Goal: Task Accomplishment & Management: Complete application form

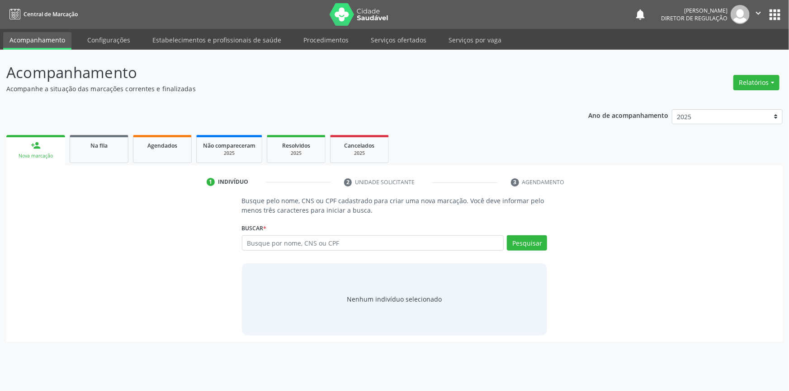
click at [465, 250] on input "text" at bounding box center [373, 242] width 262 height 15
type input "700501115061151"
click at [536, 249] on button "Pesquisar" at bounding box center [527, 242] width 40 height 15
click at [378, 41] on link "Serviços ofertados" at bounding box center [398, 40] width 68 height 16
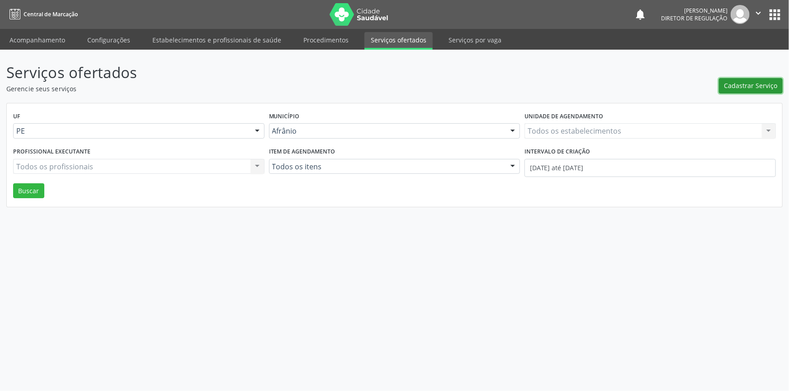
click at [733, 87] on span "Cadastrar Serviço" at bounding box center [750, 85] width 53 height 9
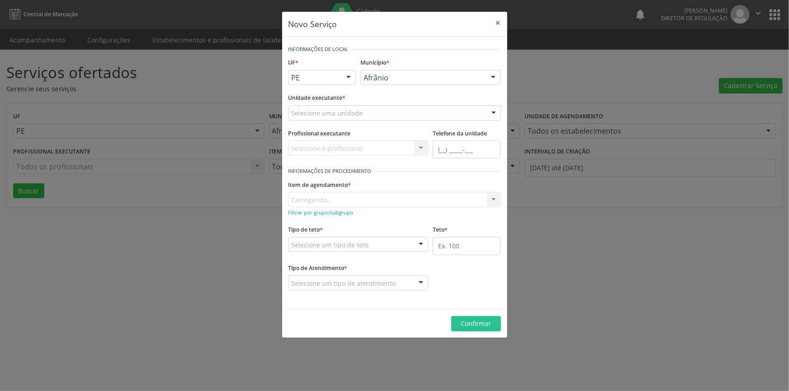
click at [301, 126] on div "Unidade executante * Selecione uma unidade Academia da Saude de Afranio Academi…" at bounding box center [394, 108] width 217 height 35
click at [302, 124] on div "Unidade executante * Selecione uma unidade Academia da Saude de Afranio Academi…" at bounding box center [394, 108] width 217 height 35
click at [302, 121] on div "Unidade executante * Selecione uma unidade Academia da Saude de Afranio Academi…" at bounding box center [394, 108] width 217 height 35
click at [303, 120] on div "Unidade executante * Selecione uma unidade Academia da Saude de Afranio Academi…" at bounding box center [394, 108] width 217 height 35
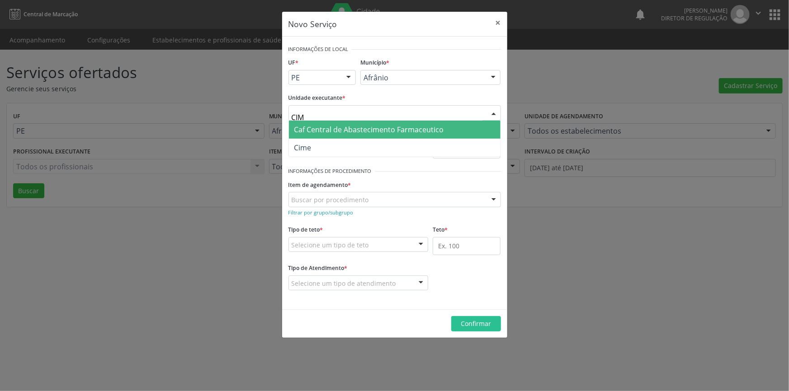
type input "CIME"
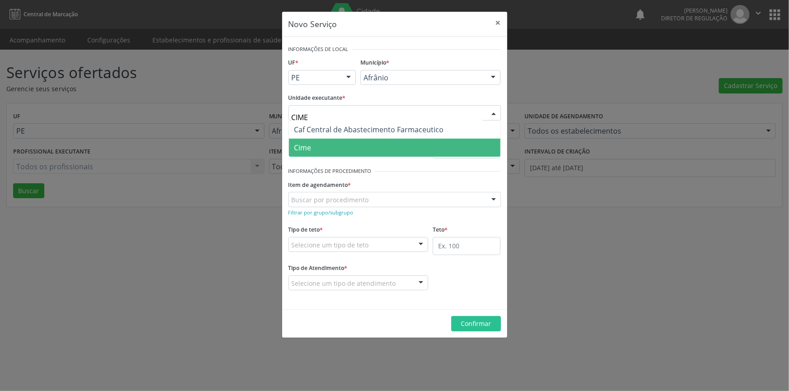
click at [312, 146] on span "Cime" at bounding box center [394, 148] width 211 height 18
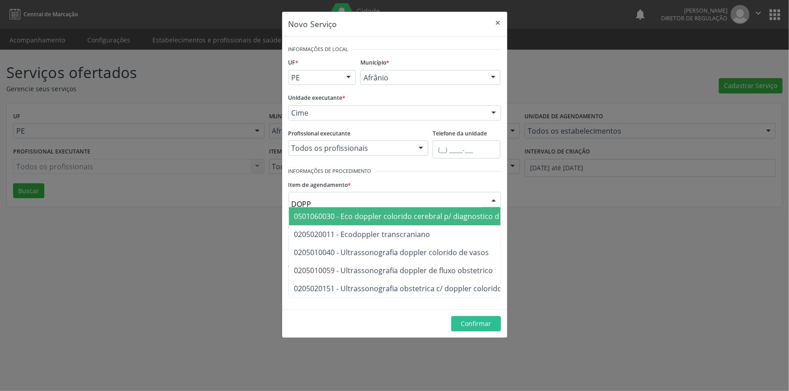
type input "DOPPL"
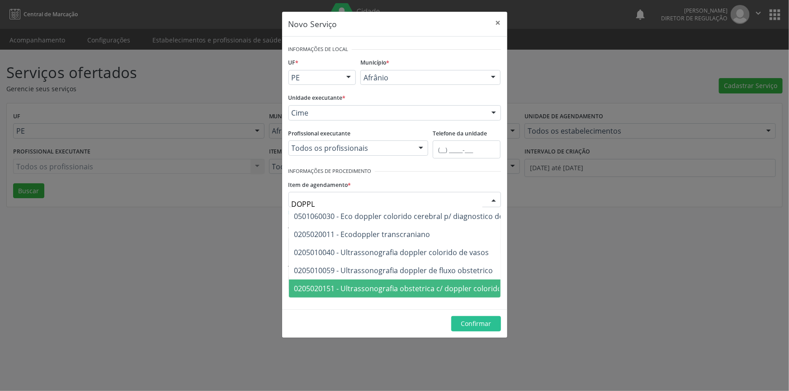
click at [394, 284] on span "0205020151 - Ultrassonografia obstetrica c/ doppler colorido e pulsado" at bounding box center [415, 289] width 243 height 10
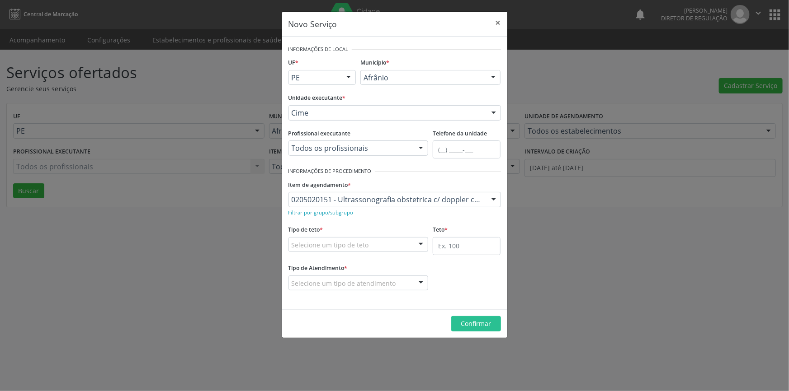
click at [385, 240] on div "Selecione um tipo de teto" at bounding box center [358, 244] width 140 height 15
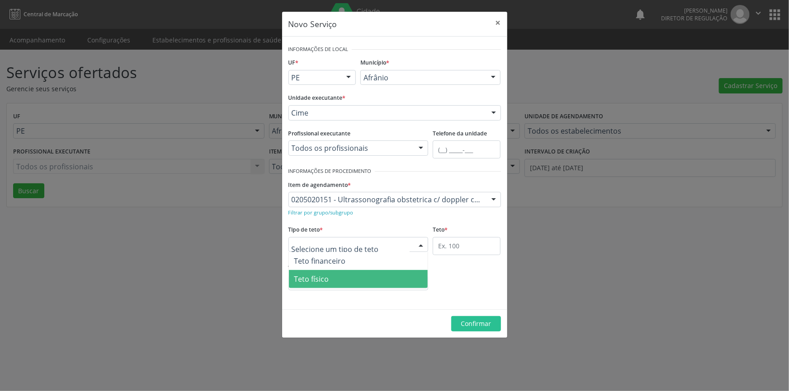
click at [339, 285] on span "Teto físico" at bounding box center [358, 279] width 139 height 18
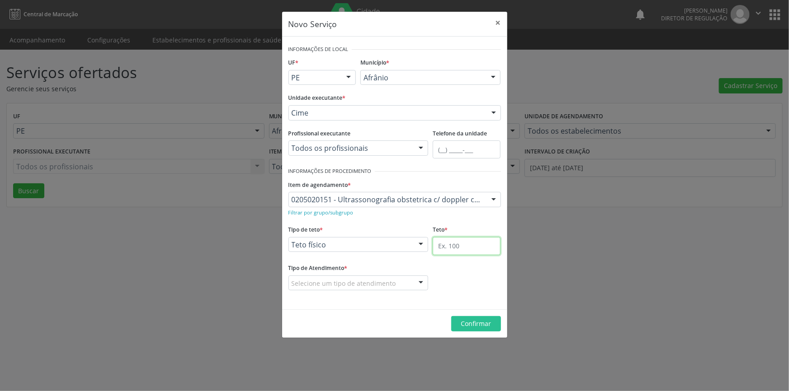
click at [454, 244] on input "text" at bounding box center [466, 246] width 68 height 18
type input "1"
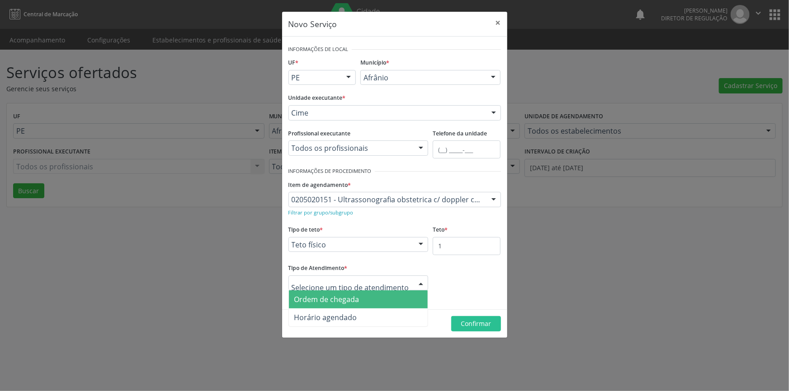
click at [343, 295] on span "Ordem de chegada" at bounding box center [326, 300] width 65 height 10
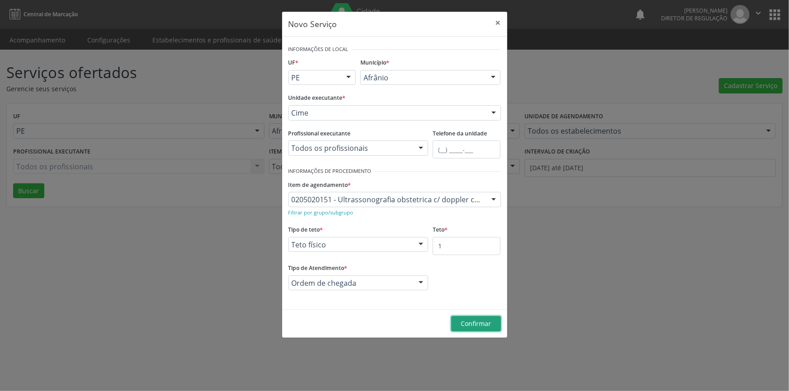
click at [463, 328] on span "Confirmar" at bounding box center [475, 323] width 30 height 9
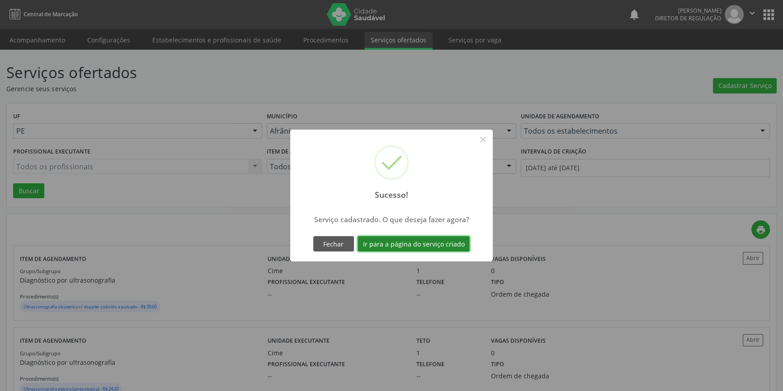
click at [417, 246] on button "Ir para a página do serviço criado" at bounding box center [413, 243] width 112 height 15
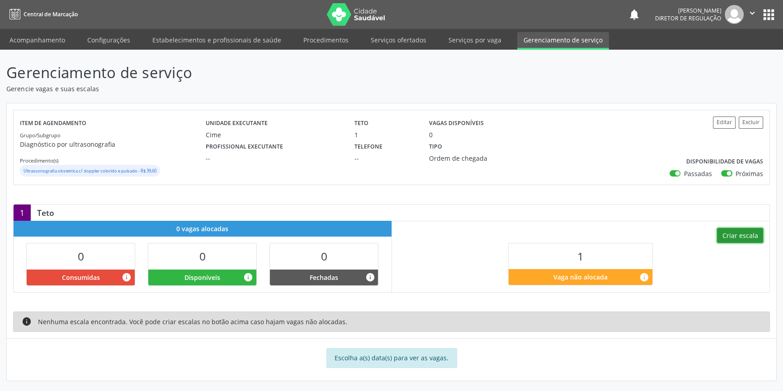
click at [743, 236] on button "Criar escala" at bounding box center [740, 235] width 46 height 15
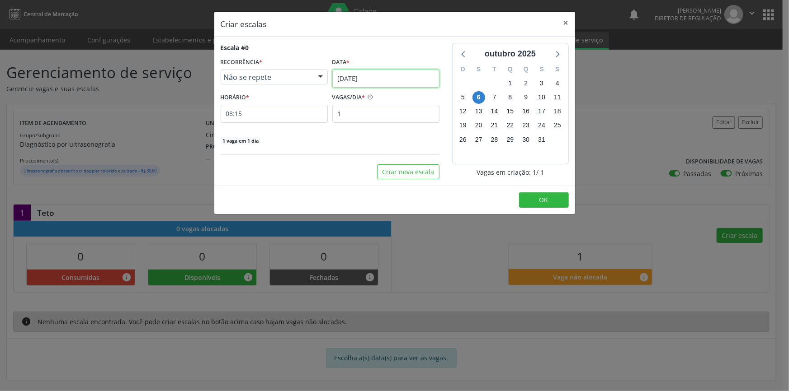
click at [372, 76] on input "[DATE]" at bounding box center [385, 79] width 107 height 18
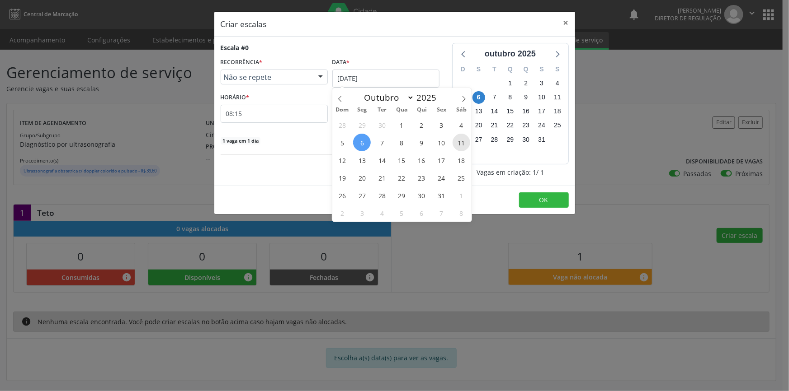
click at [461, 144] on span "11" at bounding box center [461, 143] width 18 height 18
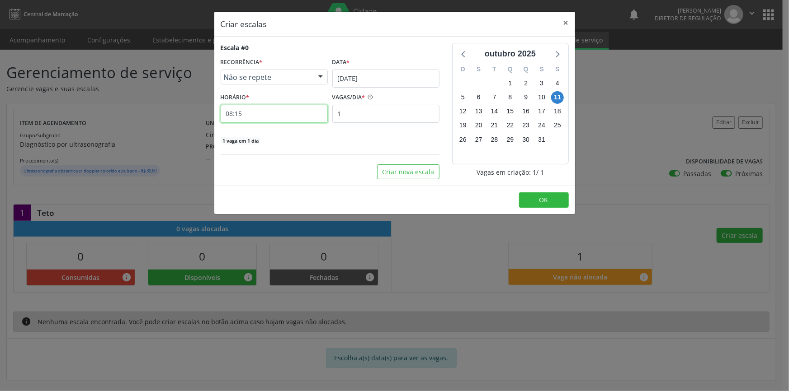
click at [265, 113] on input "08:15" at bounding box center [274, 114] width 107 height 18
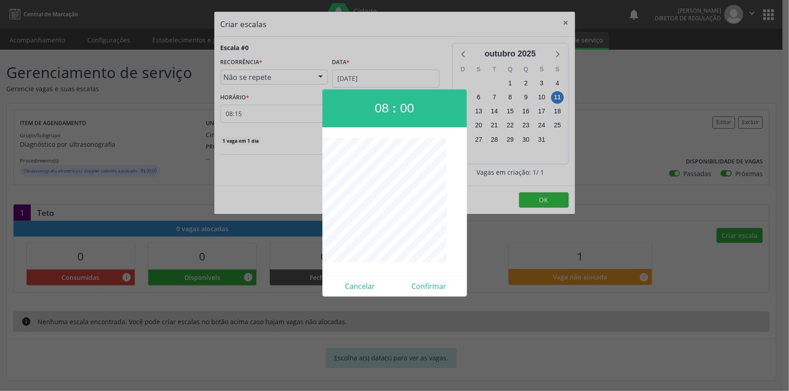
click at [437, 297] on div at bounding box center [394, 195] width 789 height 391
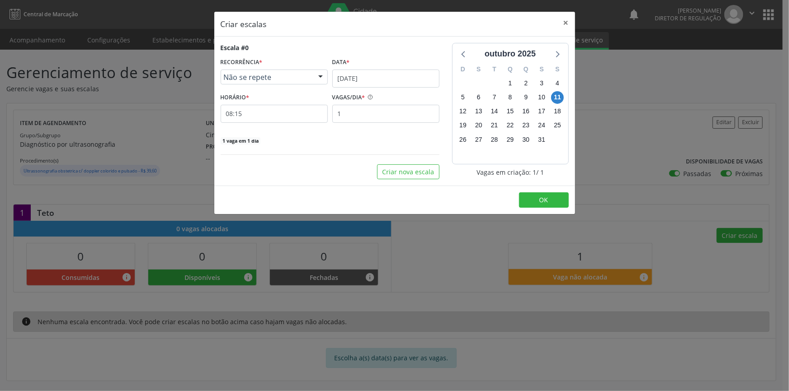
click at [284, 99] on div "HORÁRIO * 08:15" at bounding box center [274, 107] width 107 height 32
click at [280, 108] on input "08:15" at bounding box center [274, 114] width 107 height 18
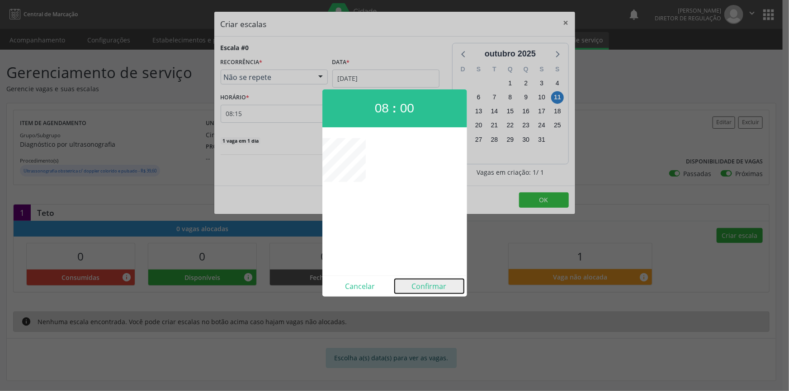
click at [444, 287] on button "Confirmar" at bounding box center [428, 286] width 69 height 14
type input "08:00"
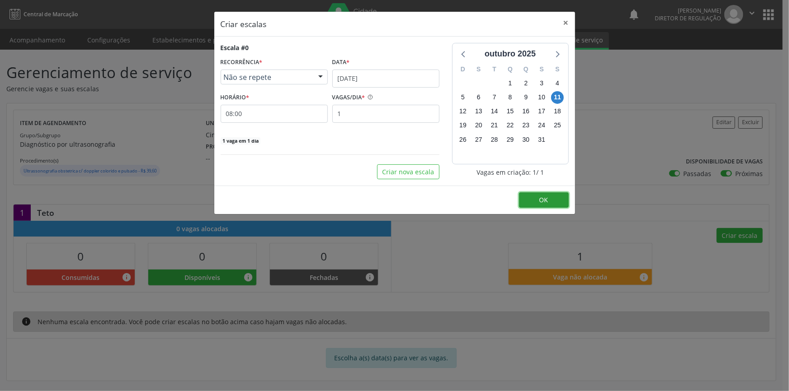
click at [538, 203] on button "OK" at bounding box center [544, 200] width 50 height 15
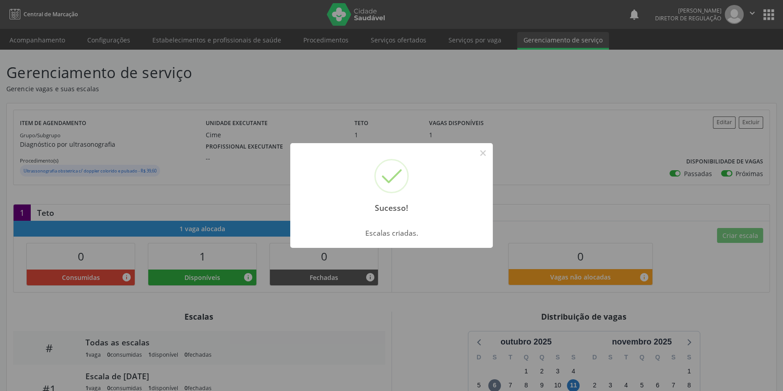
click at [578, 131] on div "Sucesso! × Escalas criadas. OK Cancel" at bounding box center [391, 195] width 783 height 391
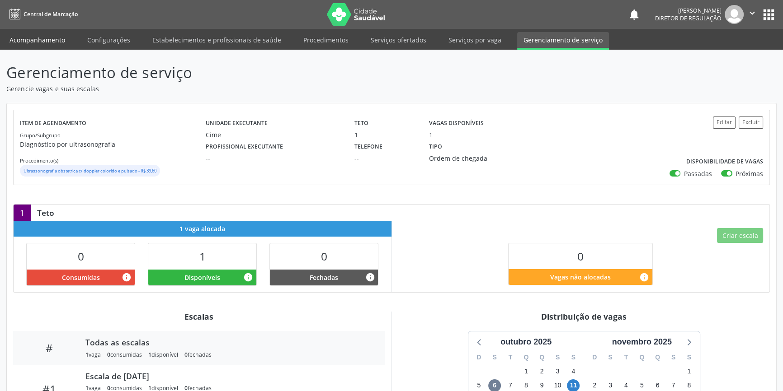
click at [44, 44] on link "Acompanhamento" at bounding box center [37, 40] width 68 height 16
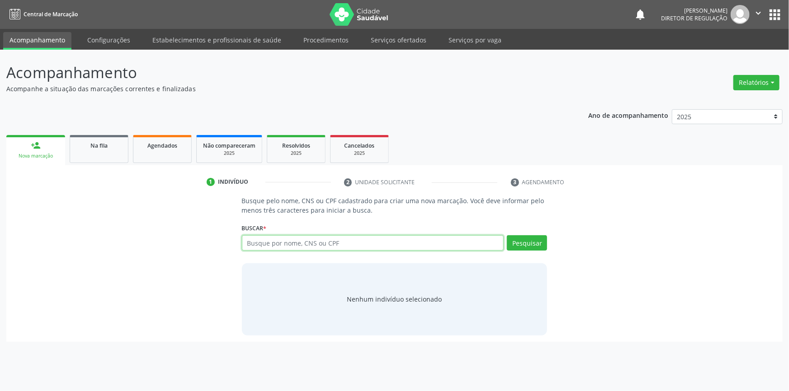
click at [278, 235] on input "text" at bounding box center [373, 242] width 262 height 15
type input "700501115061151"
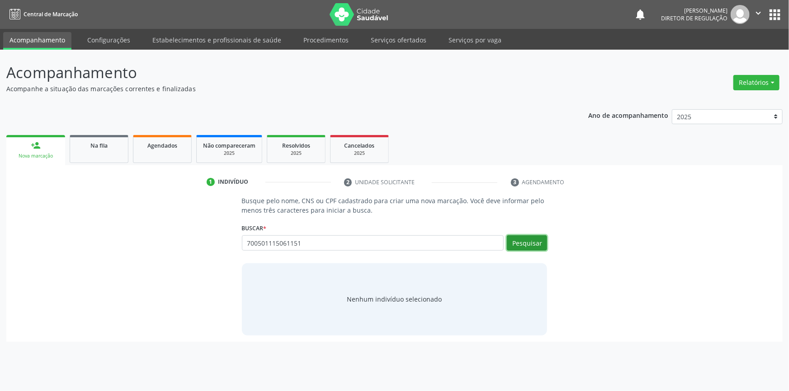
click at [533, 244] on button "Pesquisar" at bounding box center [527, 242] width 40 height 15
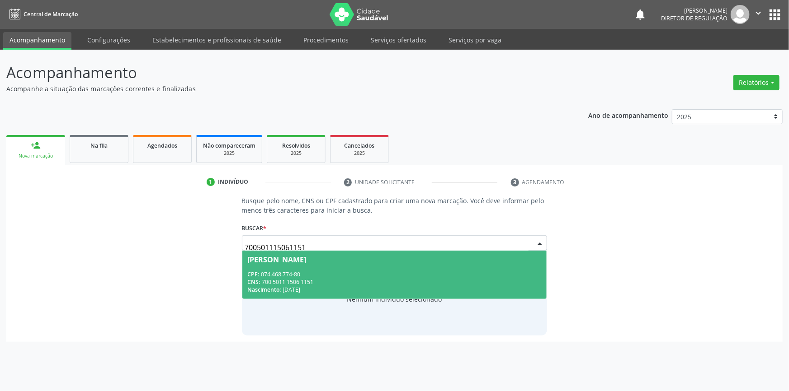
click at [301, 275] on div "CPF: 074.468.774-80" at bounding box center [395, 275] width 294 height 8
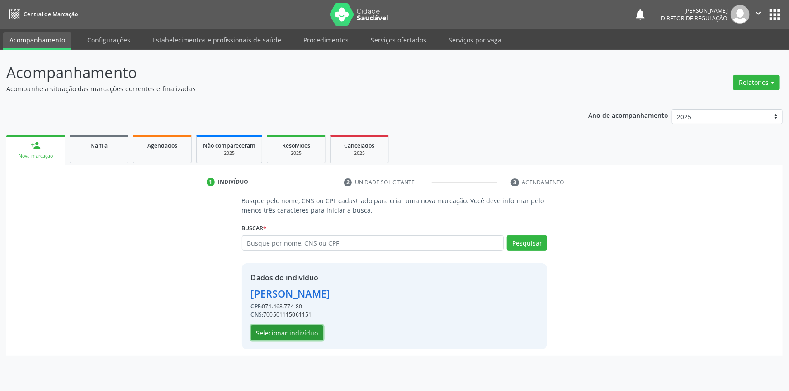
click at [293, 328] on button "Selecionar indivíduo" at bounding box center [287, 332] width 72 height 15
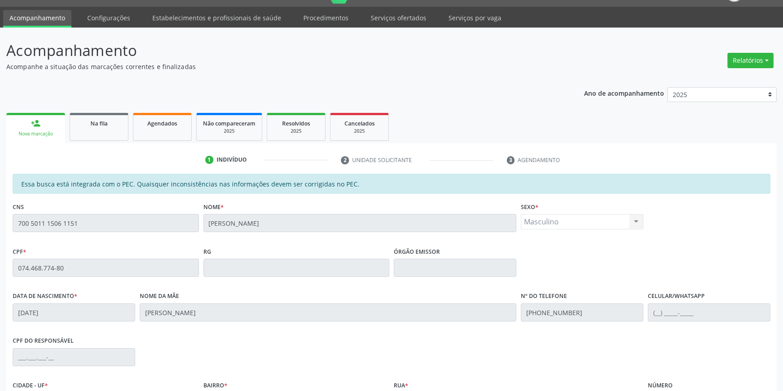
scroll to position [124, 0]
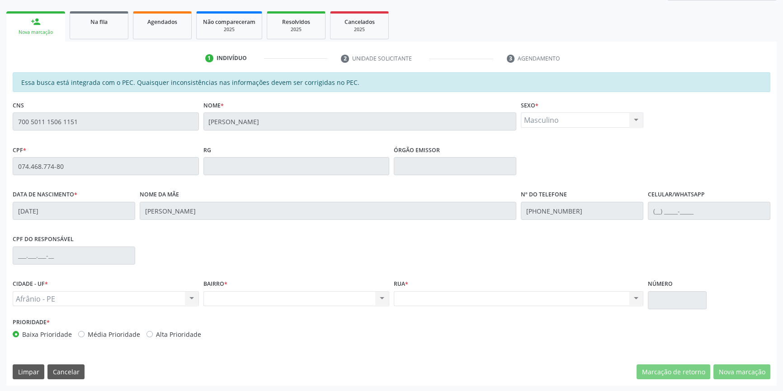
click at [0, 113] on div "Acompanhamento Acompanhe a situação das marcações correntes e finalizadas Relat…" at bounding box center [391, 159] width 783 height 466
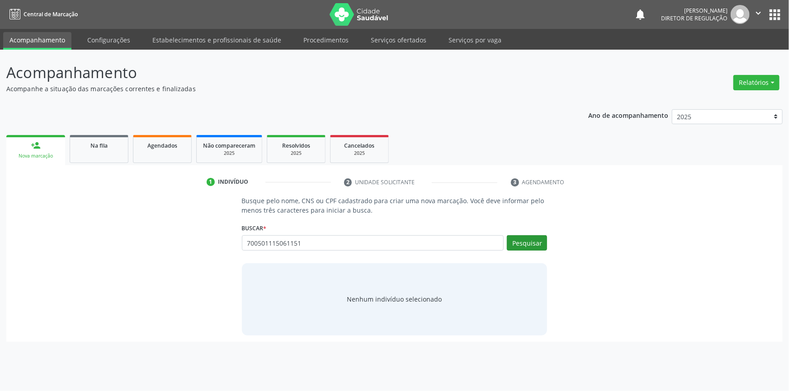
type input "700501115061151"
click at [530, 240] on button "Pesquisar" at bounding box center [527, 242] width 40 height 15
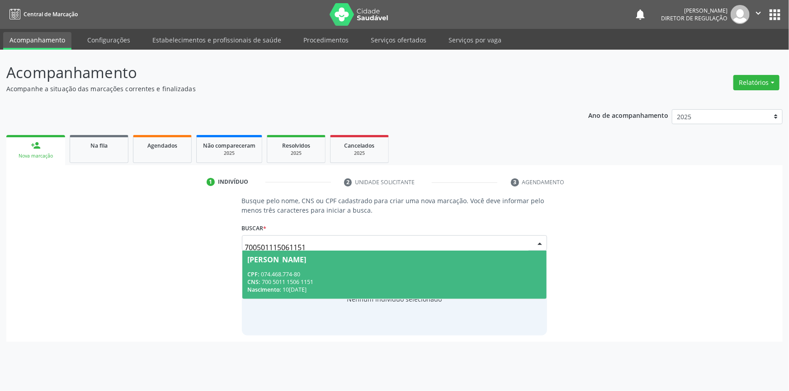
click at [453, 263] on span "Frank Daniel Coelho CPF: 074.468.774-80 CNS: 700 5011 1506 1151 Nascimento: 10/…" at bounding box center [394, 275] width 305 height 48
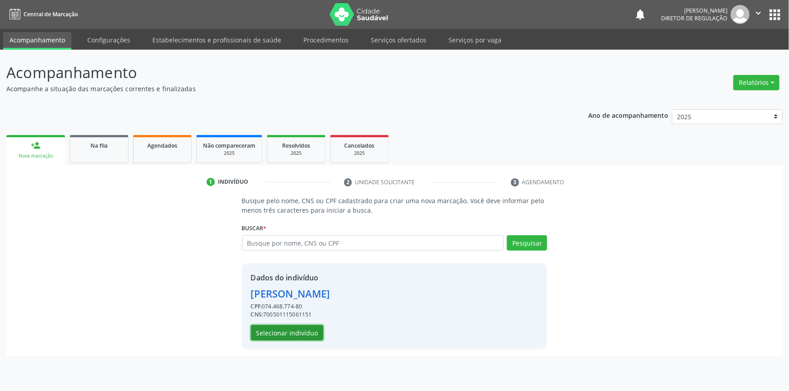
click at [281, 328] on button "Selecionar indivíduo" at bounding box center [287, 332] width 72 height 15
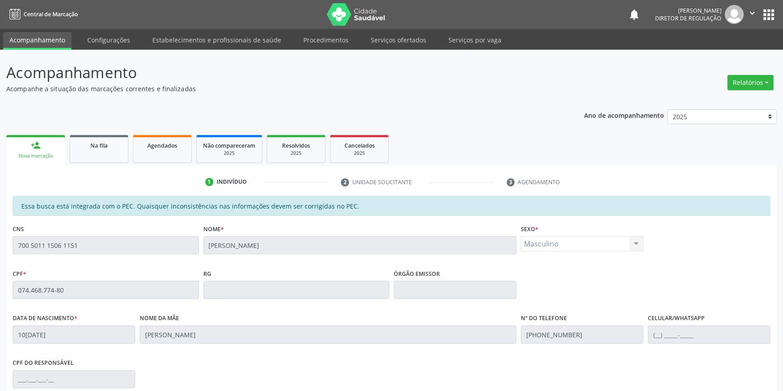
scroll to position [124, 0]
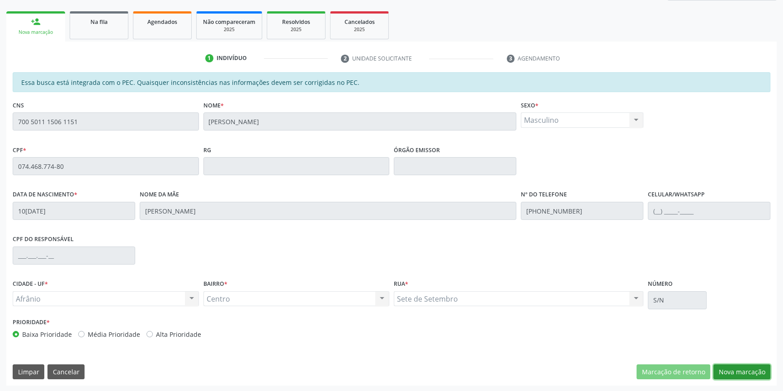
click at [728, 375] on button "Nova marcação" at bounding box center [741, 372] width 57 height 15
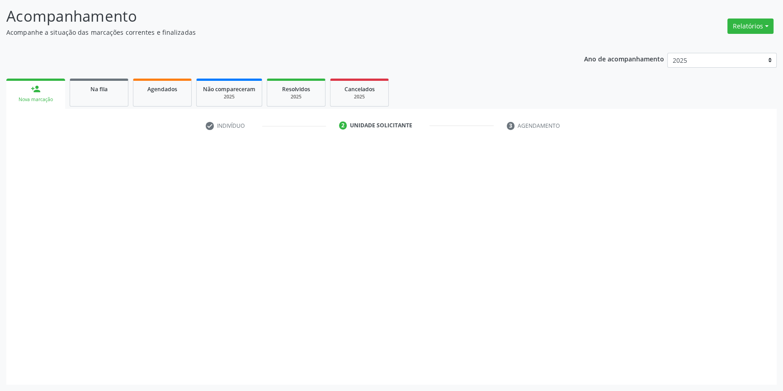
scroll to position [56, 0]
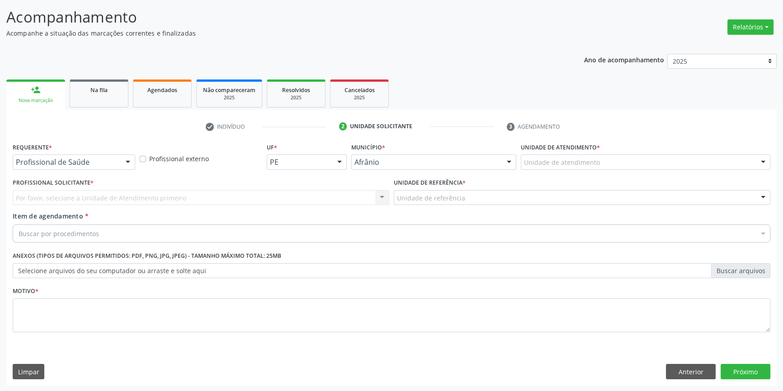
click at [574, 151] on label "Unidade de atendimento *" at bounding box center [560, 148] width 79 height 14
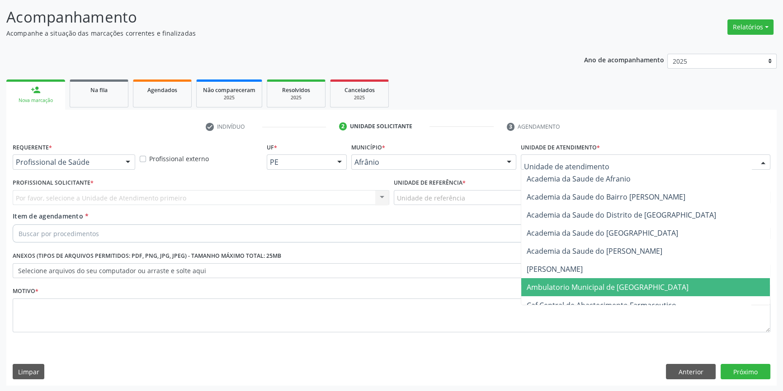
click at [564, 285] on span "Ambulatorio Municipal de [GEOGRAPHIC_DATA]" at bounding box center [607, 287] width 162 height 10
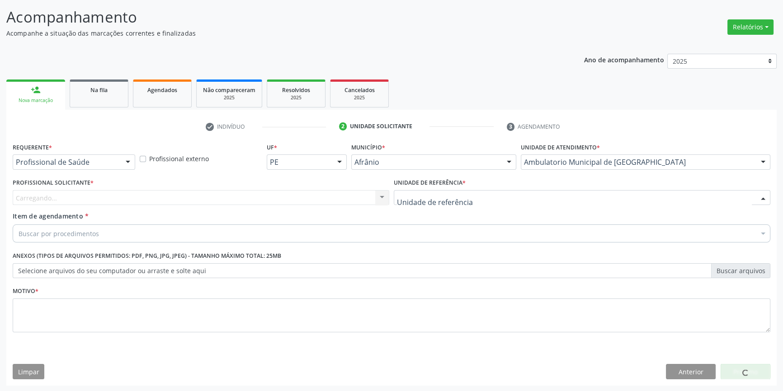
click at [462, 190] on div at bounding box center [582, 197] width 376 height 15
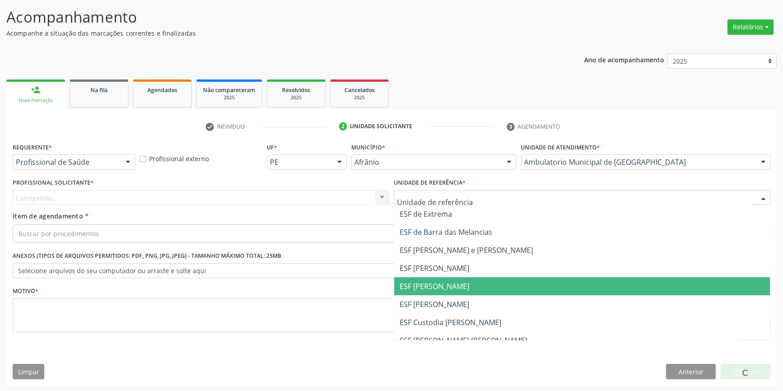
click at [420, 288] on span "ESF [PERSON_NAME]" at bounding box center [434, 287] width 70 height 10
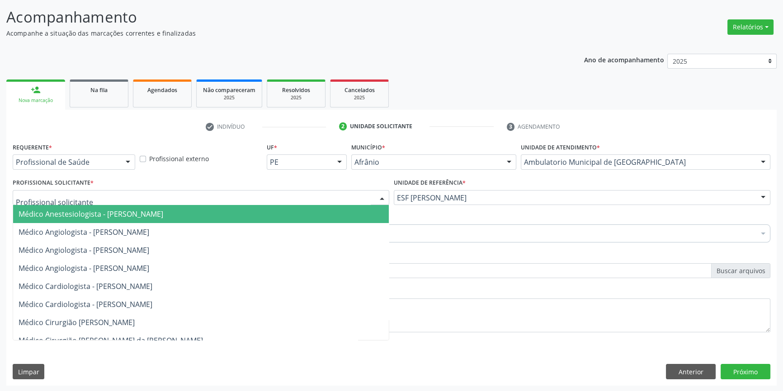
click at [233, 200] on div at bounding box center [201, 197] width 376 height 15
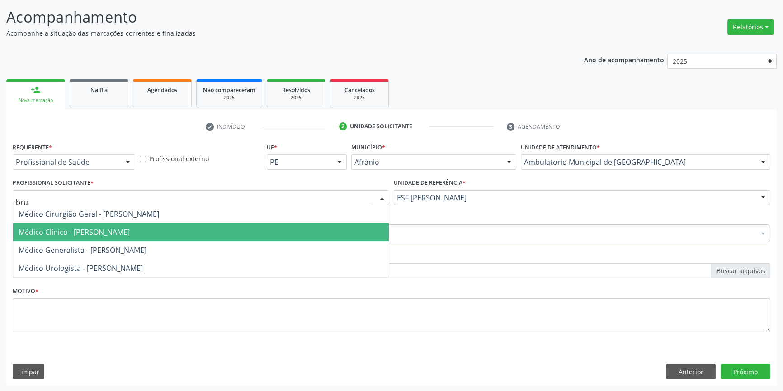
type input "brun"
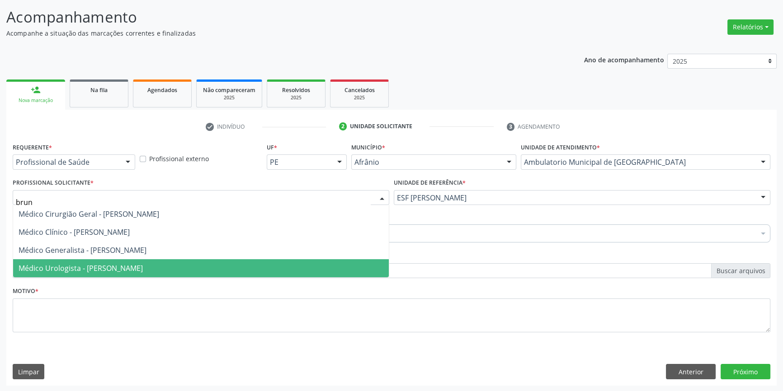
click at [135, 259] on span "Médico Urologista - [PERSON_NAME]" at bounding box center [201, 268] width 376 height 18
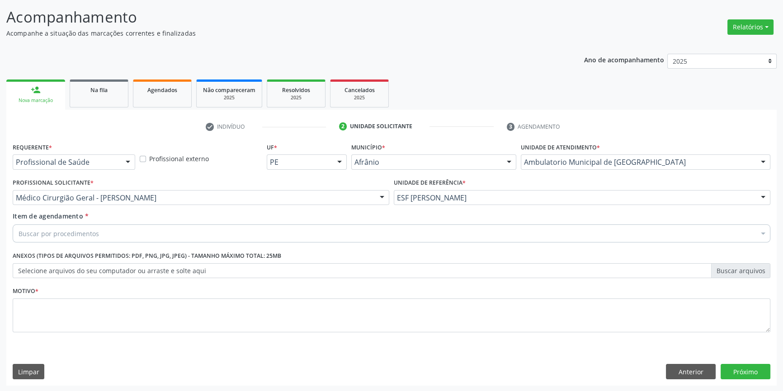
click at [107, 229] on div "Buscar por procedimentos" at bounding box center [391, 234] width 757 height 18
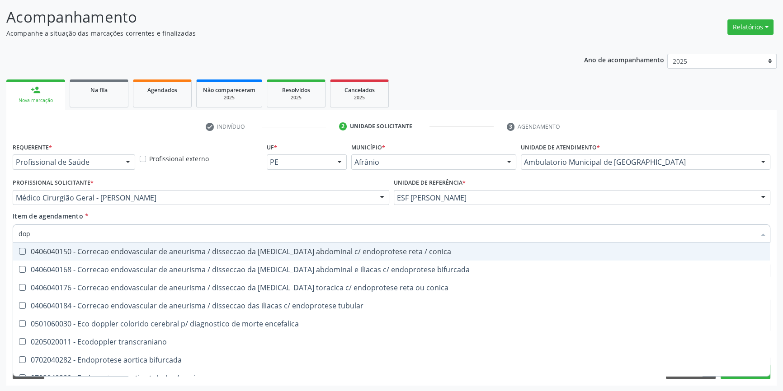
type input "dopp"
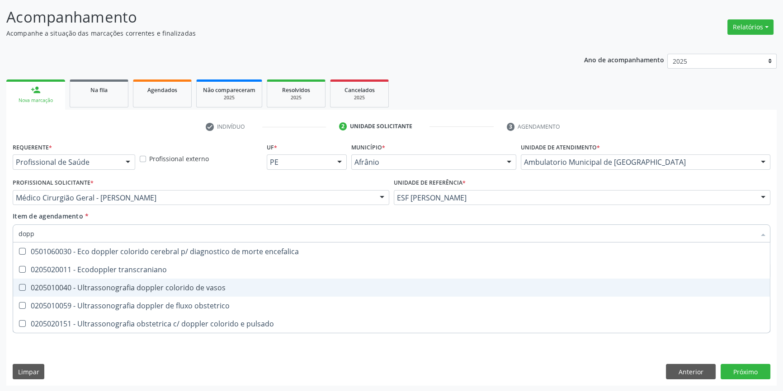
click at [177, 287] on div "0205010040 - Ultrassonografia doppler colorido de vasos" at bounding box center [392, 287] width 746 height 7
checkbox vasos "true"
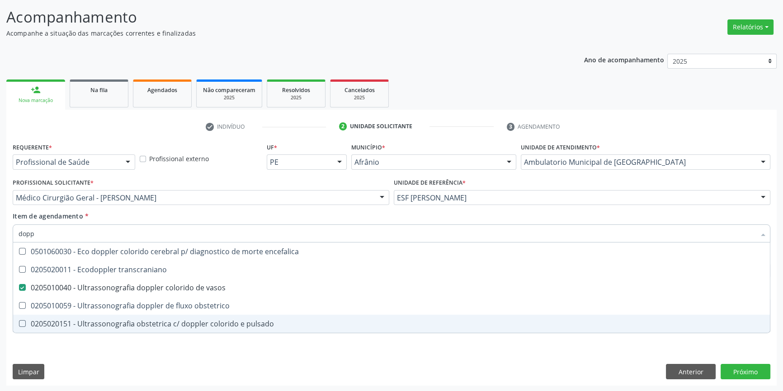
click at [123, 352] on div "Requerente * Profissional de Saúde Profissional de Saúde Paciente Nenhum result…" at bounding box center [391, 263] width 770 height 245
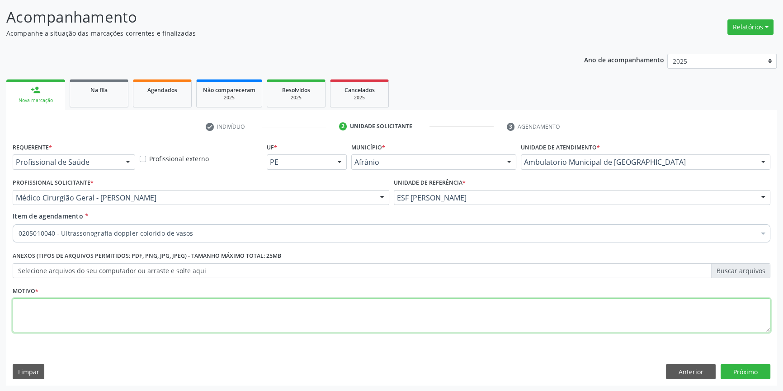
click at [122, 327] on textarea at bounding box center [391, 316] width 757 height 34
type textarea "'"
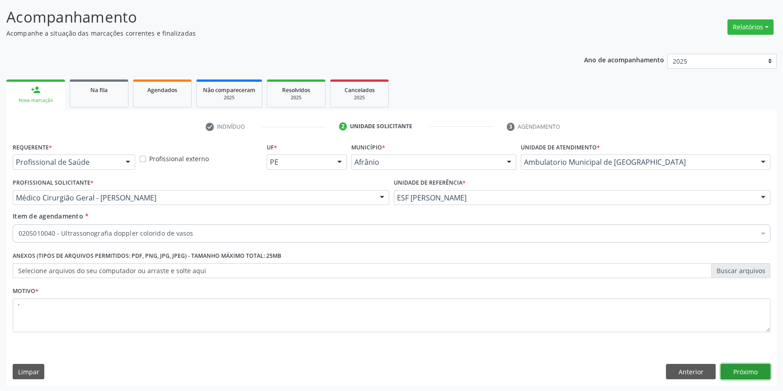
click at [758, 371] on button "Próximo" at bounding box center [745, 371] width 50 height 15
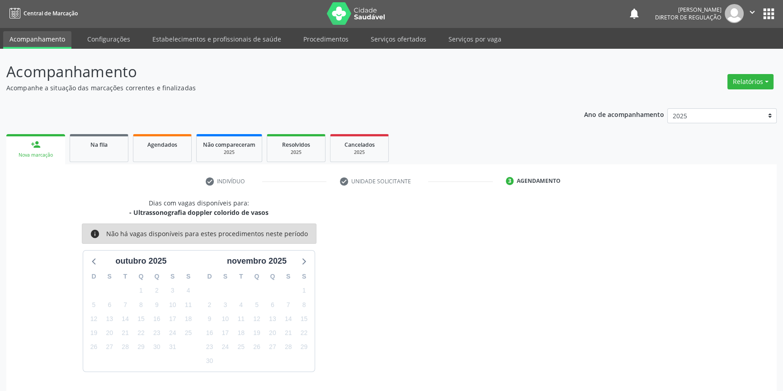
scroll to position [28, 0]
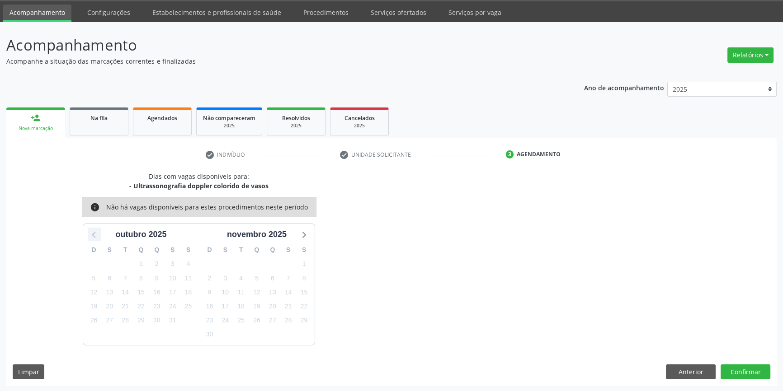
drag, startPoint x: 93, startPoint y: 237, endPoint x: 97, endPoint y: 235, distance: 5.1
click at [93, 236] on icon at bounding box center [95, 235] width 12 height 12
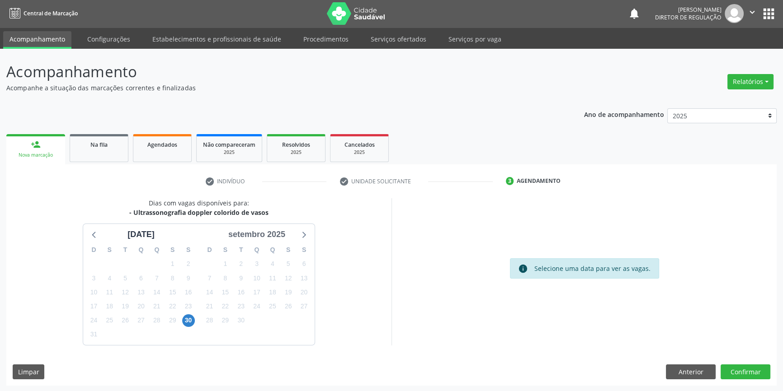
click at [304, 236] on icon at bounding box center [303, 235] width 12 height 12
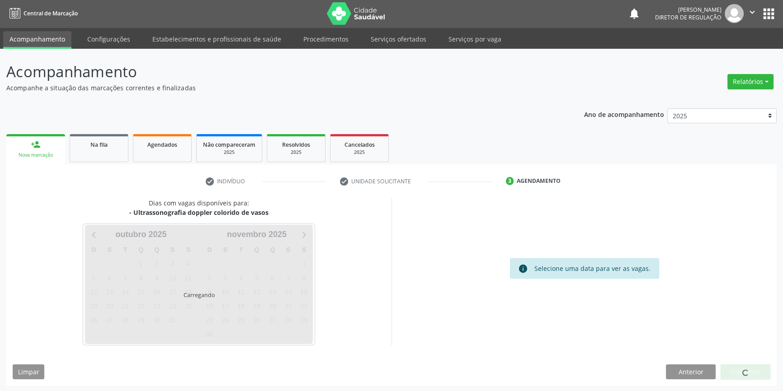
scroll to position [28, 0]
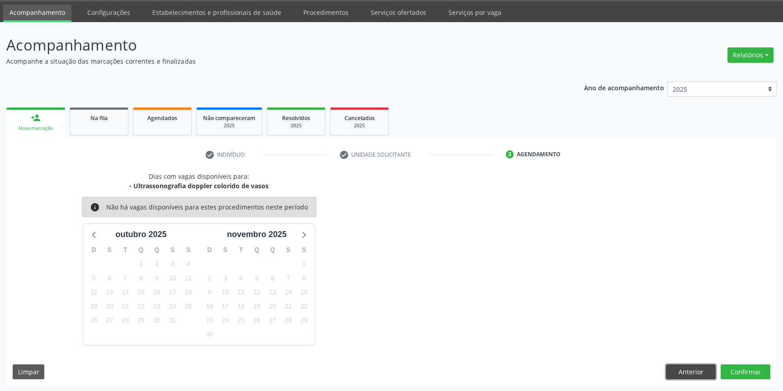
click at [695, 376] on button "Anterior" at bounding box center [691, 372] width 50 height 15
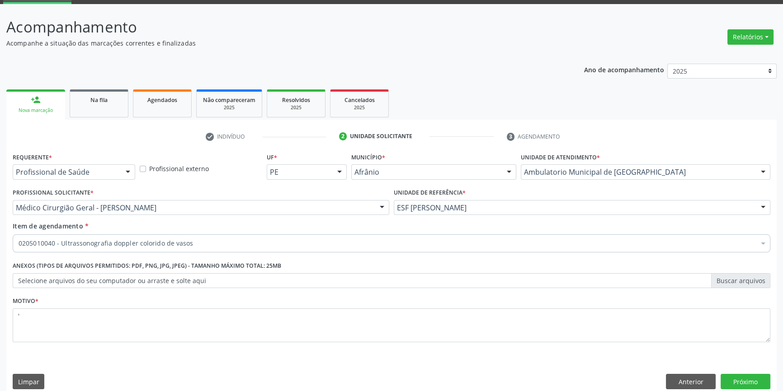
scroll to position [56, 0]
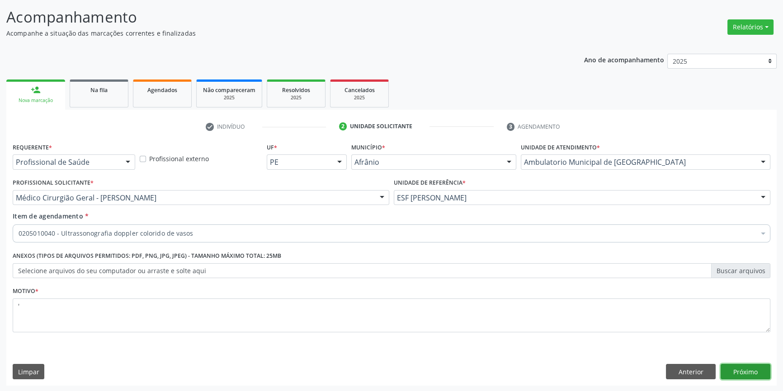
click at [764, 375] on button "Próximo" at bounding box center [745, 371] width 50 height 15
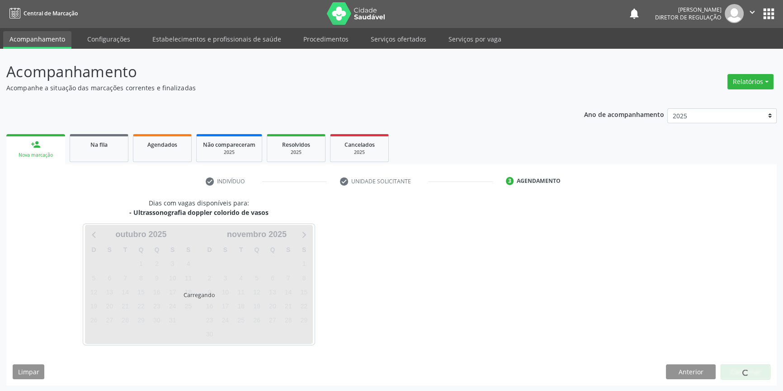
scroll to position [28, 0]
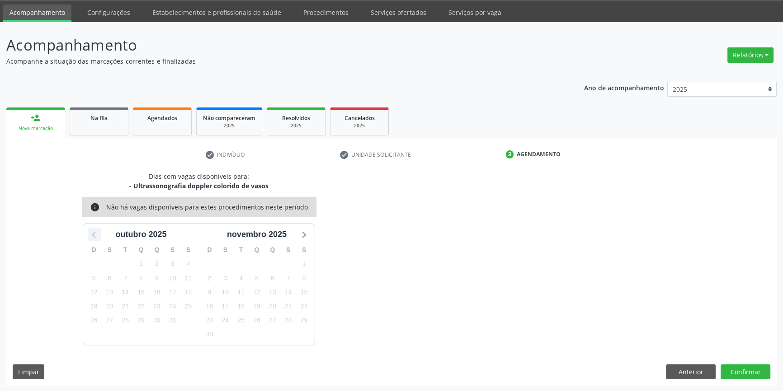
click at [95, 237] on icon at bounding box center [95, 235] width 12 height 12
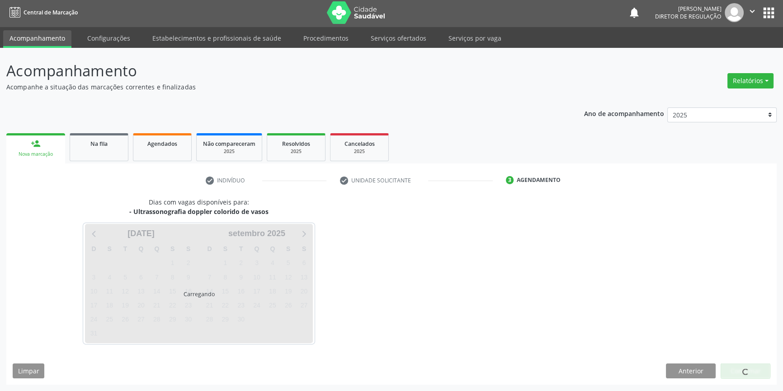
scroll to position [1, 0]
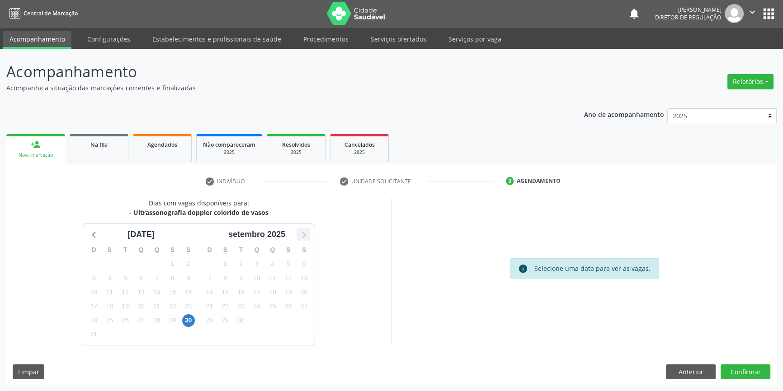
click at [303, 235] on icon at bounding box center [303, 235] width 12 height 12
click at [185, 275] on span "11" at bounding box center [188, 278] width 13 height 13
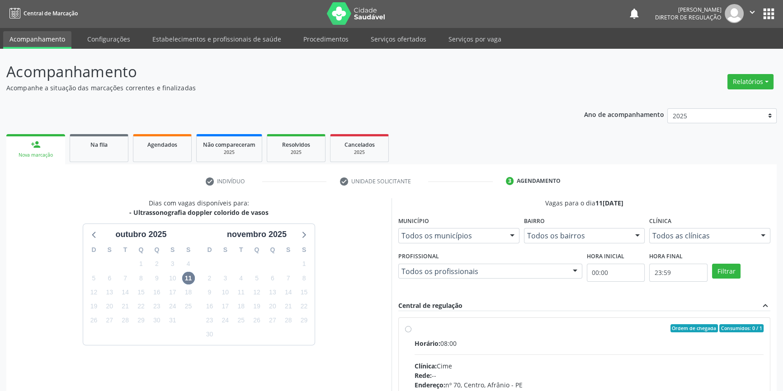
click at [415, 331] on div "Ordem de chegada Consumidos: 0 / 1" at bounding box center [588, 328] width 349 height 8
click at [411, 331] on input "Ordem de chegada Consumidos: 0 / 1 Horário: 08:00 Clínica: Cime Rede: -- Endere…" at bounding box center [408, 328] width 6 height 8
radio input "true"
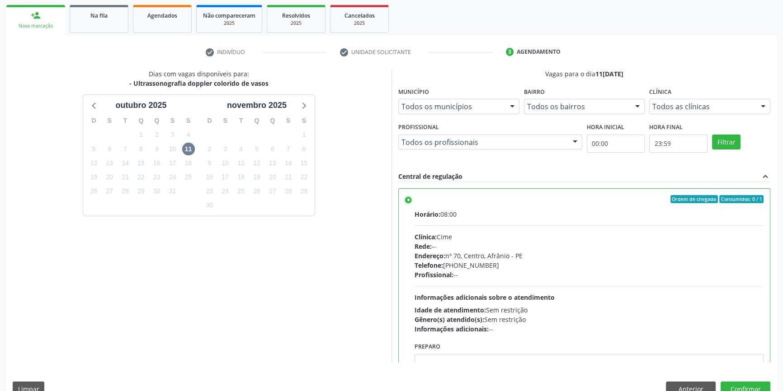
scroll to position [148, 0]
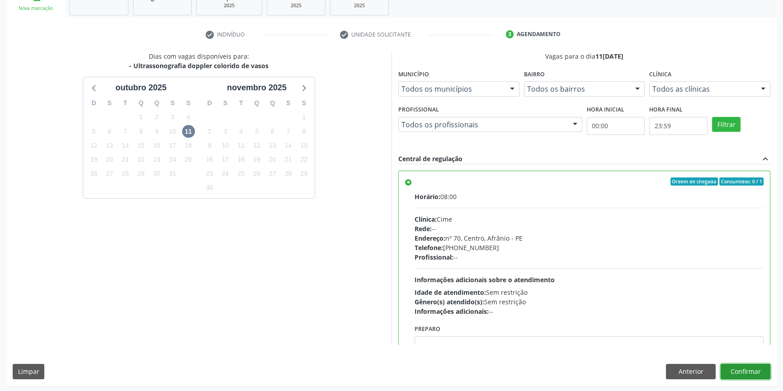
click at [744, 372] on button "Confirmar" at bounding box center [745, 371] width 50 height 15
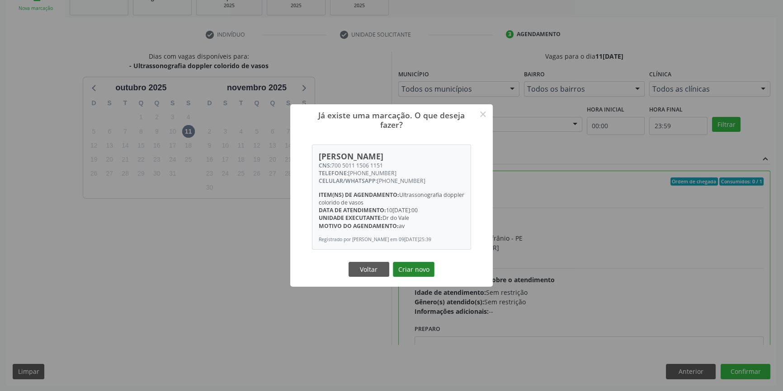
click at [411, 272] on button "Criar novo" at bounding box center [414, 269] width 42 height 15
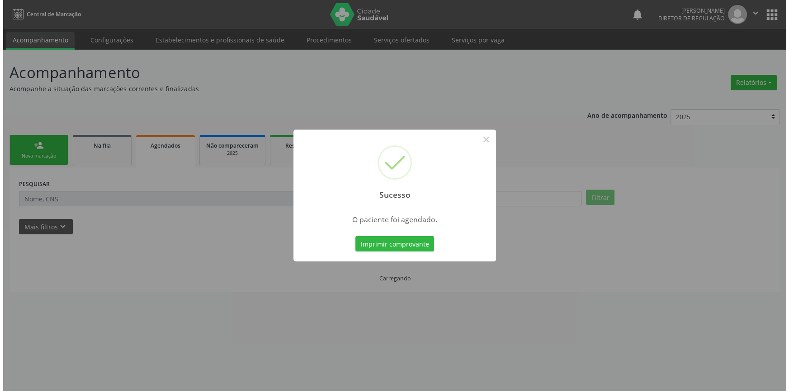
scroll to position [0, 0]
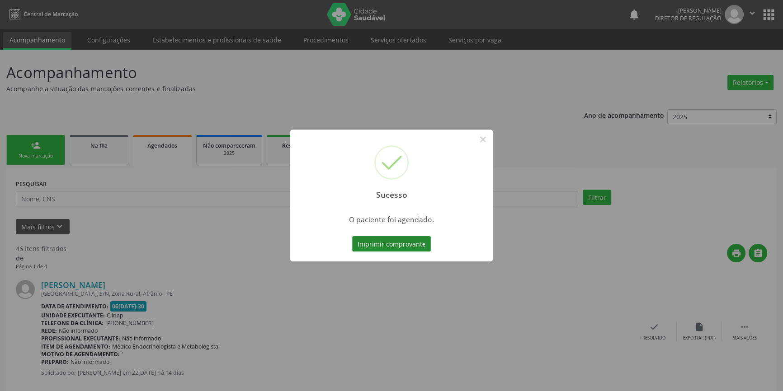
click at [401, 244] on button "Imprimir comprovante" at bounding box center [391, 243] width 79 height 15
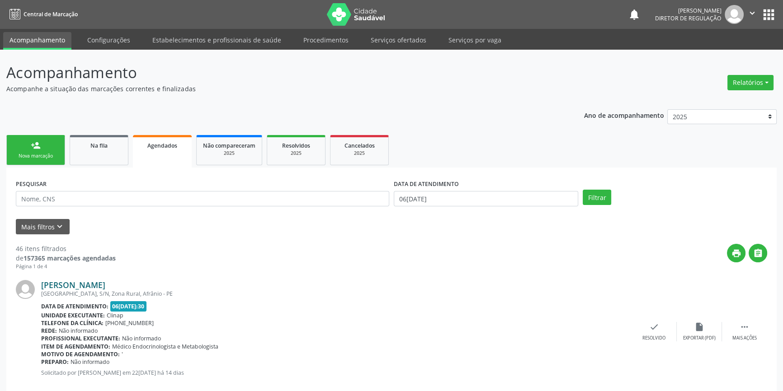
click at [103, 284] on link "[PERSON_NAME]" at bounding box center [73, 285] width 64 height 10
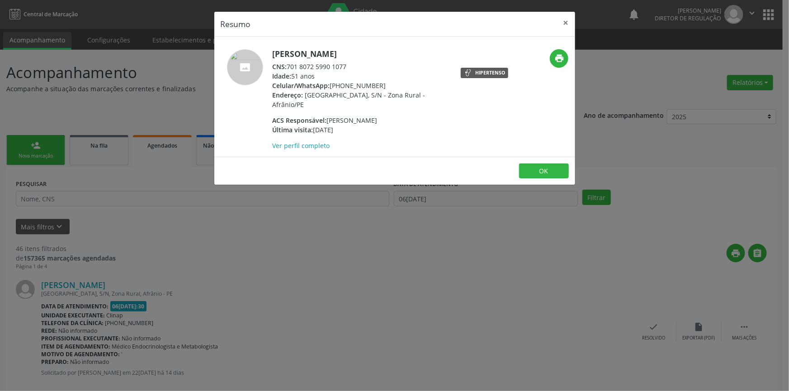
drag, startPoint x: 357, startPoint y: 68, endPoint x: 288, endPoint y: 68, distance: 68.2
click at [288, 68] on div "CNS: 701 8072 5990 1077" at bounding box center [360, 66] width 176 height 9
copy div "701 8072 5990 1077"
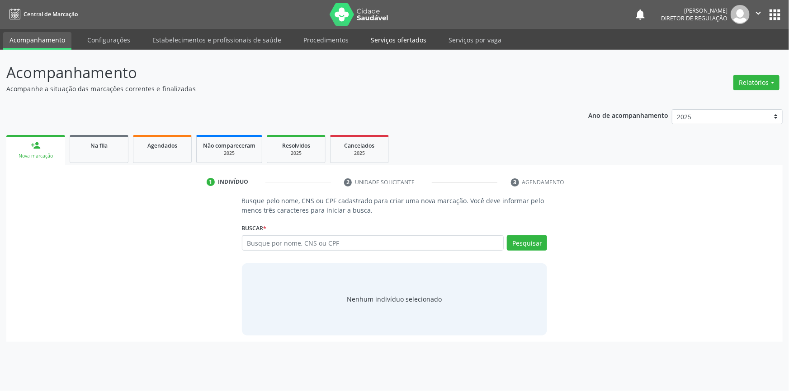
click at [390, 38] on link "Serviços ofertados" at bounding box center [398, 40] width 68 height 16
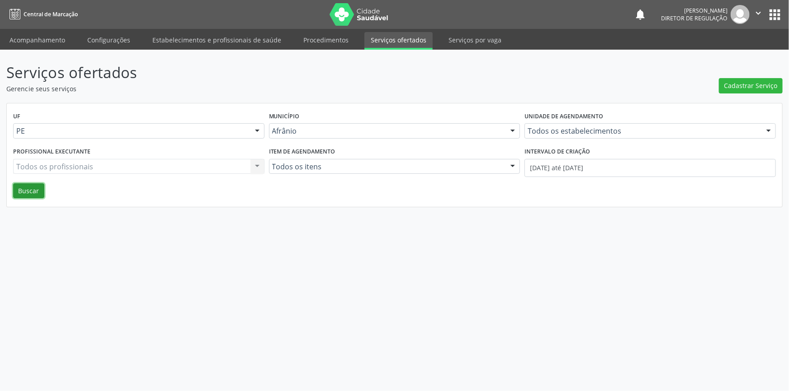
click at [28, 191] on button "Buscar" at bounding box center [28, 190] width 31 height 15
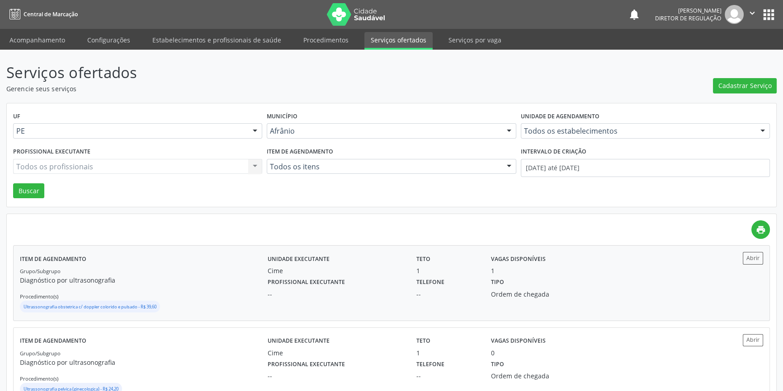
click at [245, 277] on p "Diagnóstico por ultrasonografia" at bounding box center [144, 280] width 248 height 9
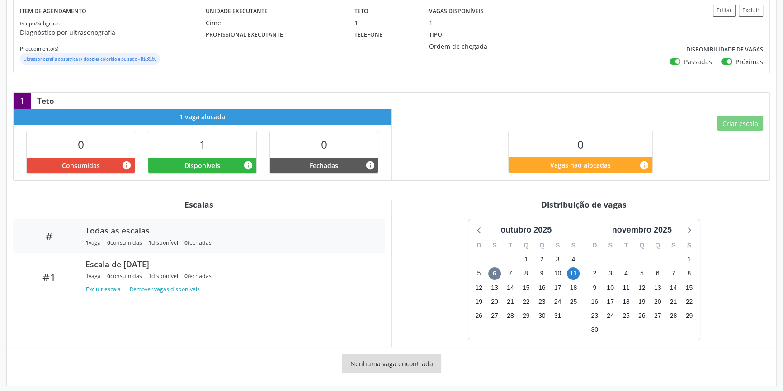
scroll to position [119, 0]
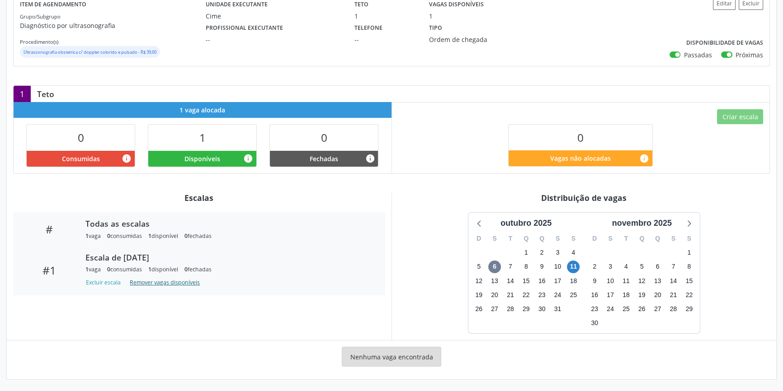
click at [136, 282] on button "Remover vagas disponíveis" at bounding box center [164, 283] width 77 height 12
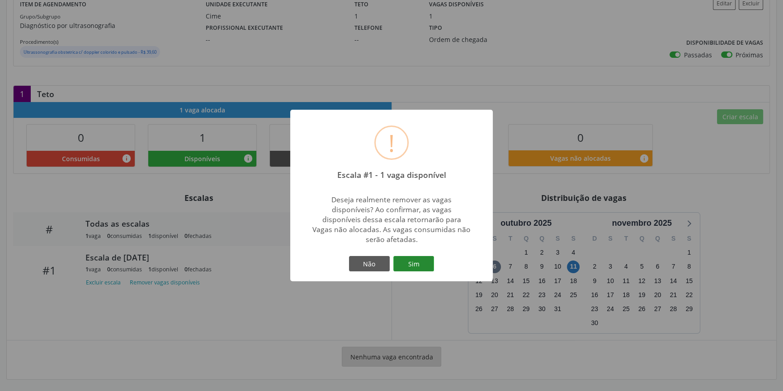
click at [409, 264] on button "Sim" at bounding box center [413, 263] width 41 height 15
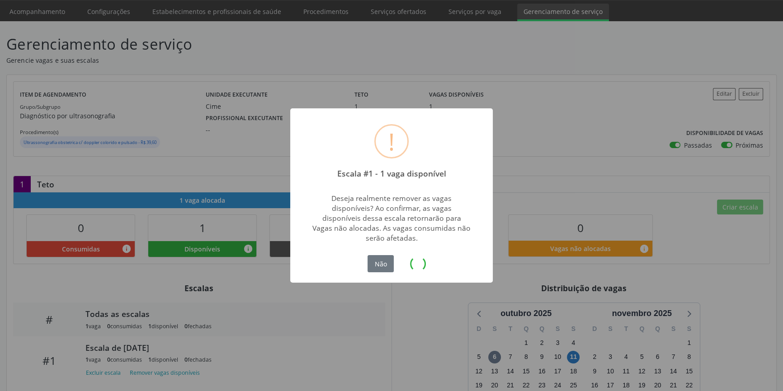
scroll to position [0, 0]
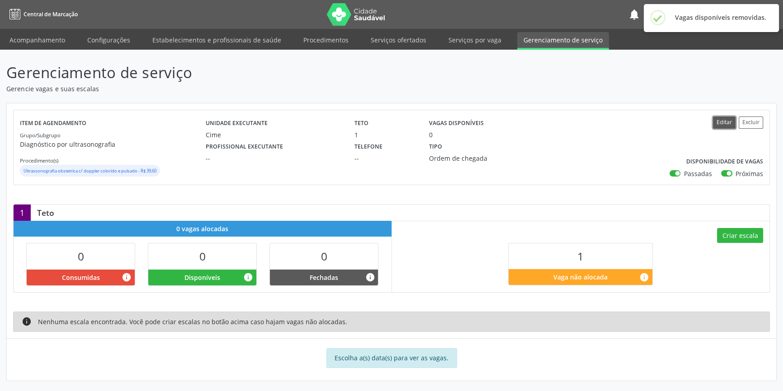
click at [727, 122] on button "Editar" at bounding box center [724, 123] width 23 height 12
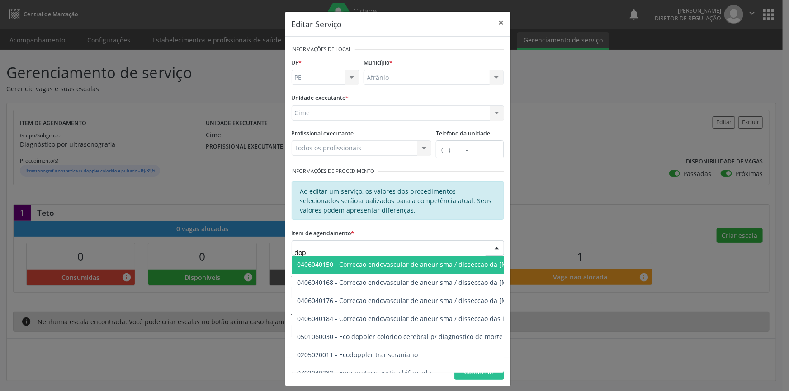
type input "dopp"
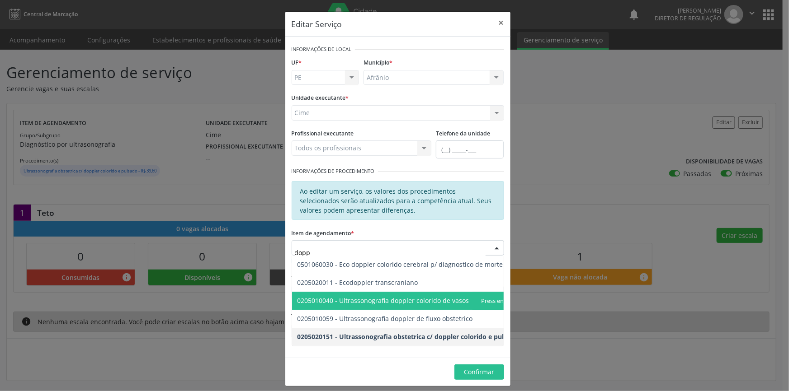
click at [431, 301] on span "0205010040 - Ultrassonografia doppler colorido de vasos" at bounding box center [383, 300] width 172 height 9
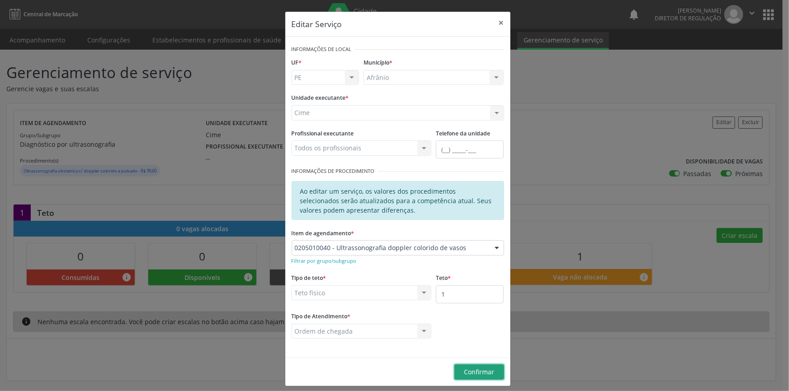
click at [474, 376] on button "Confirmar" at bounding box center [479, 372] width 50 height 15
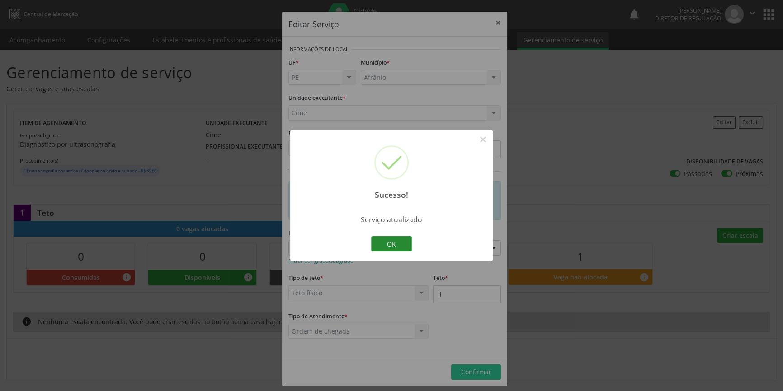
click at [393, 246] on button "OK" at bounding box center [391, 243] width 41 height 15
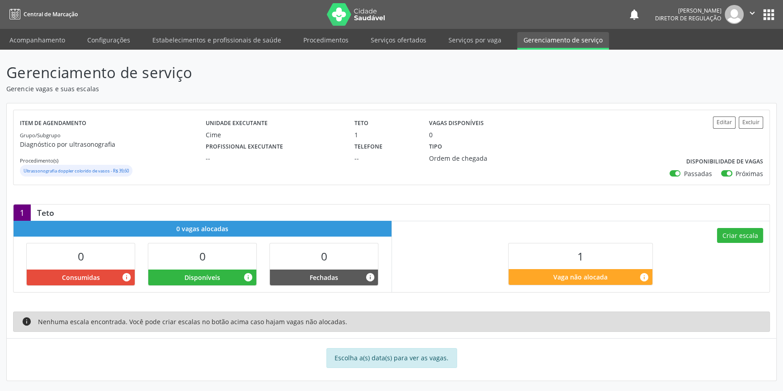
click at [737, 244] on div "Criar escala 1 Vaga não alocada info" at bounding box center [581, 256] width 378 height 71
click at [739, 240] on button "Criar escala" at bounding box center [740, 235] width 46 height 15
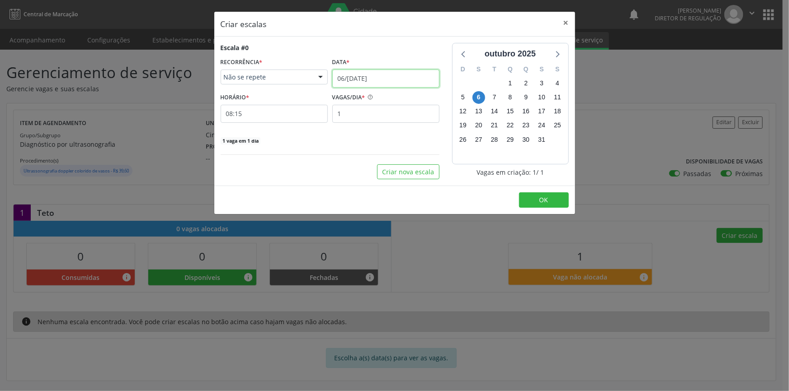
click at [382, 74] on input "[DATE]" at bounding box center [385, 79] width 107 height 18
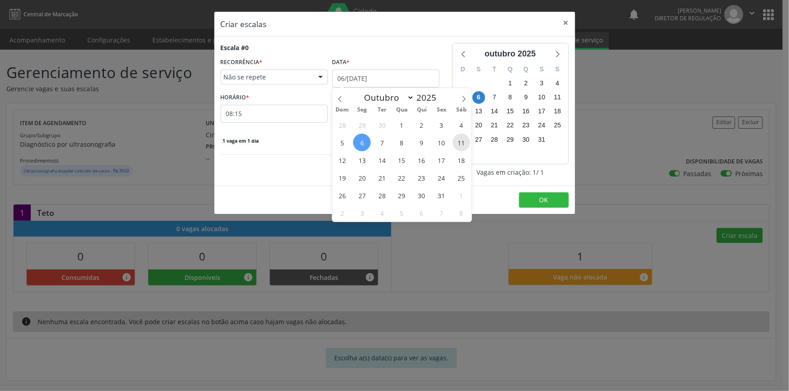
click at [465, 141] on span "11" at bounding box center [461, 143] width 18 height 18
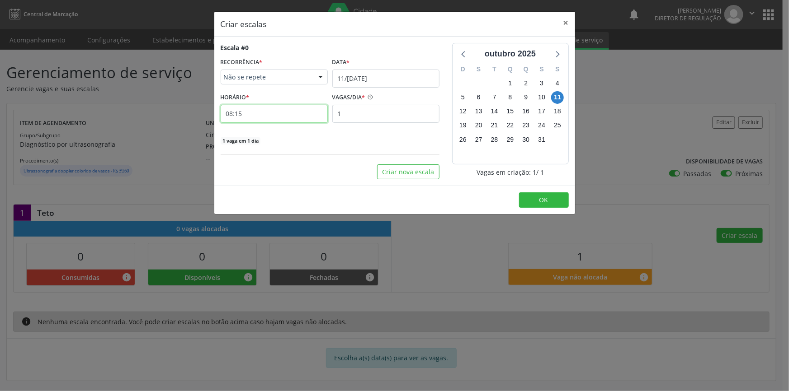
click at [263, 113] on input "08:15" at bounding box center [274, 114] width 107 height 18
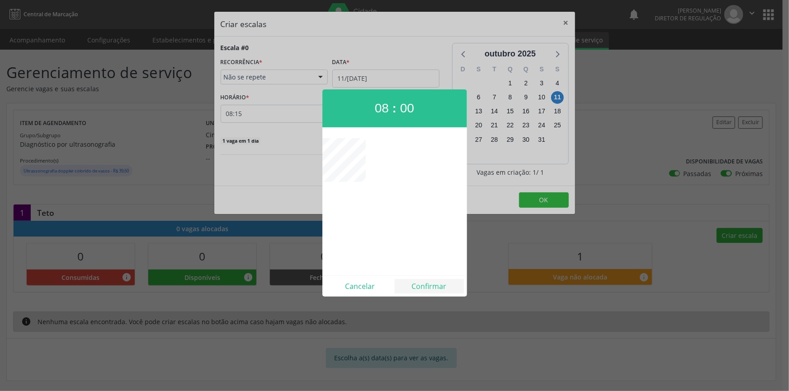
click at [426, 278] on div "Cancelar Confirmar" at bounding box center [394, 286] width 145 height 21
click at [426, 285] on button "Confirmar" at bounding box center [428, 286] width 69 height 14
type input "08:00"
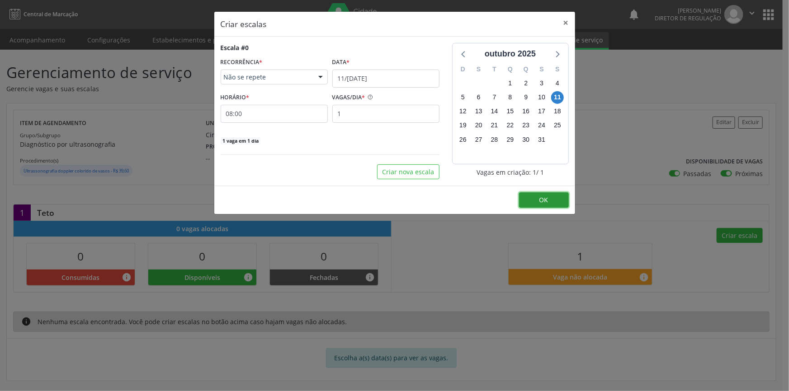
click at [538, 200] on button "OK" at bounding box center [544, 200] width 50 height 15
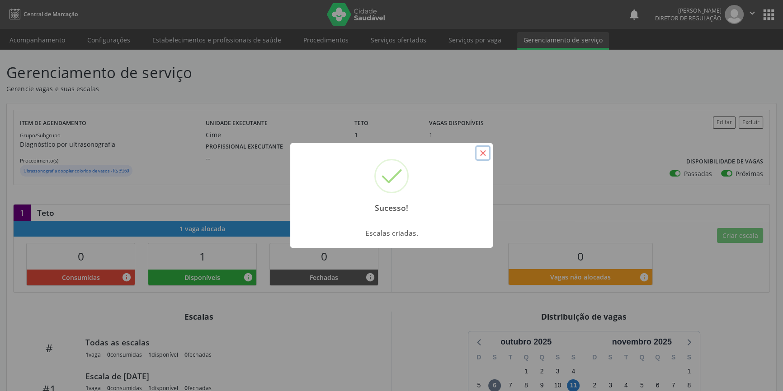
click at [486, 156] on button "×" at bounding box center [482, 153] width 15 height 15
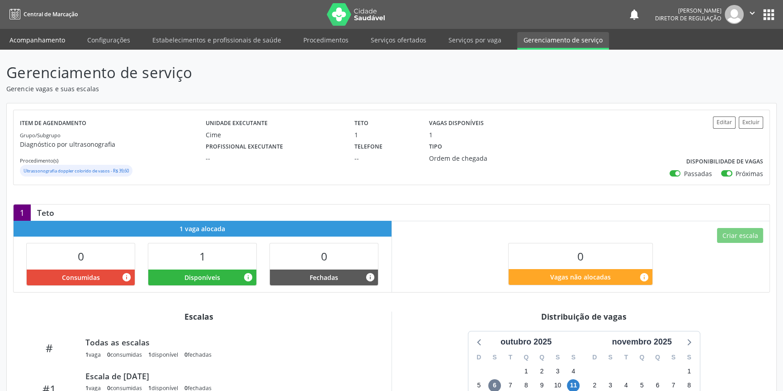
click at [36, 33] on link "Acompanhamento" at bounding box center [37, 40] width 68 height 16
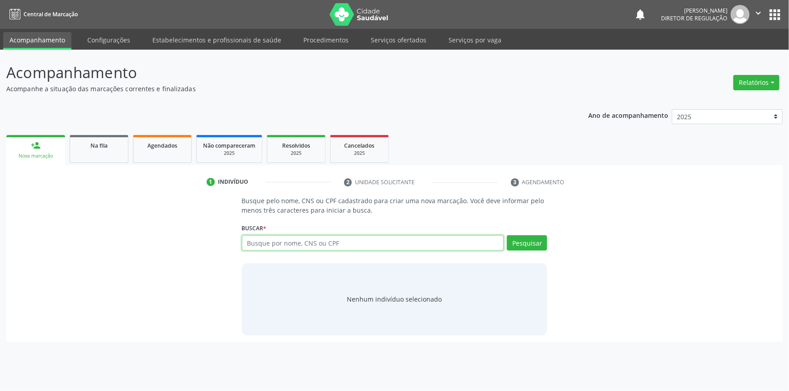
paste input "701 8072 5990 1077"
type input "701 8072 5990 1077"
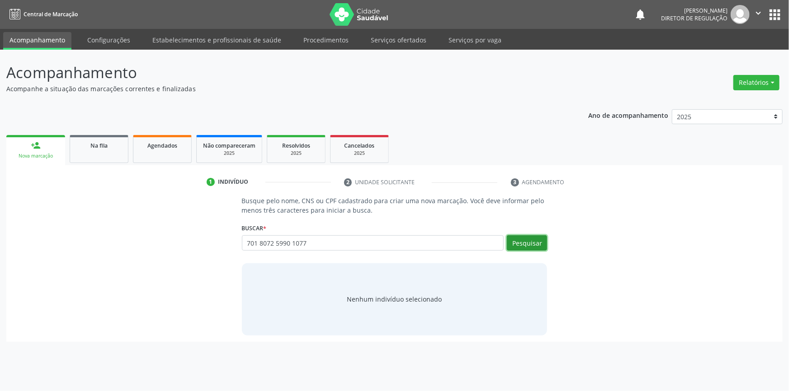
click at [527, 247] on button "Pesquisar" at bounding box center [527, 242] width 40 height 15
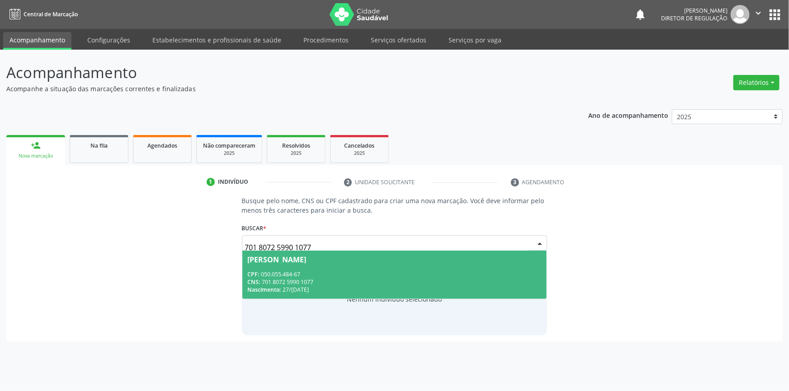
click at [402, 267] on span "Luzia da Silva Torres CPF: 050.055.484-67 CNS: 701 8072 5990 1077 Nascimento: 2…" at bounding box center [394, 275] width 305 height 48
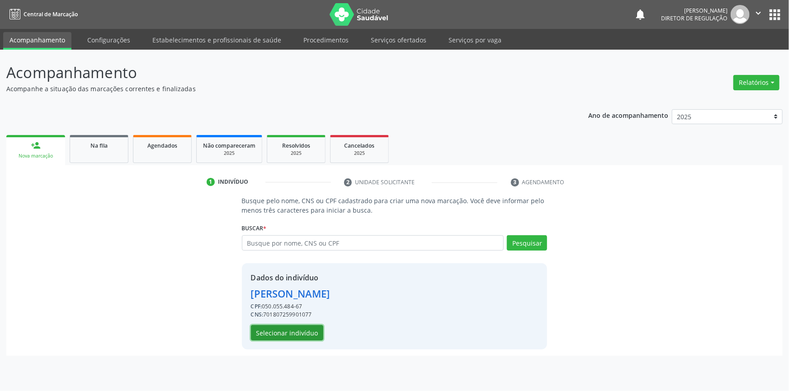
click at [301, 329] on button "Selecionar indivíduo" at bounding box center [287, 332] width 72 height 15
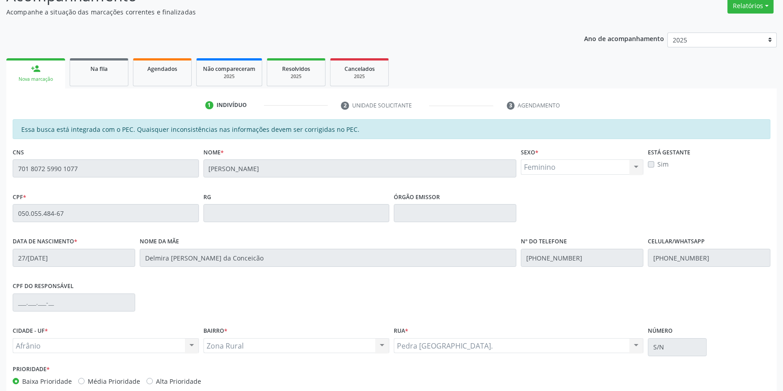
scroll to position [124, 0]
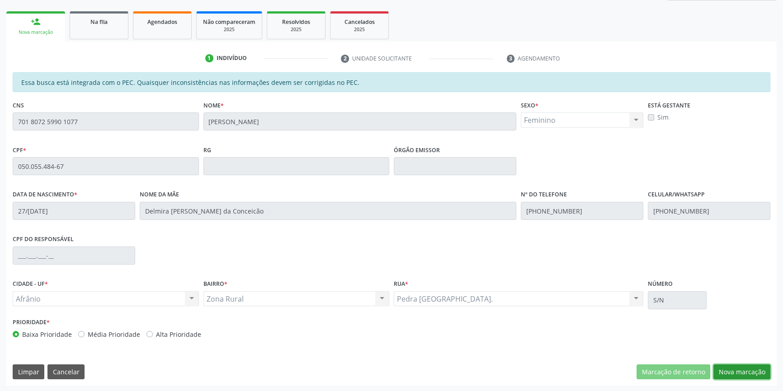
click at [739, 376] on button "Nova marcação" at bounding box center [741, 372] width 57 height 15
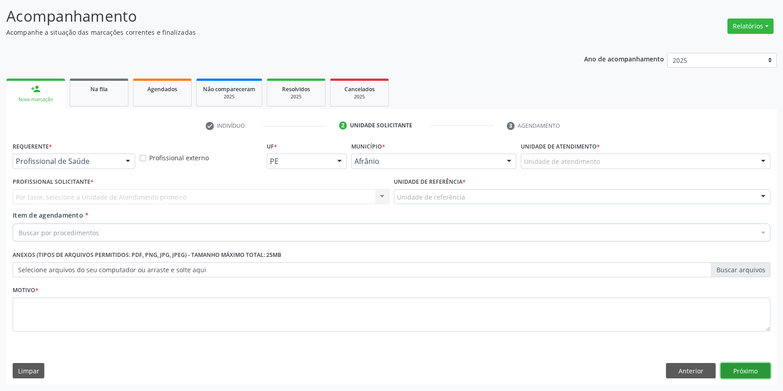
scroll to position [56, 0]
click at [741, 369] on button "Próximo" at bounding box center [745, 371] width 50 height 15
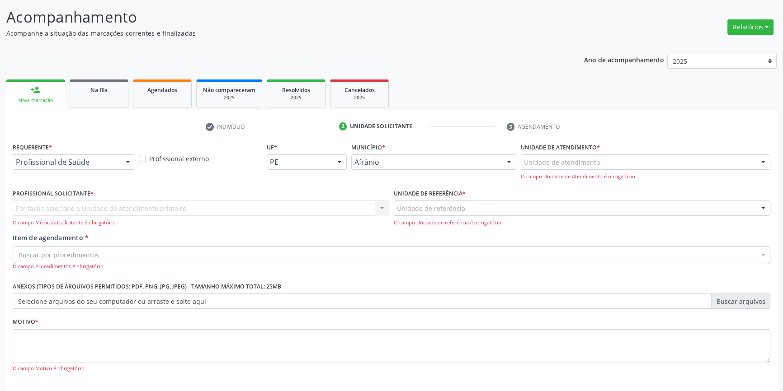
click at [583, 175] on div "O campo Unidade de Atendimento é obrigatório" at bounding box center [645, 177] width 249 height 8
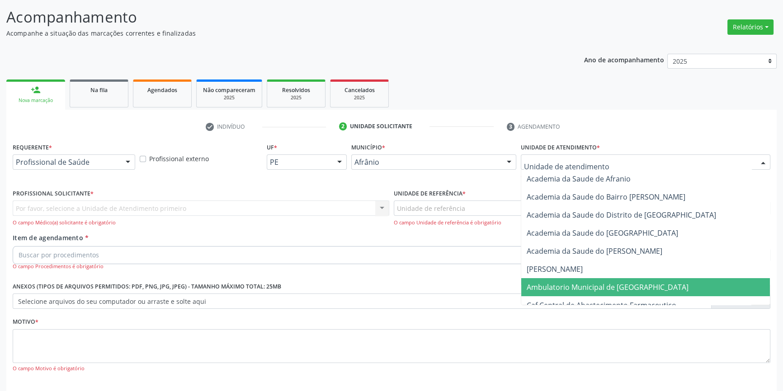
click at [575, 289] on span "Ambulatorio Municipal de [GEOGRAPHIC_DATA]" at bounding box center [607, 287] width 162 height 10
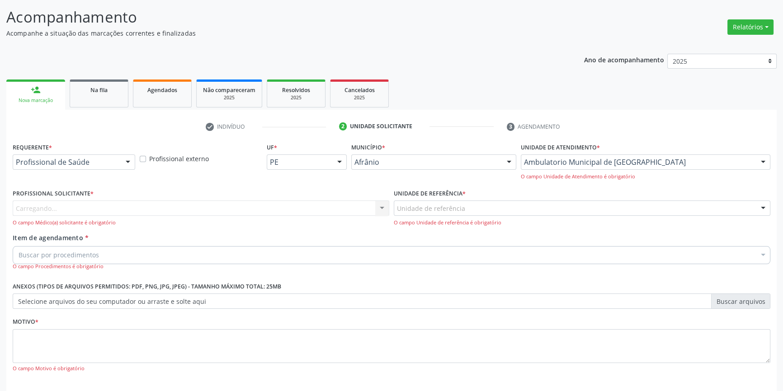
click at [446, 198] on label "Unidade de referência *" at bounding box center [430, 194] width 72 height 14
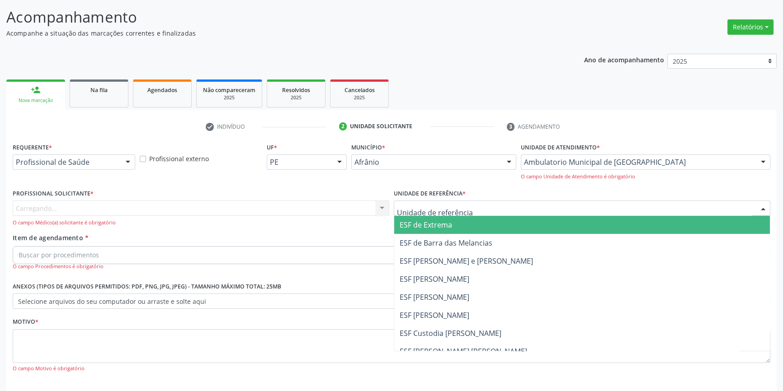
drag, startPoint x: 443, startPoint y: 203, endPoint x: 442, endPoint y: 209, distance: 6.5
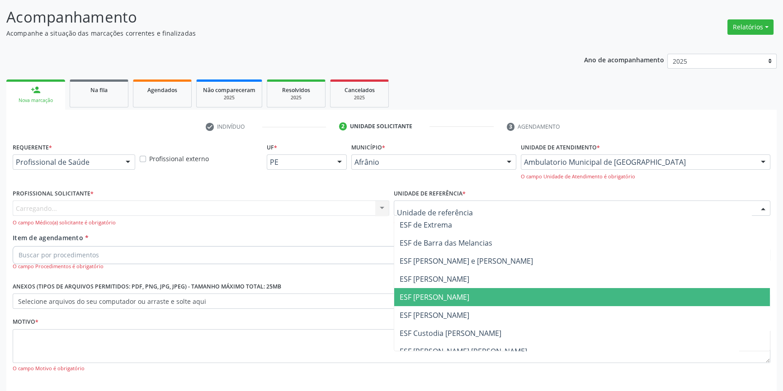
click at [433, 297] on span "ESF [PERSON_NAME]" at bounding box center [434, 297] width 70 height 10
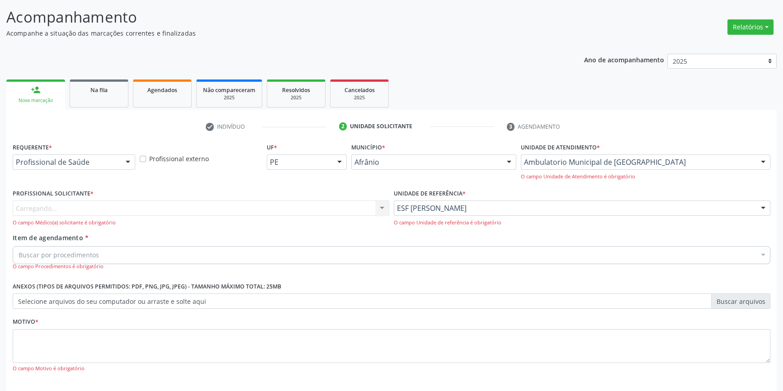
click at [240, 209] on div "Carregando... Nenhum resultado encontrado para: " " Não há nenhuma opção para s…" at bounding box center [201, 214] width 376 height 26
click at [240, 208] on div "Profissional solicitante" at bounding box center [201, 208] width 376 height 15
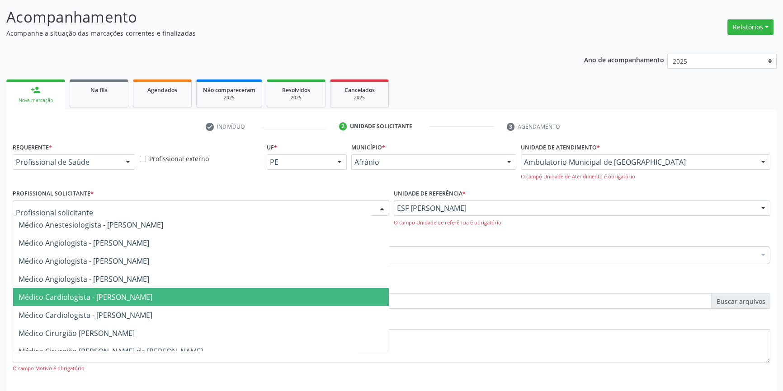
click at [143, 303] on span "Médico Cardiologista - [PERSON_NAME]" at bounding box center [201, 297] width 376 height 18
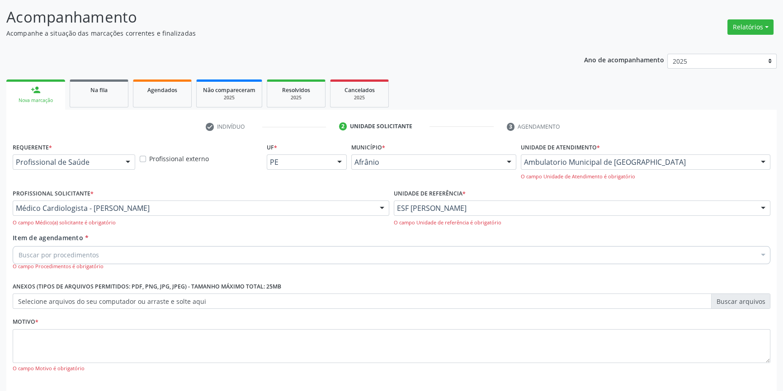
click at [120, 242] on div "Item de agendamento * Buscar por procedimentos Selecionar todos 0604320140 - Ab…" at bounding box center [391, 252] width 757 height 38
click at [105, 254] on div "Buscar por procedimentos" at bounding box center [391, 255] width 757 height 18
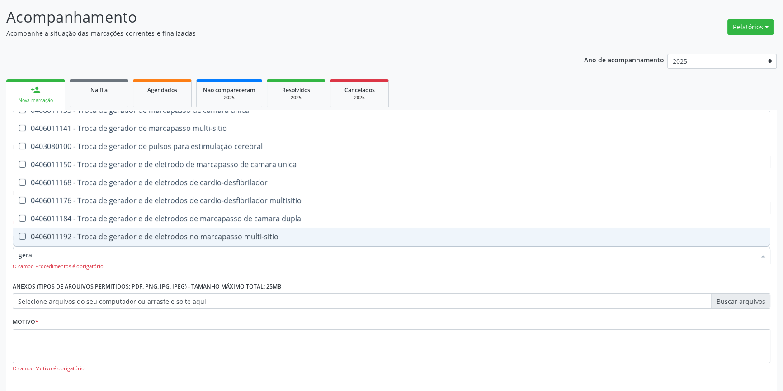
scroll to position [190, 0]
type input "geral"
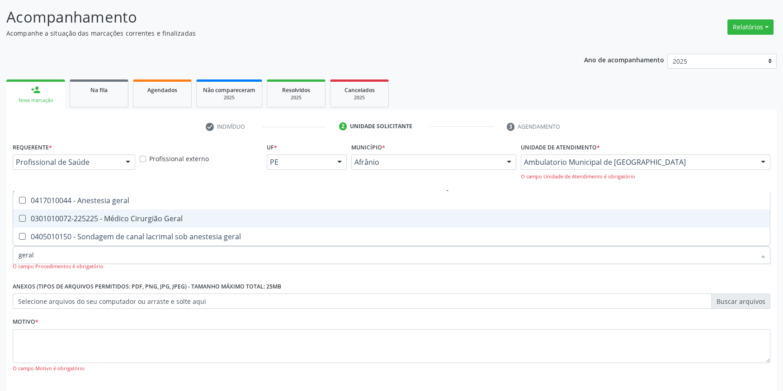
click at [118, 220] on div "0301010072-225225 - Médico Cirurgião Geral" at bounding box center [392, 218] width 746 height 7
checkbox Geral "true"
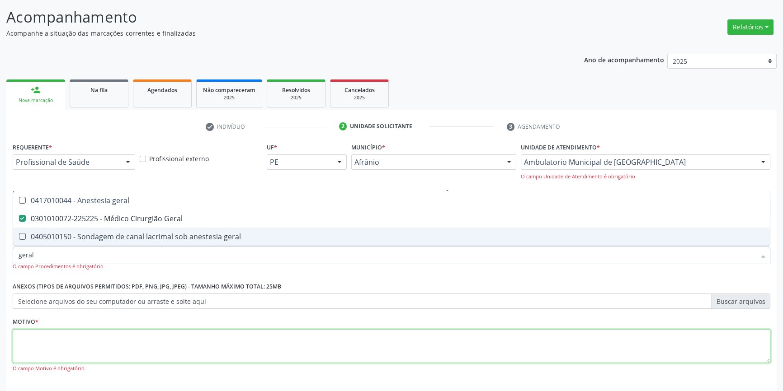
click at [100, 337] on textarea at bounding box center [391, 346] width 757 height 34
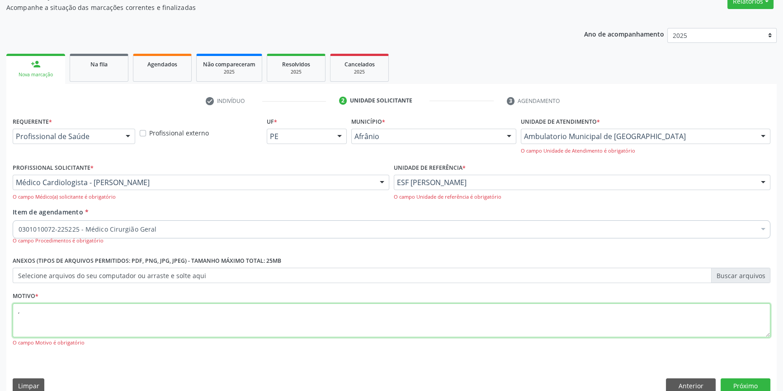
scroll to position [95, 0]
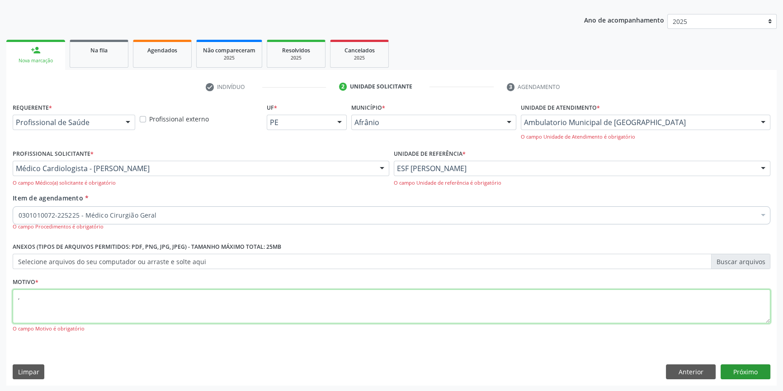
type textarea ","
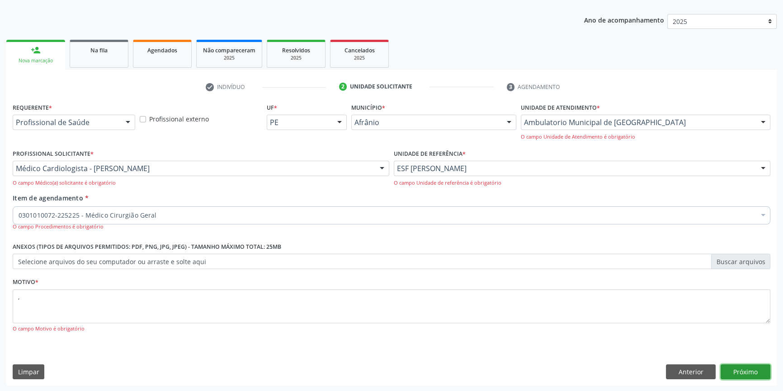
click at [747, 370] on button "Próximo" at bounding box center [745, 372] width 50 height 15
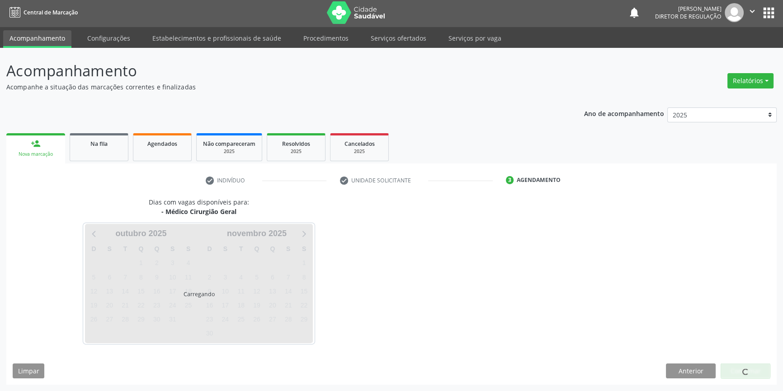
scroll to position [1, 0]
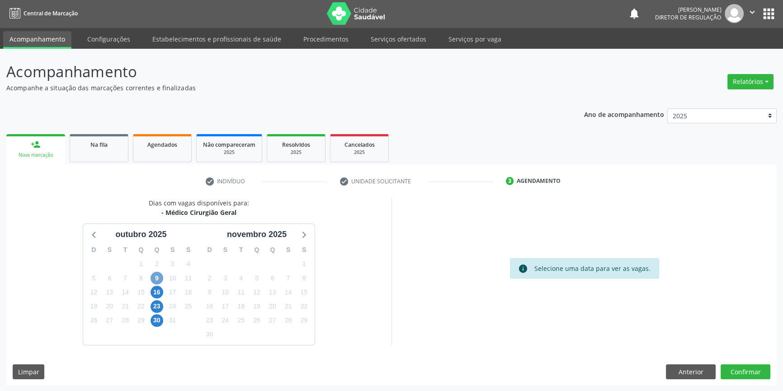
click at [155, 277] on span "9" at bounding box center [156, 278] width 13 height 13
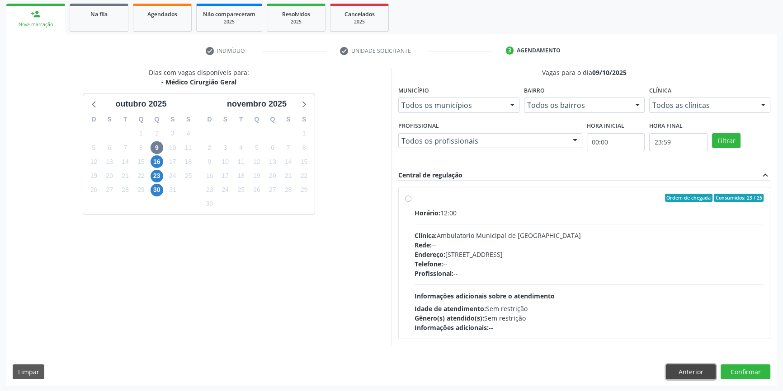
click at [666, 372] on button "Anterior" at bounding box center [691, 372] width 50 height 15
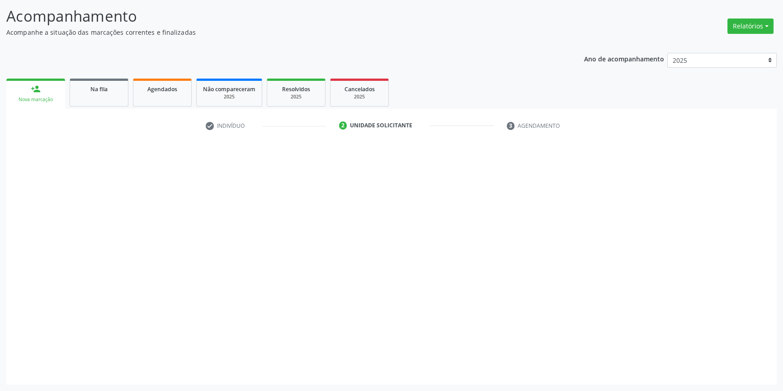
scroll to position [56, 0]
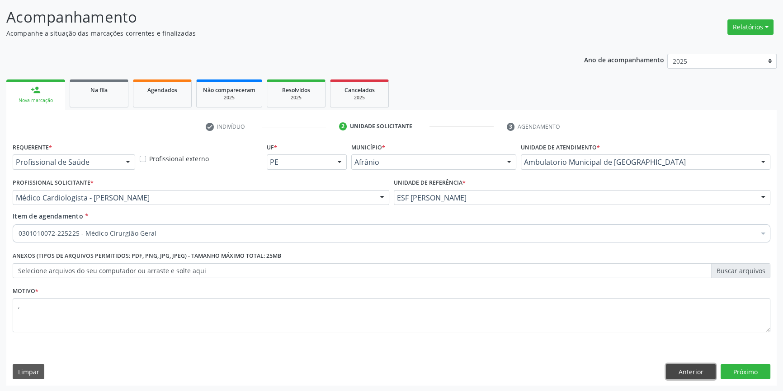
click at [667, 372] on button "Anterior" at bounding box center [691, 371] width 50 height 15
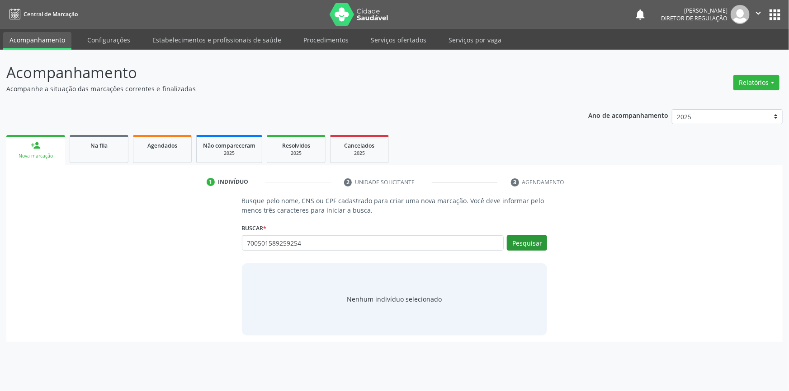
type input "700501589259254"
click at [529, 246] on button "Pesquisar" at bounding box center [527, 242] width 40 height 15
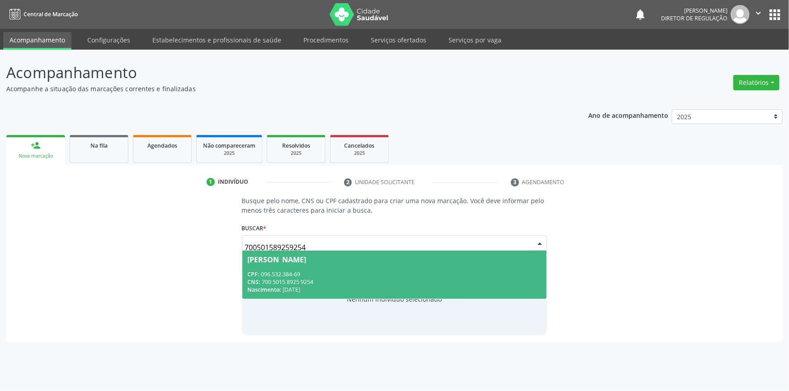
click at [466, 269] on span "[PERSON_NAME] CPF: 096.532.384-69 CNS: 700 5015 8925 9254 Nascimento: [DATE]" at bounding box center [394, 275] width 305 height 48
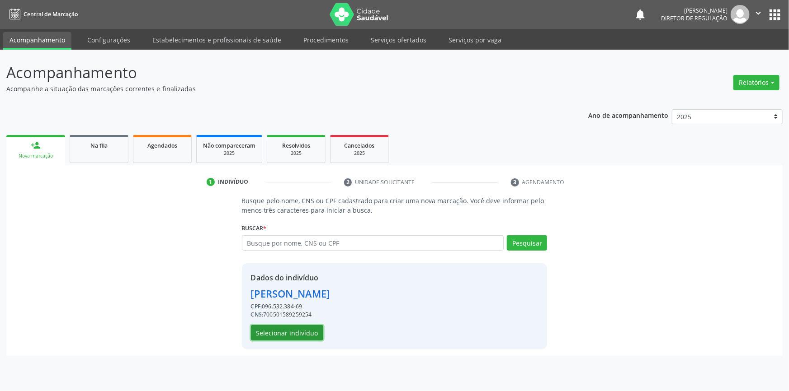
click at [291, 333] on button "Selecionar indivíduo" at bounding box center [287, 332] width 72 height 15
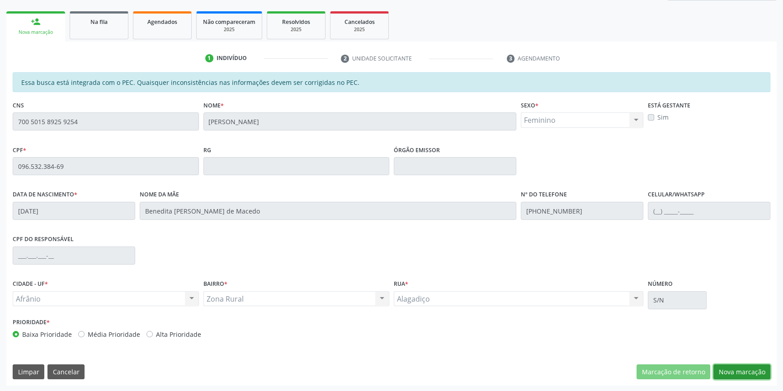
click at [764, 379] on button "Nova marcação" at bounding box center [741, 372] width 57 height 15
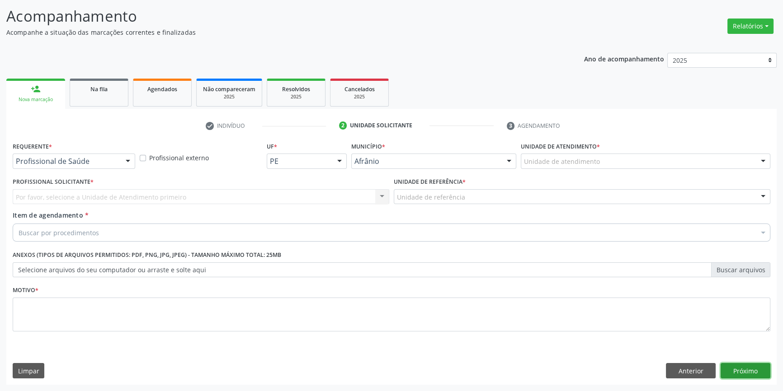
scroll to position [56, 0]
click at [755, 370] on button "Próximo" at bounding box center [745, 371] width 50 height 15
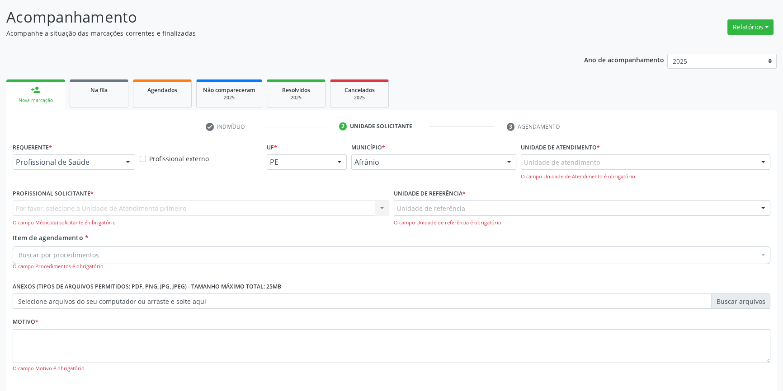
click at [613, 153] on div "Unidade de atendimento * Unidade de atendimento Academia da Saude de Afranio Ac…" at bounding box center [645, 161] width 249 height 40
click at [610, 157] on div "Unidade de atendimento" at bounding box center [645, 162] width 249 height 15
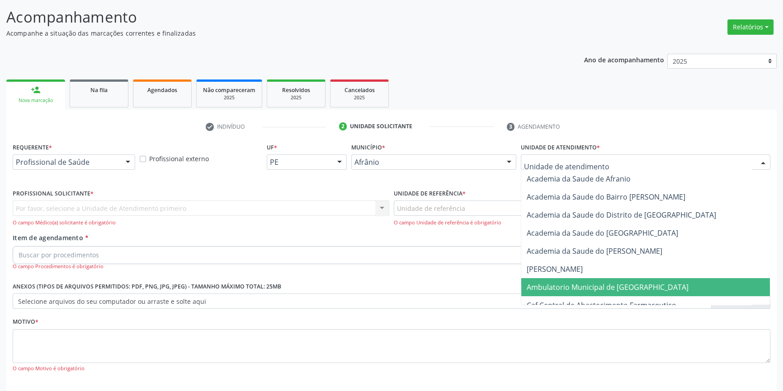
click at [585, 282] on span "Ambulatorio Municipal de [GEOGRAPHIC_DATA]" at bounding box center [607, 287] width 162 height 10
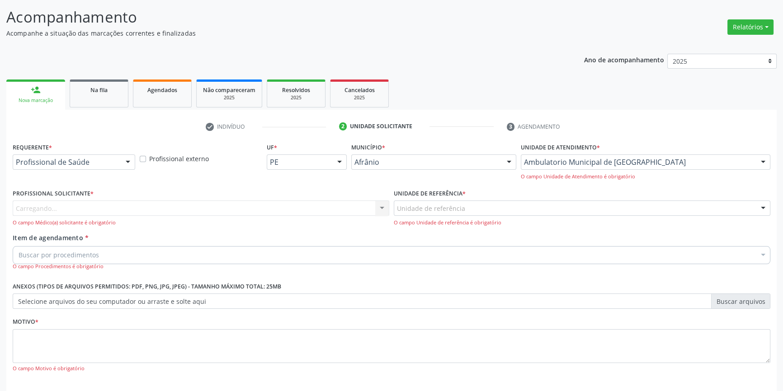
click at [479, 212] on div "Unidade de referência" at bounding box center [582, 208] width 376 height 15
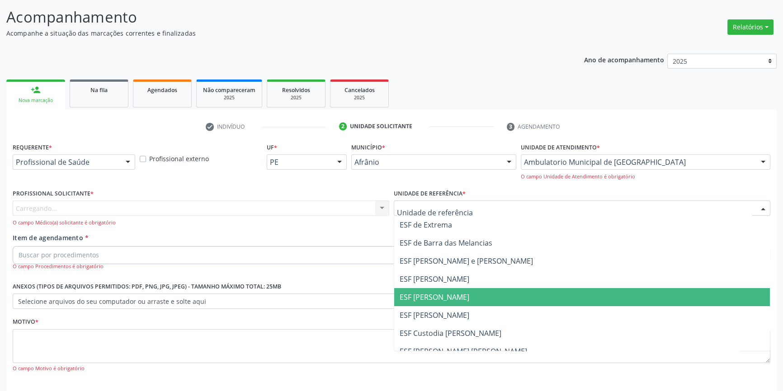
click at [450, 299] on span "ESF [PERSON_NAME]" at bounding box center [434, 297] width 70 height 10
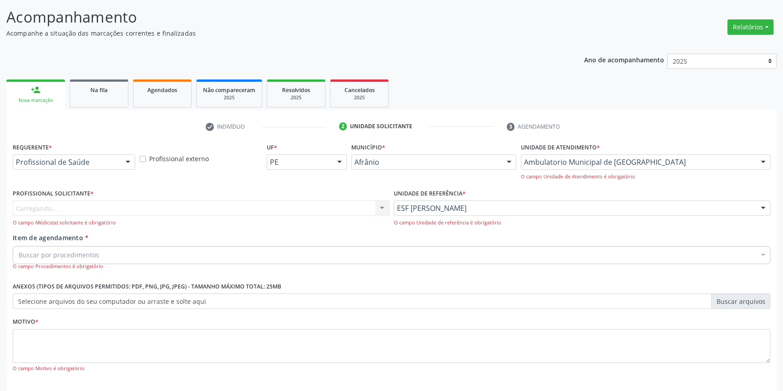
click at [244, 206] on div "Carregando... Nenhum resultado encontrado para: " " Não há nenhuma opção para s…" at bounding box center [201, 214] width 376 height 26
click at [243, 207] on div "Carregando... Nenhum resultado encontrado para: " " Não há nenhuma opção para s…" at bounding box center [201, 214] width 376 height 26
click at [146, 251] on div "Buscar por procedimentos" at bounding box center [391, 255] width 757 height 18
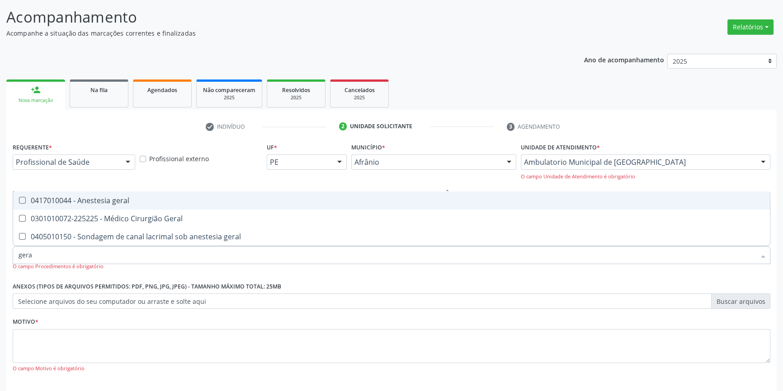
type input "geral"
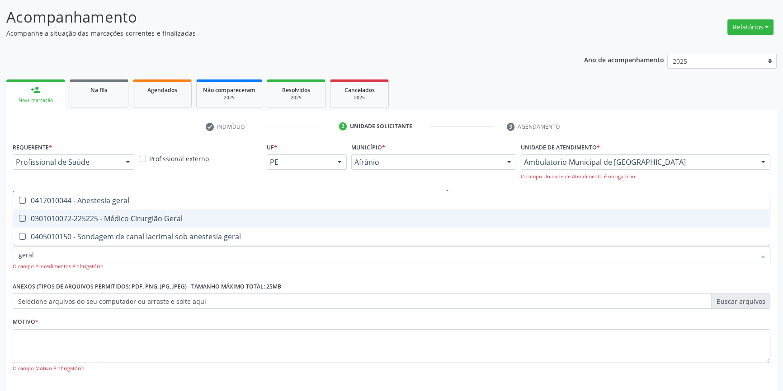
click at [143, 225] on span "0301010072-225225 - Médico Cirurgião Geral" at bounding box center [391, 219] width 756 height 18
checkbox Geral "true"
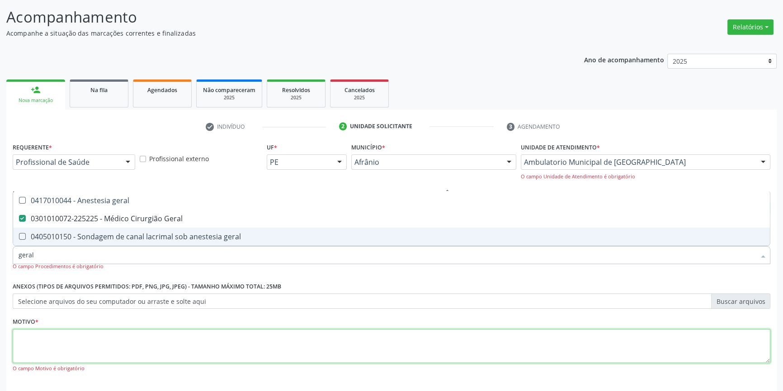
click at [79, 329] on textarea at bounding box center [391, 346] width 757 height 34
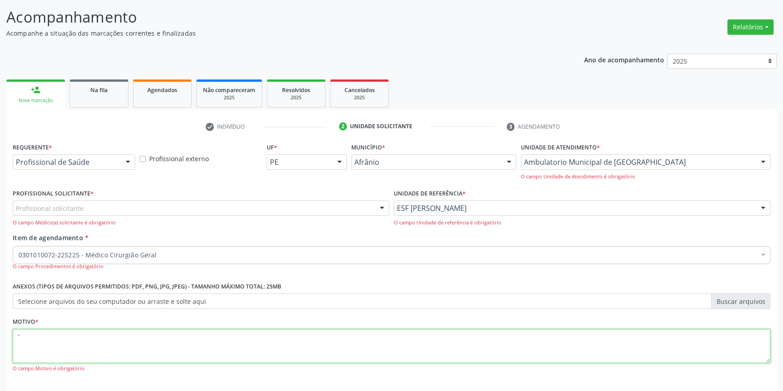
type textarea "'"
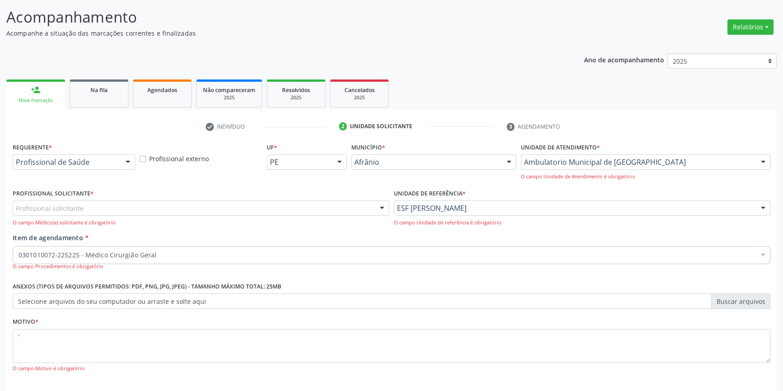
click at [96, 214] on div "Profissional solicitante" at bounding box center [201, 208] width 376 height 15
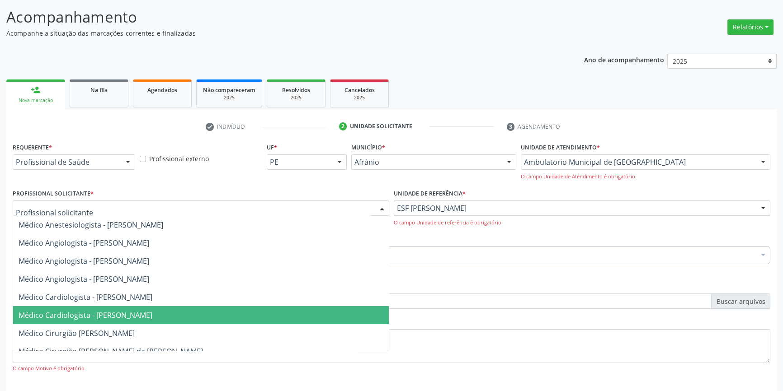
scroll to position [41, 0]
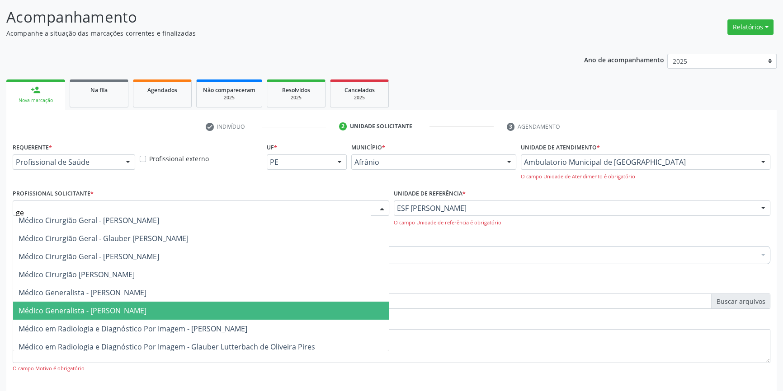
type input "ger"
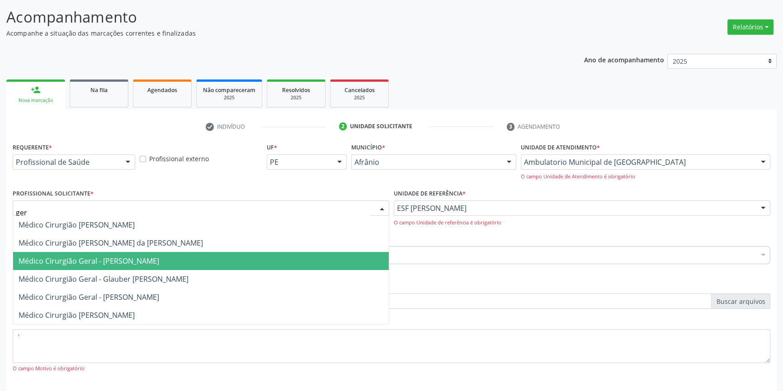
click at [131, 256] on span "Médico Cirurgião Geral - Bruno Saraiva Bezerra Medrado" at bounding box center [89, 261] width 141 height 10
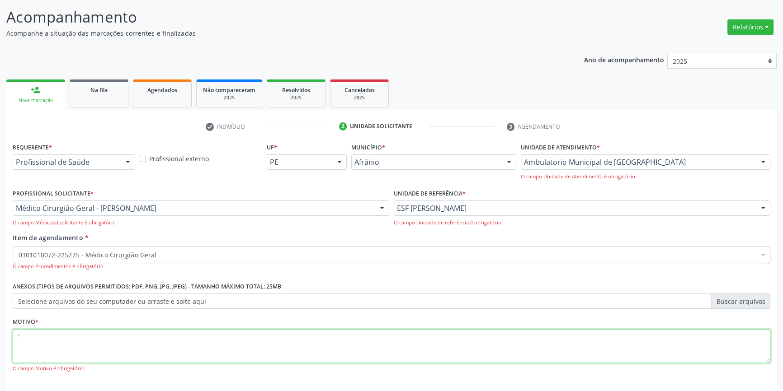
click at [89, 352] on textarea "'" at bounding box center [391, 346] width 757 height 34
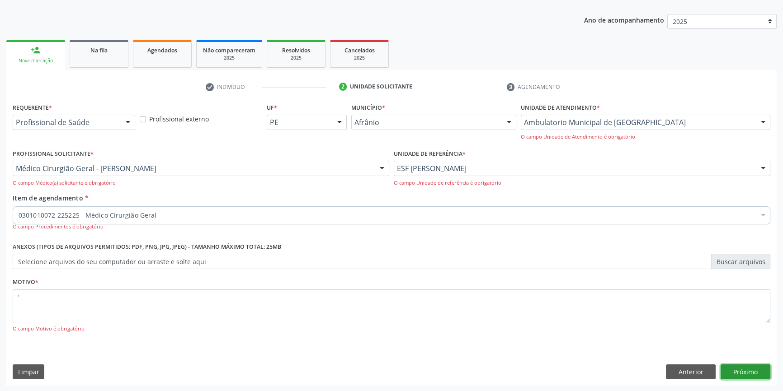
click at [748, 372] on button "Próximo" at bounding box center [745, 372] width 50 height 15
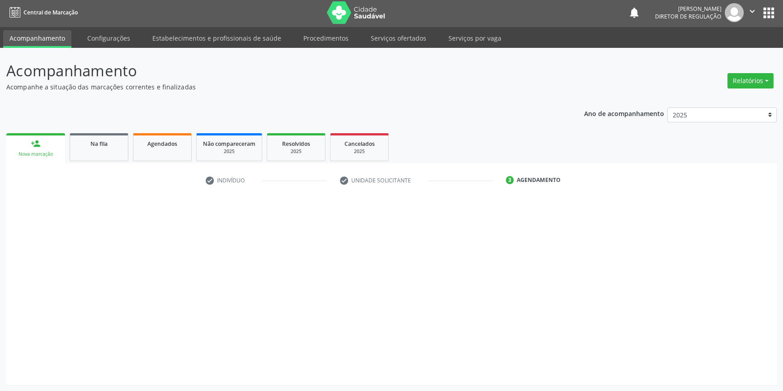
scroll to position [1, 0]
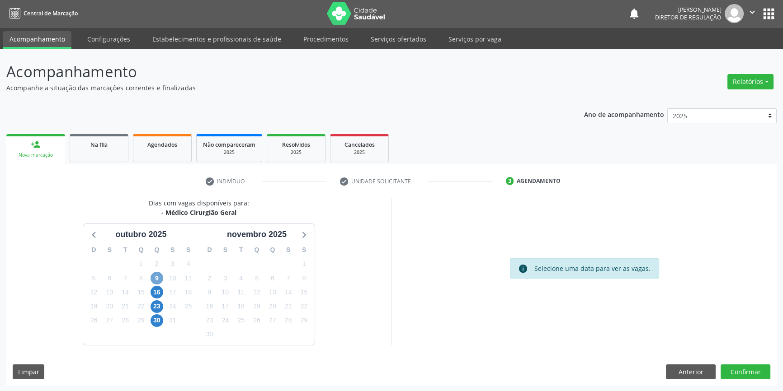
click at [158, 278] on span "9" at bounding box center [156, 278] width 13 height 13
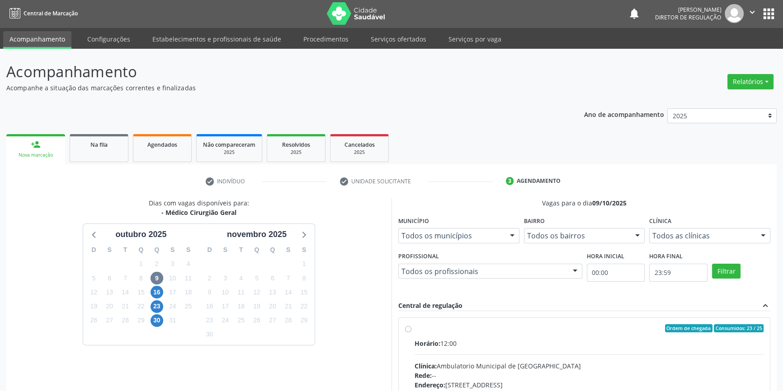
click at [437, 325] on div "Ordem de chegada Consumidos: 23 / 25" at bounding box center [588, 328] width 349 height 8
click at [411, 325] on input "Ordem de chegada Consumidos: 23 / 25 Horário: 12:00 Clínica: Ambulatorio Munici…" at bounding box center [408, 328] width 6 height 8
radio input "true"
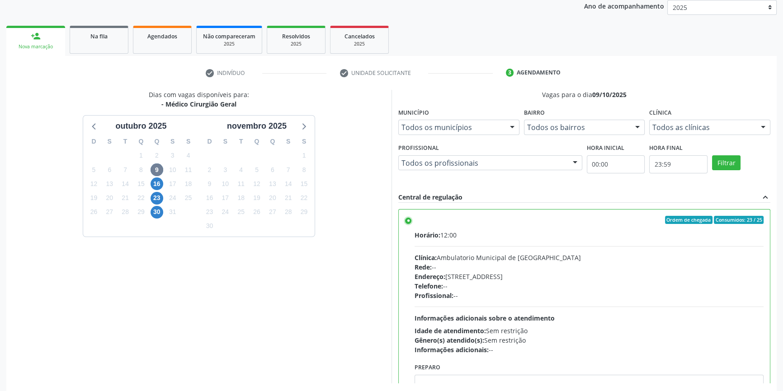
scroll to position [148, 0]
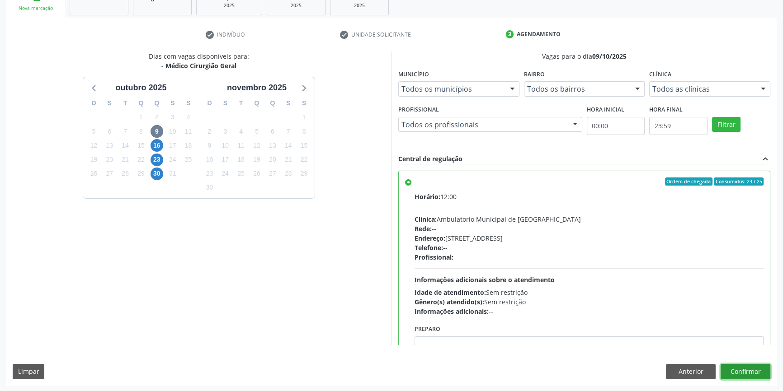
click at [744, 369] on button "Confirmar" at bounding box center [745, 371] width 50 height 15
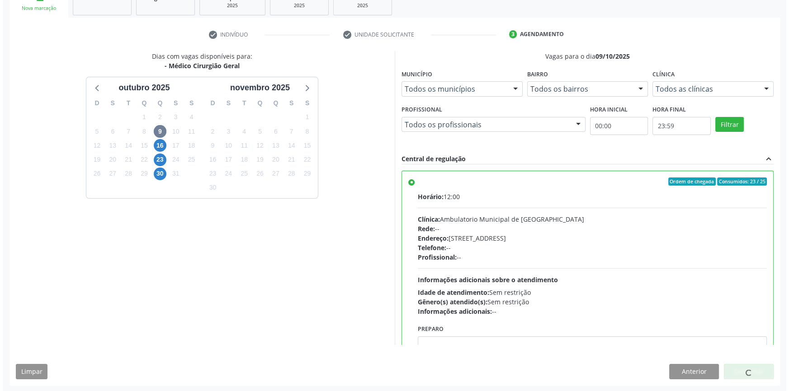
scroll to position [0, 0]
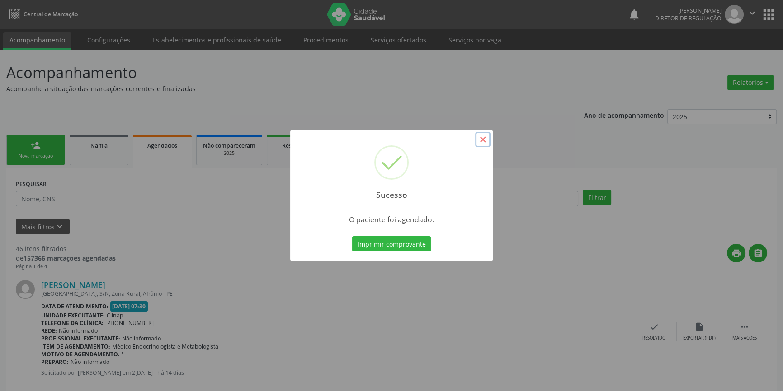
click at [481, 145] on button "×" at bounding box center [482, 139] width 15 height 15
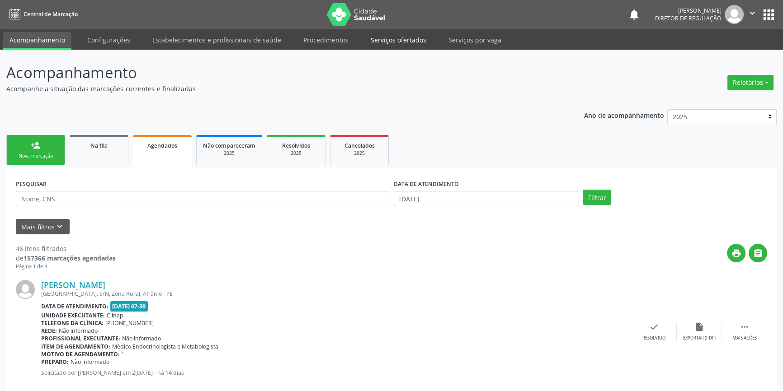
click at [405, 38] on link "Serviços ofertados" at bounding box center [398, 40] width 68 height 16
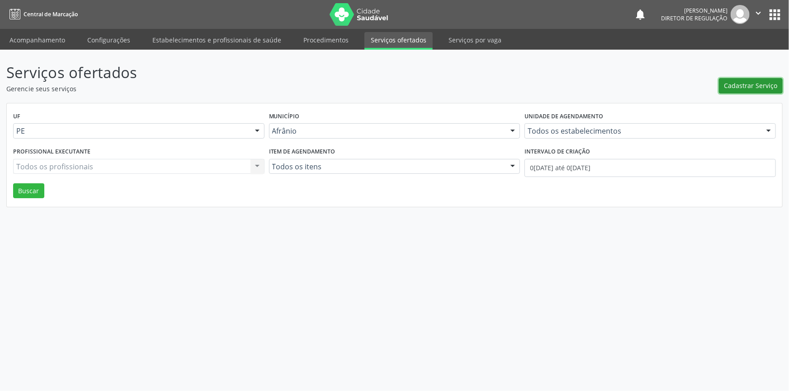
click at [756, 81] on span "Cadastrar Serviço" at bounding box center [750, 85] width 53 height 9
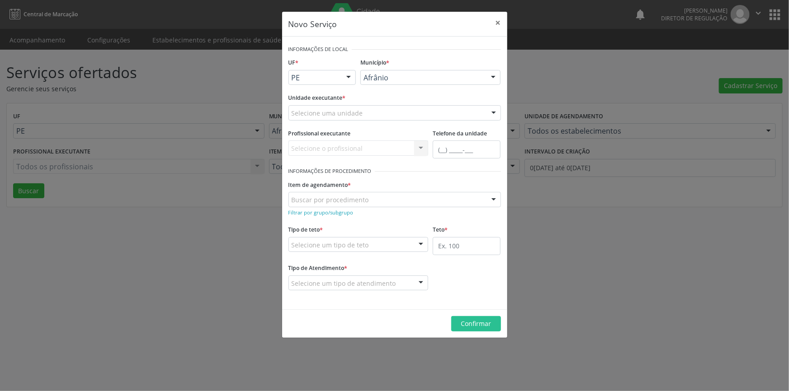
click at [386, 113] on div "Selecione uma unidade" at bounding box center [394, 112] width 212 height 15
drag, startPoint x: 366, startPoint y: 117, endPoint x: 113, endPoint y: 110, distance: 252.3
click at [113, 110] on div "Novo Serviço × Informações de Local UF * PE BA PE Nenhum resultado encontrado p…" at bounding box center [394, 195] width 789 height 391
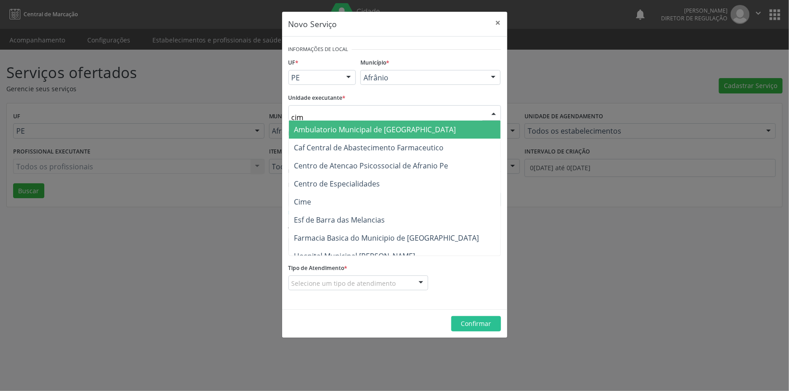
type input "cime"
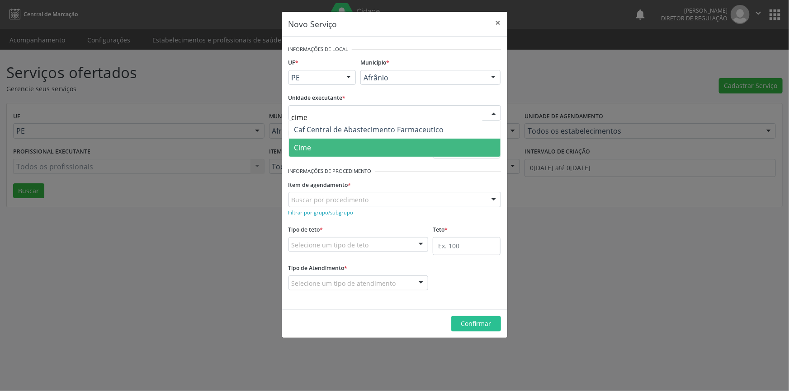
click at [348, 148] on span "Cime" at bounding box center [394, 148] width 211 height 18
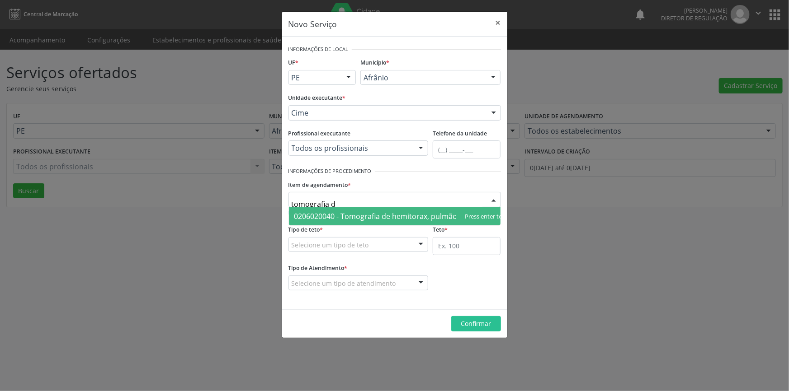
type input "tomografia"
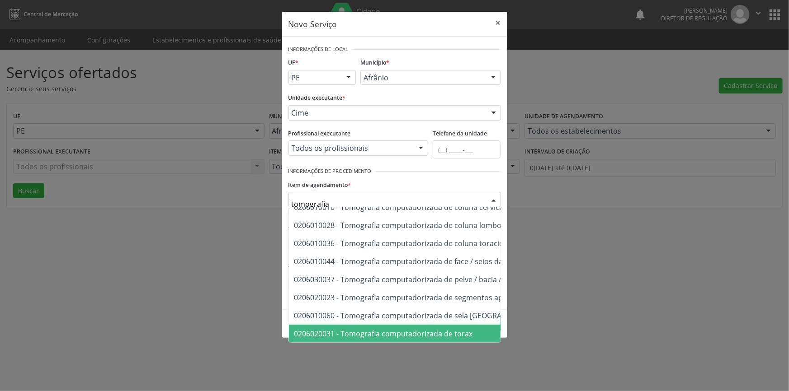
scroll to position [99, 0]
click at [462, 333] on span "0206010079 - Tomografia computadorizada do cranio" at bounding box center [385, 334] width 183 height 10
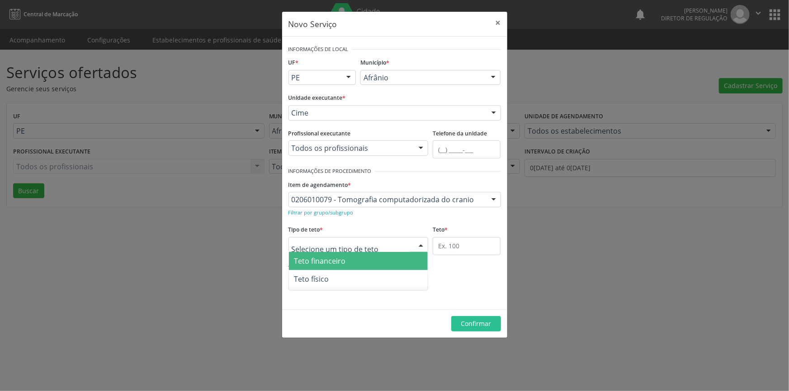
click at [381, 242] on div at bounding box center [358, 244] width 140 height 15
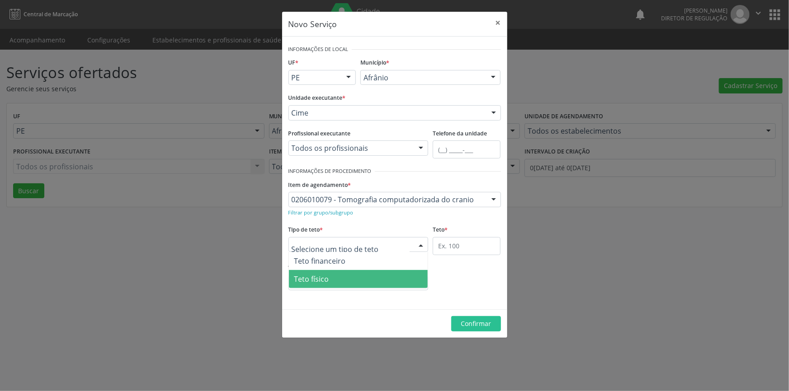
click at [357, 279] on span "Teto físico" at bounding box center [358, 279] width 139 height 18
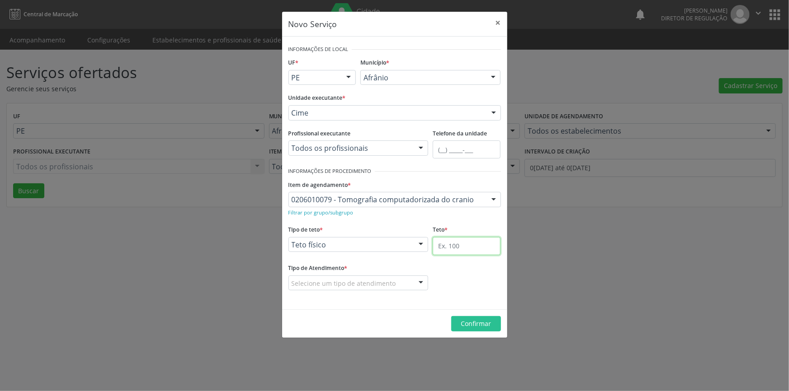
click at [443, 251] on input "text" at bounding box center [466, 246] width 68 height 18
type input "1"
click at [369, 277] on div "Selecione um tipo de atendimento" at bounding box center [358, 283] width 140 height 15
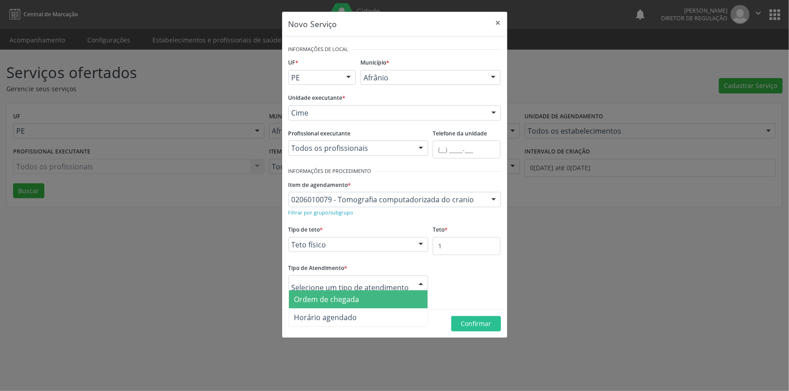
click at [334, 297] on span "Ordem de chegada" at bounding box center [326, 300] width 65 height 10
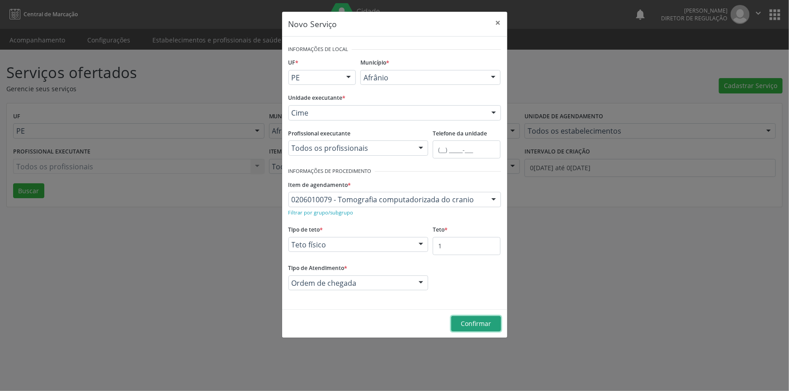
click at [456, 320] on button "Confirmar" at bounding box center [476, 323] width 50 height 15
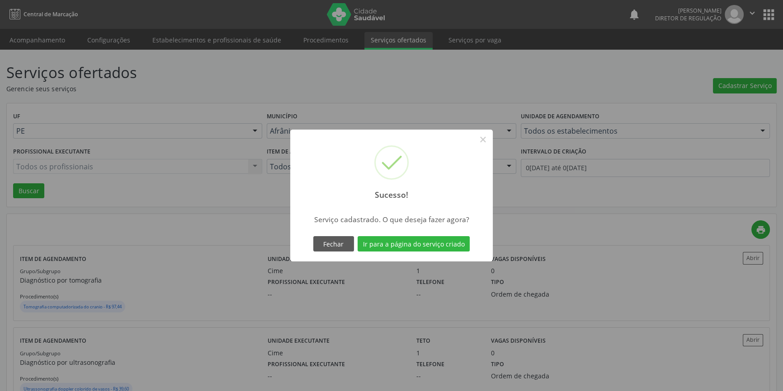
click at [441, 255] on div "Sucesso! × Serviço cadastrado. O que deseja fazer agora? Fechar Ir para a págin…" at bounding box center [391, 196] width 202 height 132
click at [444, 247] on button "Ir para a página do serviço criado" at bounding box center [413, 243] width 112 height 15
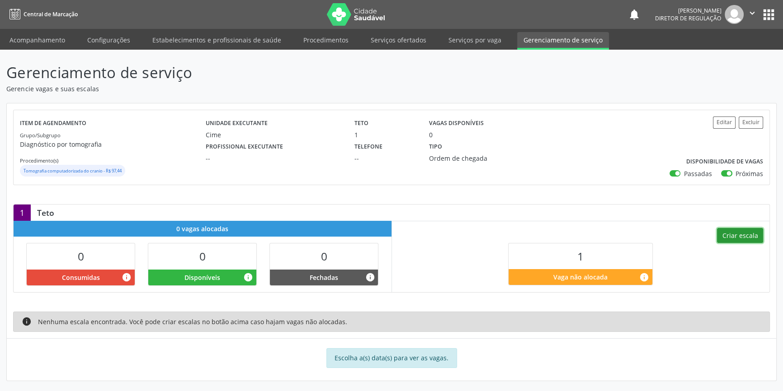
click at [734, 230] on button "Criar escala" at bounding box center [740, 235] width 46 height 15
select select "9"
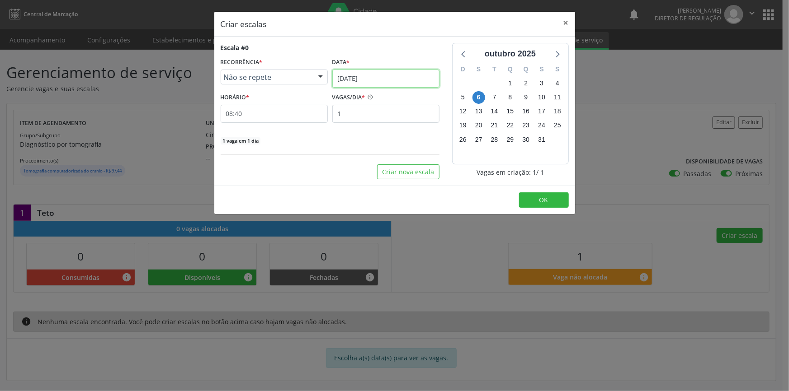
click at [392, 80] on input "[DATE]" at bounding box center [385, 79] width 107 height 18
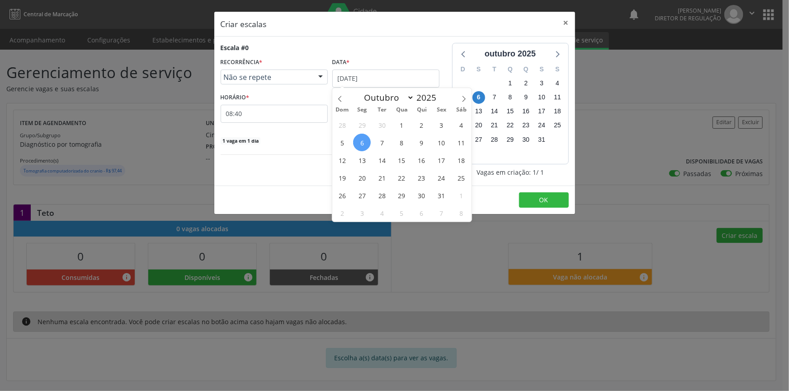
click at [357, 142] on span "6" at bounding box center [362, 143] width 18 height 18
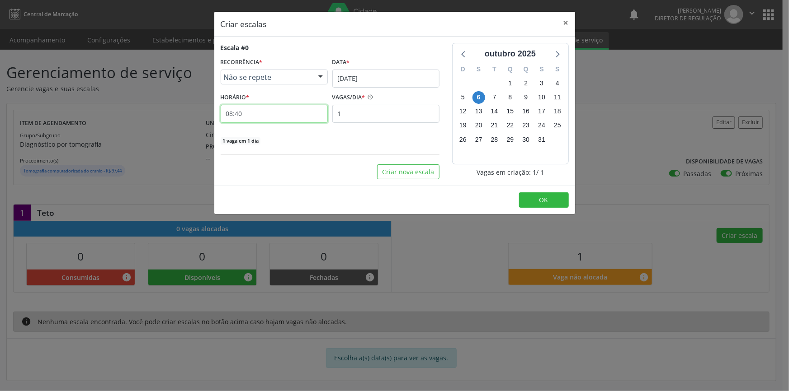
click at [273, 116] on input "08:40" at bounding box center [274, 114] width 107 height 18
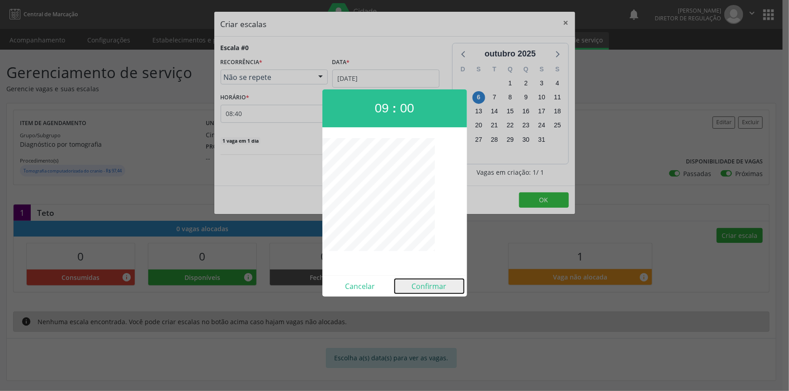
click at [429, 285] on button "Confirmar" at bounding box center [428, 286] width 69 height 14
type input "09:00"
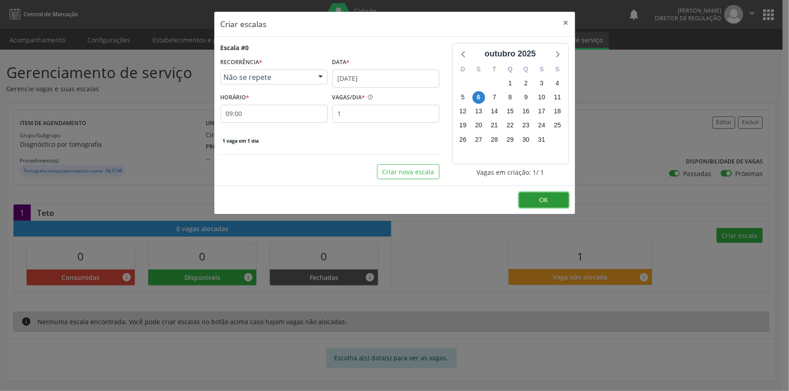
click at [552, 198] on button "OK" at bounding box center [544, 200] width 50 height 15
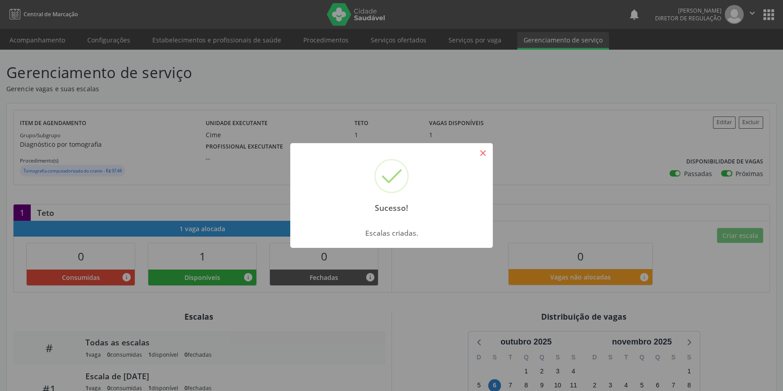
click at [482, 151] on button "×" at bounding box center [482, 153] width 15 height 15
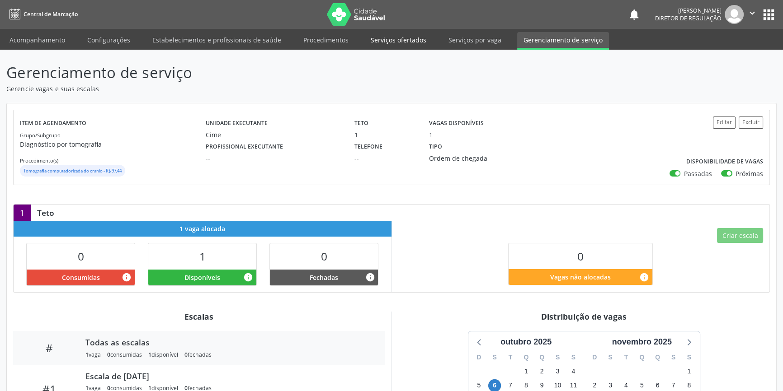
click at [388, 40] on link "Serviços ofertados" at bounding box center [398, 40] width 68 height 16
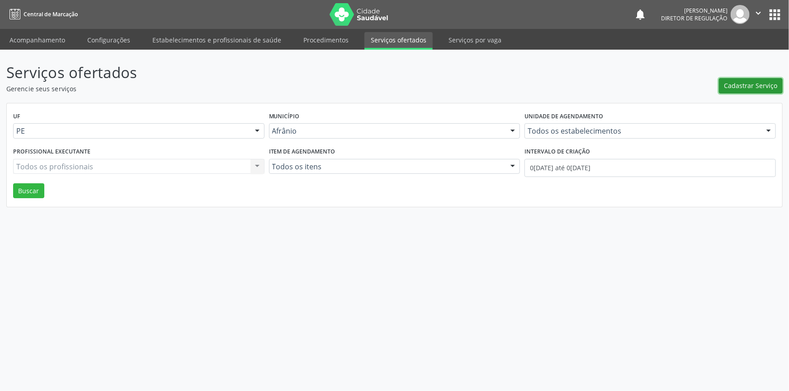
click at [777, 84] on button "Cadastrar Serviço" at bounding box center [750, 85] width 64 height 15
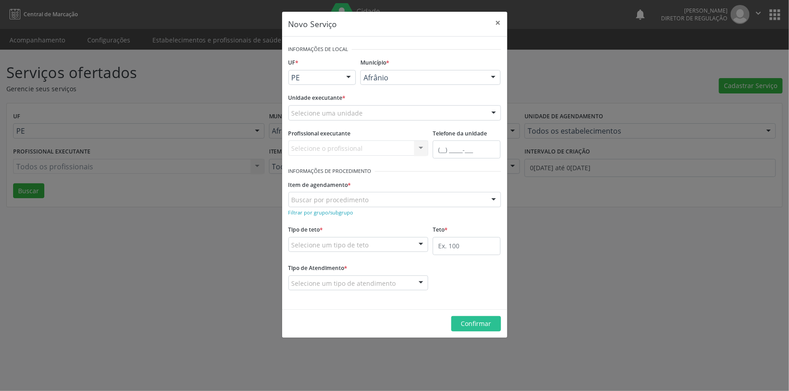
click at [402, 111] on div "Selecione uma unidade" at bounding box center [394, 112] width 212 height 15
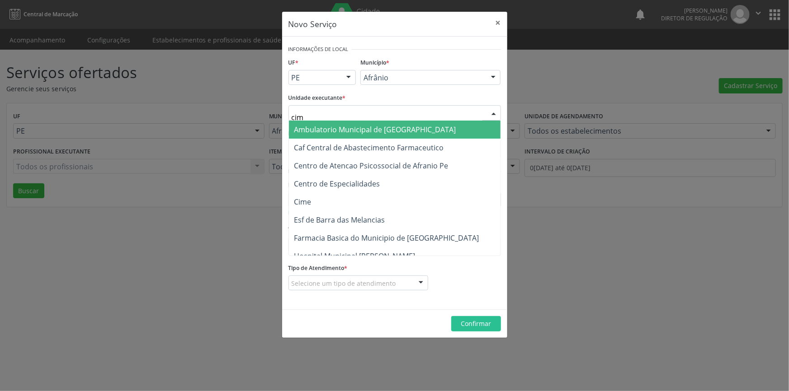
type input "cime"
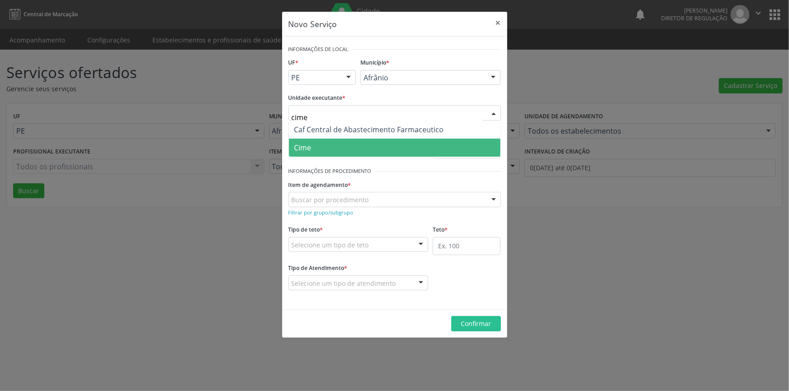
click at [341, 143] on span "Cime" at bounding box center [394, 148] width 211 height 18
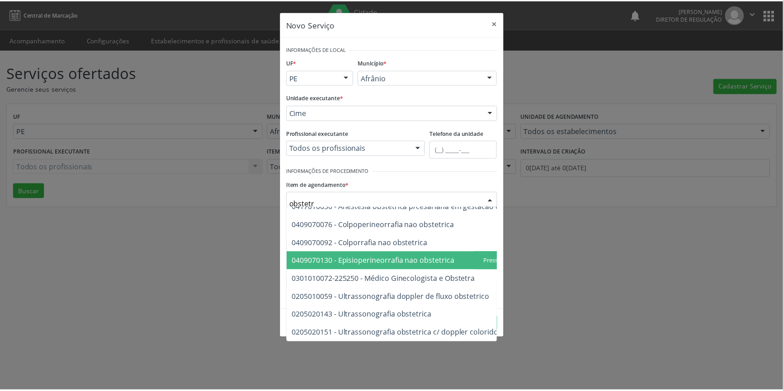
scroll to position [52, 0]
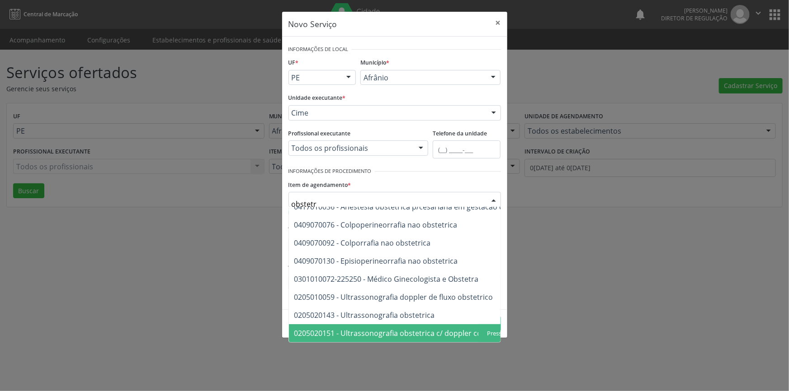
click at [415, 324] on span "0205020151 - Ultrassonografia obstetrica c/ doppler colorido e pulsado" at bounding box center [418, 333] width 258 height 18
type input "obstetr"
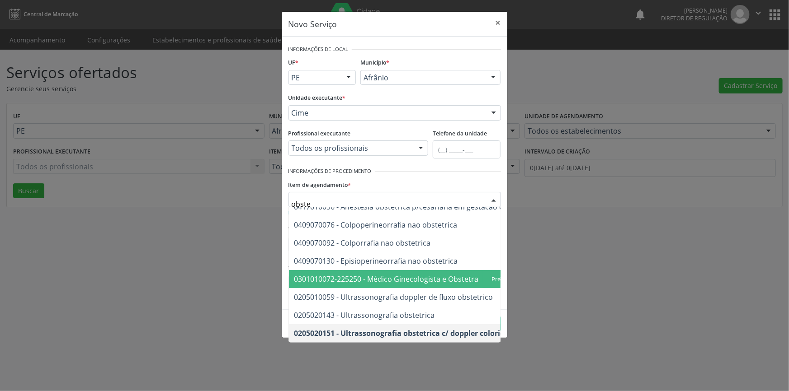
type input "obstet"
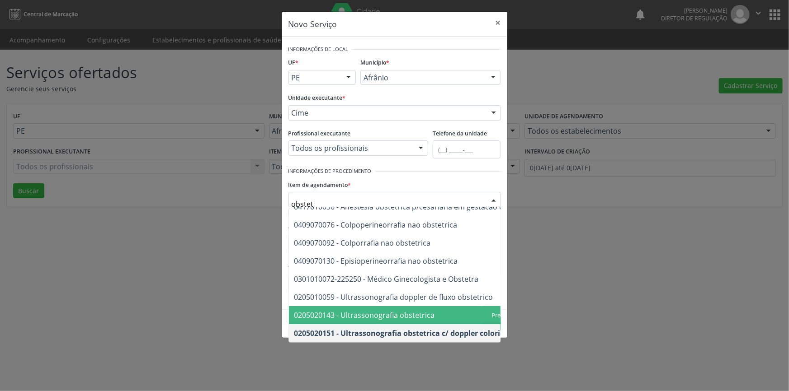
click at [392, 310] on span "0205020143 - Ultrassonografia obstetrica" at bounding box center [364, 315] width 141 height 10
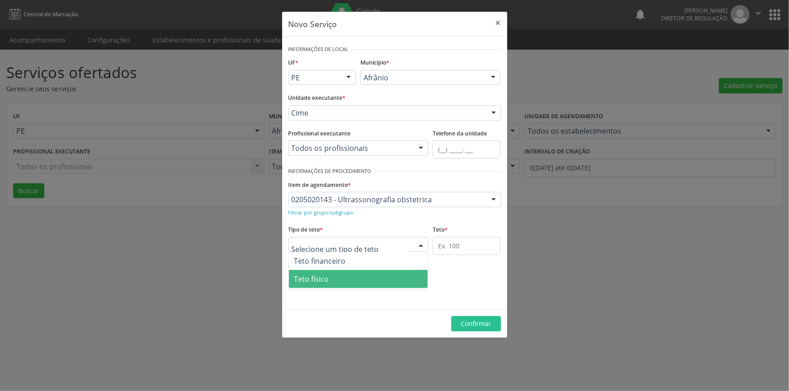
click at [339, 282] on span "Teto físico" at bounding box center [358, 279] width 139 height 18
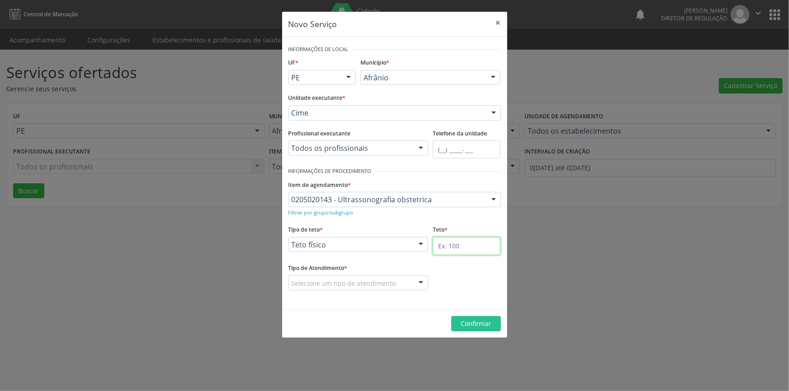
click at [452, 248] on input "text" at bounding box center [466, 246] width 68 height 18
type input "1"
click at [364, 277] on div "Selecione um tipo de atendimento" at bounding box center [358, 283] width 140 height 15
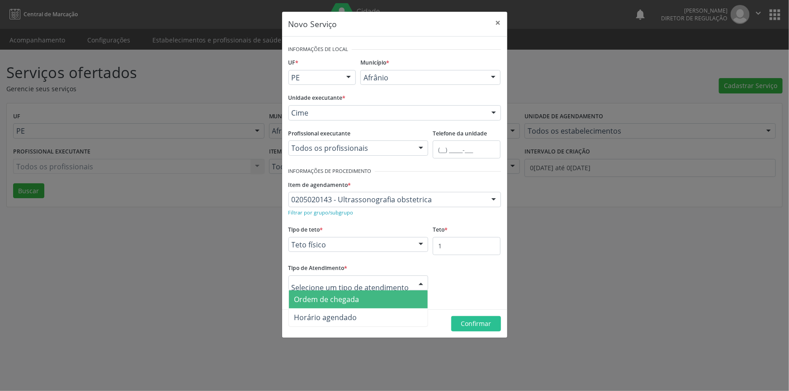
click at [350, 295] on span "Ordem de chegada" at bounding box center [326, 300] width 65 height 10
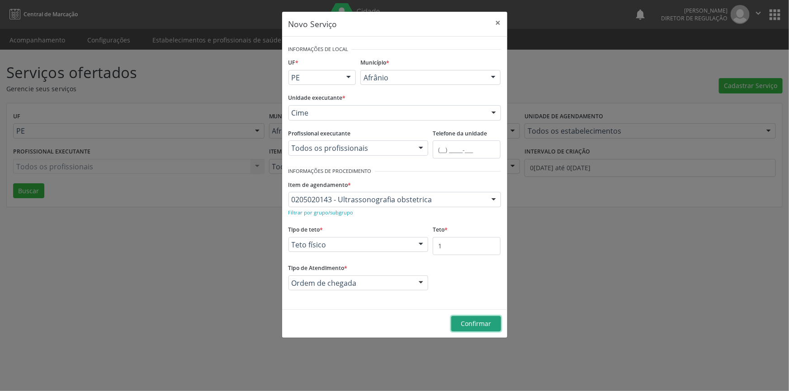
click at [465, 316] on button "Confirmar" at bounding box center [476, 323] width 50 height 15
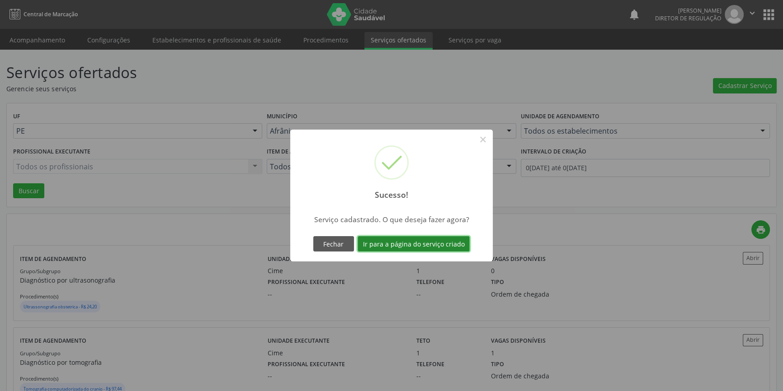
click at [434, 243] on button "Ir para a página do serviço criado" at bounding box center [413, 243] width 112 height 15
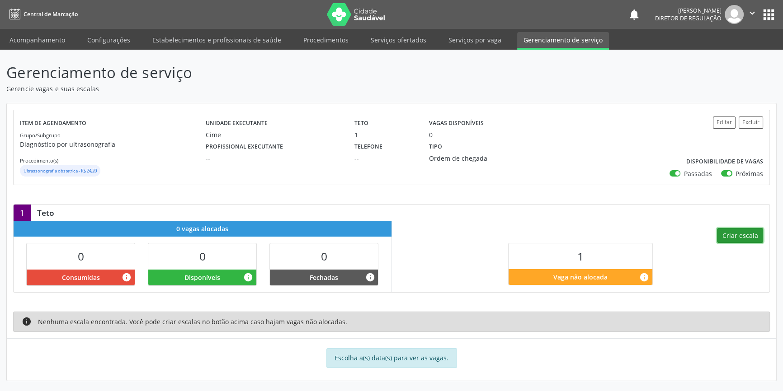
click at [736, 235] on button "Criar escala" at bounding box center [740, 235] width 46 height 15
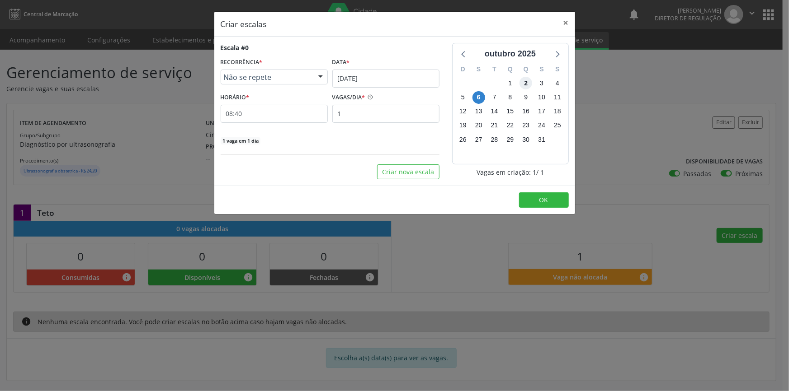
click at [531, 84] on span "2" at bounding box center [525, 83] width 13 height 13
click at [215, 118] on div "Escala #0 RECORRÊNCIA * Não se repete Não se repete Diário/Semanal Mensal Nenhu…" at bounding box center [329, 111] width 231 height 136
click at [232, 113] on input "08:40" at bounding box center [274, 114] width 107 height 18
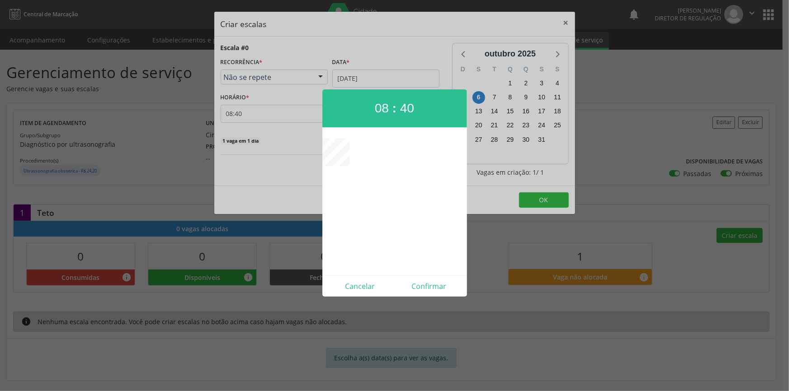
click at [327, 45] on div at bounding box center [394, 195] width 789 height 391
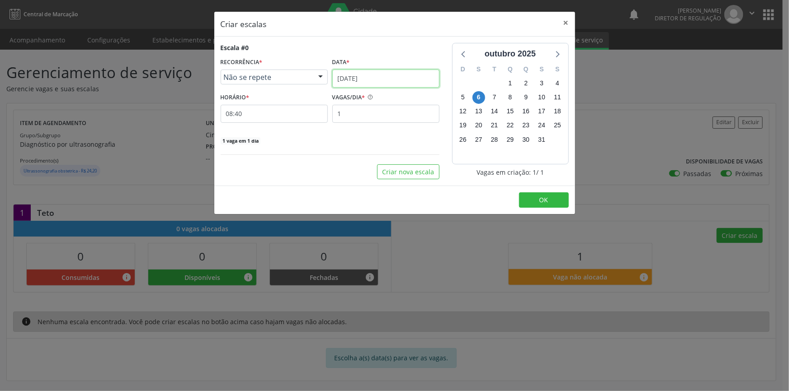
click at [363, 80] on input "[DATE]" at bounding box center [385, 79] width 107 height 18
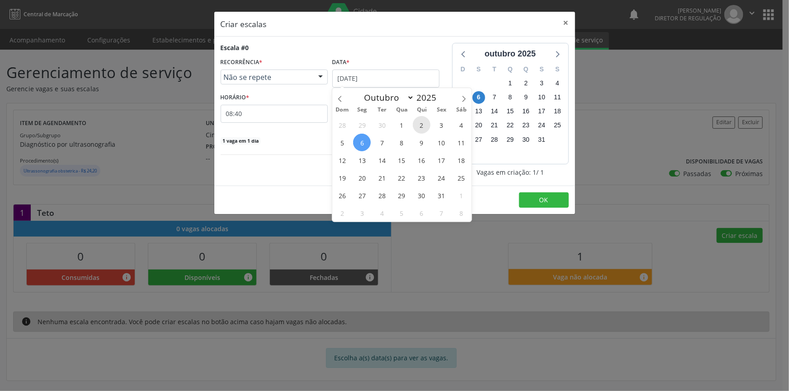
click at [423, 126] on span "2" at bounding box center [422, 125] width 18 height 18
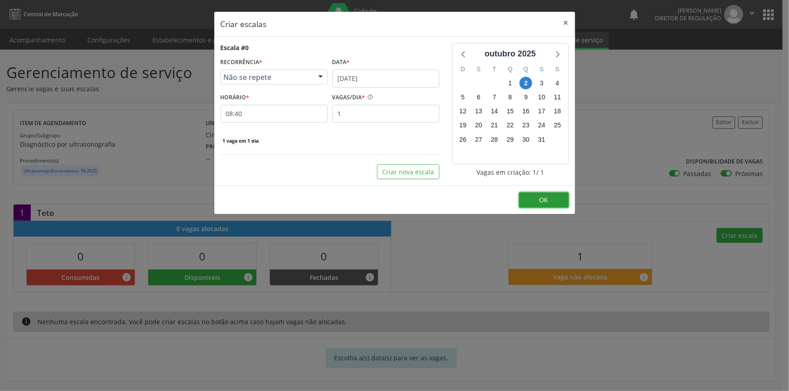
click at [539, 201] on span "OK" at bounding box center [543, 200] width 9 height 9
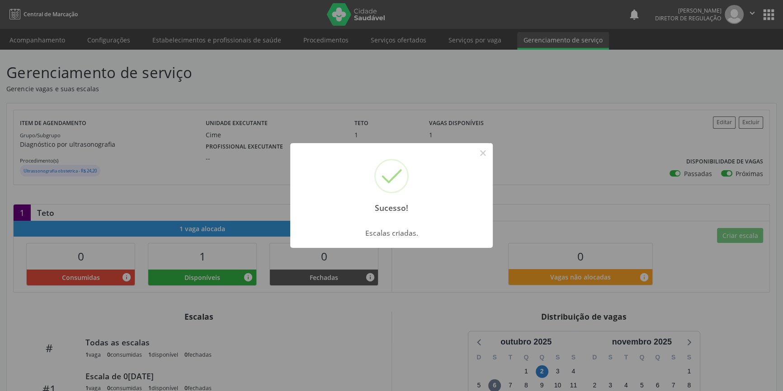
click at [580, 108] on div "Sucesso! × Escalas criadas. OK Cancel" at bounding box center [391, 195] width 783 height 391
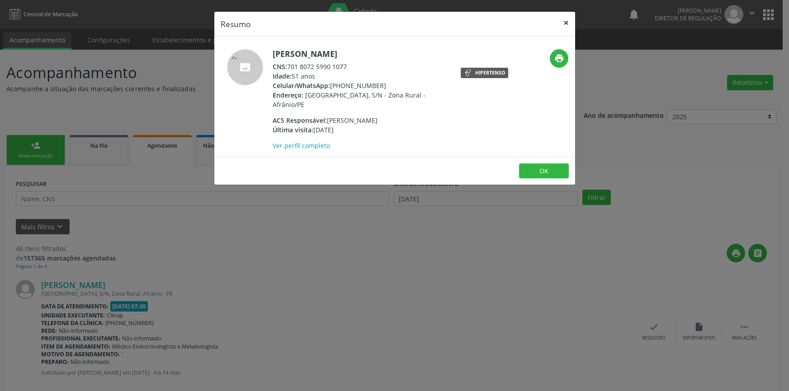
click at [567, 23] on button "×" at bounding box center [566, 23] width 18 height 22
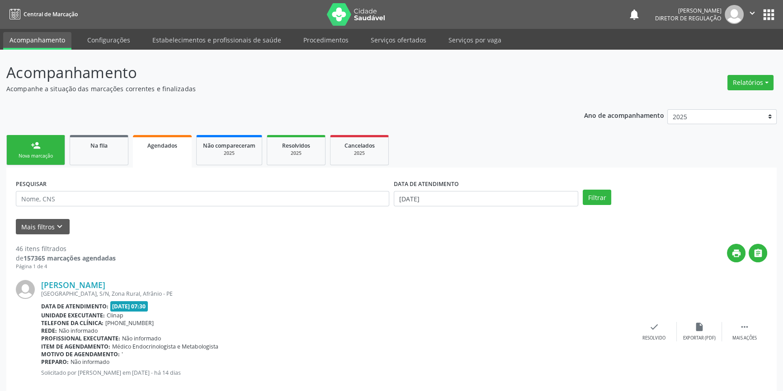
click at [32, 161] on link "person_add Nova marcação" at bounding box center [35, 150] width 59 height 30
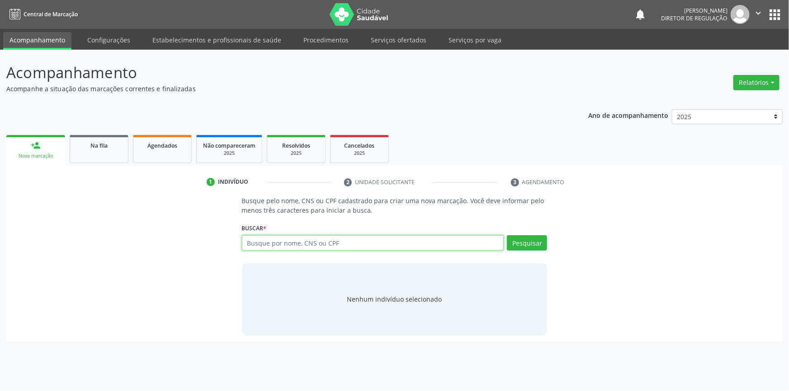
click at [250, 247] on input "text" at bounding box center [373, 242] width 262 height 15
type input "7"
type input "04901910450"
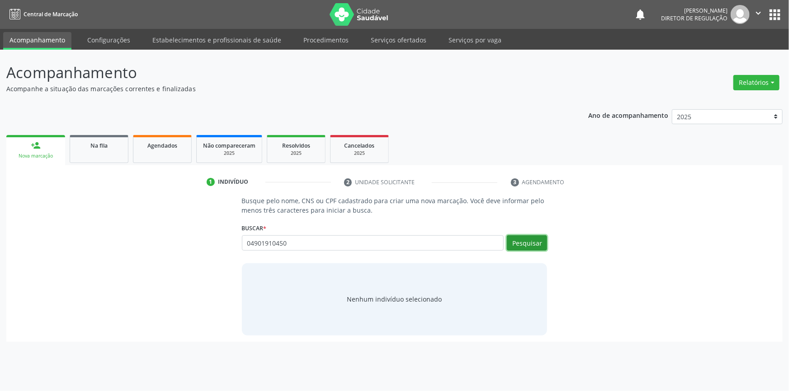
click at [529, 240] on button "Pesquisar" at bounding box center [527, 242] width 40 height 15
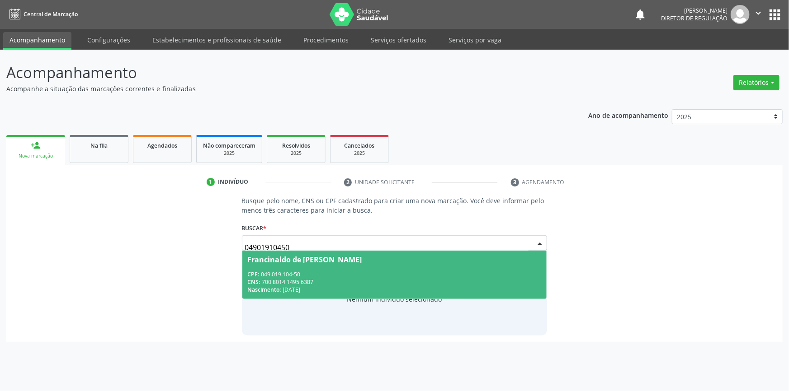
click at [362, 256] on div "Francinaldo de [PERSON_NAME]" at bounding box center [395, 259] width 294 height 7
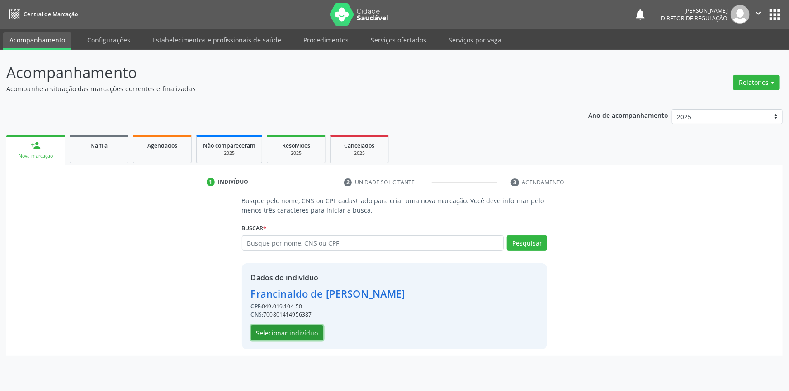
click at [294, 335] on button "Selecionar indivíduo" at bounding box center [287, 332] width 72 height 15
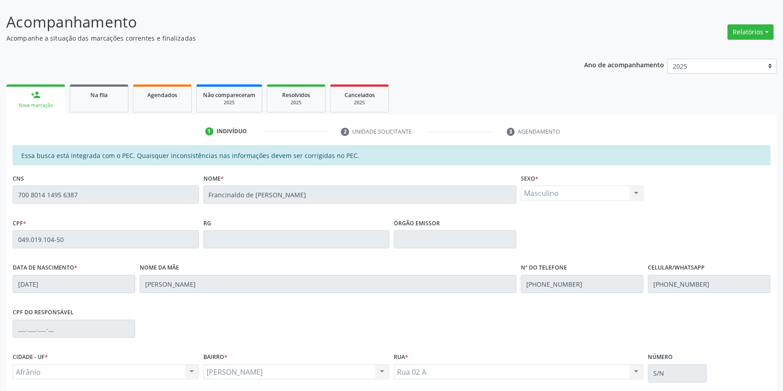
scroll to position [124, 0]
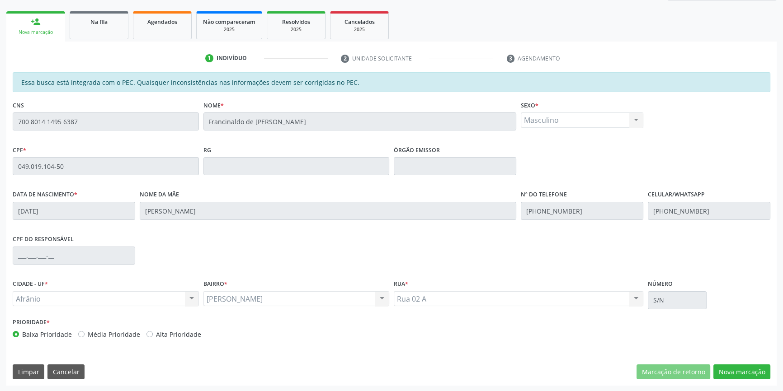
click at [742, 384] on div "Acompanhamento Acompanhe a situação das marcações correntes e finalizadas Relat…" at bounding box center [391, 159] width 783 height 466
click at [742, 380] on div "Essa busca está integrada com o PEC. Quaisquer inconsistências nas informações …" at bounding box center [391, 229] width 770 height 314
drag, startPoint x: 732, startPoint y: 371, endPoint x: 727, endPoint y: 361, distance: 10.7
click at [732, 371] on button "Nova marcação" at bounding box center [741, 372] width 57 height 15
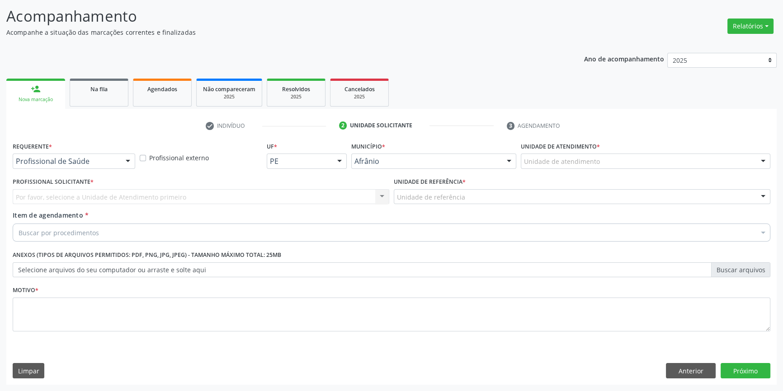
scroll to position [56, 0]
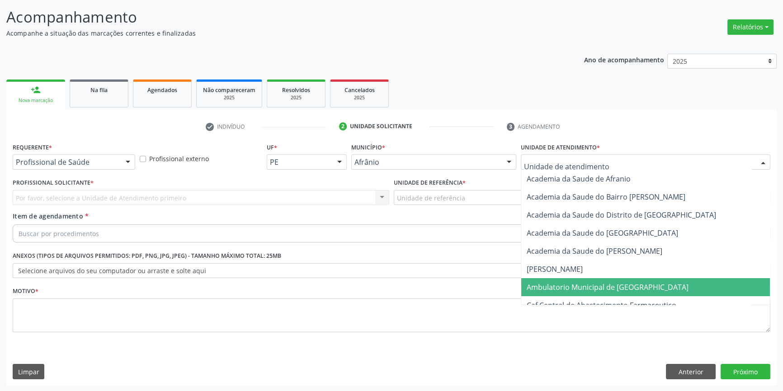
click at [576, 282] on span "Ambulatorio Municipal de [GEOGRAPHIC_DATA]" at bounding box center [607, 287] width 162 height 10
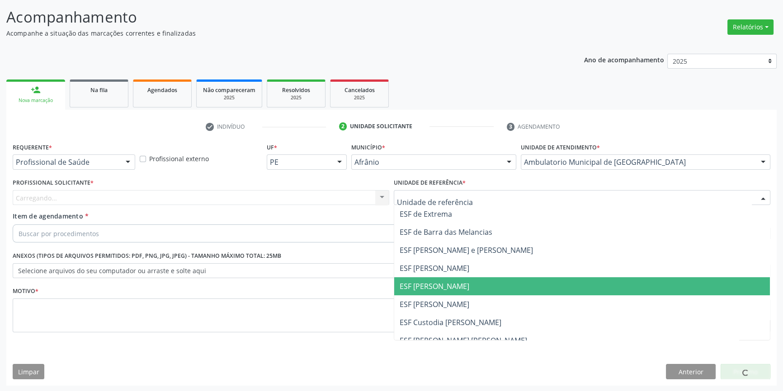
click at [438, 283] on span "ESF [PERSON_NAME]" at bounding box center [434, 287] width 70 height 10
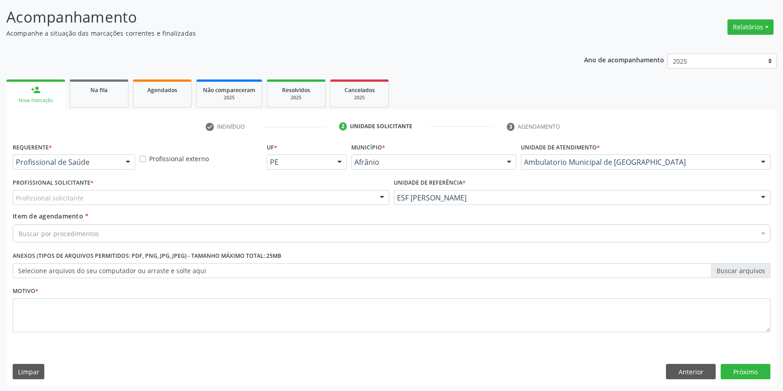
click at [266, 205] on div "Profissional Solicitante * Profissional solicitante Médico Anestesiologista - […" at bounding box center [200, 193] width 381 height 35
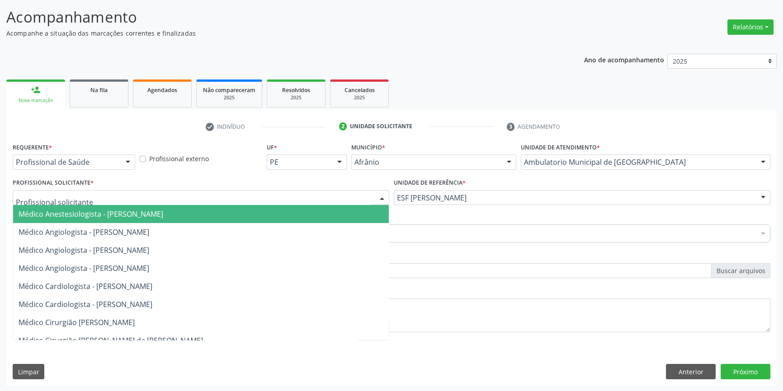
click at [253, 199] on div at bounding box center [201, 197] width 376 height 15
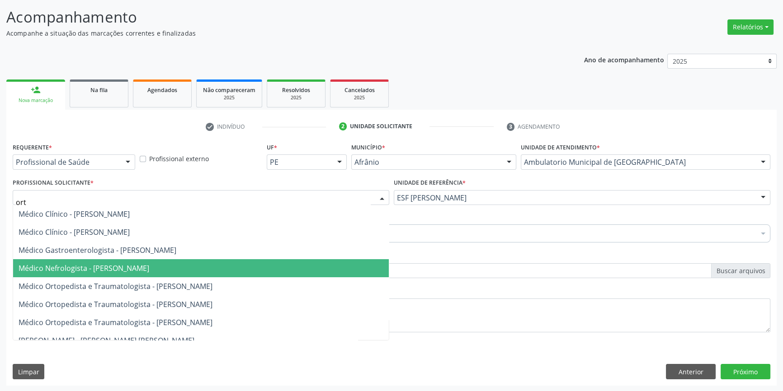
type input "orto"
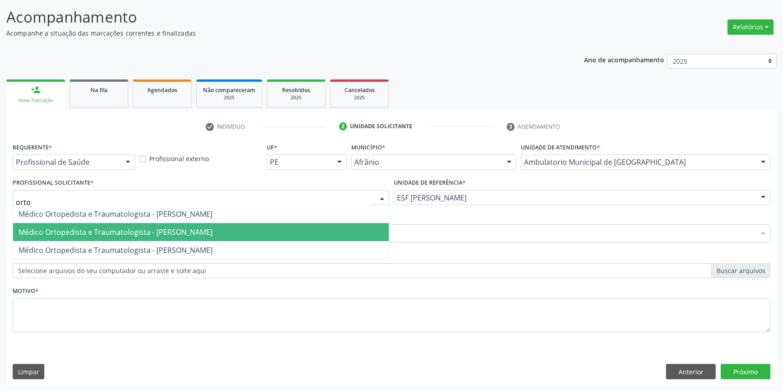
click at [207, 237] on span "Médico Ortopedista e Traumatologista - [PERSON_NAME]" at bounding box center [201, 232] width 376 height 18
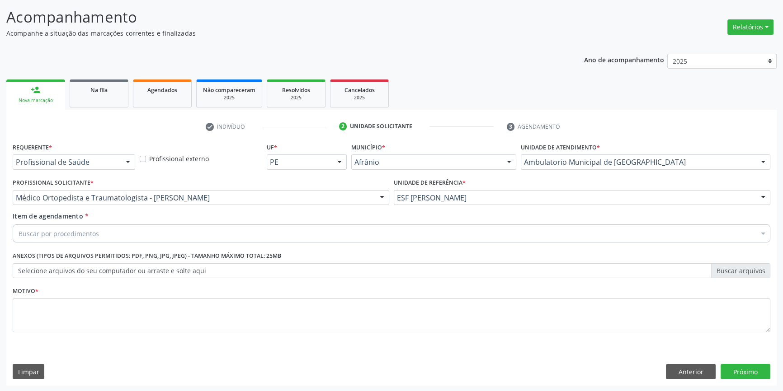
click at [154, 236] on div "Buscar por procedimentos" at bounding box center [391, 234] width 757 height 18
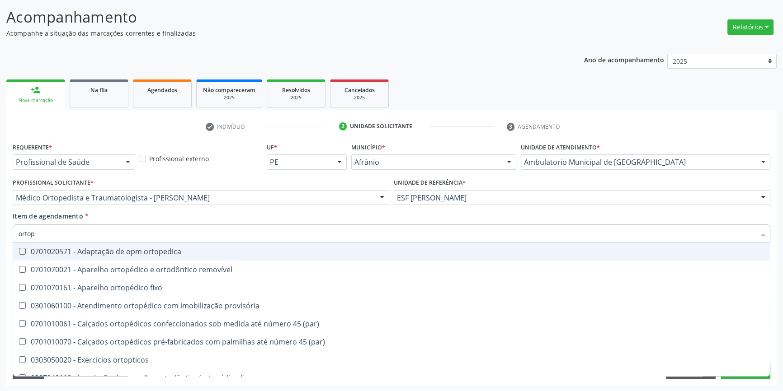
type input "ortope"
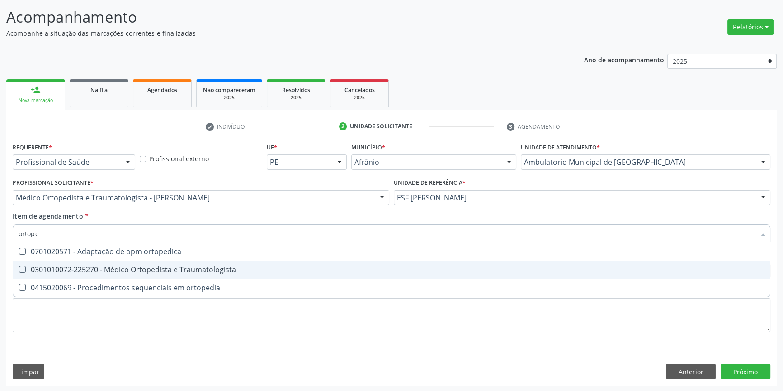
click at [171, 263] on span "0301010072-225270 - Médico Ortopedista e Traumatologista" at bounding box center [391, 270] width 756 height 18
checkbox Traumatologista "true"
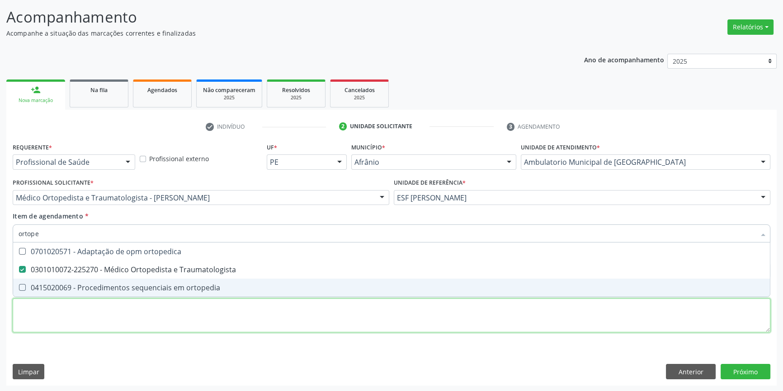
click at [99, 330] on div "Requerente * Profissional de Saúde Profissional de Saúde Paciente Nenhum result…" at bounding box center [391, 243] width 757 height 205
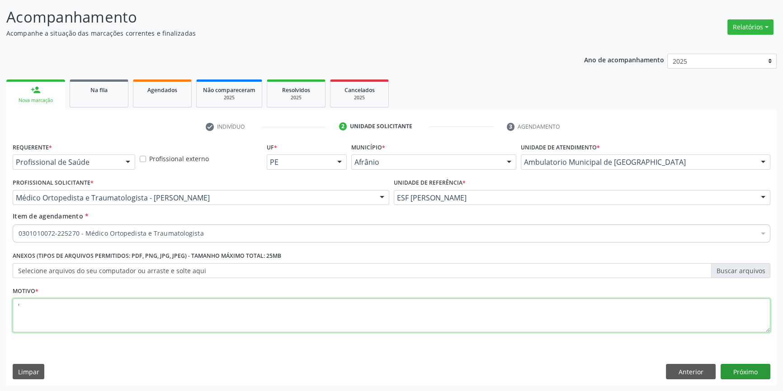
type textarea "'"
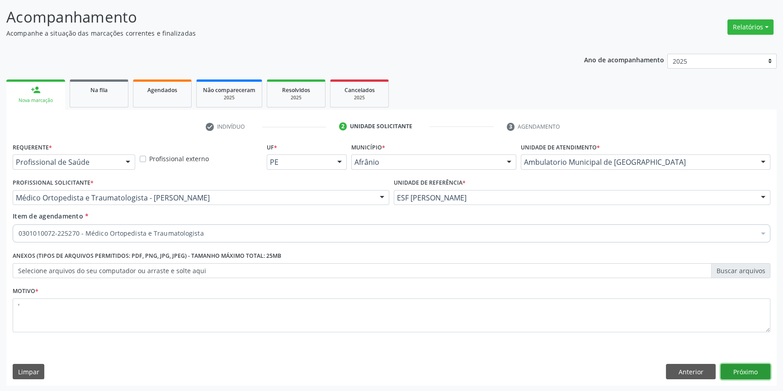
click at [751, 369] on button "Próximo" at bounding box center [745, 371] width 50 height 15
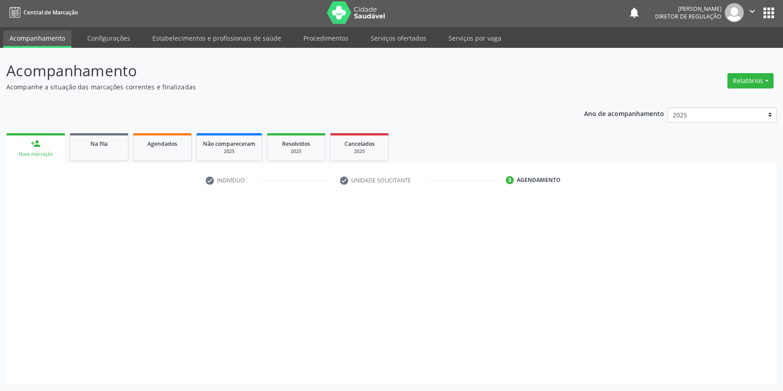
scroll to position [1, 0]
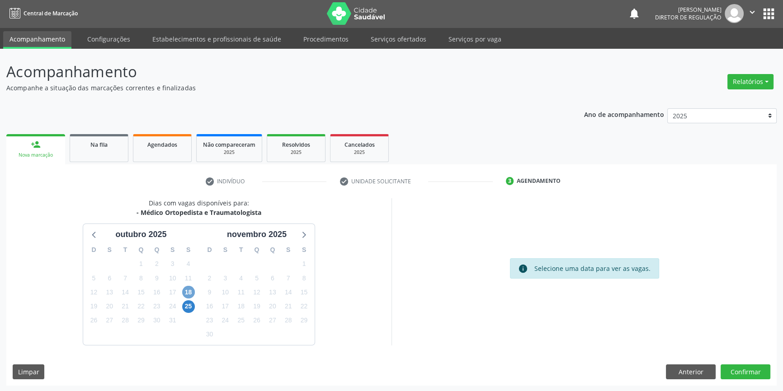
click at [187, 293] on span "18" at bounding box center [188, 292] width 13 height 13
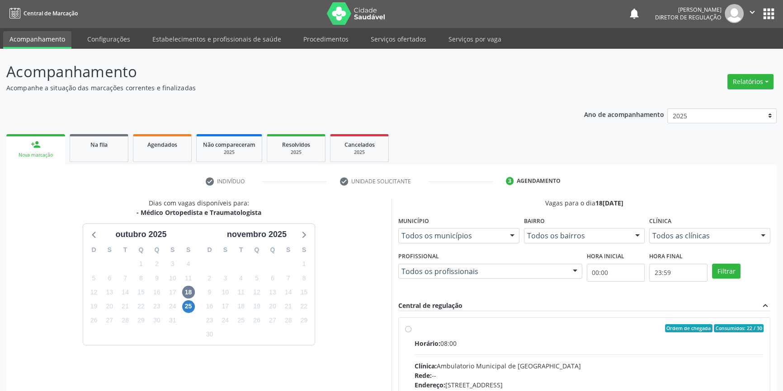
click at [440, 339] on span "Horário:" at bounding box center [427, 343] width 26 height 9
click at [411, 333] on input "Ordem de chegada Consumidos: 22 / 30 Horário: 08:00 Clínica: Ambulatorio Munici…" at bounding box center [408, 328] width 6 height 8
radio input "true"
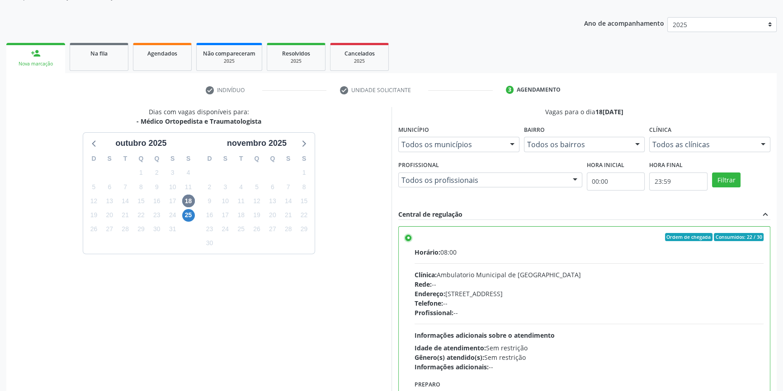
scroll to position [148, 0]
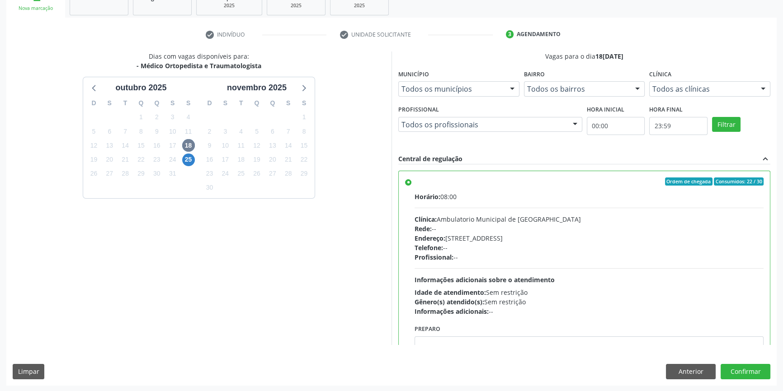
click at [739, 361] on div "Dias com vagas disponíveis para: - Médico Ortopedista e Traumatologista outubro…" at bounding box center [391, 219] width 770 height 334
click at [739, 362] on div "Dias com vagas disponíveis para: - Médico Ortopedista e Traumatologista outubro…" at bounding box center [391, 219] width 770 height 334
click at [737, 364] on button "Confirmar" at bounding box center [745, 371] width 50 height 15
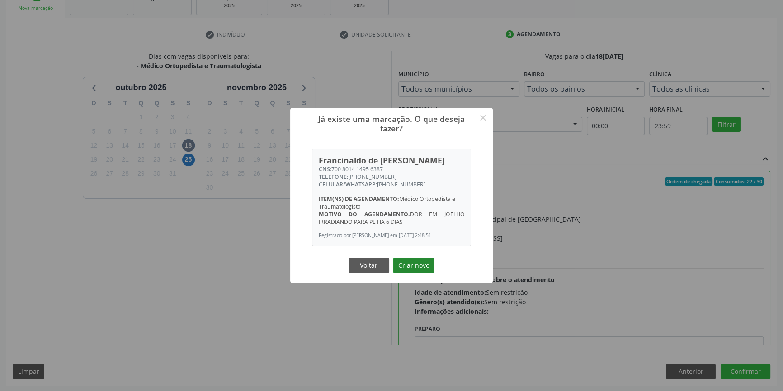
click at [417, 268] on button "Criar novo" at bounding box center [414, 265] width 42 height 15
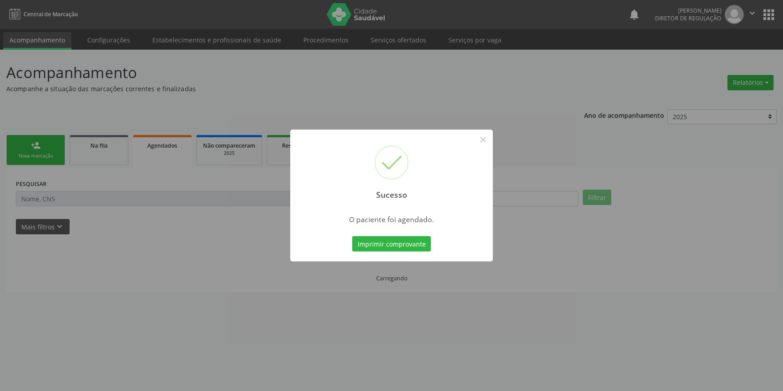
scroll to position [0, 0]
click at [395, 250] on button "Imprimir comprovante" at bounding box center [394, 243] width 79 height 15
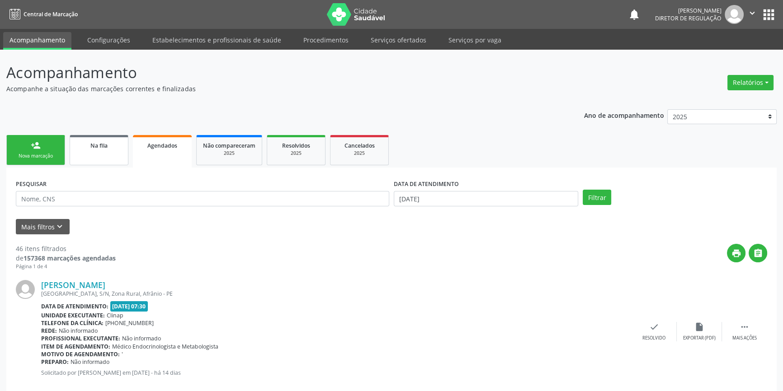
click at [112, 143] on div "Na fila" at bounding box center [98, 145] width 45 height 9
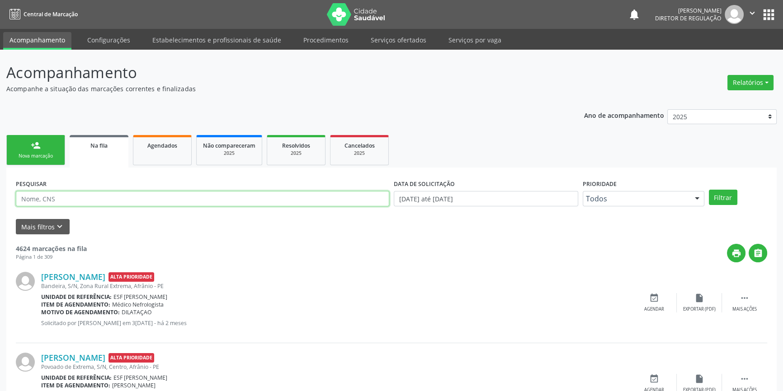
click at [136, 193] on input "text" at bounding box center [202, 198] width 373 height 15
type input "68232640472"
click at [732, 197] on button "Filtrar" at bounding box center [723, 197] width 28 height 15
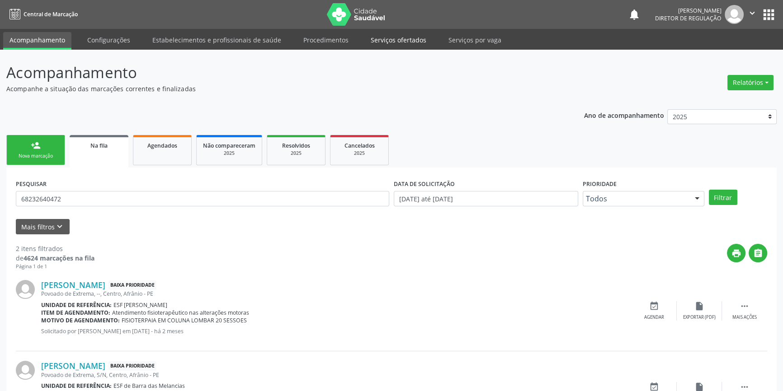
click at [400, 45] on link "Serviços ofertados" at bounding box center [398, 40] width 68 height 16
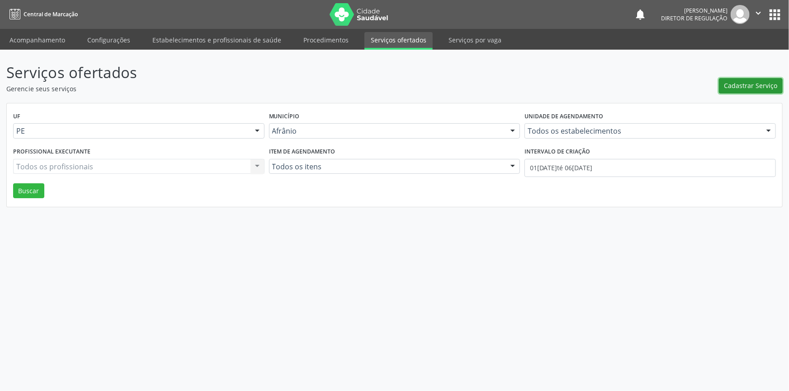
click at [749, 84] on span "Cadastrar Serviço" at bounding box center [750, 85] width 53 height 9
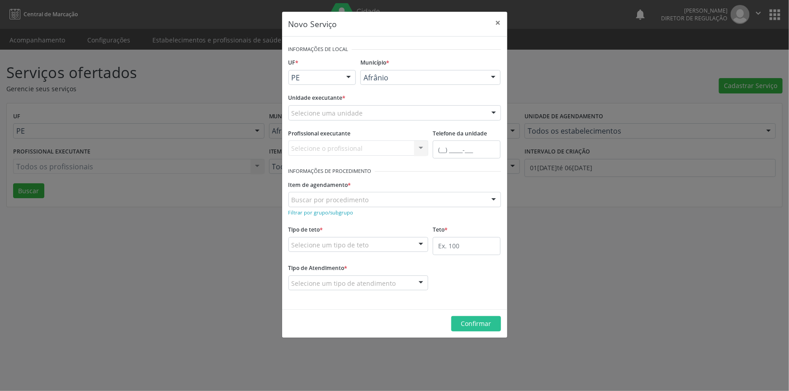
click at [361, 114] on div "Selecione uma unidade" at bounding box center [394, 112] width 212 height 15
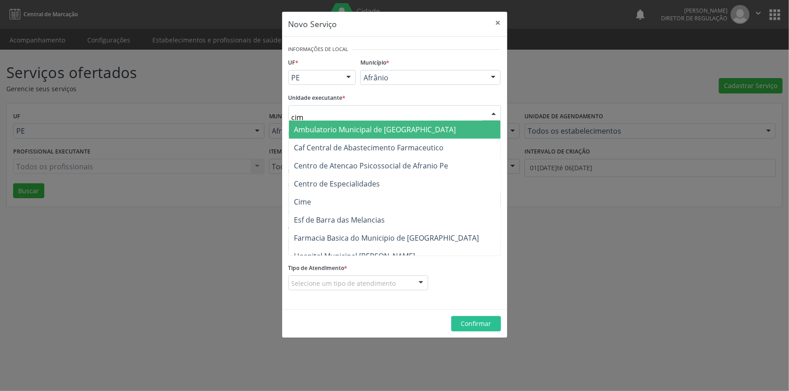
type input "cime"
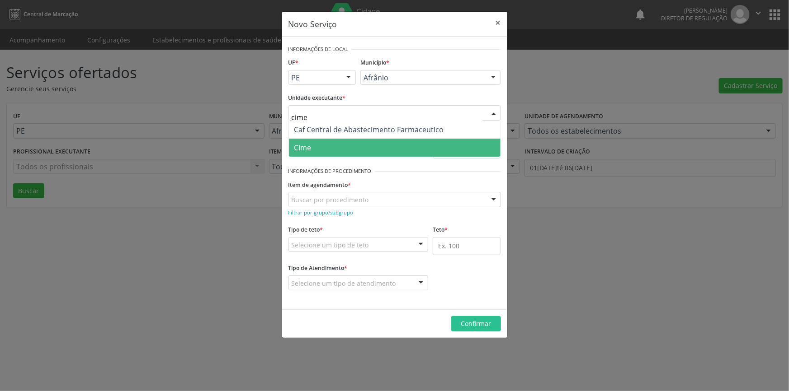
click at [337, 154] on span "Cime" at bounding box center [394, 148] width 211 height 18
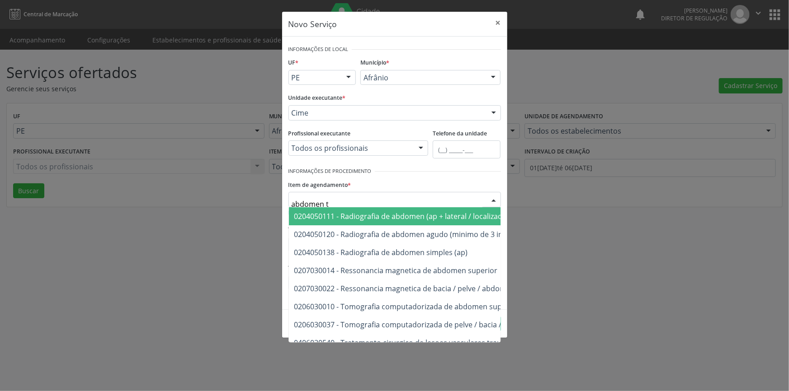
type input "abdomen to"
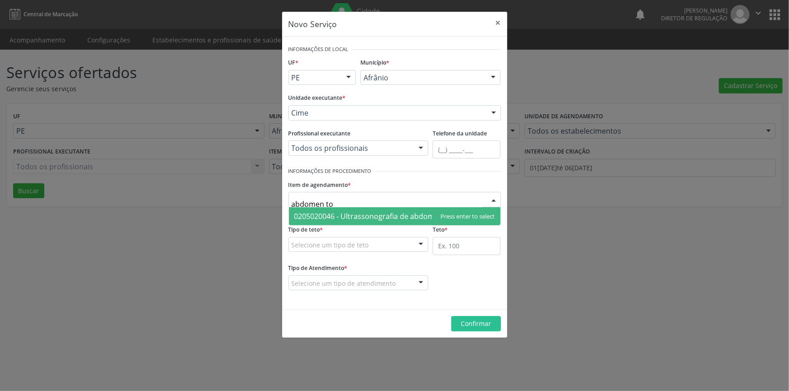
click at [369, 206] on input "abdomen to" at bounding box center [386, 204] width 191 height 18
click at [367, 217] on span "0205020046 - Ultrassonografia de abdomen total" at bounding box center [377, 216] width 167 height 10
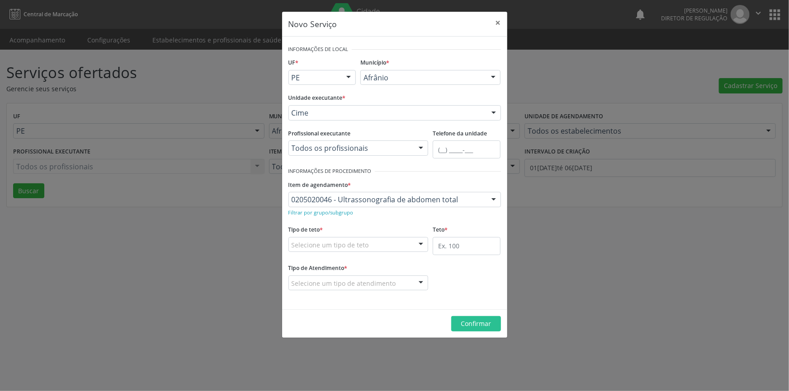
click at [352, 251] on div "Selecione um tipo de teto" at bounding box center [358, 244] width 140 height 15
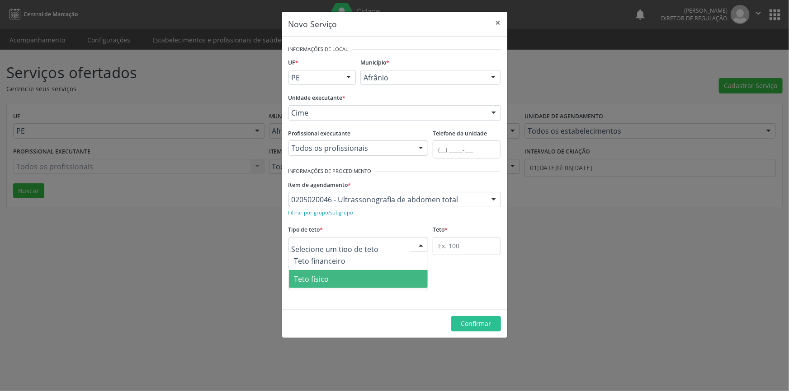
drag, startPoint x: 350, startPoint y: 279, endPoint x: 415, endPoint y: 275, distance: 64.7
click at [357, 279] on span "Teto físico" at bounding box center [358, 279] width 139 height 18
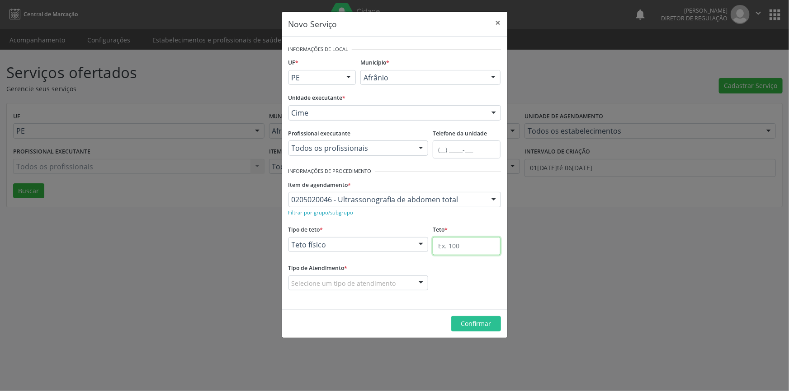
click at [441, 249] on input "text" at bounding box center [466, 246] width 68 height 18
type input "1"
click at [390, 291] on fieldset "Tipo de Atendimento * Selecione um tipo de atendimento Ordem de chegada Horário…" at bounding box center [358, 279] width 140 height 35
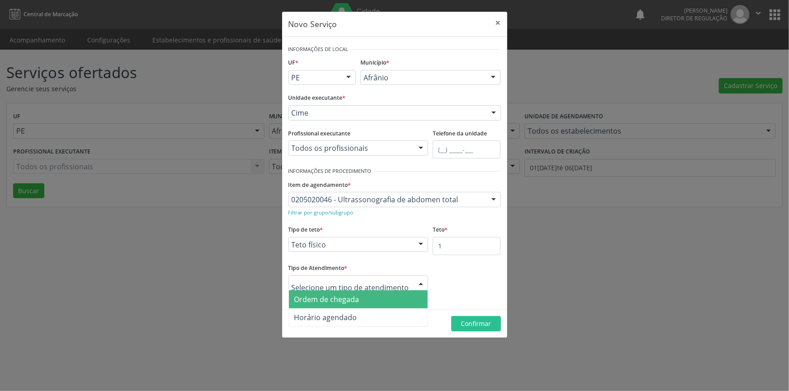
drag, startPoint x: 350, startPoint y: 302, endPoint x: 361, endPoint y: 303, distance: 11.3
click at [350, 303] on span "Ordem de chegada" at bounding box center [326, 300] width 65 height 10
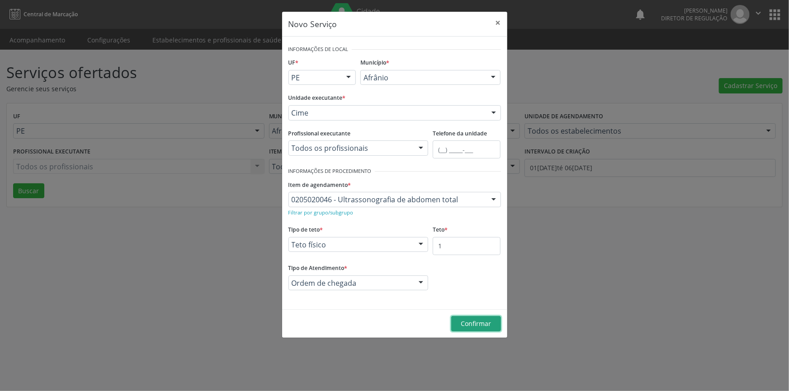
click at [466, 326] on span "Confirmar" at bounding box center [475, 323] width 30 height 9
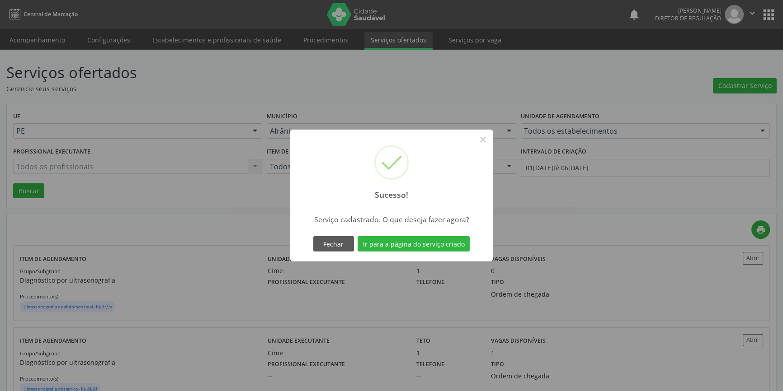
click at [428, 253] on div "Fechar Ir para a página do serviço criado" at bounding box center [391, 244] width 161 height 19
click at [428, 246] on button "Ir para a página do serviço criado" at bounding box center [413, 243] width 112 height 15
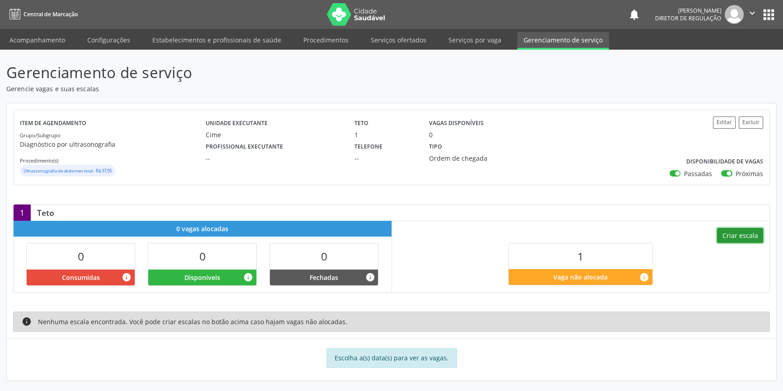
click at [743, 235] on button "Criar escala" at bounding box center [740, 235] width 46 height 15
select select "9"
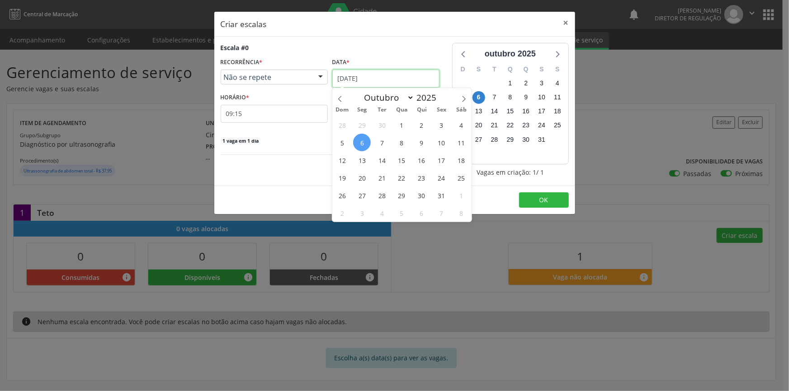
click at [380, 73] on input "[DATE]" at bounding box center [385, 79] width 107 height 18
click at [420, 145] on span "9" at bounding box center [422, 143] width 18 height 18
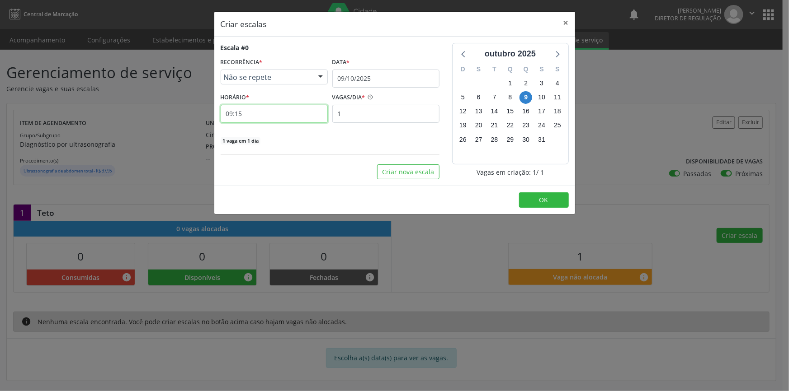
click at [269, 118] on input "09:15" at bounding box center [274, 114] width 107 height 18
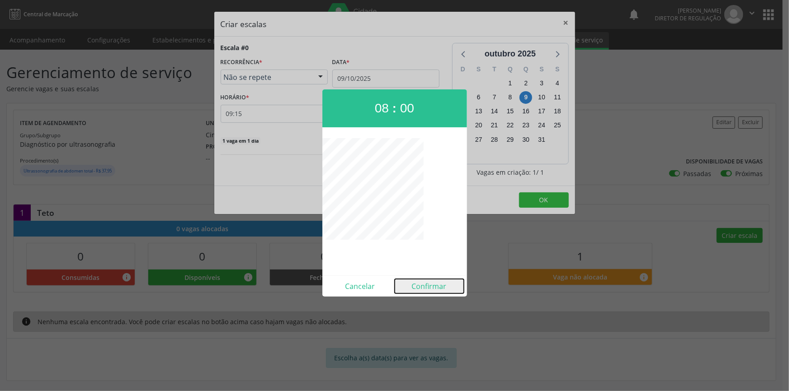
click at [434, 287] on button "Confirmar" at bounding box center [428, 286] width 69 height 14
type input "08:00"
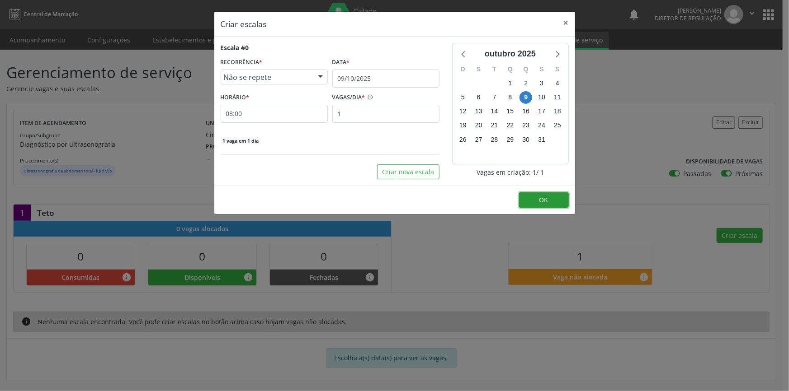
click at [541, 200] on span "OK" at bounding box center [543, 200] width 9 height 9
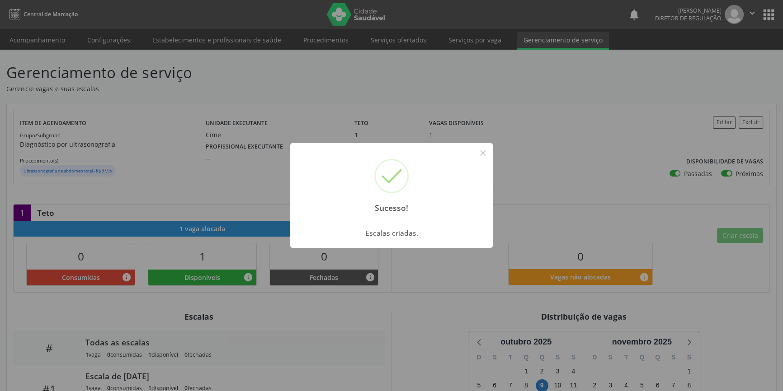
click at [48, 39] on div "Sucesso! × Escalas criadas. OK Cancel" at bounding box center [391, 195] width 783 height 391
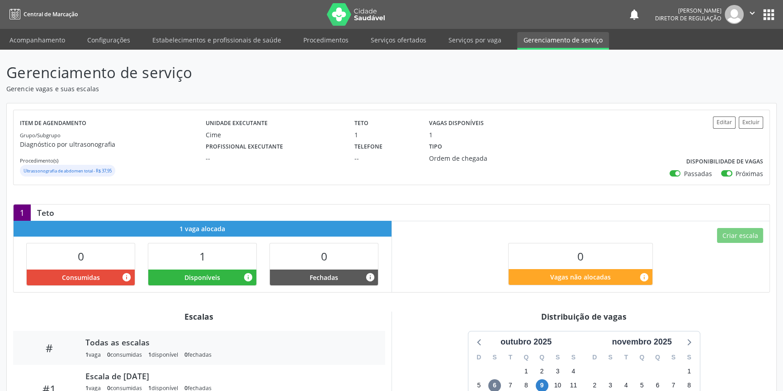
click at [48, 39] on link "Acompanhamento" at bounding box center [37, 40] width 68 height 16
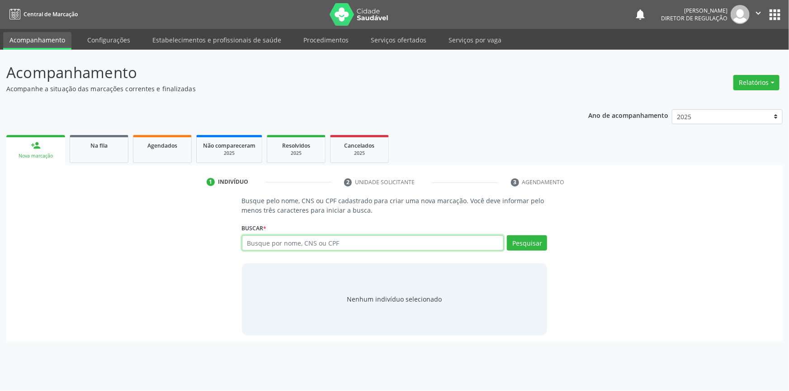
click at [301, 241] on input "text" at bounding box center [373, 242] width 262 height 15
type input "708605518411884"
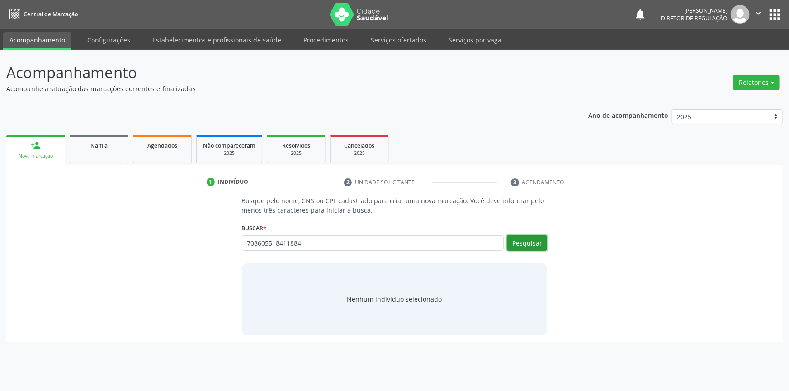
click at [514, 243] on button "Pesquisar" at bounding box center [527, 242] width 40 height 15
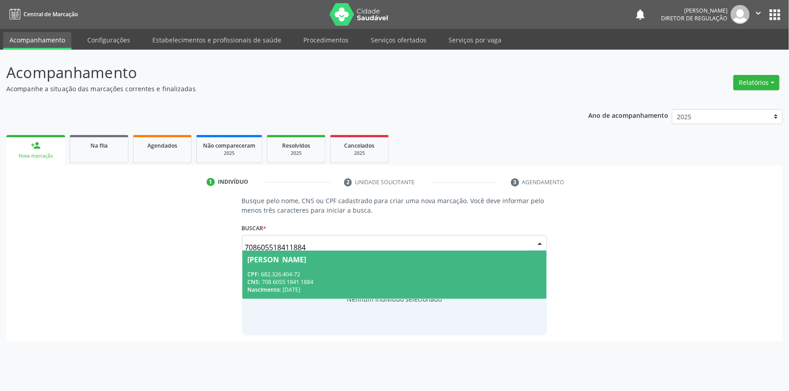
click at [301, 281] on div "CNS: 708 6055 1841 1884" at bounding box center [395, 282] width 294 height 8
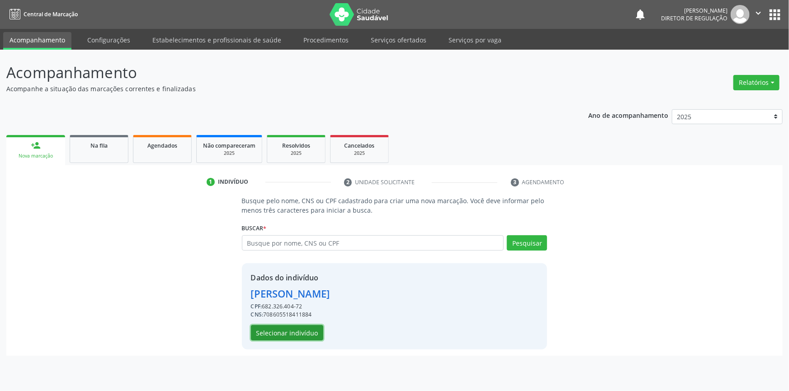
click at [302, 334] on button "Selecionar indivíduo" at bounding box center [287, 332] width 72 height 15
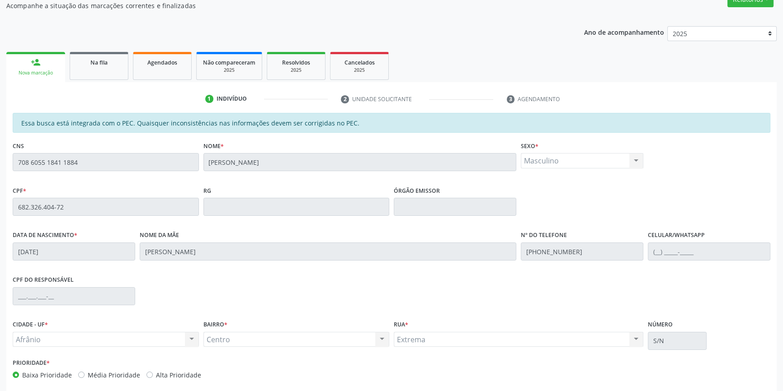
scroll to position [124, 0]
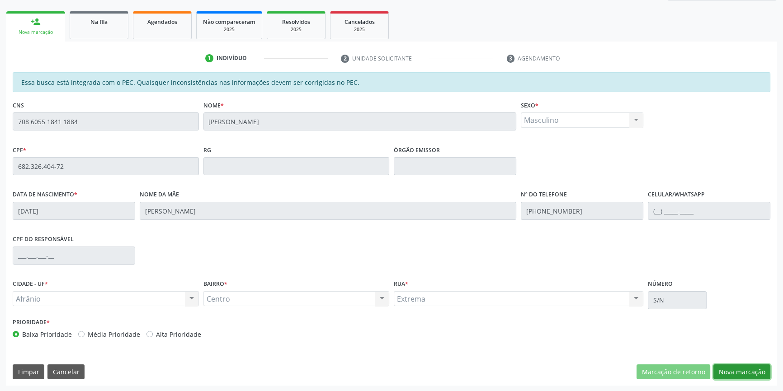
click at [744, 375] on button "Nova marcação" at bounding box center [741, 372] width 57 height 15
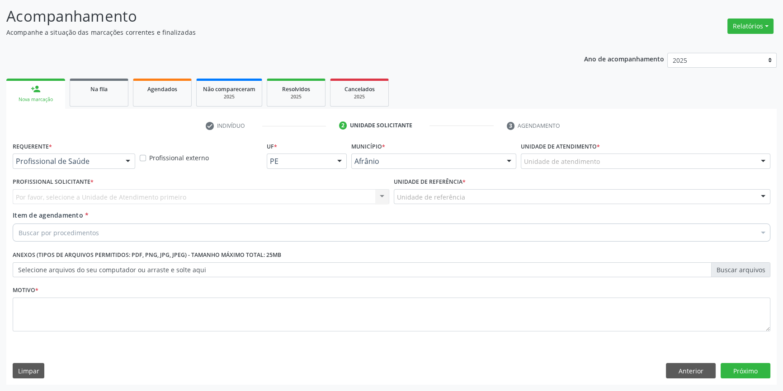
scroll to position [56, 0]
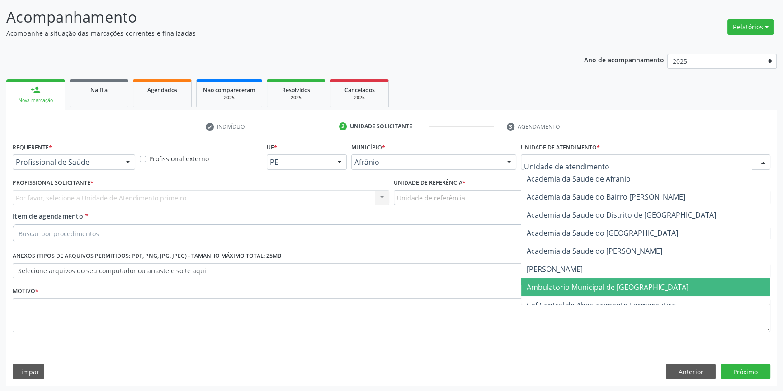
click at [547, 283] on span "Ambulatorio Municipal de [GEOGRAPHIC_DATA]" at bounding box center [607, 287] width 162 height 10
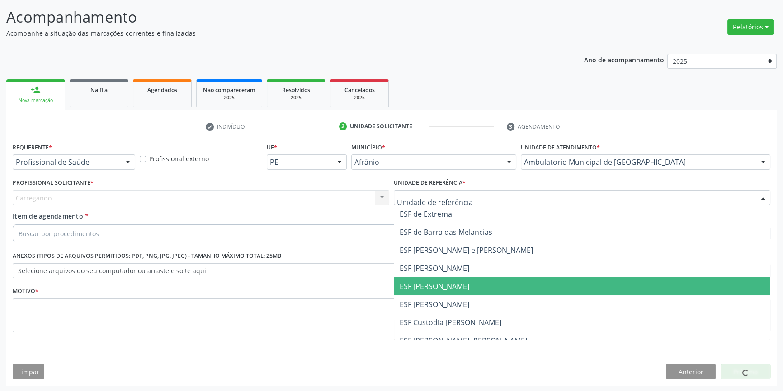
click at [440, 296] on span "ESF [PERSON_NAME]" at bounding box center [582, 305] width 376 height 18
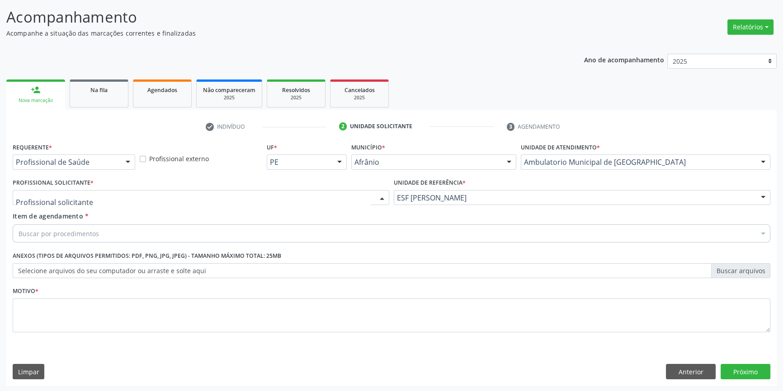
click at [279, 195] on div at bounding box center [201, 197] width 376 height 15
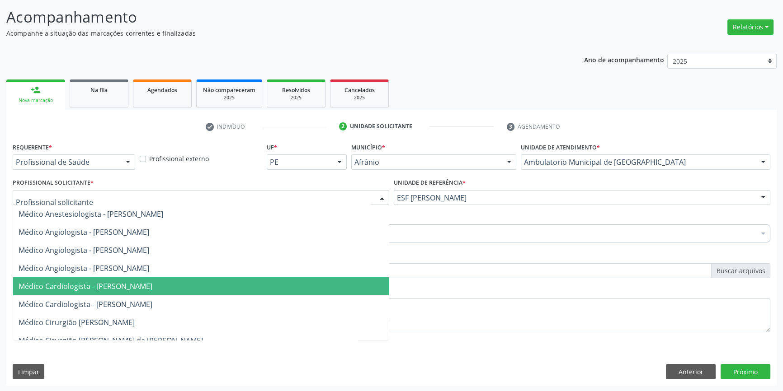
click at [152, 284] on span "Médico Cardiologista - Alysson Rodrigo Ferreira Cavalcanti" at bounding box center [86, 287] width 134 height 10
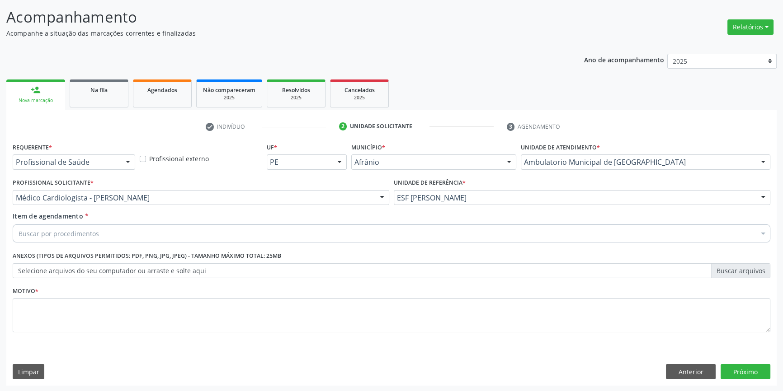
click at [129, 234] on div "Buscar por procedimentos" at bounding box center [391, 234] width 757 height 18
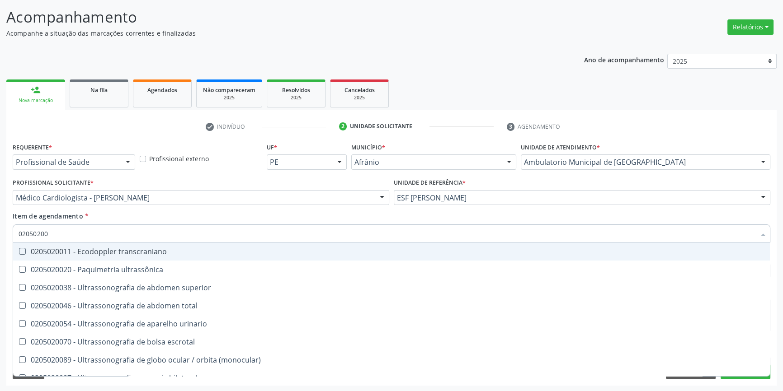
type input "020502004"
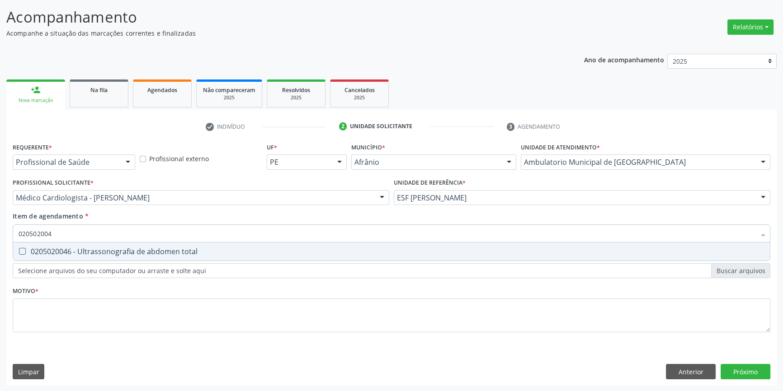
click at [126, 244] on span "0205020046 - Ultrassonografia de abdomen total" at bounding box center [391, 252] width 756 height 18
checkbox total "true"
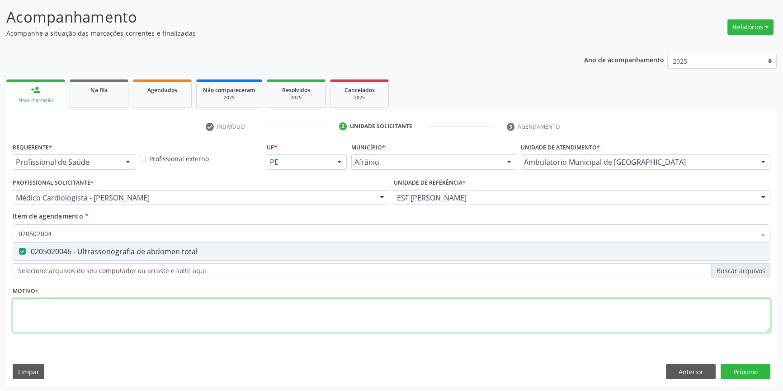
click at [95, 330] on div "Requerente * Profissional de Saúde Profissional de Saúde Paciente Nenhum result…" at bounding box center [391, 243] width 757 height 205
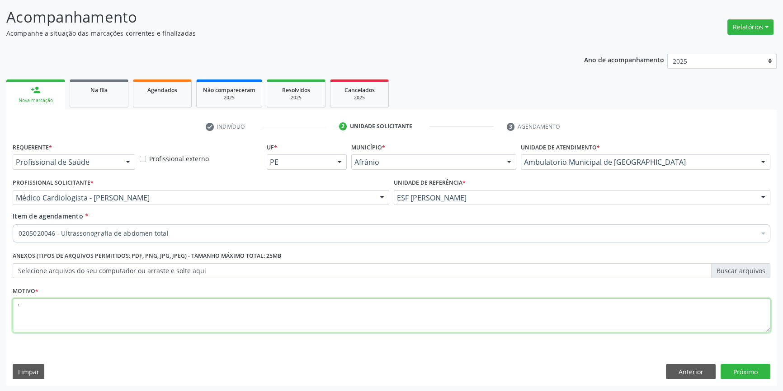
type textarea "'"
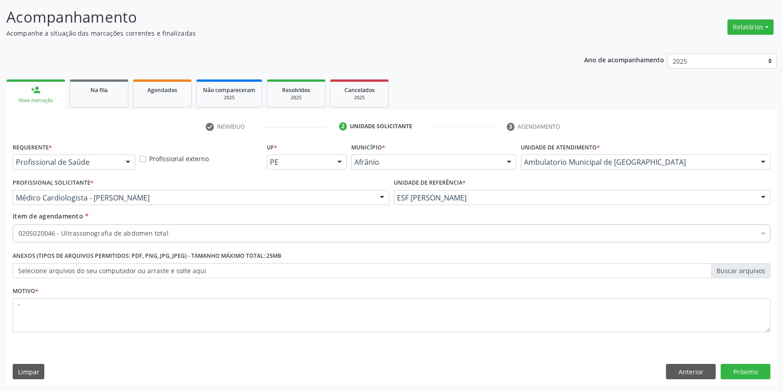
click at [738, 362] on div "Requerente * Profissional de Saúde Profissional de Saúde Paciente Nenhum result…" at bounding box center [391, 263] width 770 height 245
click at [737, 369] on button "Próximo" at bounding box center [745, 371] width 50 height 15
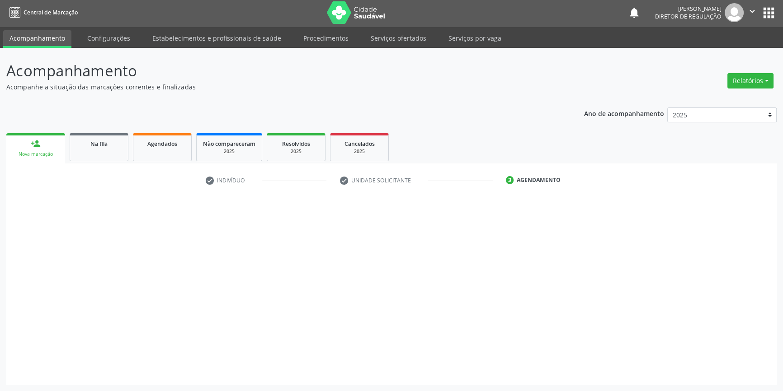
scroll to position [1, 0]
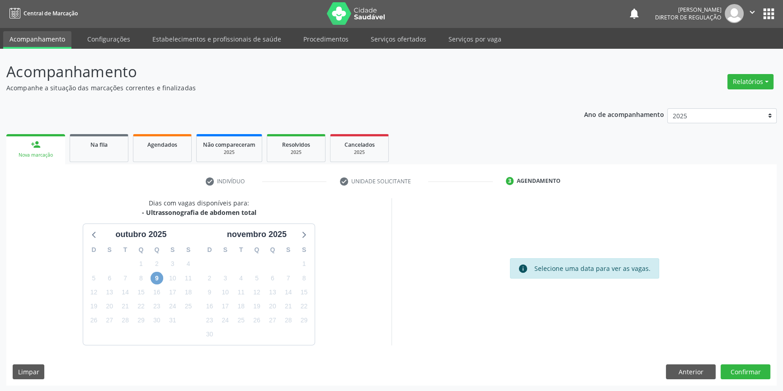
click at [160, 280] on span "9" at bounding box center [156, 278] width 13 height 13
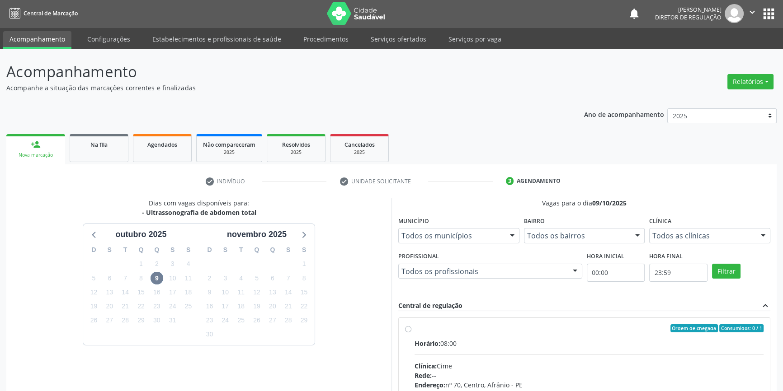
click at [424, 333] on label "Ordem de chegada Consumidos: 0 / 1 Horário: 08:00 Clínica: Cime Rede: -- Endere…" at bounding box center [588, 393] width 349 height 139
click at [411, 333] on input "Ordem de chegada Consumidos: 0 / 1 Horário: 08:00 Clínica: Cime Rede: -- Endere…" at bounding box center [408, 328] width 6 height 8
radio input "true"
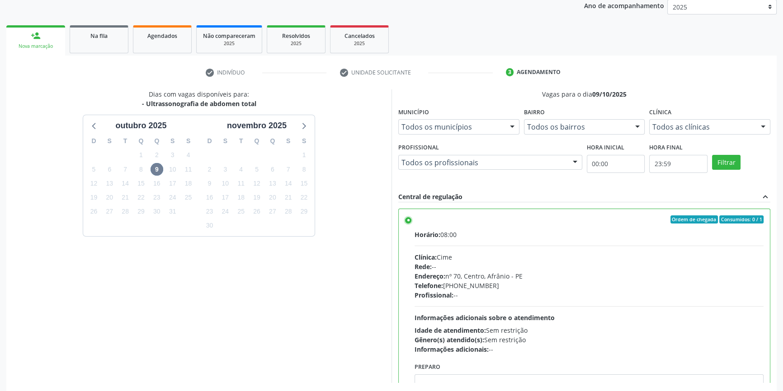
scroll to position [148, 0]
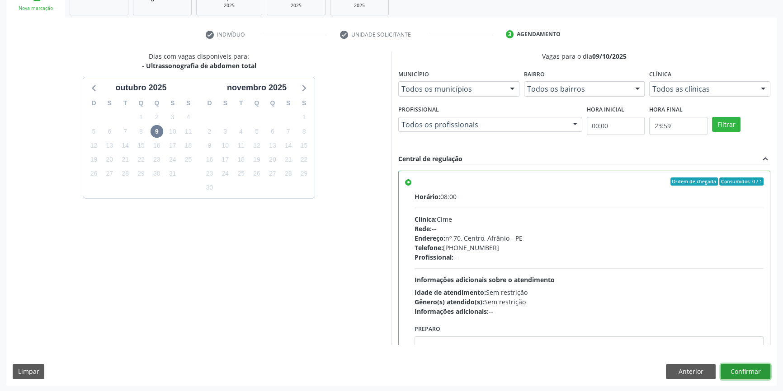
click at [747, 367] on button "Confirmar" at bounding box center [745, 371] width 50 height 15
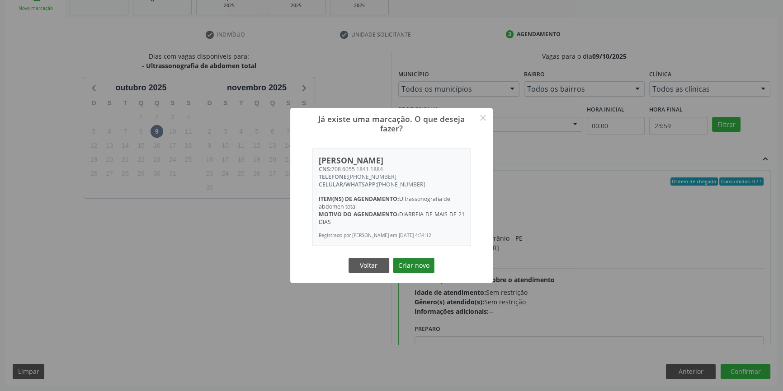
click at [407, 271] on button "Criar novo" at bounding box center [414, 265] width 42 height 15
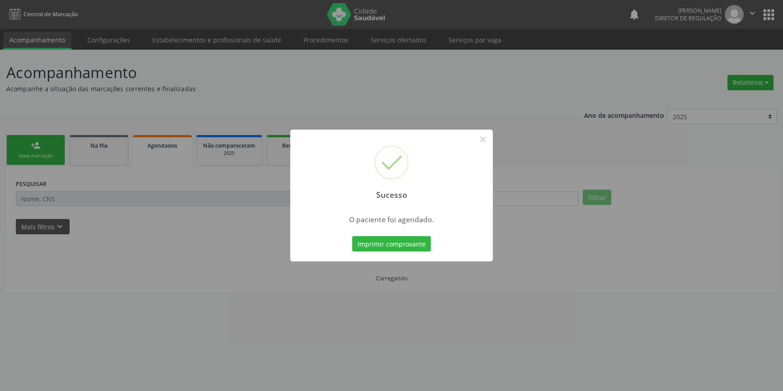
scroll to position [0, 0]
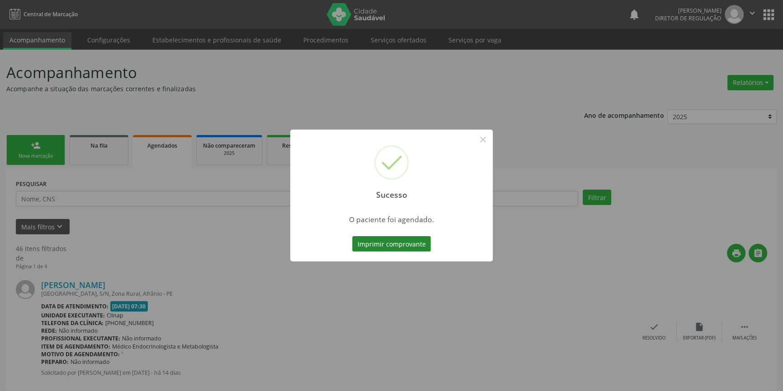
click at [410, 245] on button "Imprimir comprovante" at bounding box center [391, 243] width 79 height 15
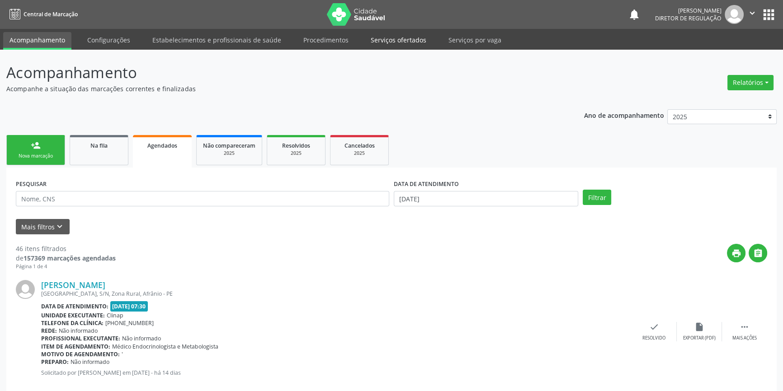
click at [398, 45] on link "Serviços ofertados" at bounding box center [398, 40] width 68 height 16
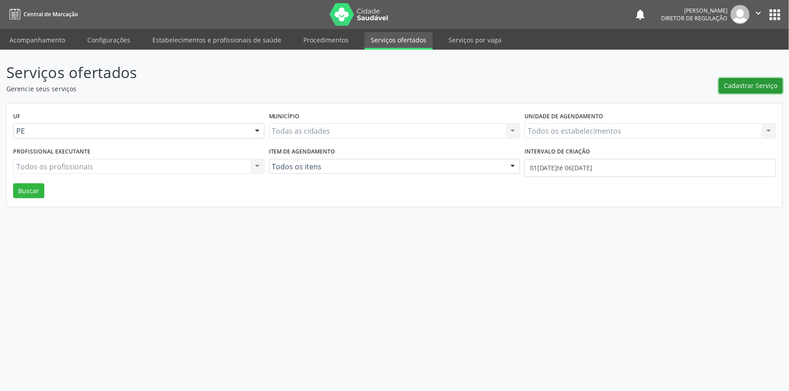
click at [757, 79] on button "Cadastrar Serviço" at bounding box center [750, 85] width 64 height 15
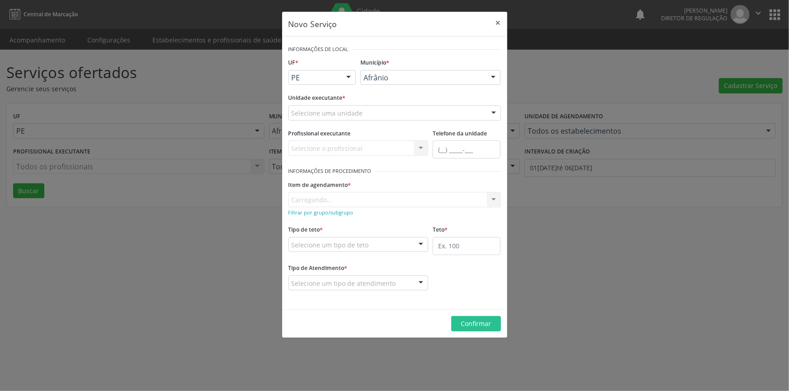
click at [400, 108] on div "Selecione uma unidade" at bounding box center [394, 112] width 212 height 15
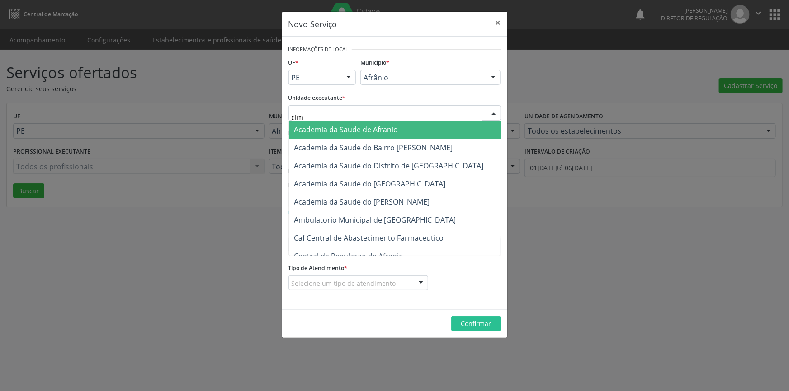
type input "cime"
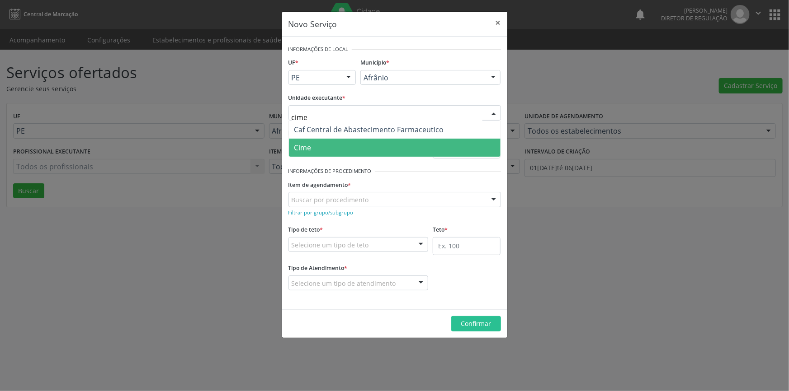
click at [343, 149] on span "Cime" at bounding box center [394, 148] width 211 height 18
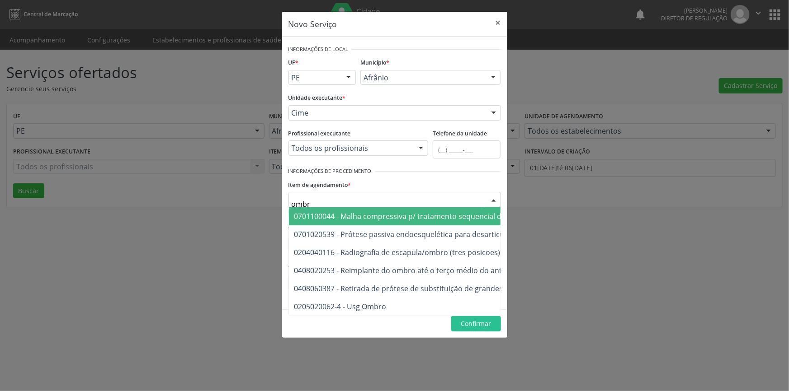
type input "ombro"
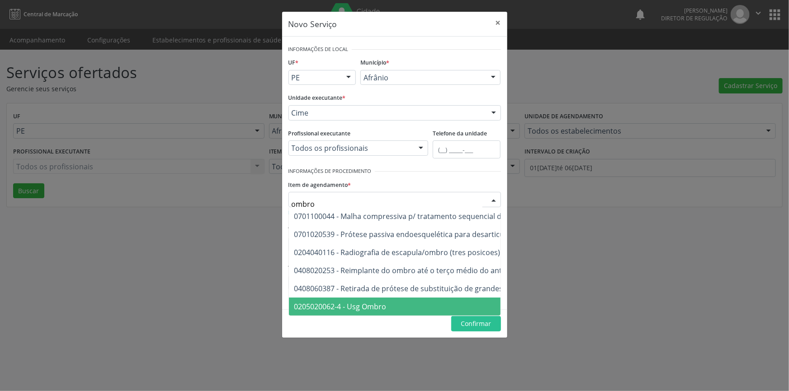
click at [396, 305] on span "0205020062-4 - Usg Ombro" at bounding box center [484, 307] width 390 height 18
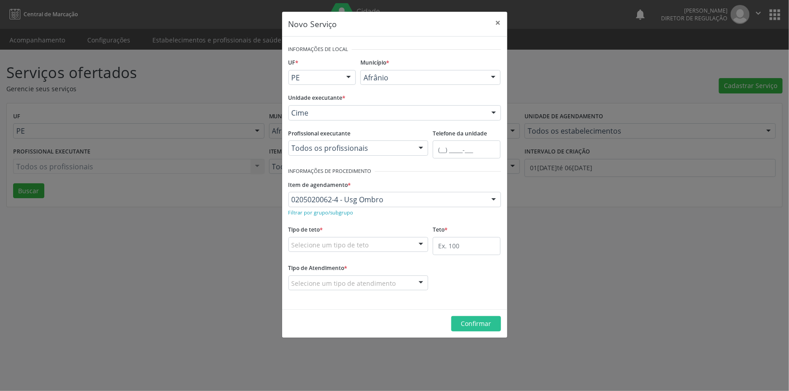
click at [365, 229] on div "Tipo de teto * Selecione um tipo de teto Teto financeiro Teto físico Nenhum res…" at bounding box center [358, 237] width 140 height 29
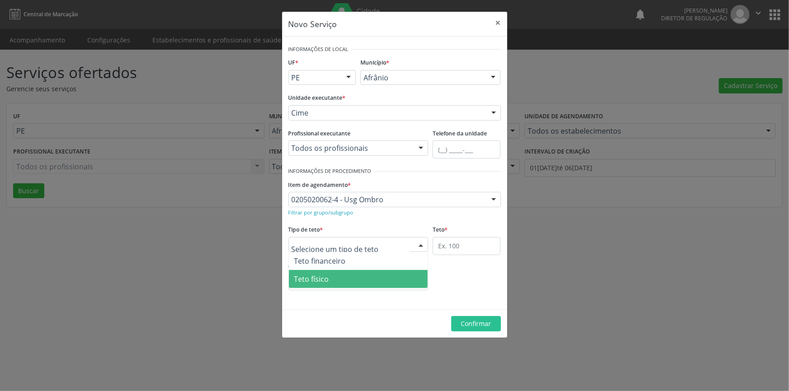
drag, startPoint x: 348, startPoint y: 272, endPoint x: 402, endPoint y: 263, distance: 55.0
click at [351, 272] on span "Teto físico" at bounding box center [358, 279] width 139 height 18
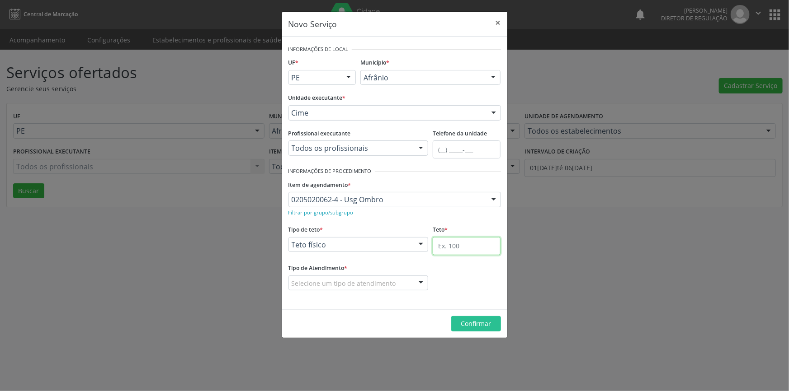
click at [451, 243] on input "text" at bounding box center [466, 246] width 68 height 18
type input "1"
click at [357, 277] on div "Selecione um tipo de atendimento" at bounding box center [358, 283] width 140 height 15
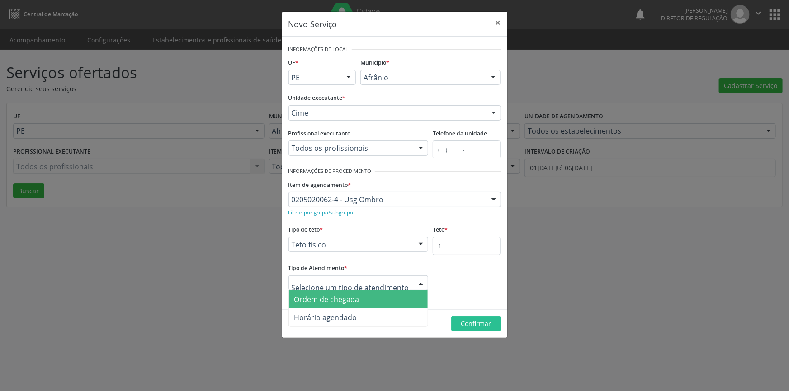
click at [348, 295] on span "Ordem de chegada" at bounding box center [326, 300] width 65 height 10
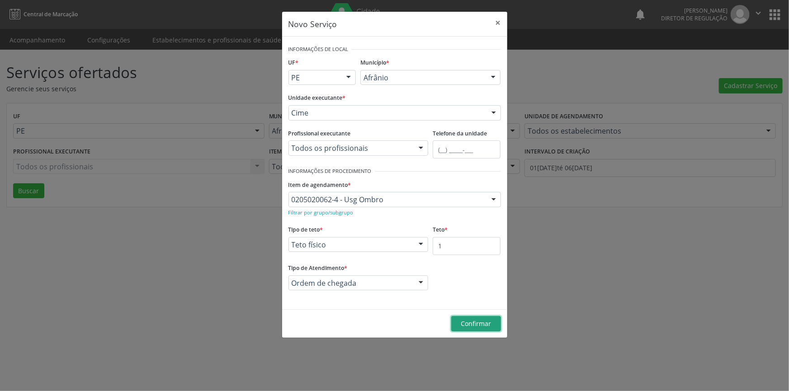
click at [493, 321] on button "Confirmar" at bounding box center [476, 323] width 50 height 15
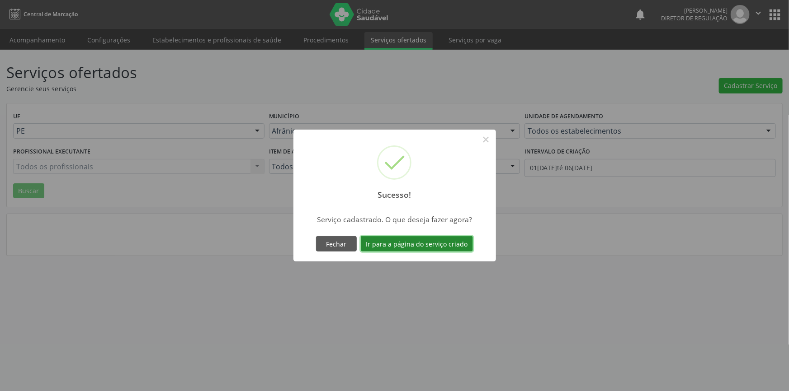
click at [418, 249] on button "Ir para a página do serviço criado" at bounding box center [417, 243] width 112 height 15
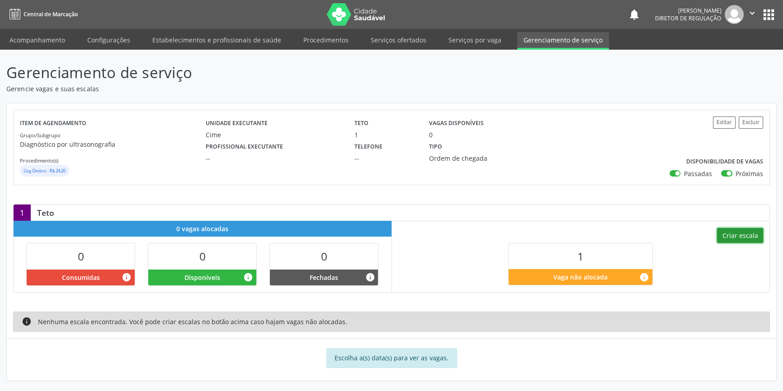
click at [747, 231] on button "Criar escala" at bounding box center [740, 235] width 46 height 15
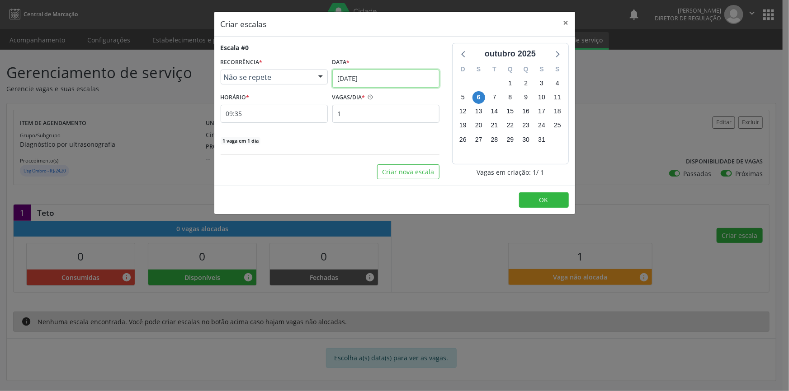
click at [382, 79] on input "[DATE]" at bounding box center [385, 79] width 107 height 18
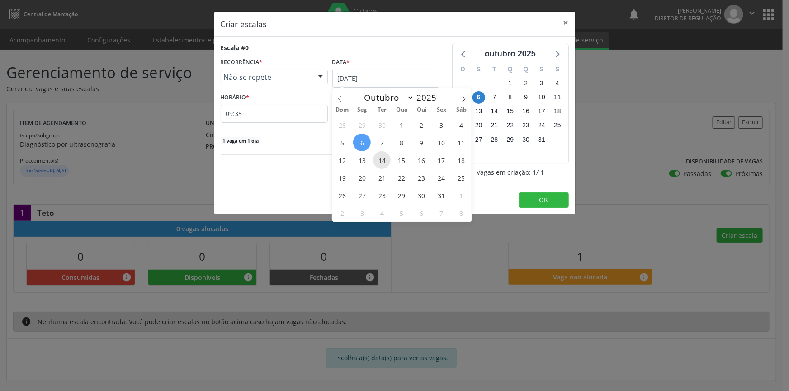
click at [382, 155] on span "14" at bounding box center [382, 160] width 18 height 18
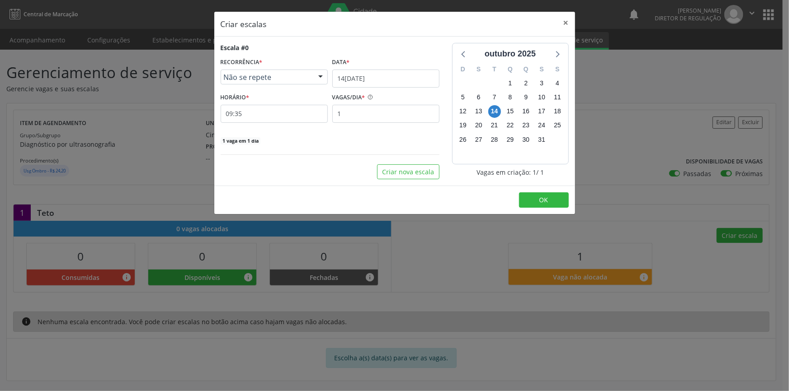
click at [292, 101] on div "HORÁRIO * 09:35" at bounding box center [274, 107] width 107 height 32
click at [276, 109] on input "09:35" at bounding box center [274, 114] width 107 height 18
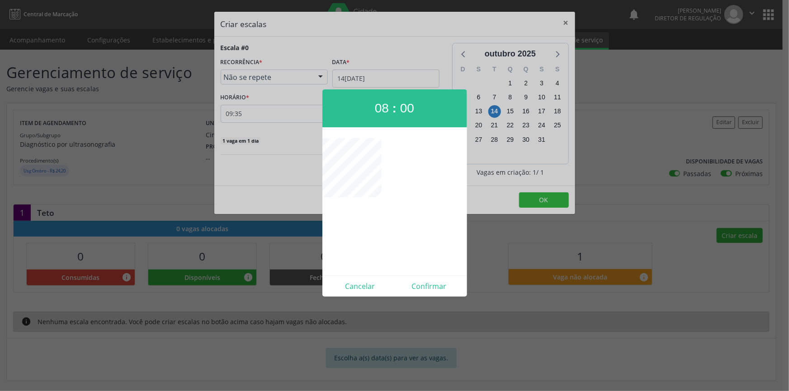
click at [424, 278] on div "Cancelar Confirmar" at bounding box center [394, 286] width 145 height 21
click at [430, 287] on button "Confirmar" at bounding box center [428, 286] width 69 height 14
type input "08:00"
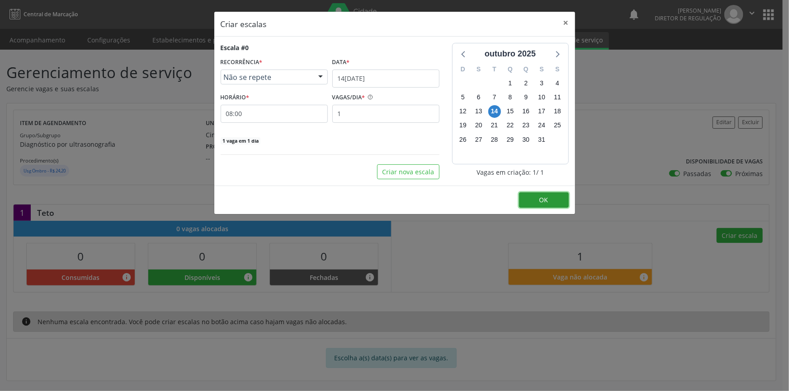
click at [537, 203] on button "OK" at bounding box center [544, 200] width 50 height 15
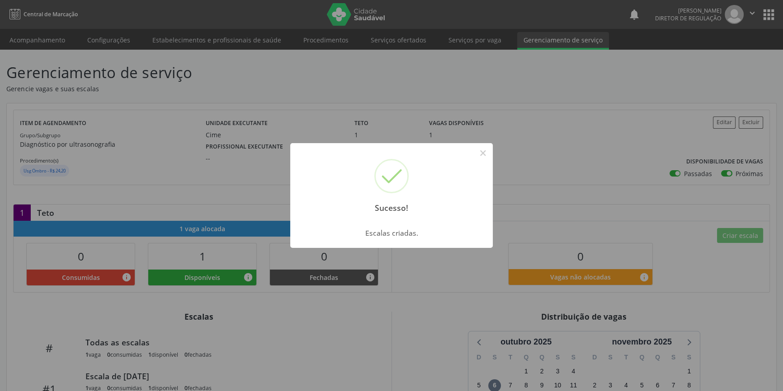
click at [241, 145] on div "Sucesso! × Escalas criadas. OK Cancel" at bounding box center [391, 195] width 783 height 391
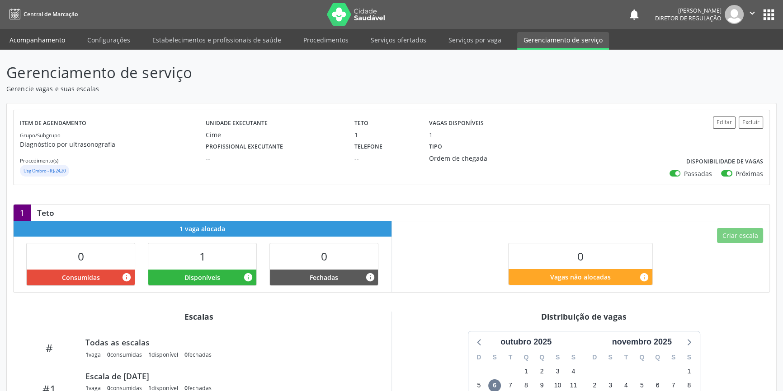
click at [49, 41] on link "Acompanhamento" at bounding box center [37, 40] width 68 height 16
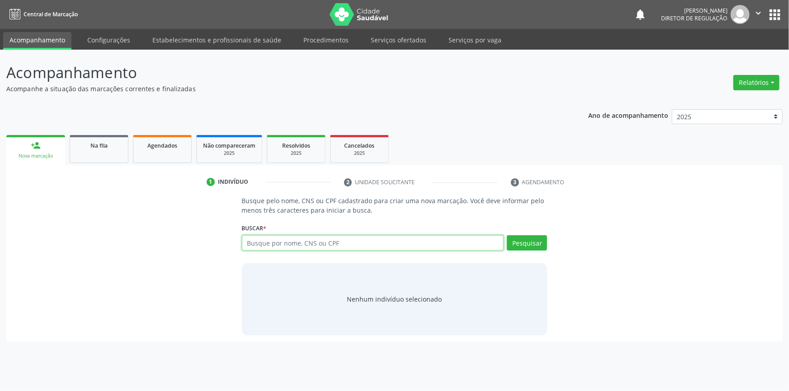
click at [278, 240] on input "text" at bounding box center [373, 242] width 262 height 15
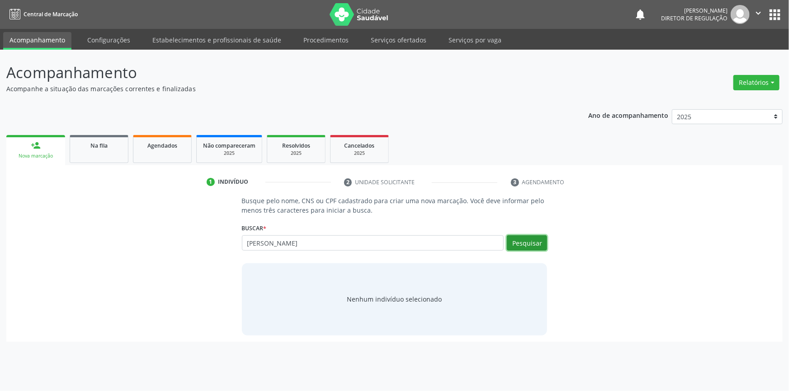
click at [533, 237] on button "Pesquisar" at bounding box center [527, 242] width 40 height 15
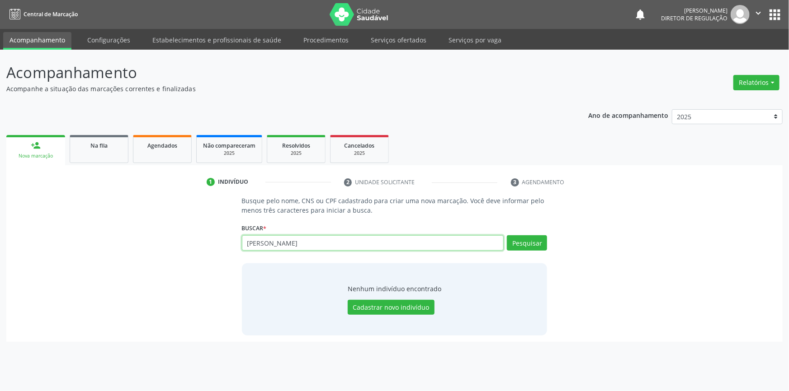
drag, startPoint x: 308, startPoint y: 242, endPoint x: 123, endPoint y: 228, distance: 185.8
click at [123, 228] on div "Busque pelo nome, CNS ou CPF cadastrado para criar uma nova marcação. Você deve…" at bounding box center [394, 265] width 763 height 139
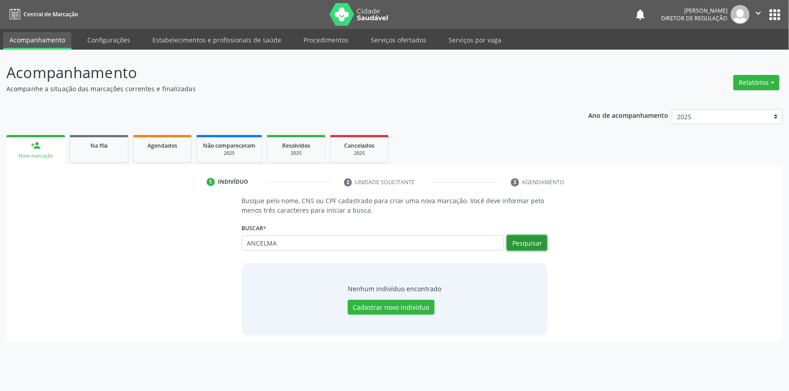
click at [532, 247] on button "Pesquisar" at bounding box center [527, 242] width 40 height 15
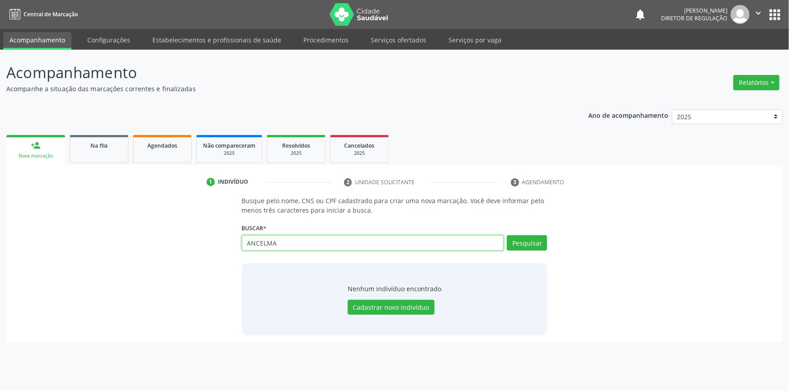
drag, startPoint x: 311, startPoint y: 240, endPoint x: 72, endPoint y: 236, distance: 239.1
click at [72, 236] on div "Busque pelo nome, CNS ou CPF cadastrado para criar uma nova marcação. Você deve…" at bounding box center [394, 265] width 763 height 139
type input "06702662483"
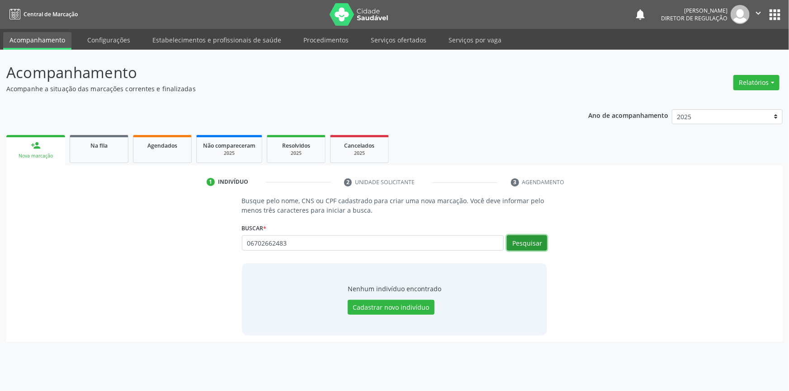
click at [532, 243] on button "Pesquisar" at bounding box center [527, 242] width 40 height 15
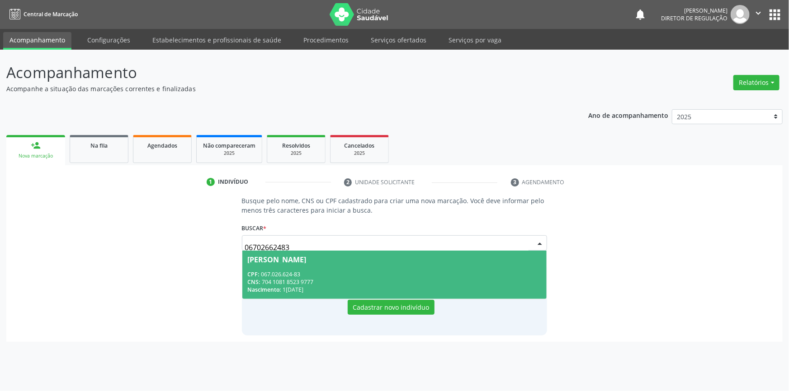
click at [300, 264] on span "Ancelma Lucas da Silva CPF: 067.026.624-83 CNS: 704 1081 8523 9777 Nascimento: …" at bounding box center [394, 275] width 305 height 48
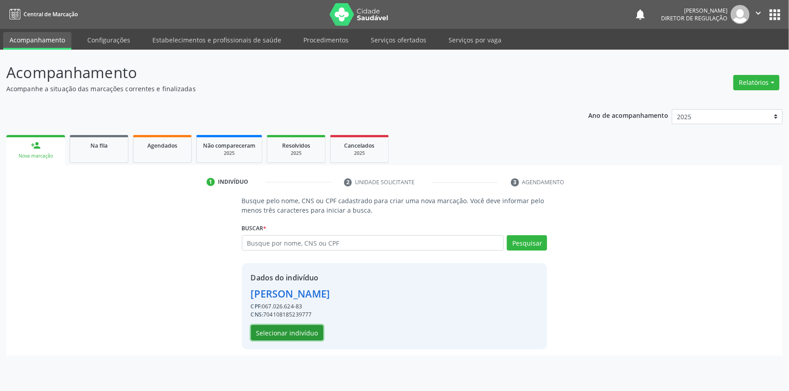
click at [297, 339] on button "Selecionar indivíduo" at bounding box center [287, 332] width 72 height 15
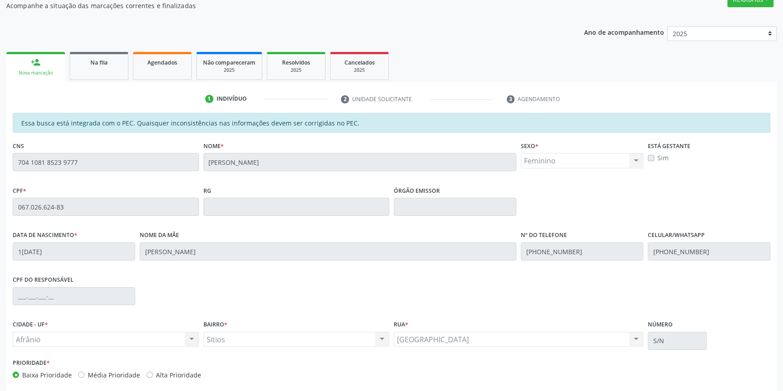
scroll to position [124, 0]
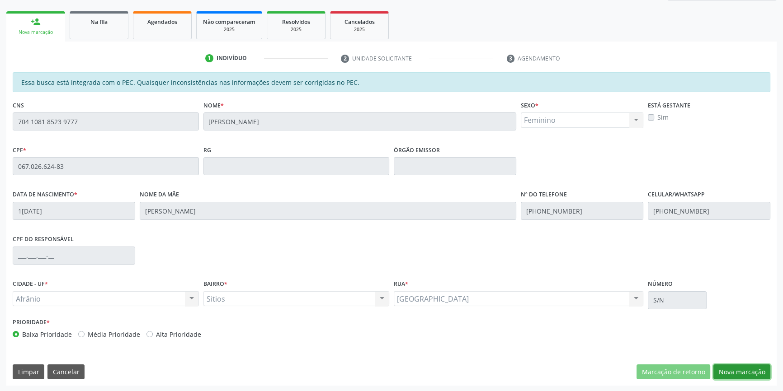
click at [749, 374] on button "Nova marcação" at bounding box center [741, 372] width 57 height 15
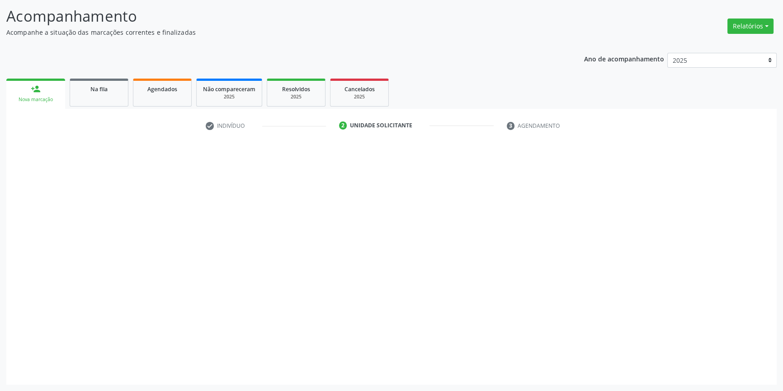
scroll to position [56, 0]
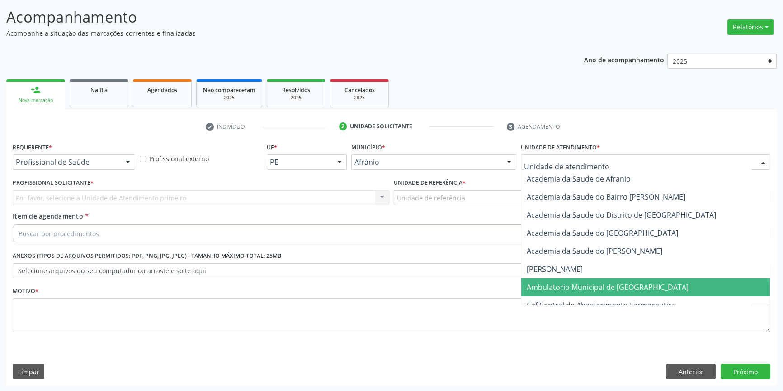
click at [541, 283] on span "Ambulatorio Municipal de [GEOGRAPHIC_DATA]" at bounding box center [607, 287] width 162 height 10
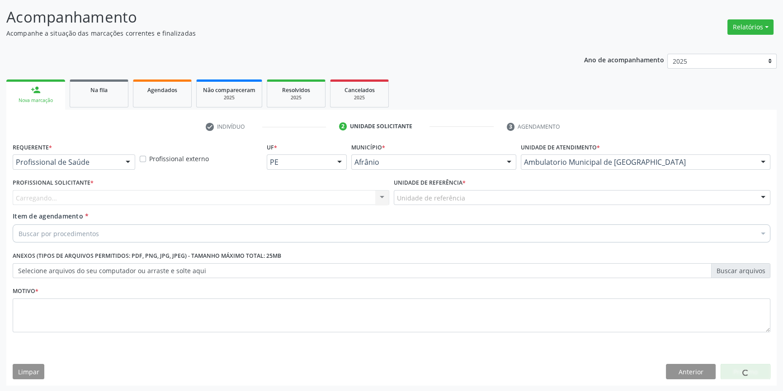
click at [463, 197] on div "Unidade de referência" at bounding box center [582, 197] width 376 height 15
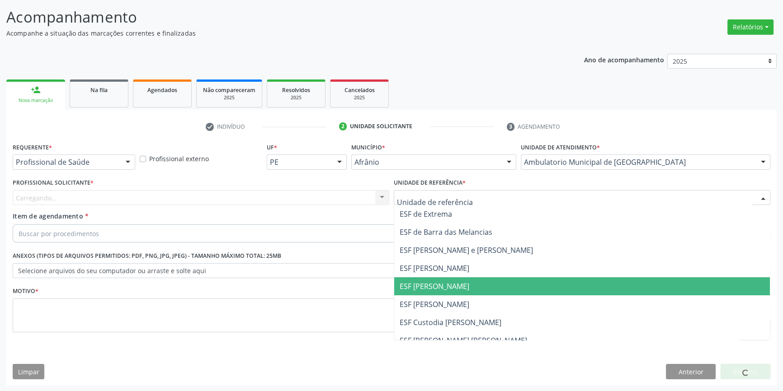
click at [435, 289] on span "ESF [PERSON_NAME]" at bounding box center [434, 287] width 70 height 10
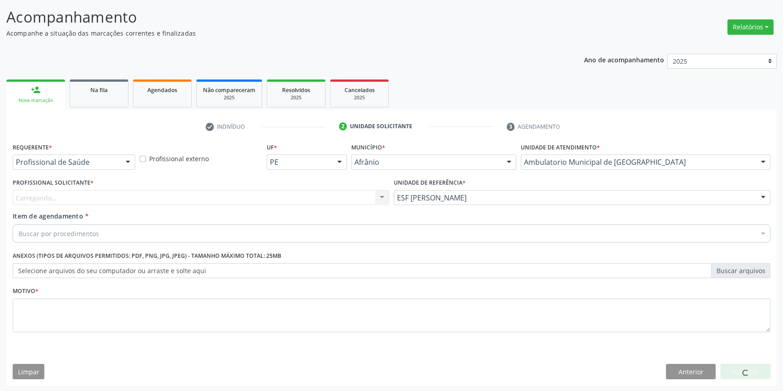
click at [262, 197] on div "Carregando... Nenhum resultado encontrado para: " " Não há nenhuma opção para s…" at bounding box center [201, 197] width 376 height 15
click at [258, 197] on div "Carregando... Nenhum resultado encontrado para: " " Não há nenhuma opção para s…" at bounding box center [201, 197] width 376 height 15
click at [258, 197] on div "Carregando..." at bounding box center [201, 197] width 376 height 15
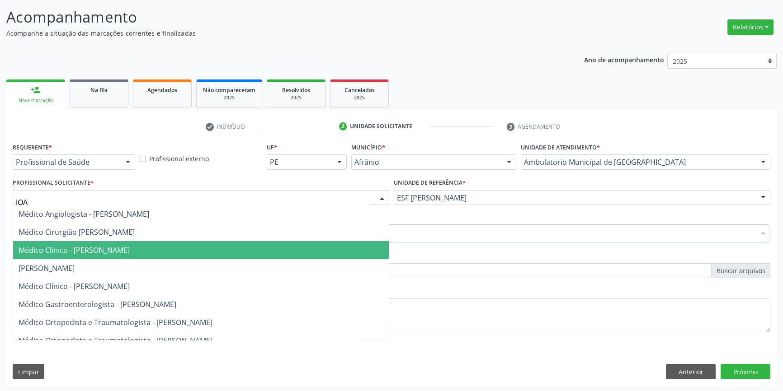
type input "JOAO"
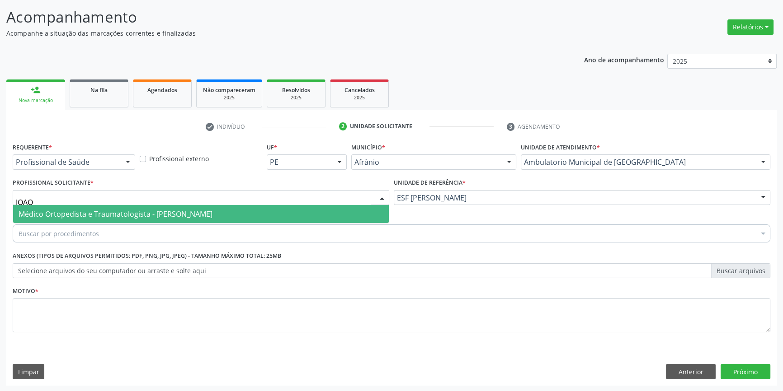
click at [101, 219] on span "Médico Ortopedista e Traumatologista - Joao Monteiro Neto" at bounding box center [201, 214] width 376 height 18
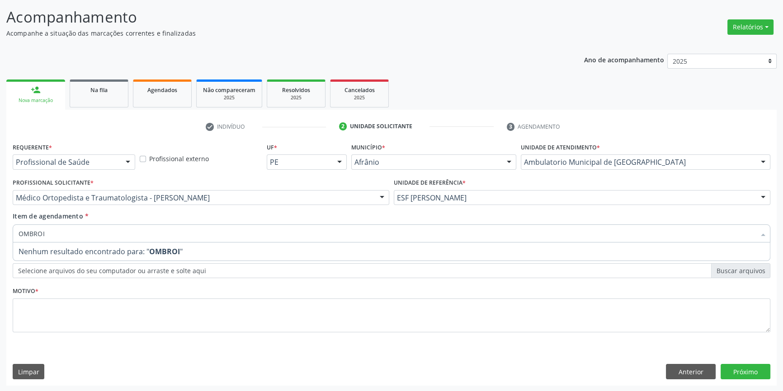
type input "OMBRO"
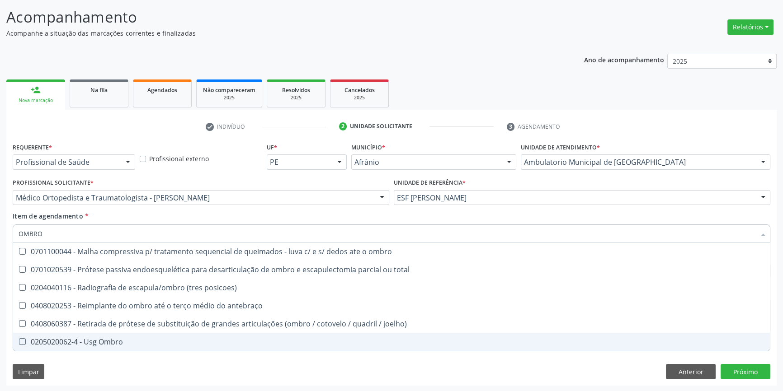
click at [134, 347] on span "0205020062-4 - Usg Ombro" at bounding box center [391, 342] width 756 height 18
checkbox Ombro "true"
click at [113, 368] on div "Requerente * Profissional de Saúde Profissional de Saúde Paciente Nenhum result…" at bounding box center [391, 263] width 770 height 245
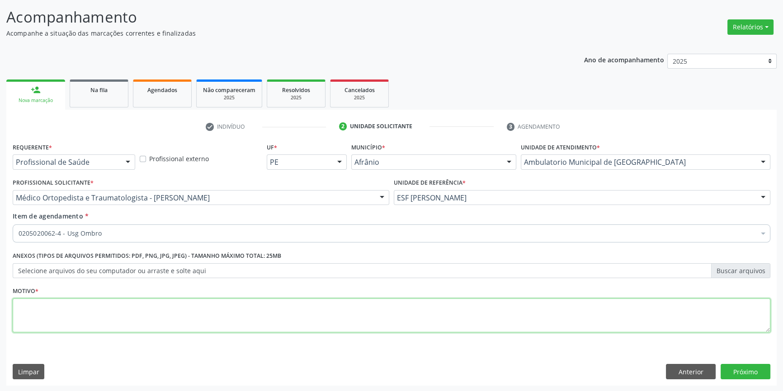
click at [108, 320] on textarea at bounding box center [391, 316] width 757 height 34
type textarea "'"
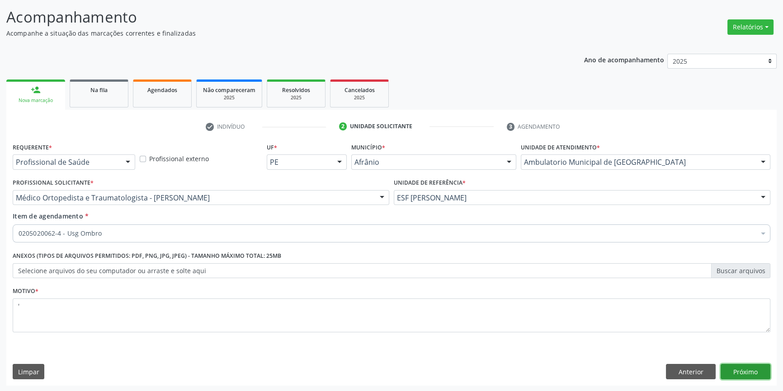
click at [737, 371] on button "Próximo" at bounding box center [745, 371] width 50 height 15
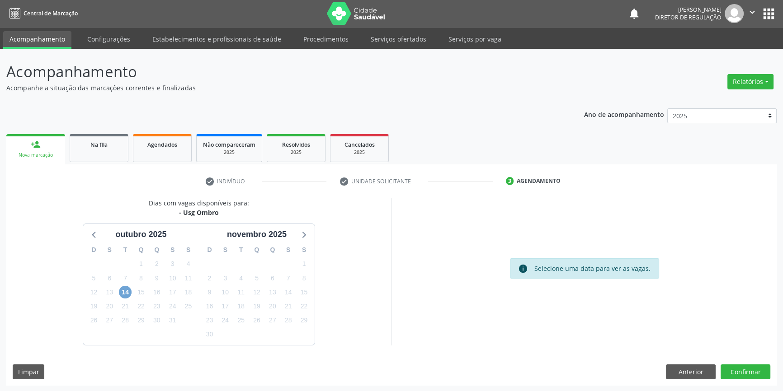
click at [127, 294] on span "14" at bounding box center [125, 292] width 13 height 13
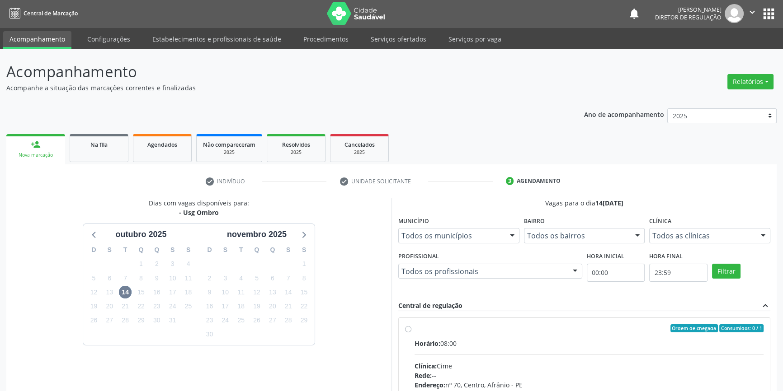
click at [430, 329] on div "Ordem de chegada Consumidos: 0 / 1" at bounding box center [588, 328] width 349 height 8
click at [411, 329] on input "Ordem de chegada Consumidos: 0 / 1 Horário: 08:00 Clínica: Cime Rede: -- Endere…" at bounding box center [408, 328] width 6 height 8
radio input "true"
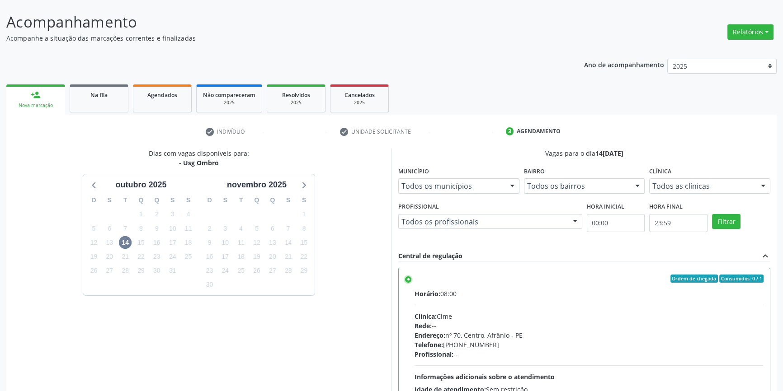
scroll to position [148, 0]
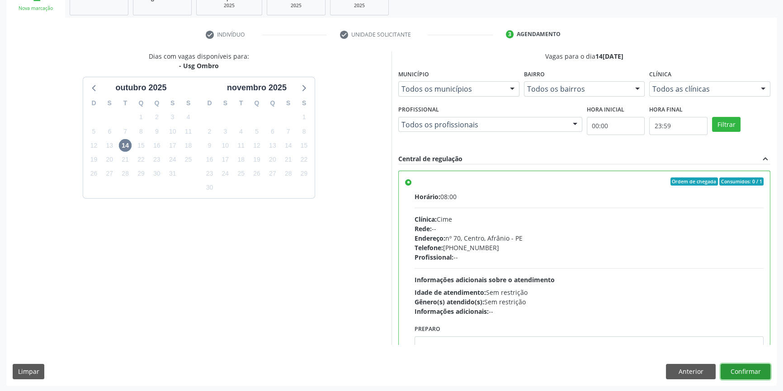
click at [754, 372] on button "Confirmar" at bounding box center [745, 371] width 50 height 15
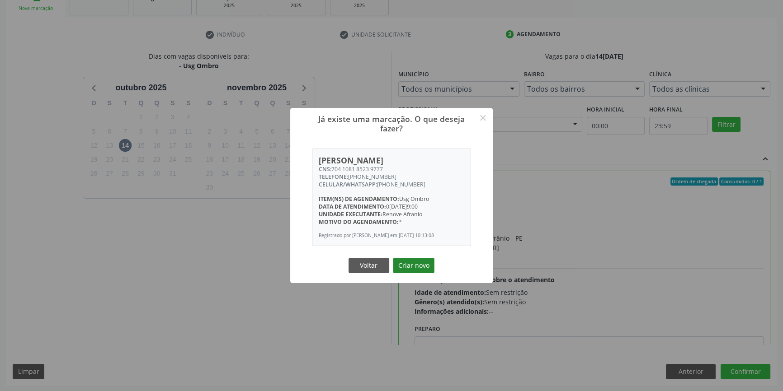
click at [423, 272] on button "Criar novo" at bounding box center [414, 265] width 42 height 15
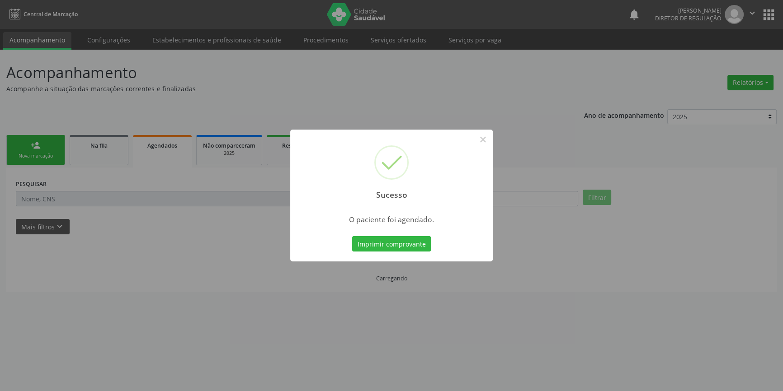
scroll to position [0, 0]
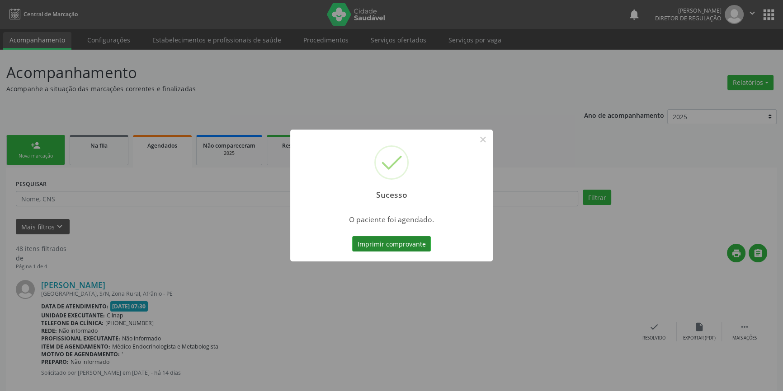
click at [390, 243] on button "Imprimir comprovante" at bounding box center [391, 243] width 79 height 15
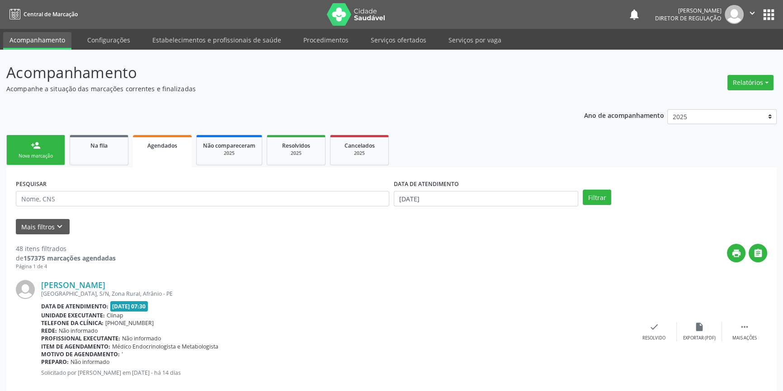
click at [102, 187] on div "PESQUISAR" at bounding box center [203, 194] width 378 height 35
click at [102, 206] on input "text" at bounding box center [202, 198] width 373 height 15
type input "708204167771940"
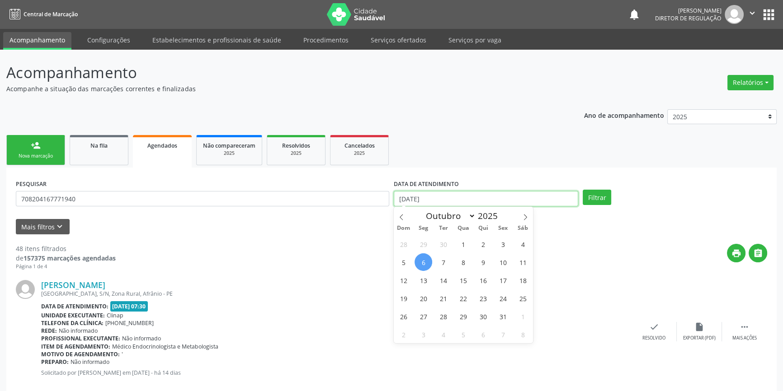
click at [453, 199] on body "Central de Marcação notifications Maria Aparecida Rodrigues da Silva Diretor de…" at bounding box center [391, 195] width 783 height 391
click at [529, 238] on div "28 29 30 1 2 3 4 5 6 7 8 9 10 11 12 13 14 15 16 17 18 19 20 21 22 23 24 25 26 2…" at bounding box center [463, 289] width 139 height 108
click at [524, 239] on span "4" at bounding box center [523, 244] width 18 height 18
type input "04/10/2025"
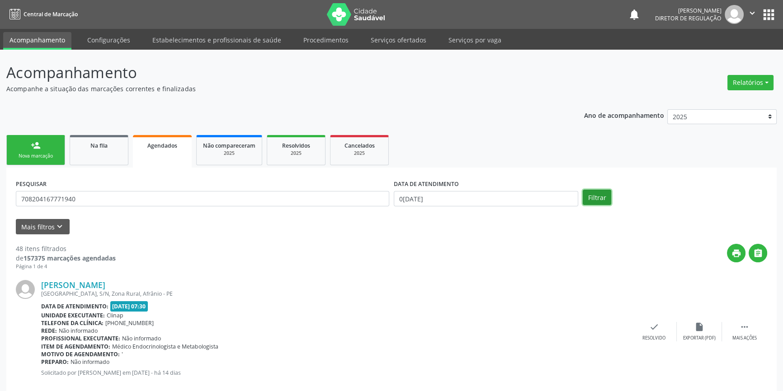
click at [601, 194] on button "Filtrar" at bounding box center [596, 197] width 28 height 15
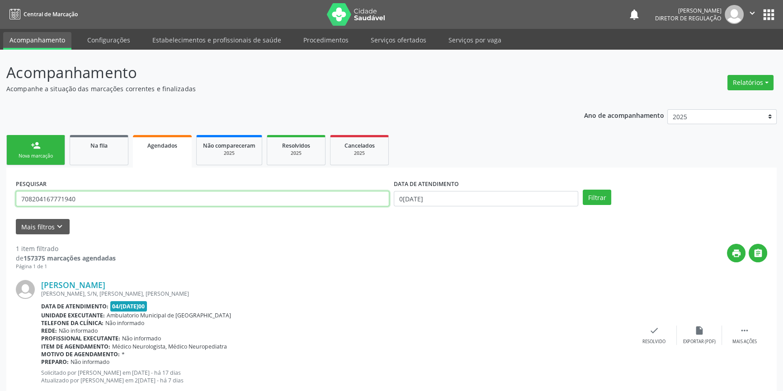
drag, startPoint x: 91, startPoint y: 201, endPoint x: 0, endPoint y: 200, distance: 90.8
click at [0, 200] on div "Acompanhamento Acompanhe a situação das marcações correntes e finalizadas Relat…" at bounding box center [391, 233] width 783 height 366
click at [45, 147] on link "person_add Nova marcação" at bounding box center [35, 150] width 59 height 30
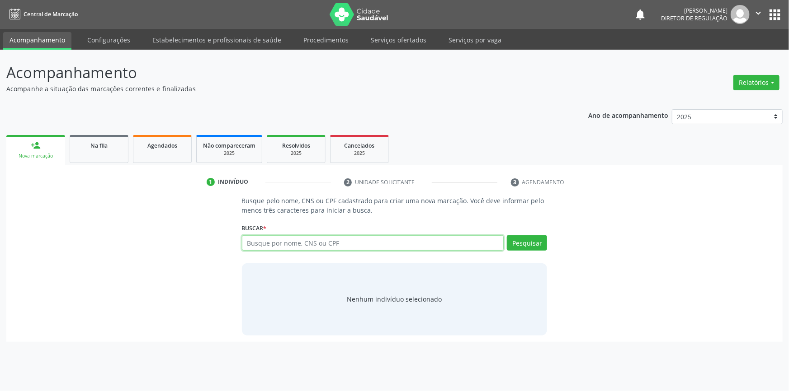
click at [291, 249] on input "text" at bounding box center [373, 242] width 262 height 15
paste input "708204167771940"
type input "708204167771940"
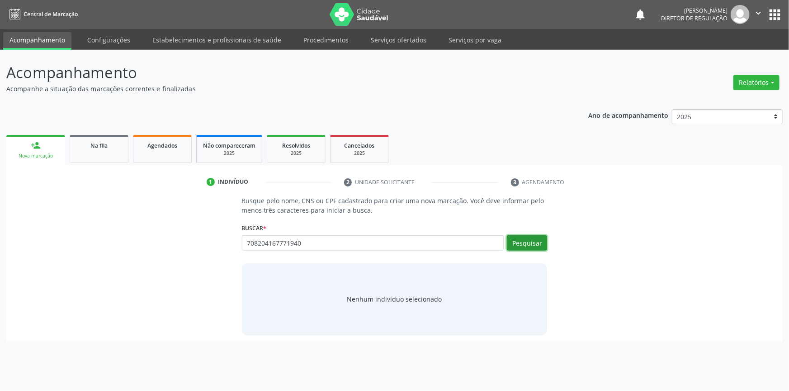
click at [529, 240] on button "Pesquisar" at bounding box center [527, 242] width 40 height 15
type input "708204167771940"
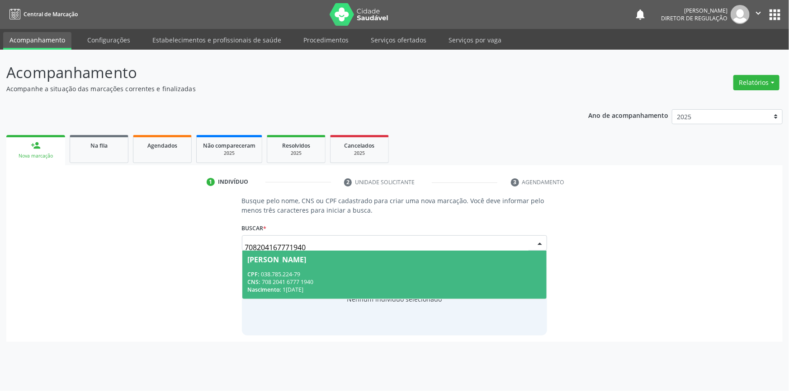
click at [305, 272] on div "CPF: 038.785.224-79" at bounding box center [395, 275] width 294 height 8
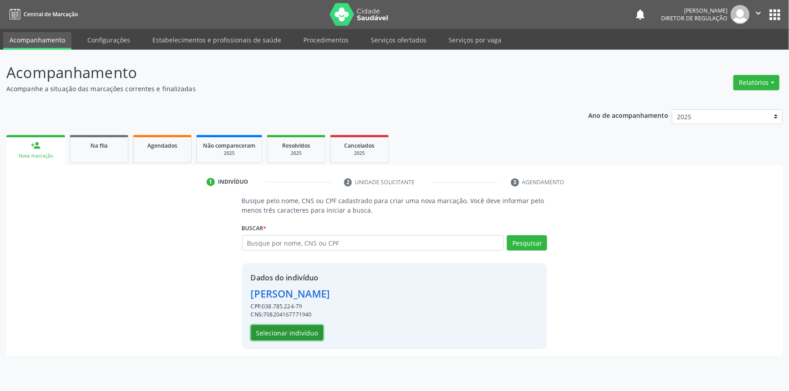
click at [294, 334] on button "Selecionar indivíduo" at bounding box center [287, 332] width 72 height 15
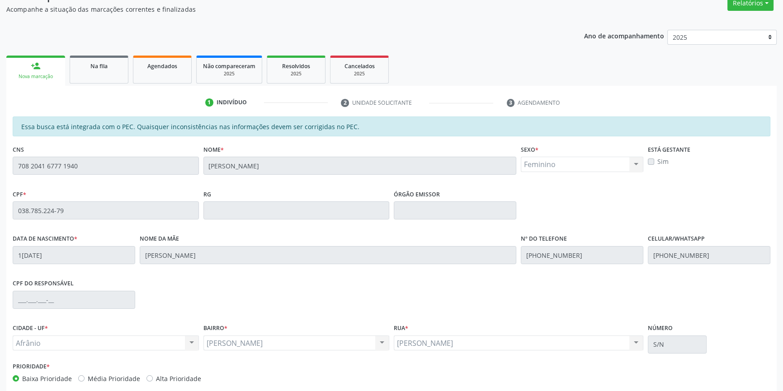
scroll to position [124, 0]
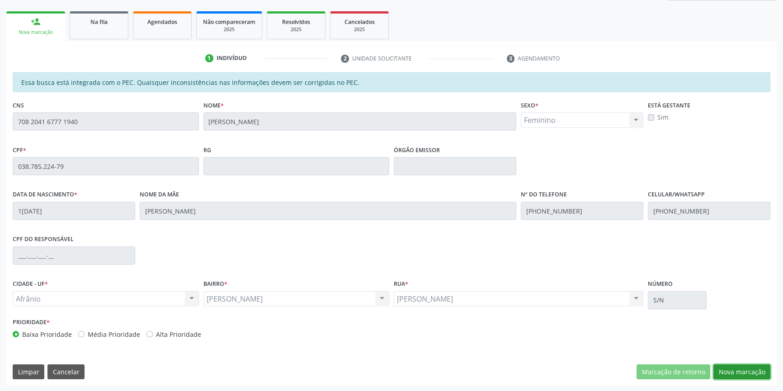
click at [744, 374] on button "Nova marcação" at bounding box center [741, 372] width 57 height 15
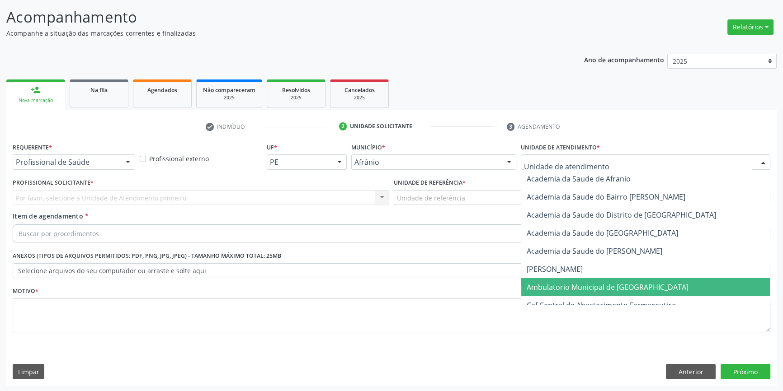
click at [556, 285] on span "Ambulatorio Municipal de [GEOGRAPHIC_DATA]" at bounding box center [607, 287] width 162 height 10
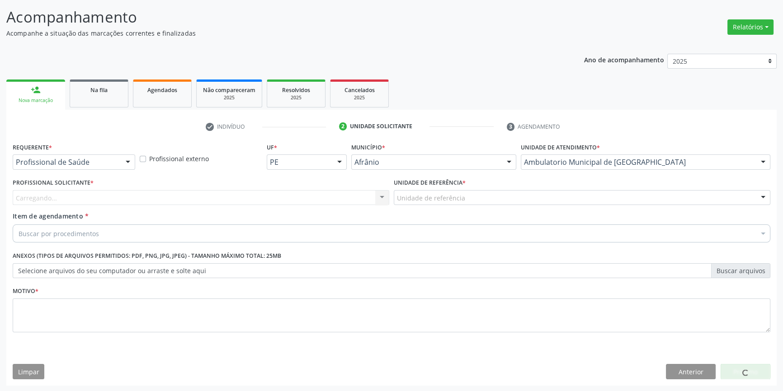
click at [468, 198] on div "Unidade de referência" at bounding box center [582, 197] width 376 height 15
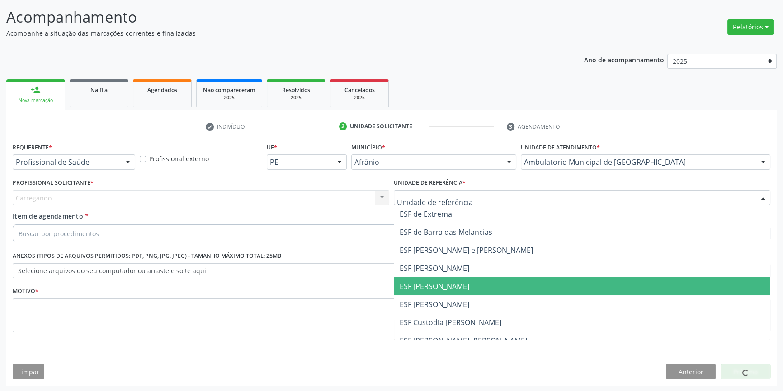
drag, startPoint x: 449, startPoint y: 291, endPoint x: 234, endPoint y: 213, distance: 228.1
click at [444, 288] on span "ESF [PERSON_NAME]" at bounding box center [582, 286] width 376 height 18
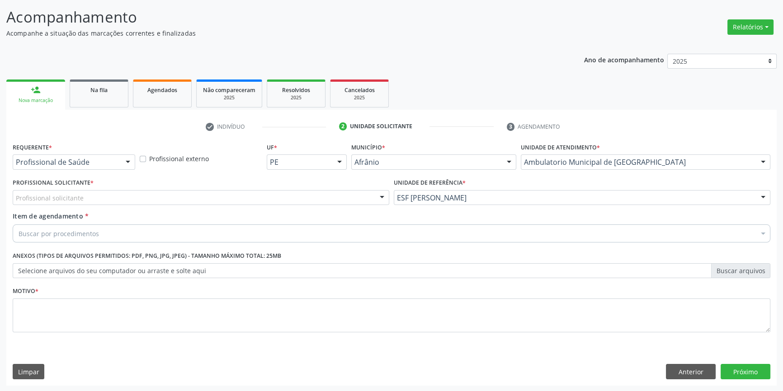
click at [215, 197] on div "Profissional solicitante" at bounding box center [201, 197] width 376 height 15
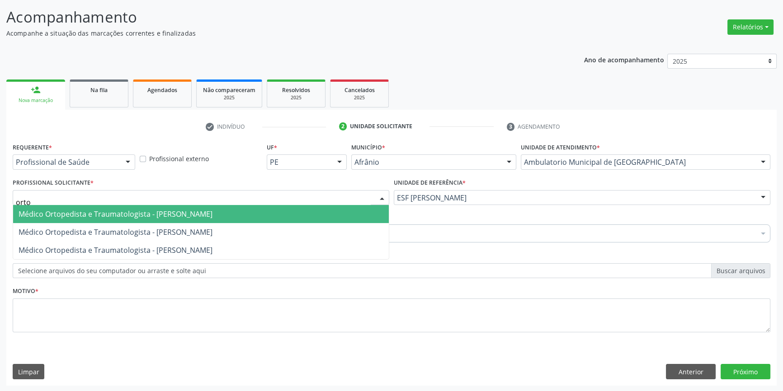
type input "ortop"
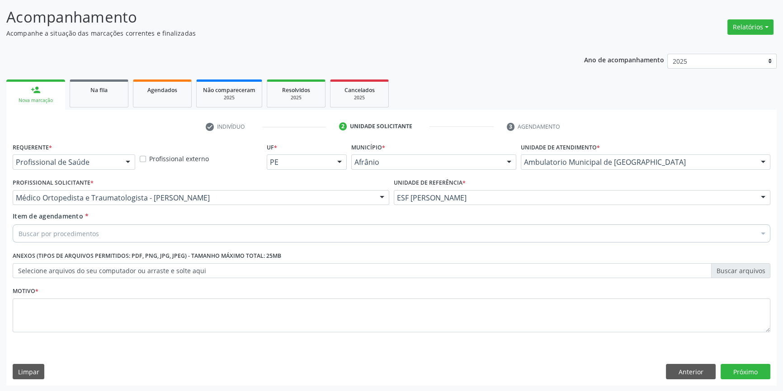
click at [171, 230] on div "Buscar por procedimentos" at bounding box center [391, 234] width 757 height 18
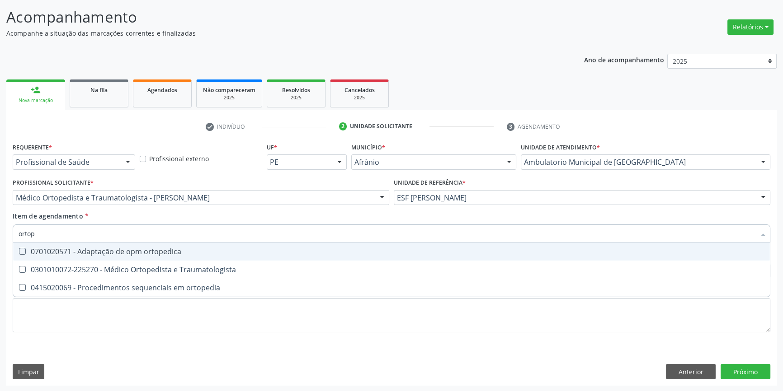
type input "ortope"
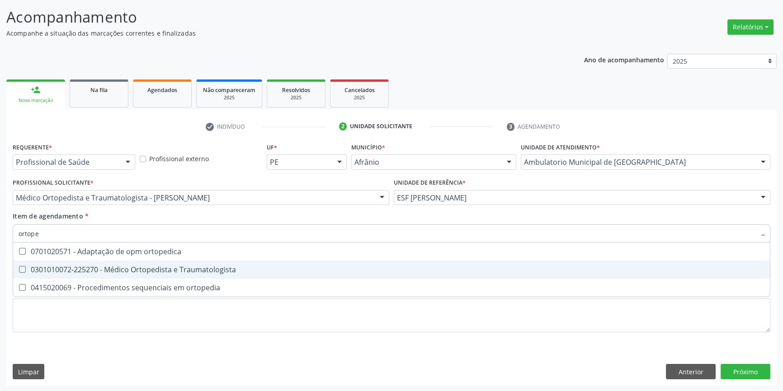
click at [166, 274] on span "0301010072-225270 - Médico Ortopedista e Traumatologista" at bounding box center [391, 270] width 756 height 18
checkbox Traumatologista "true"
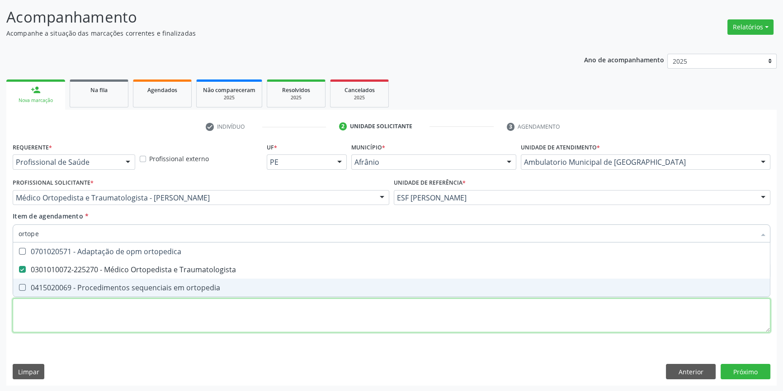
click at [116, 326] on div "Requerente * Profissional de Saúde Profissional de Saúde Paciente Nenhum result…" at bounding box center [391, 243] width 757 height 205
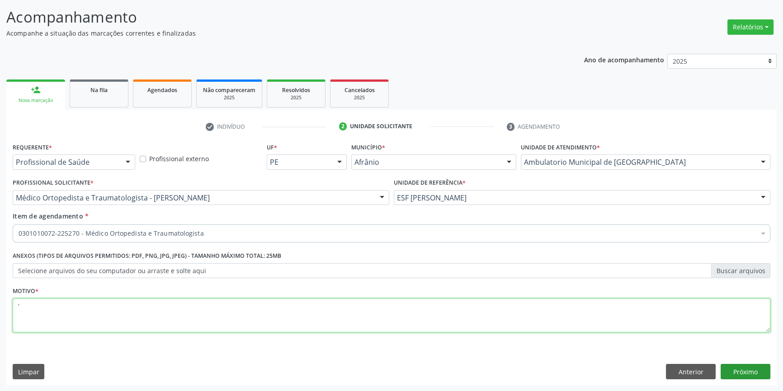
type textarea "'"
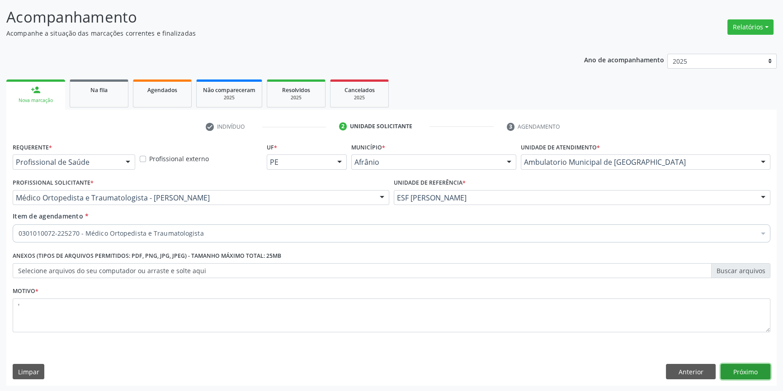
click at [728, 364] on button "Próximo" at bounding box center [745, 371] width 50 height 15
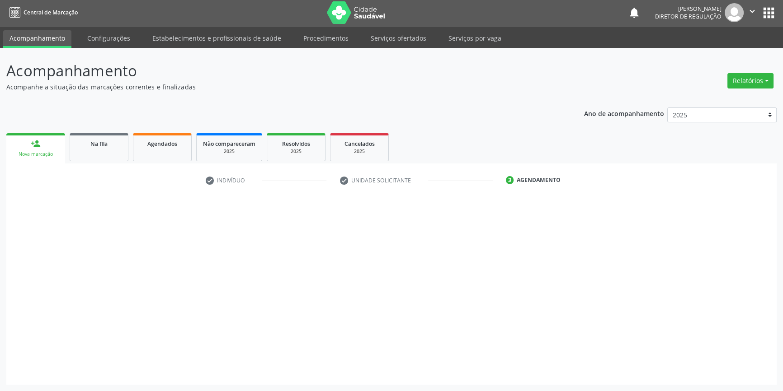
scroll to position [1, 0]
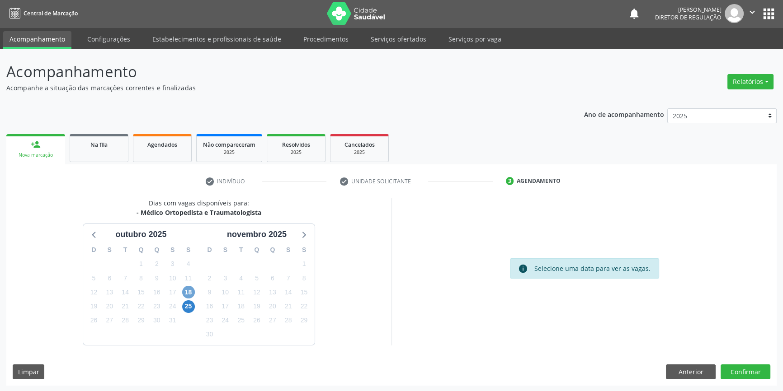
click at [190, 293] on span "18" at bounding box center [188, 292] width 13 height 13
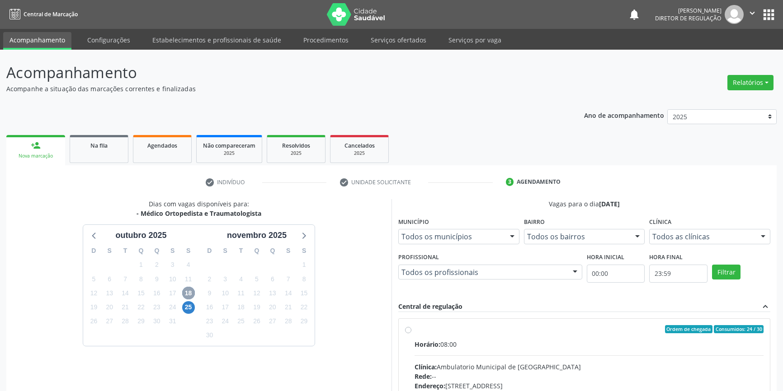
scroll to position [1, 0]
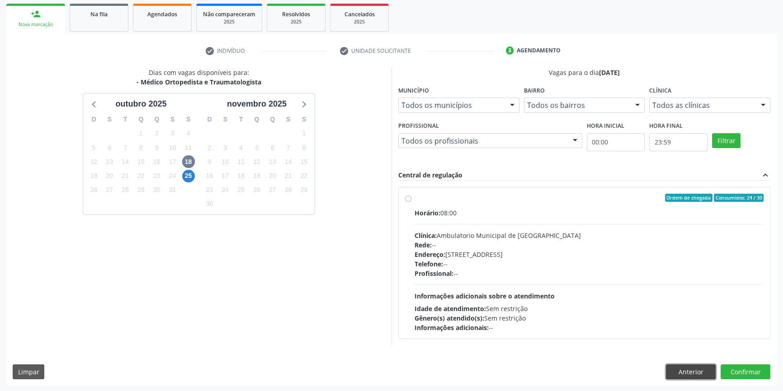
click at [705, 373] on button "Anterior" at bounding box center [691, 372] width 50 height 15
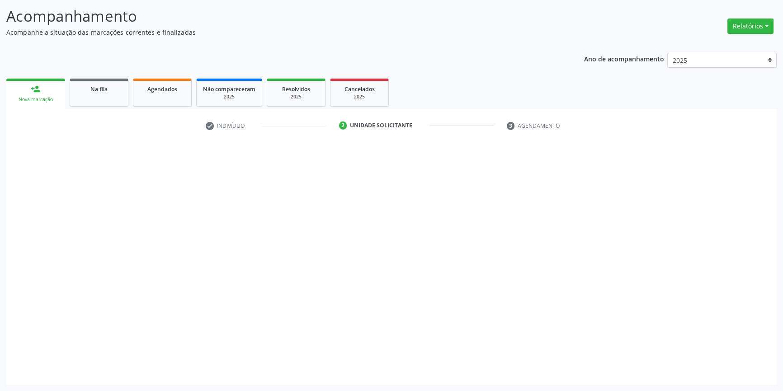
scroll to position [56, 0]
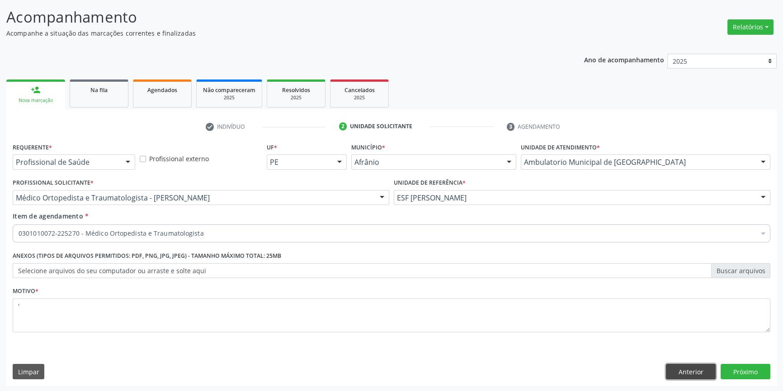
click at [691, 373] on button "Anterior" at bounding box center [691, 371] width 50 height 15
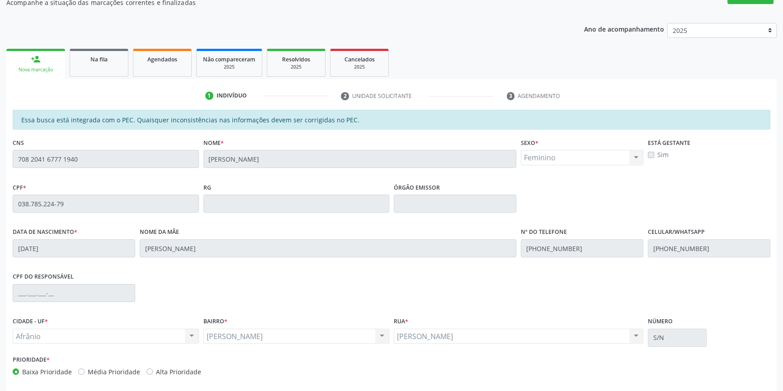
scroll to position [124, 0]
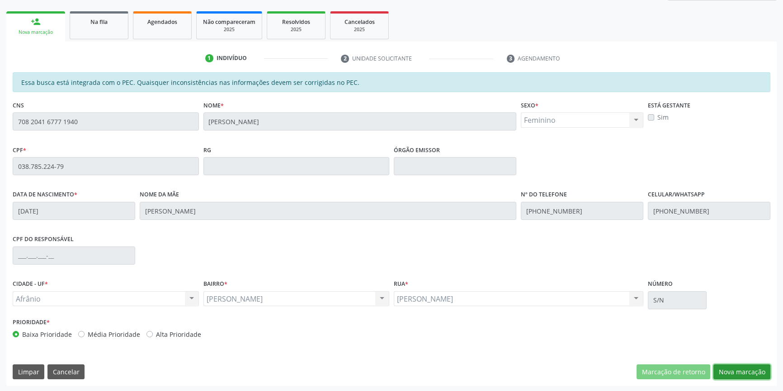
click at [721, 371] on button "Nova marcação" at bounding box center [741, 372] width 57 height 15
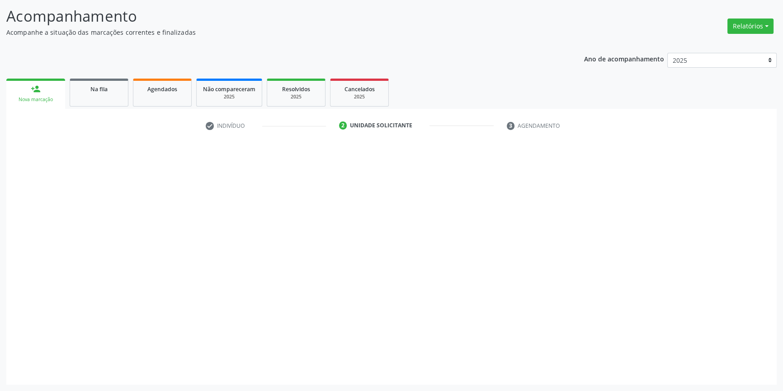
scroll to position [56, 0]
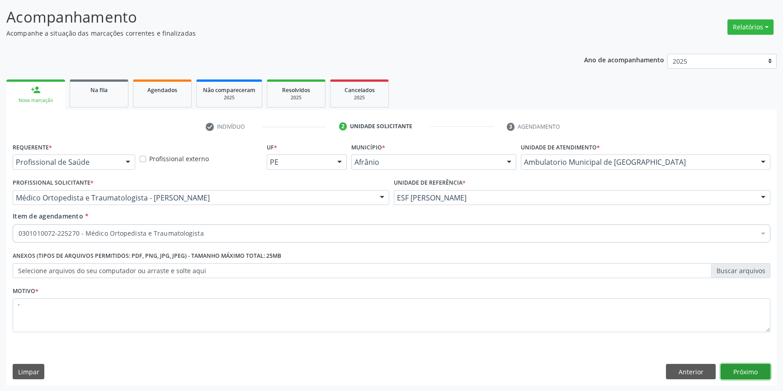
click at [752, 369] on button "Próximo" at bounding box center [745, 371] width 50 height 15
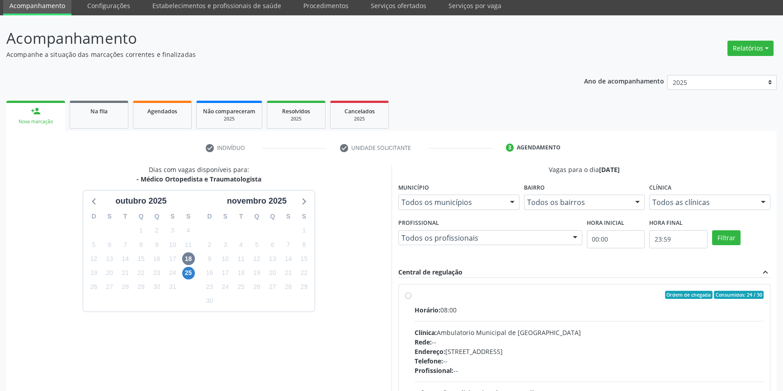
scroll to position [131, 0]
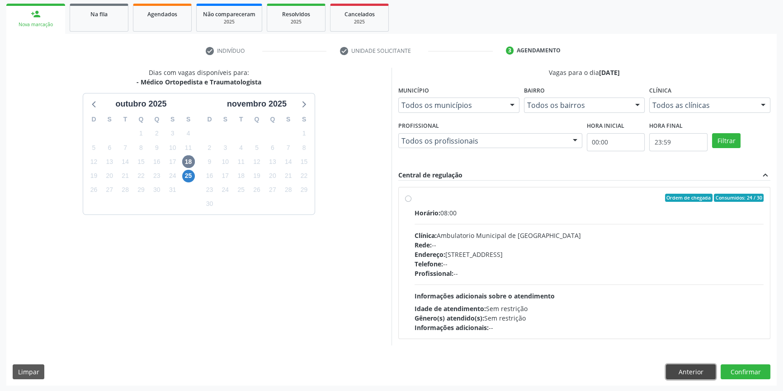
click at [700, 377] on button "Anterior" at bounding box center [691, 372] width 50 height 15
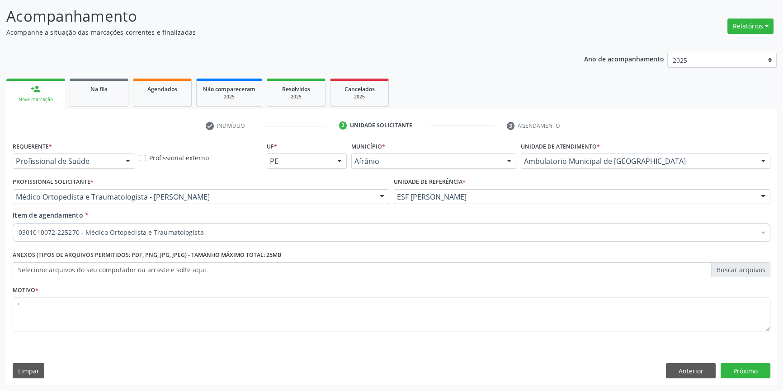
scroll to position [56, 0]
click at [698, 375] on button "Anterior" at bounding box center [691, 371] width 50 height 15
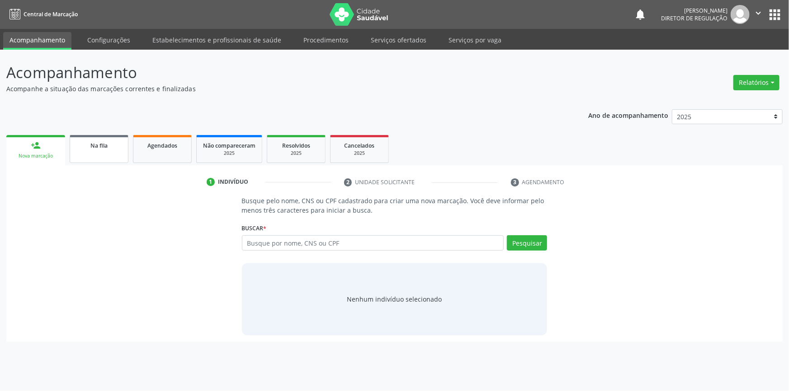
click at [116, 145] on div "Na fila" at bounding box center [98, 145] width 45 height 9
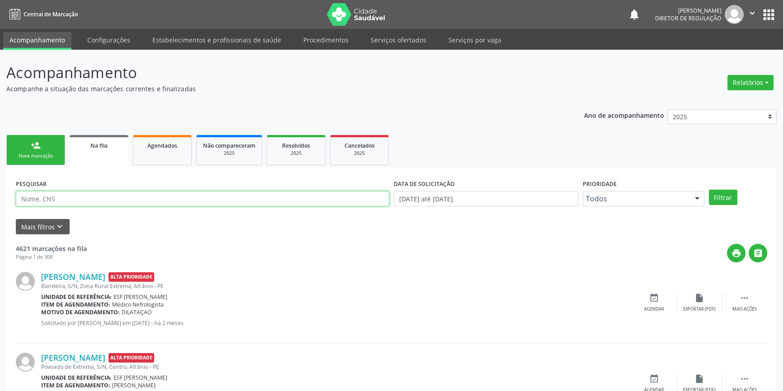
click at [216, 198] on input "text" at bounding box center [202, 198] width 373 height 15
click at [728, 194] on button "Filtrar" at bounding box center [723, 197] width 28 height 15
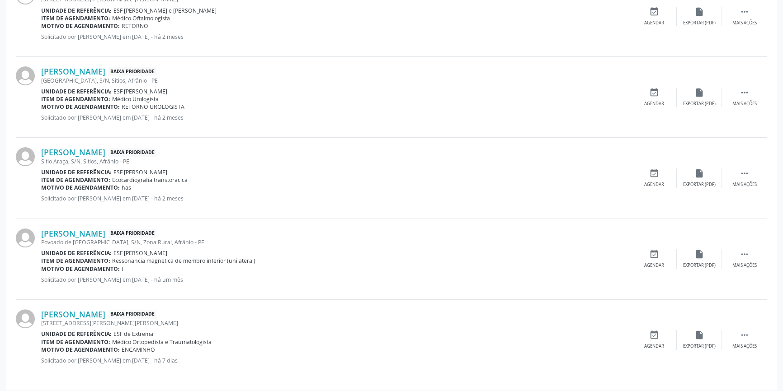
scroll to position [298, 0]
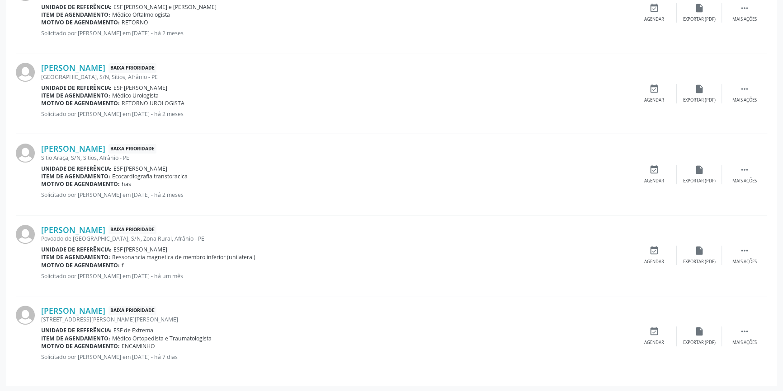
drag, startPoint x: 170, startPoint y: 356, endPoint x: 199, endPoint y: 355, distance: 28.9
click at [199, 355] on p "Solicitado por [PERSON_NAME] em [DATE] - há 7 dias" at bounding box center [336, 357] width 590 height 8
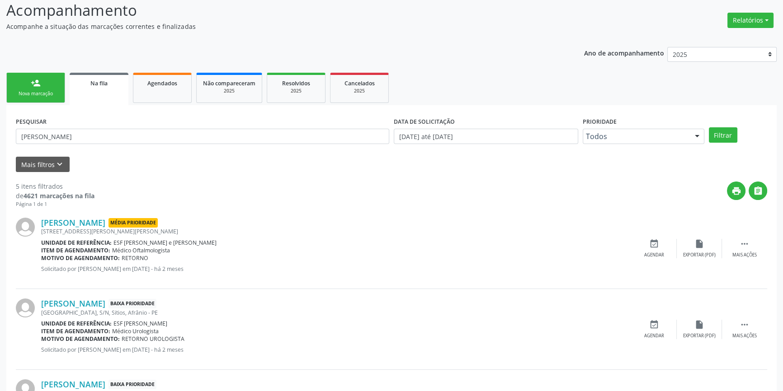
scroll to position [0, 0]
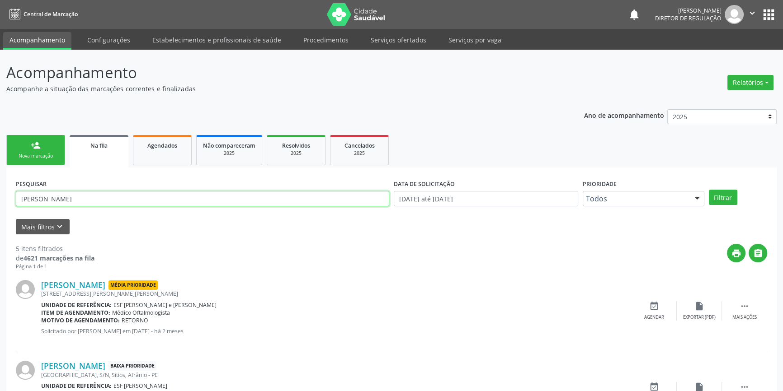
drag, startPoint x: 70, startPoint y: 194, endPoint x: 0, endPoint y: 194, distance: 69.1
click at [0, 207] on div "Acompanhamento Acompanhe a situação das marcações correntes e finalizadas Relat…" at bounding box center [391, 370] width 783 height 641
type input "juraci"
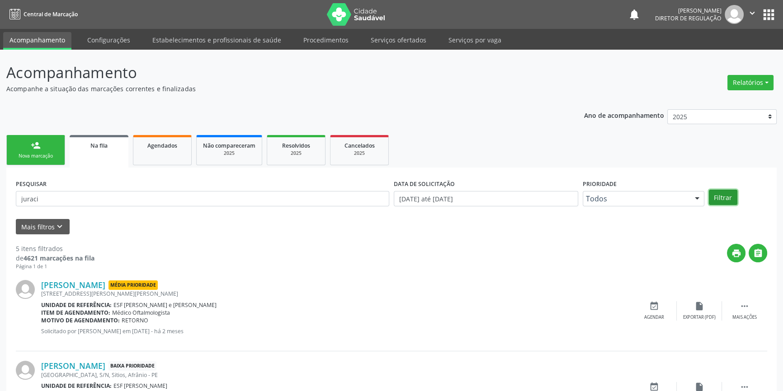
click at [717, 193] on button "Filtrar" at bounding box center [723, 197] width 28 height 15
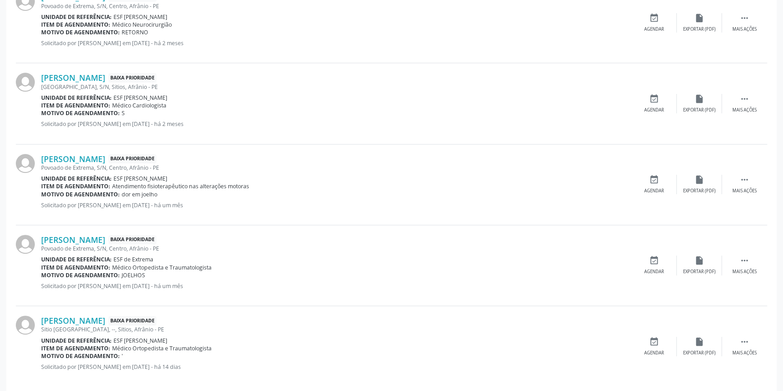
scroll to position [370, 0]
click at [103, 316] on link "[PERSON_NAME]" at bounding box center [73, 320] width 64 height 10
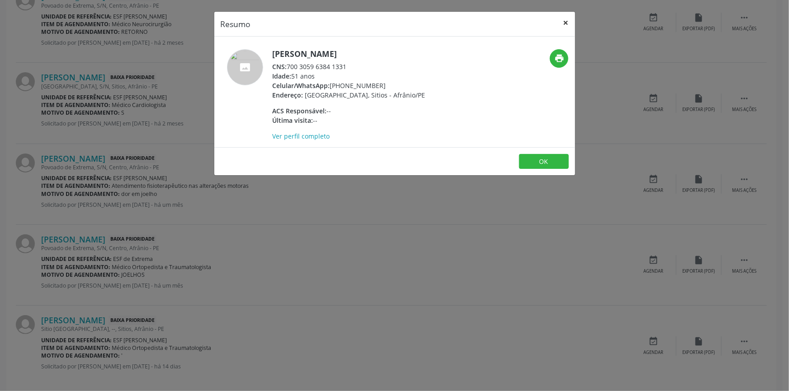
click at [568, 18] on button "×" at bounding box center [566, 23] width 18 height 22
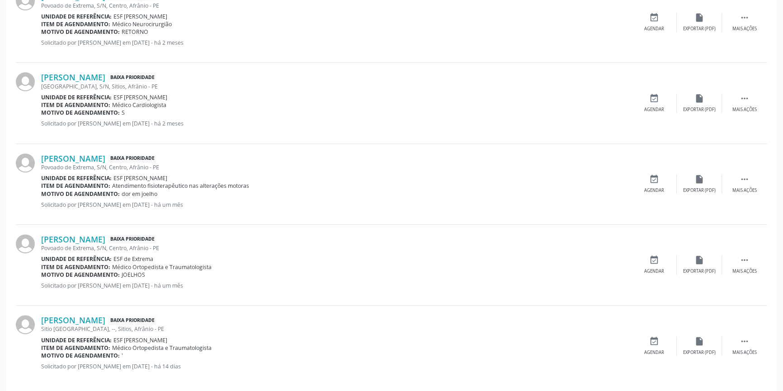
scroll to position [380, 0]
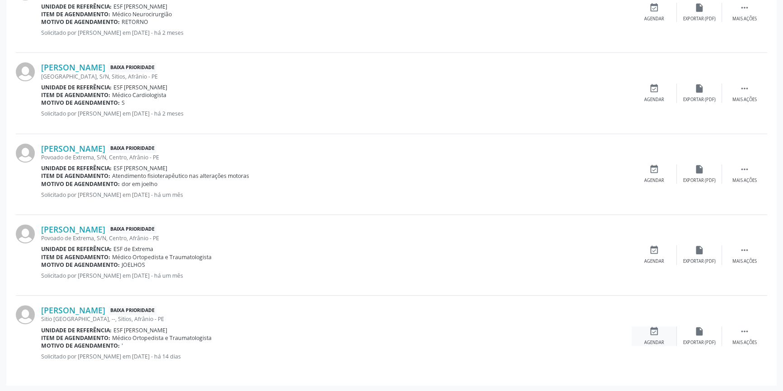
click at [655, 333] on icon "event_available" at bounding box center [654, 332] width 10 height 10
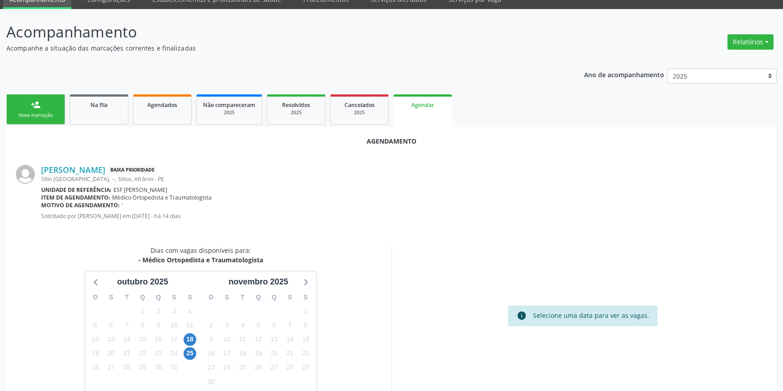
scroll to position [78, 0]
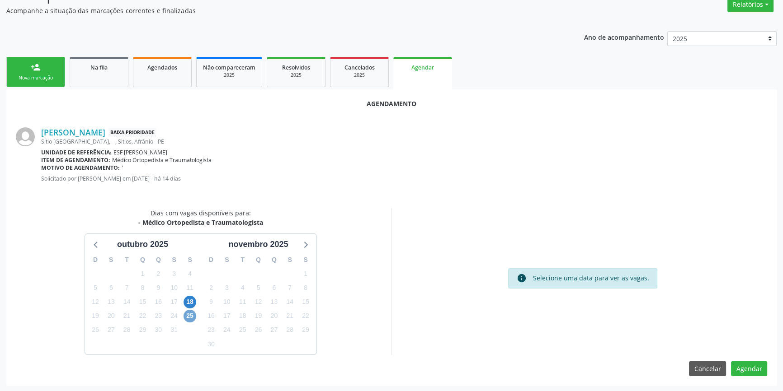
click at [191, 317] on span "25" at bounding box center [189, 316] width 13 height 13
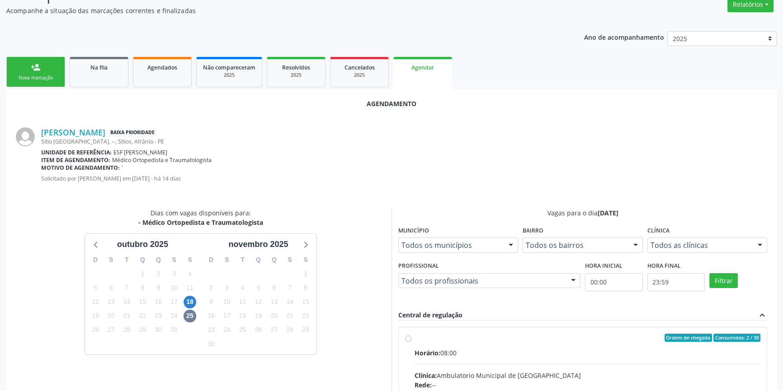
click at [429, 338] on div "Ordem de chegada Consumidos: 2 / 30" at bounding box center [587, 338] width 346 height 8
click at [411, 338] on input "Ordem de chegada Consumidos: 2 / 30 Horário: 08:00 Clínica: Ambulatorio Municip…" at bounding box center [408, 338] width 6 height 8
radio input "true"
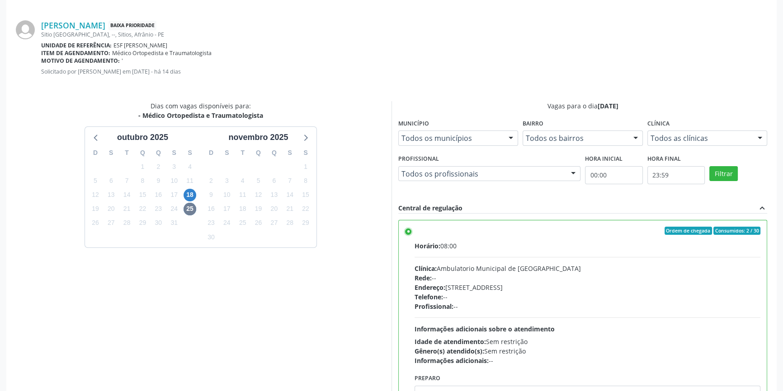
scroll to position [225, 0]
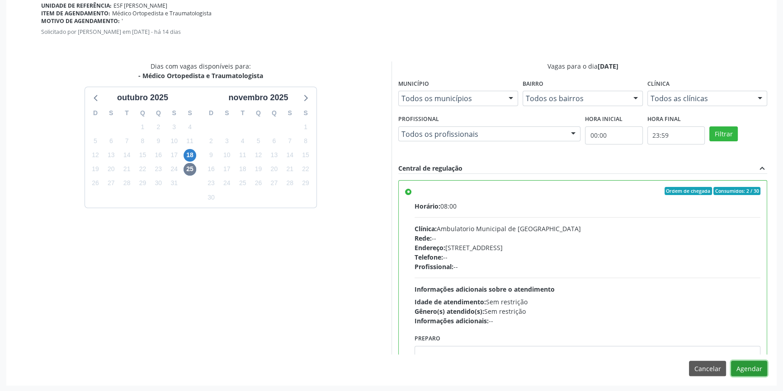
click at [748, 366] on button "Agendar" at bounding box center [749, 368] width 36 height 15
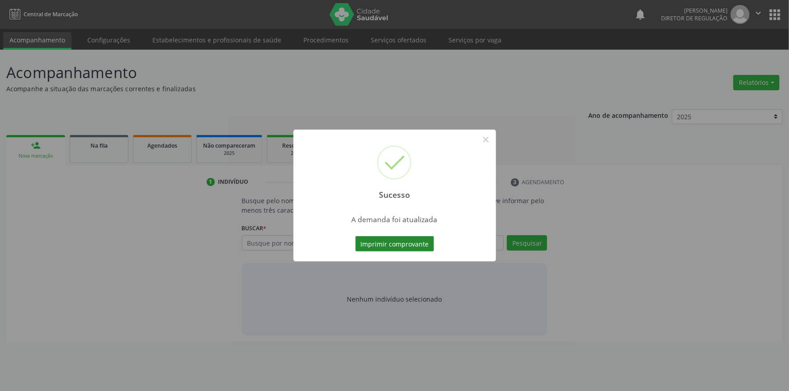
click at [407, 244] on button "Imprimir comprovante" at bounding box center [394, 243] width 79 height 15
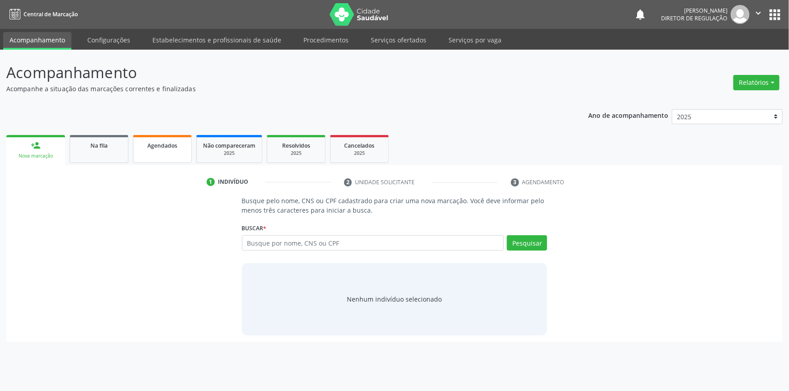
click at [145, 148] on div "Agendados" at bounding box center [162, 145] width 45 height 9
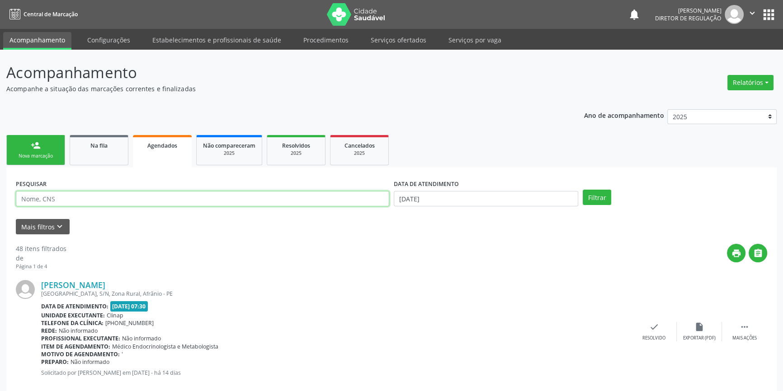
click at [99, 200] on input "text" at bounding box center [202, 198] width 373 height 15
type input "[PERSON_NAME]"
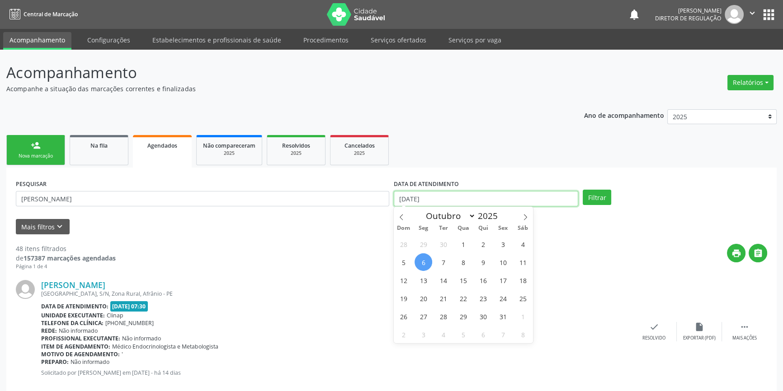
click at [441, 199] on input "[DATE]" at bounding box center [486, 198] width 184 height 15
click at [427, 266] on span "6" at bounding box center [423, 263] width 18 height 18
type input "[DATE]"
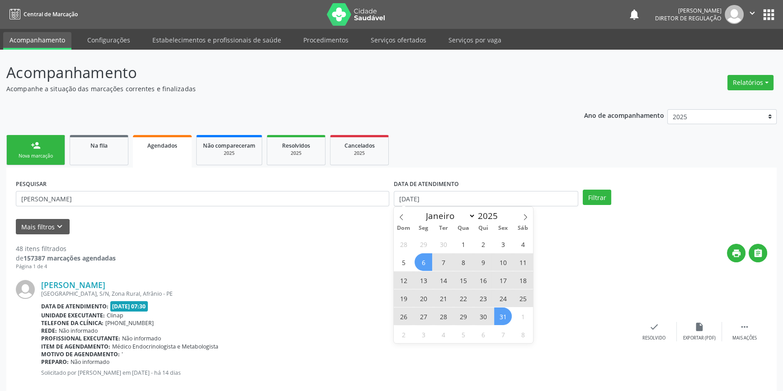
click at [510, 321] on span "31" at bounding box center [503, 317] width 18 height 18
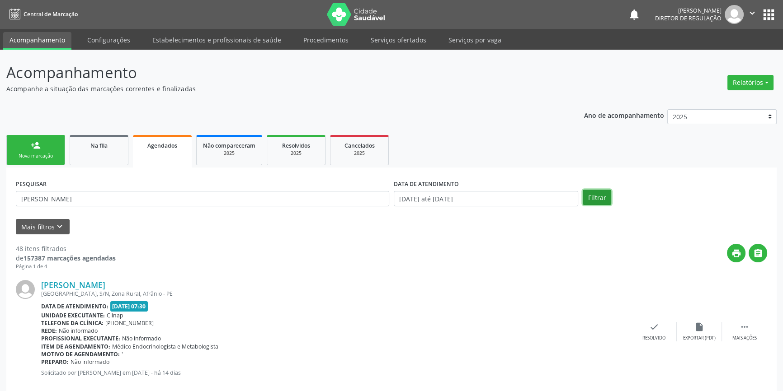
click at [596, 197] on button "Filtrar" at bounding box center [596, 197] width 28 height 15
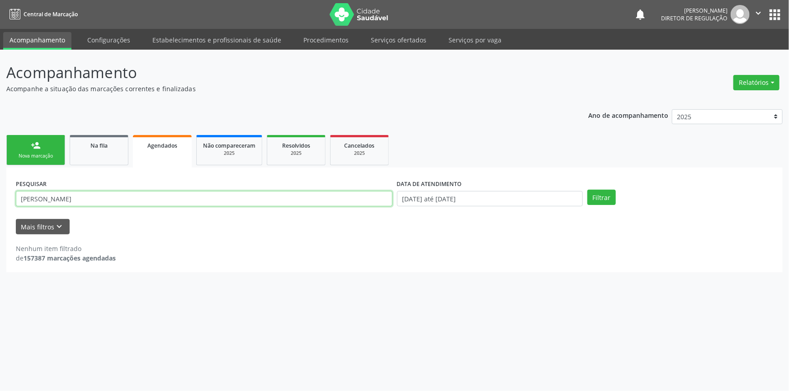
drag, startPoint x: 0, startPoint y: 201, endPoint x: 0, endPoint y: 195, distance: 5.9
click at [0, 195] on div "Acompanhamento Acompanhe a situação das marcações correntes e finalizadas Relat…" at bounding box center [394, 221] width 789 height 342
type input "ademi"
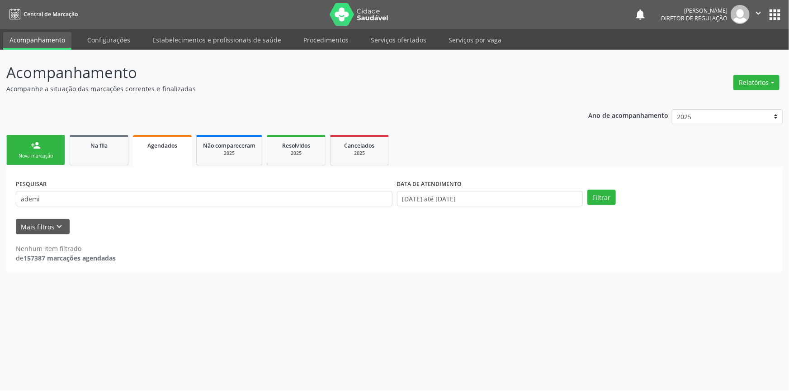
click at [49, 147] on link "person_add Nova marcação" at bounding box center [35, 150] width 59 height 30
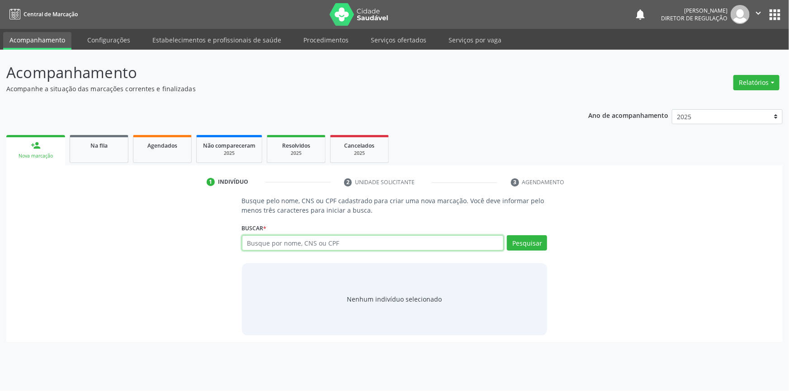
click at [282, 237] on input "text" at bounding box center [373, 242] width 262 height 15
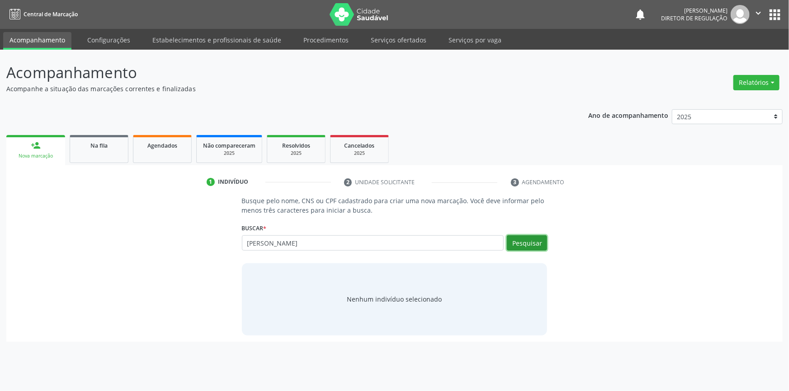
click at [529, 244] on button "Pesquisar" at bounding box center [527, 242] width 40 height 15
click at [544, 240] on button "Pesquisar" at bounding box center [527, 242] width 40 height 15
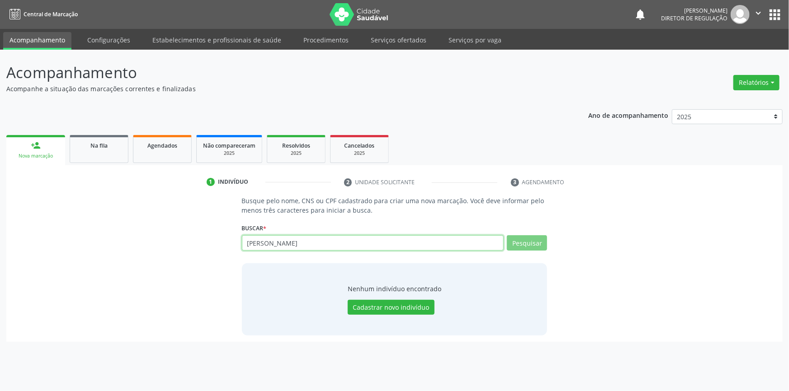
drag, startPoint x: 347, startPoint y: 235, endPoint x: 117, endPoint y: 240, distance: 230.1
click at [117, 240] on div "Busque pelo nome, CNS ou CPF cadastrado para criar uma nova marcação. Você deve…" at bounding box center [394, 265] width 763 height 139
type input "ademir"
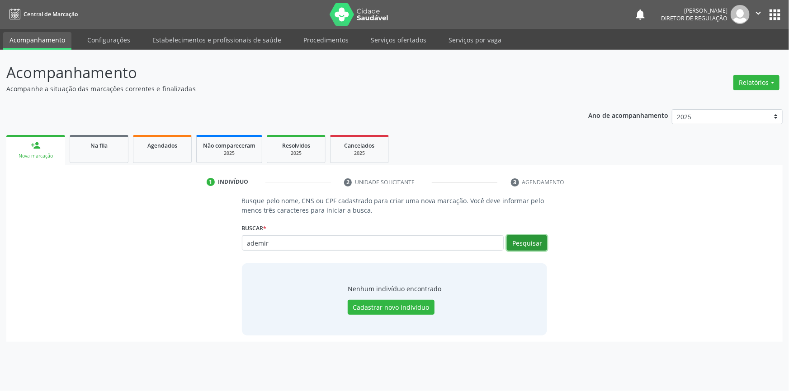
click at [525, 248] on button "Pesquisar" at bounding box center [527, 242] width 40 height 15
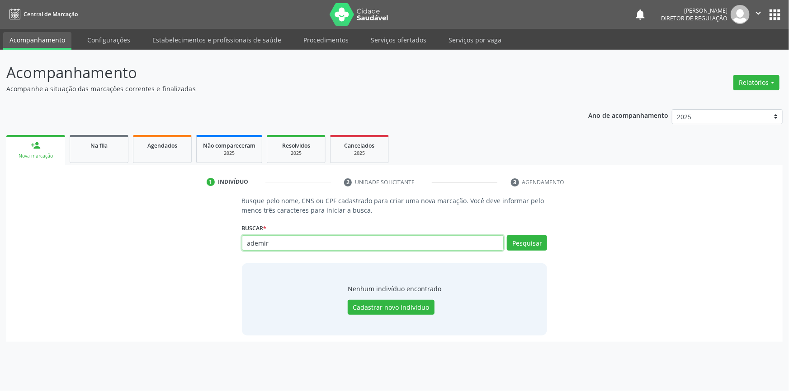
drag, startPoint x: 36, startPoint y: 225, endPoint x: 0, endPoint y: 216, distance: 37.5
click at [0, 216] on div "Acompanhamento Acompanhe a situação das marcações correntes e finalizadas Relat…" at bounding box center [394, 221] width 789 height 342
paste input "700 005761698409"
type input "700 005761698409"
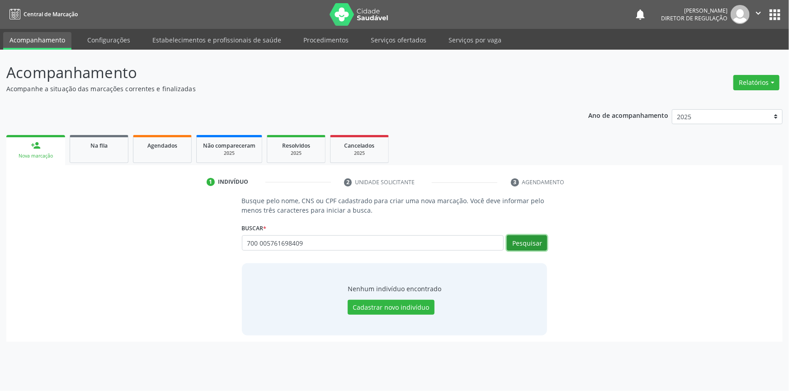
click at [541, 248] on button "Pesquisar" at bounding box center [527, 242] width 40 height 15
click at [530, 234] on div "Buscar * 700 005761698409 Busque por nome, CNS ou CPF [PERSON_NAME] CPF: 089.82…" at bounding box center [394, 238] width 305 height 35
click at [526, 239] on button "Pesquisar" at bounding box center [527, 242] width 40 height 15
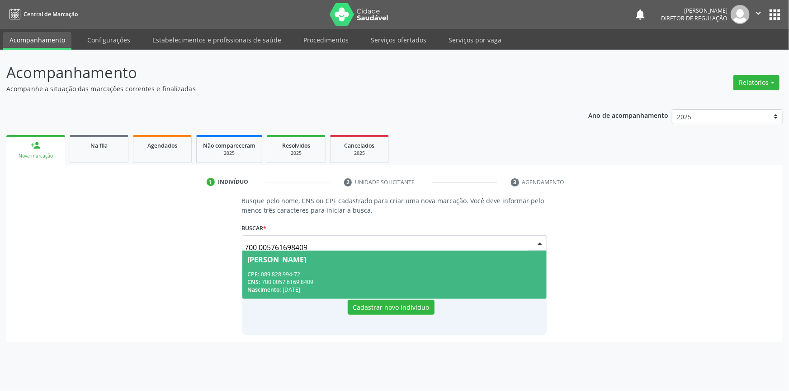
click at [376, 279] on div "CNS: 700 0057 6169 8409" at bounding box center [395, 282] width 294 height 8
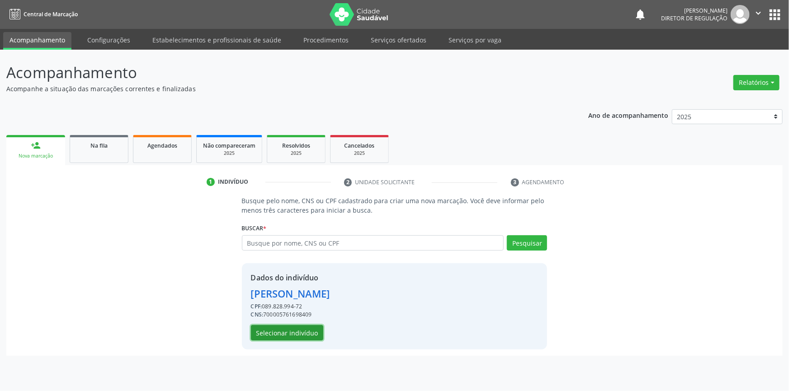
click at [294, 327] on button "Selecionar indivíduo" at bounding box center [287, 332] width 72 height 15
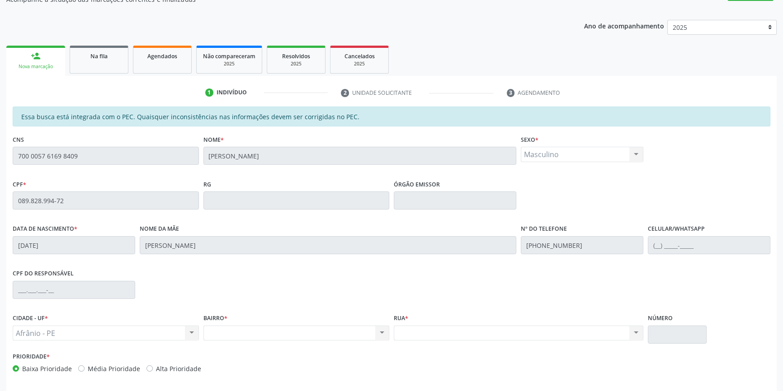
scroll to position [124, 0]
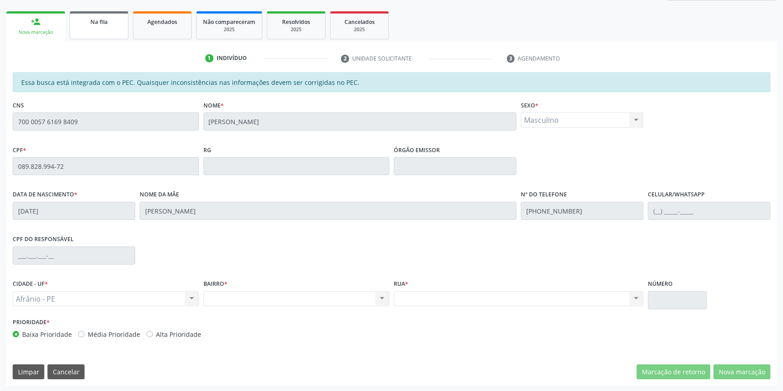
click at [111, 27] on link "Na fila" at bounding box center [99, 25] width 59 height 28
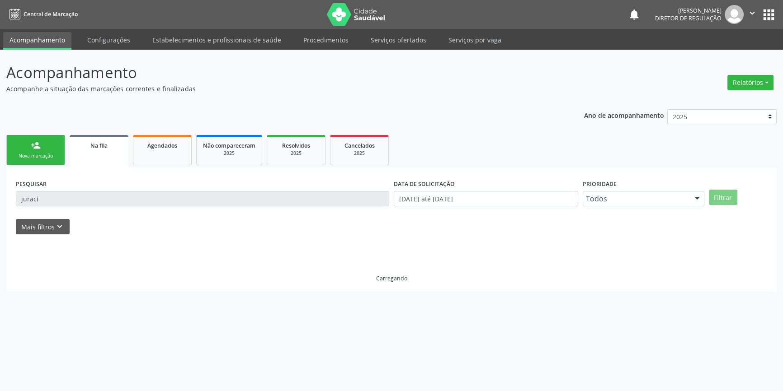
scroll to position [0, 0]
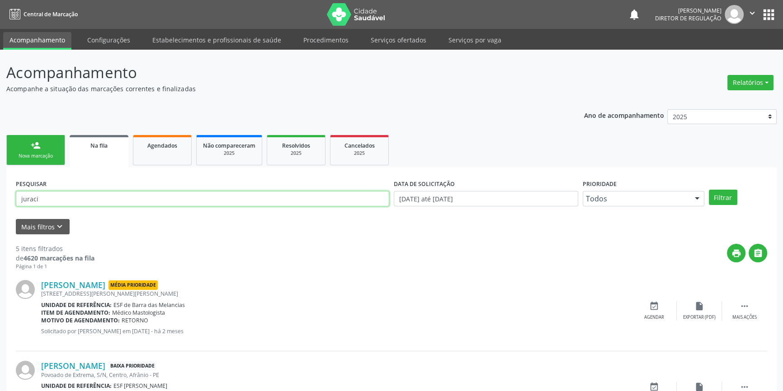
drag, startPoint x: 110, startPoint y: 199, endPoint x: 0, endPoint y: 194, distance: 110.4
click at [0, 194] on div "Acompanhamento Acompanhe a situação das marcações correntes e finalizadas Relat…" at bounding box center [391, 370] width 783 height 641
type input "02116017483"
click at [733, 192] on button "Filtrar" at bounding box center [723, 197] width 28 height 15
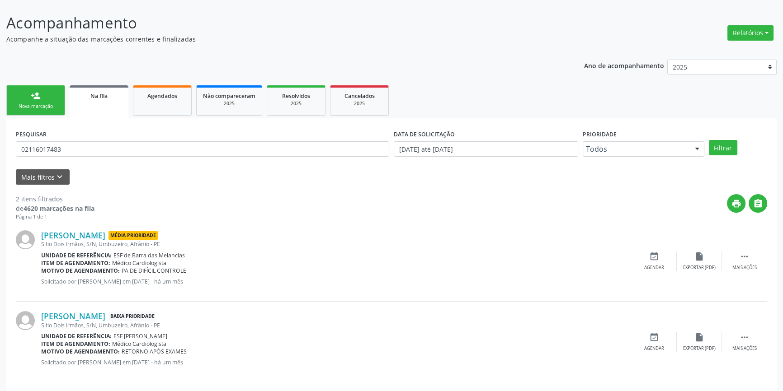
scroll to position [56, 0]
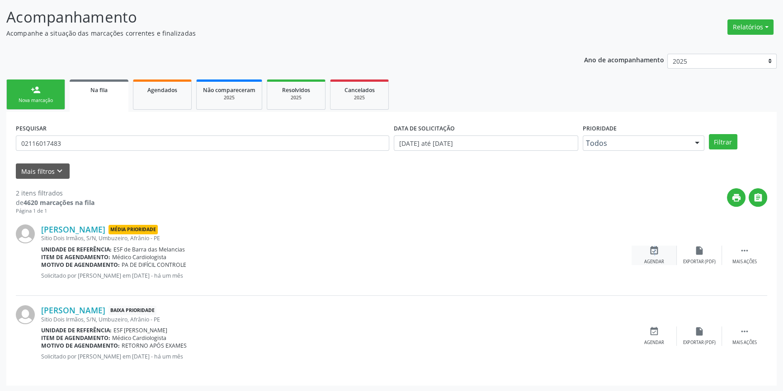
click at [652, 249] on icon "event_available" at bounding box center [654, 251] width 10 height 10
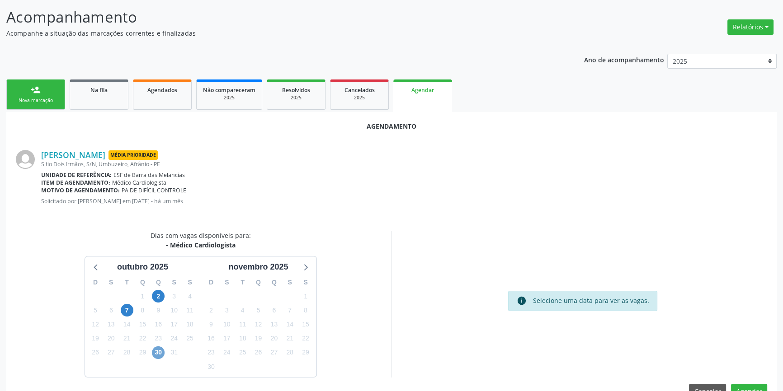
click at [155, 353] on span "30" at bounding box center [158, 353] width 13 height 13
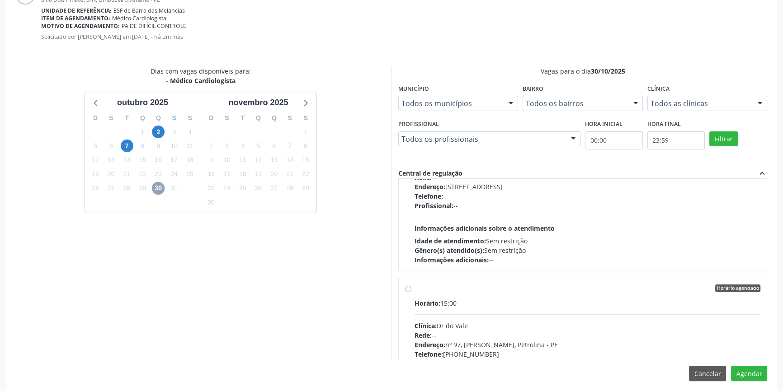
scroll to position [0, 0]
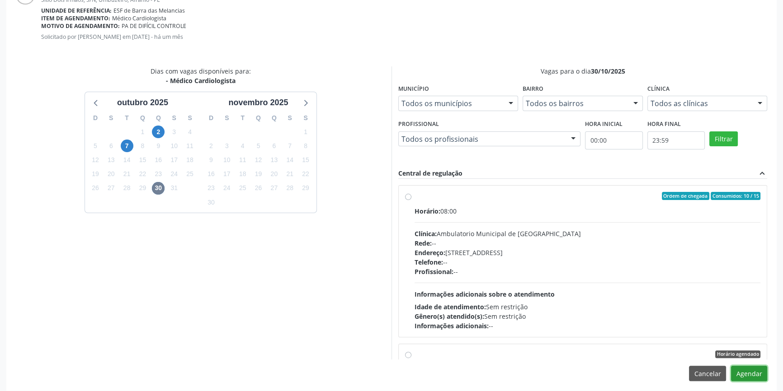
click at [748, 374] on button "Agendar" at bounding box center [749, 373] width 36 height 15
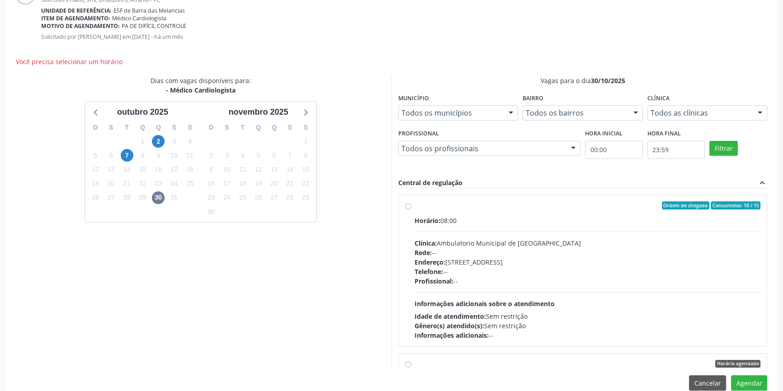
click at [414, 206] on label "Ordem de chegada Consumidos: 10 / 15 Horário: 08:00 Clínica: Ambulatorio Munici…" at bounding box center [587, 271] width 346 height 139
click at [409, 206] on input "Ordem de chegada Consumidos: 10 / 15 Horário: 08:00 Clínica: Ambulatorio Munici…" at bounding box center [408, 206] width 6 height 8
radio input "true"
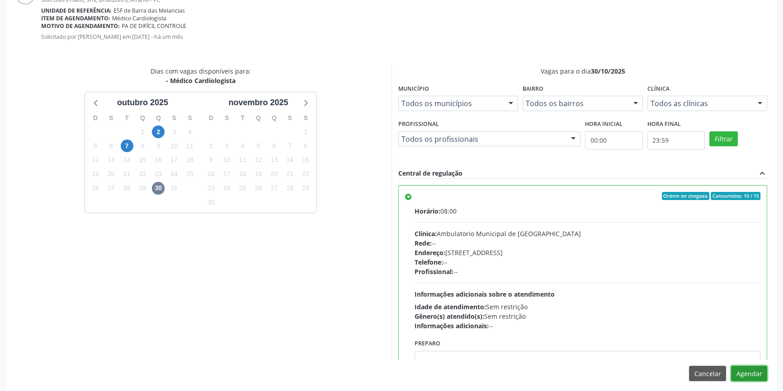
click at [753, 380] on button "Agendar" at bounding box center [749, 373] width 36 height 15
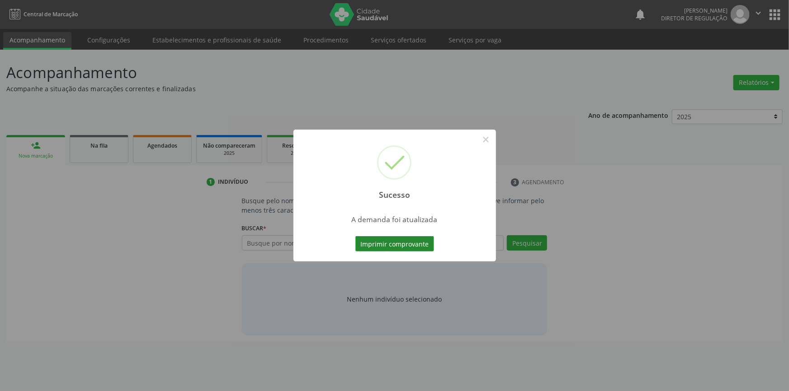
click at [409, 237] on button "Imprimir comprovante" at bounding box center [394, 243] width 79 height 15
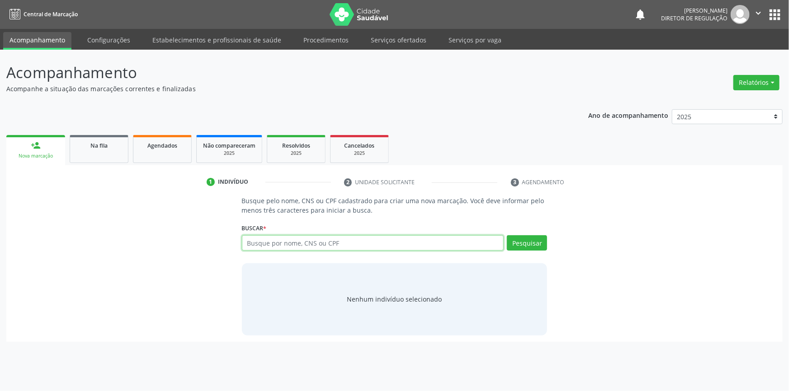
click at [281, 244] on input "text" at bounding box center [373, 242] width 262 height 15
type input "ademi"
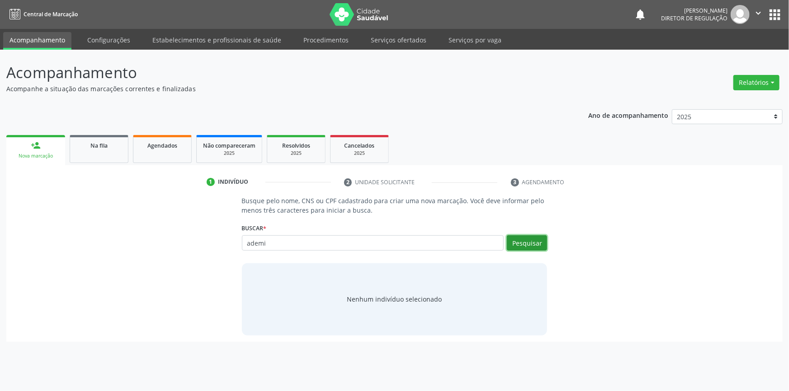
click at [526, 238] on button "Pesquisar" at bounding box center [527, 242] width 40 height 15
click at [113, 144] on div "Na fila" at bounding box center [98, 145] width 45 height 9
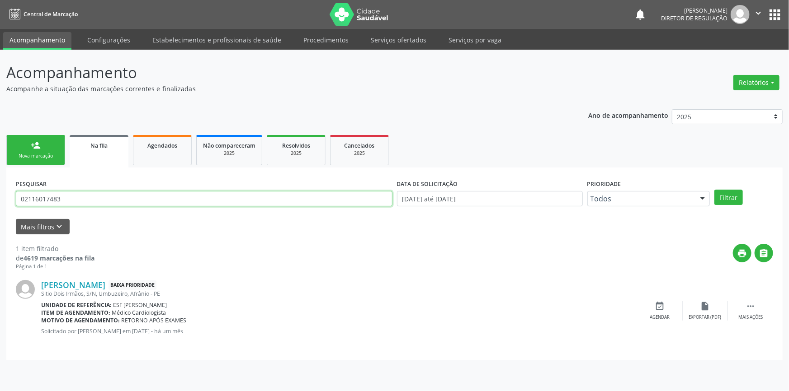
drag, startPoint x: 159, startPoint y: 203, endPoint x: 0, endPoint y: 190, distance: 159.6
click at [0, 190] on div "Acompanhamento Acompanhe a situação das marcações correntes e finalizadas Relat…" at bounding box center [394, 221] width 789 height 342
type input "704801539930246"
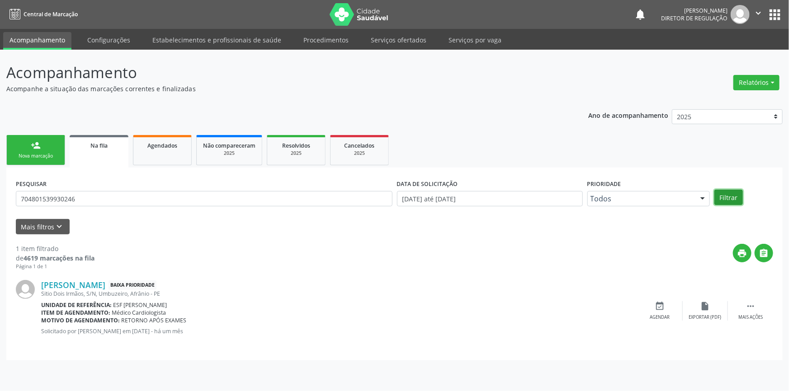
click at [728, 195] on button "Filtrar" at bounding box center [728, 197] width 28 height 15
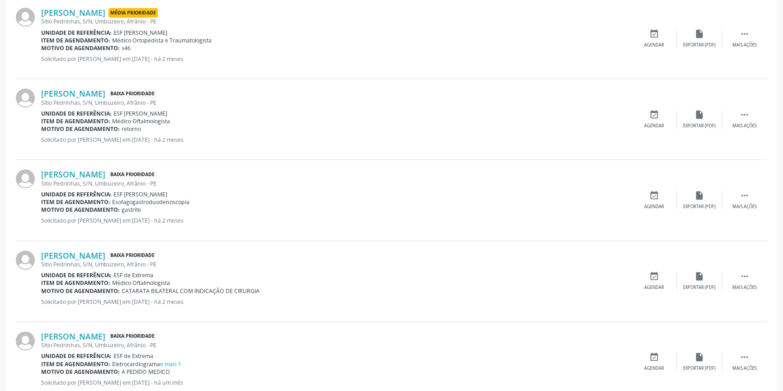
scroll to position [287, 0]
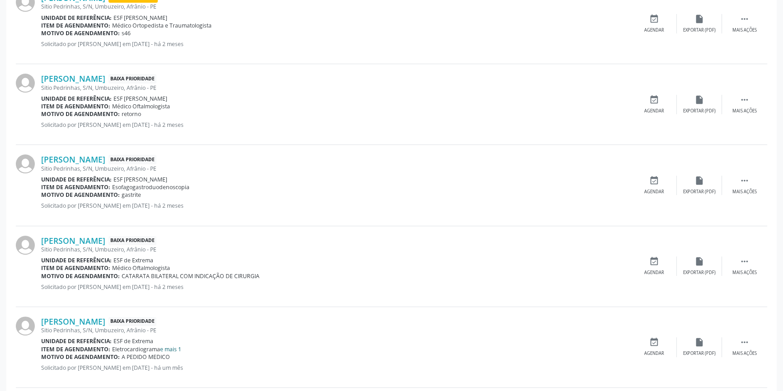
click at [163, 349] on link "e mais 1" at bounding box center [170, 350] width 21 height 8
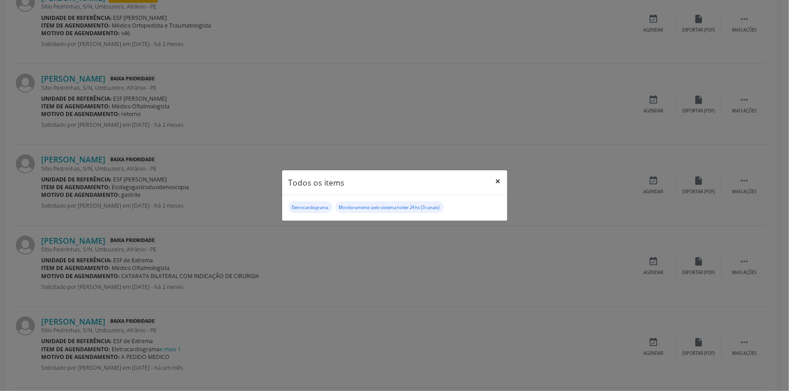
click at [497, 181] on button "×" at bounding box center [498, 181] width 18 height 22
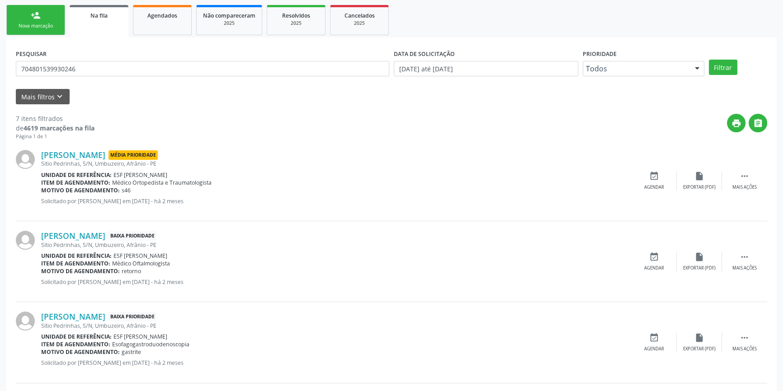
scroll to position [0, 0]
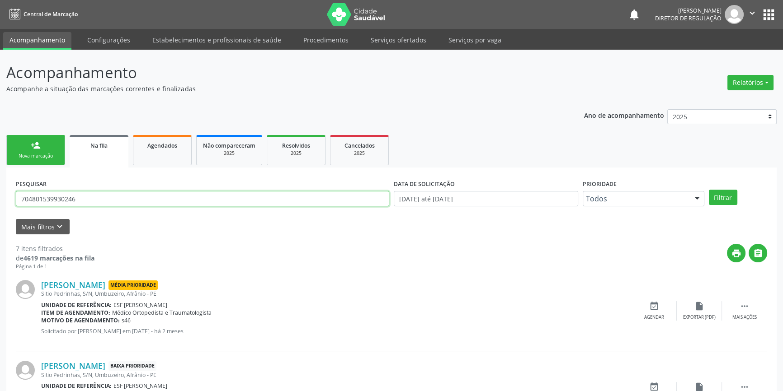
drag, startPoint x: 102, startPoint y: 206, endPoint x: 170, endPoint y: 193, distance: 69.4
click at [146, 155] on link "Agendados" at bounding box center [162, 150] width 59 height 30
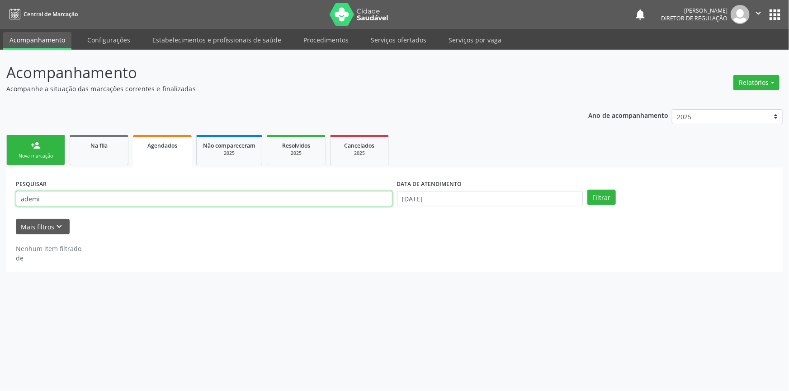
drag, startPoint x: 73, startPoint y: 197, endPoint x: 0, endPoint y: 190, distance: 73.2
click at [0, 190] on div "Acompanhamento Acompanhe a situação das marcações correntes e finalizadas Relat…" at bounding box center [394, 221] width 789 height 342
type input "708205181123447"
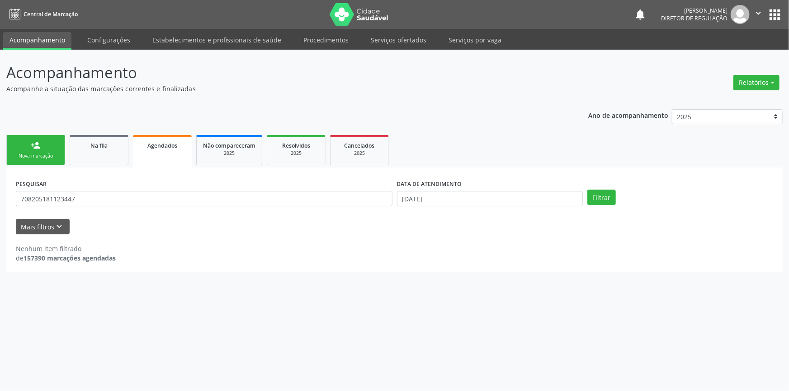
click at [453, 208] on div "DATA DE ATENDIMENTO [DATE]" at bounding box center [489, 194] width 190 height 35
click at [452, 201] on input "[DATE]" at bounding box center [490, 198] width 186 height 15
click at [431, 268] on div "28 29 30 1 2 3 4 5 6 7 8 9 10 11 12 13 14 15 16 17 18 19 20 21 22 23 24 25 26 2…" at bounding box center [463, 289] width 139 height 108
click at [479, 262] on span "9" at bounding box center [483, 263] width 18 height 18
type input "09/10/2025"
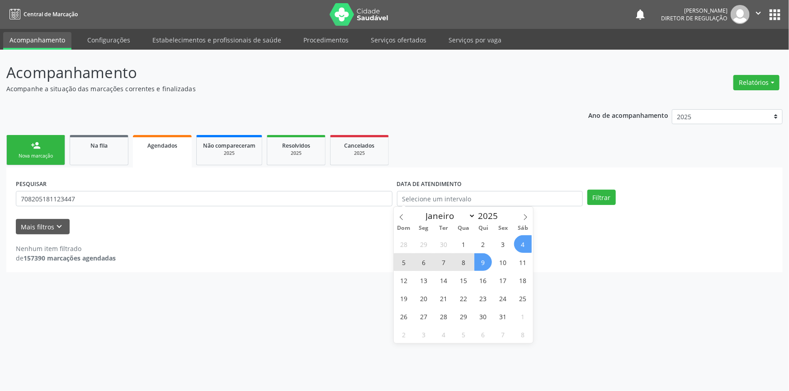
click at [595, 185] on div "PESQUISAR 708205181123447 DATA DE ATENDIMENTO Filtrar" at bounding box center [394, 194] width 761 height 35
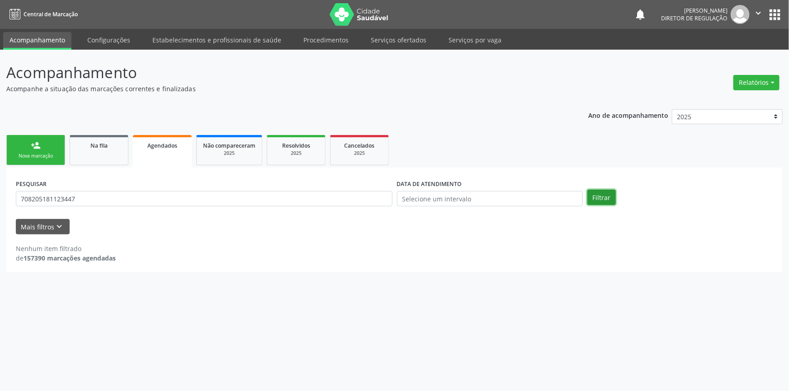
click at [594, 190] on button "Filtrar" at bounding box center [601, 197] width 28 height 15
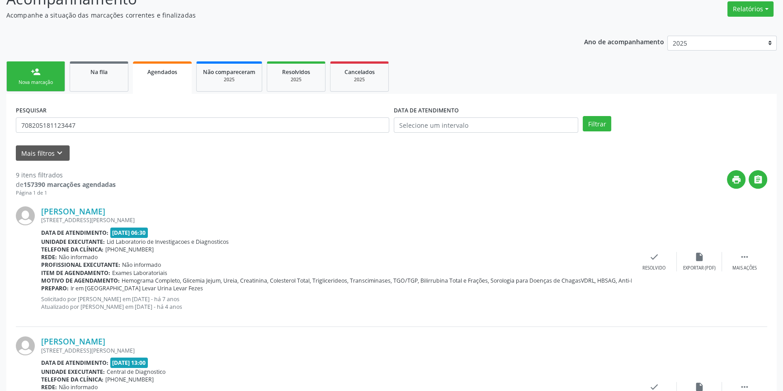
scroll to position [82, 0]
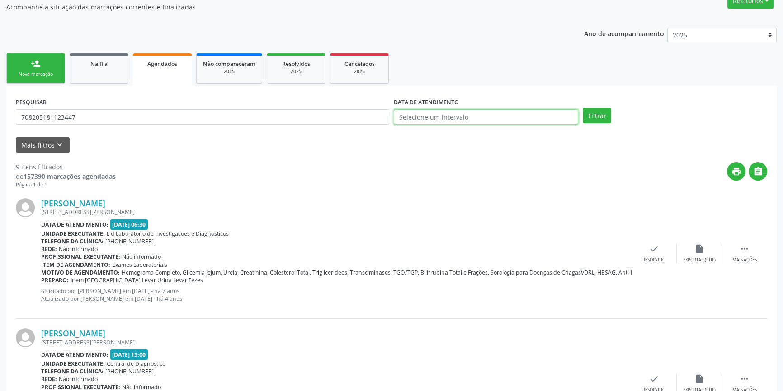
click at [460, 120] on input "text" at bounding box center [486, 116] width 184 height 15
click at [488, 180] on span "9" at bounding box center [483, 181] width 18 height 18
type input "09/10/2025"
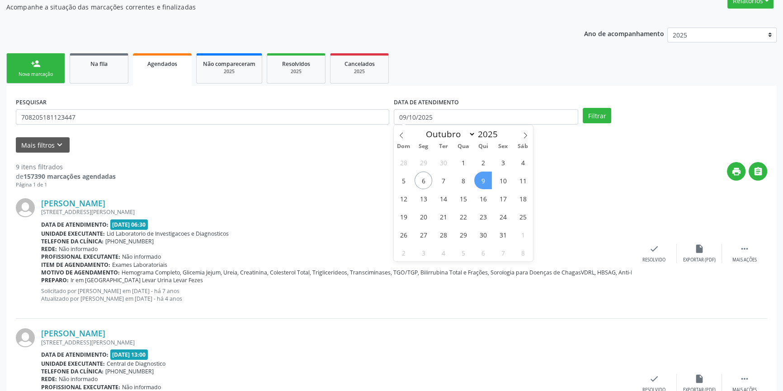
click at [488, 180] on span "9" at bounding box center [483, 181] width 18 height 18
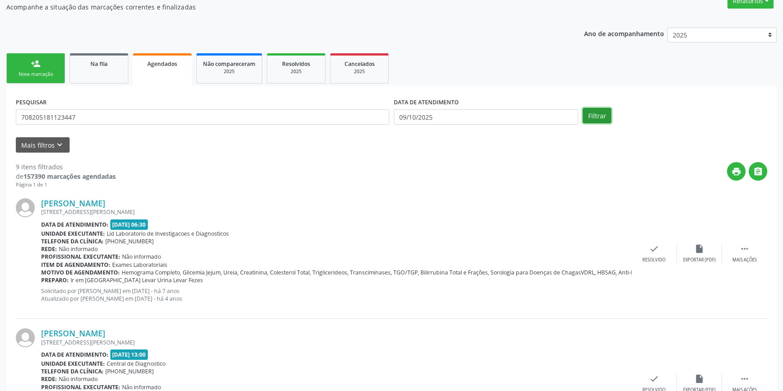
click at [592, 117] on button "Filtrar" at bounding box center [596, 115] width 28 height 15
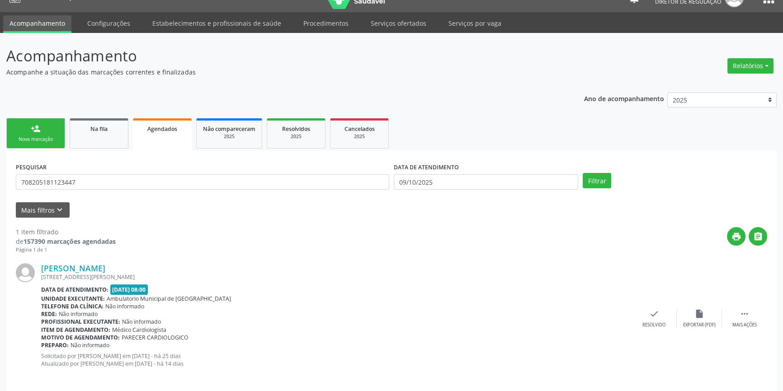
scroll to position [24, 0]
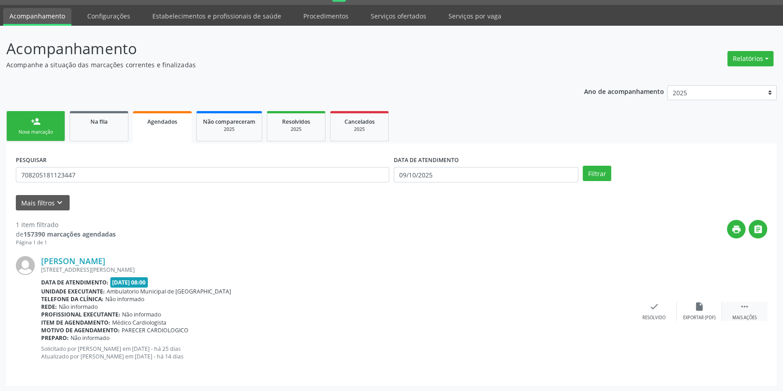
click at [737, 309] on div " Mais ações" at bounding box center [744, 311] width 45 height 19
click at [569, 303] on div "print Imprimir" at bounding box center [563, 311] width 45 height 19
click at [104, 136] on link "Na fila" at bounding box center [99, 126] width 59 height 30
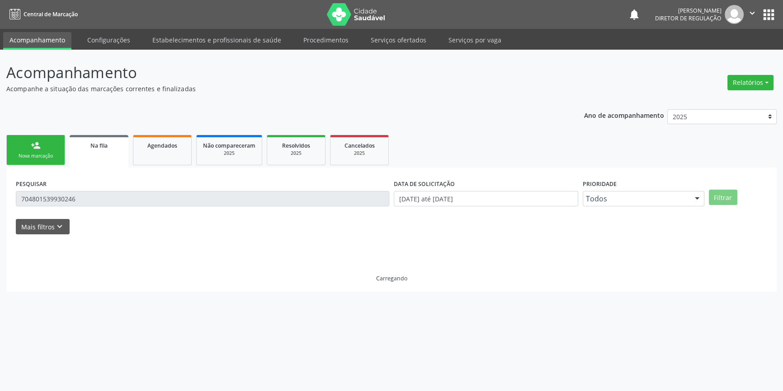
scroll to position [0, 0]
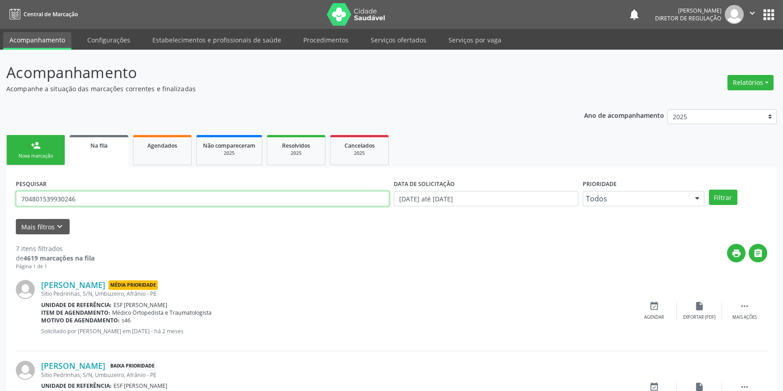
drag, startPoint x: 117, startPoint y: 200, endPoint x: 0, endPoint y: 187, distance: 117.8
type input "704801539930246"
click at [723, 193] on button "Filtrar" at bounding box center [723, 197] width 28 height 15
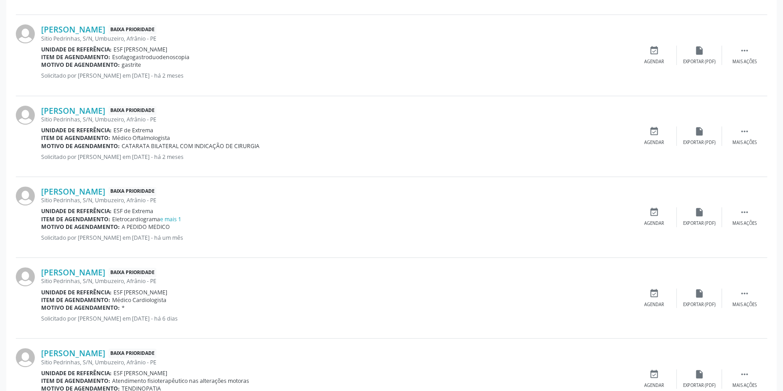
scroll to position [460, 0]
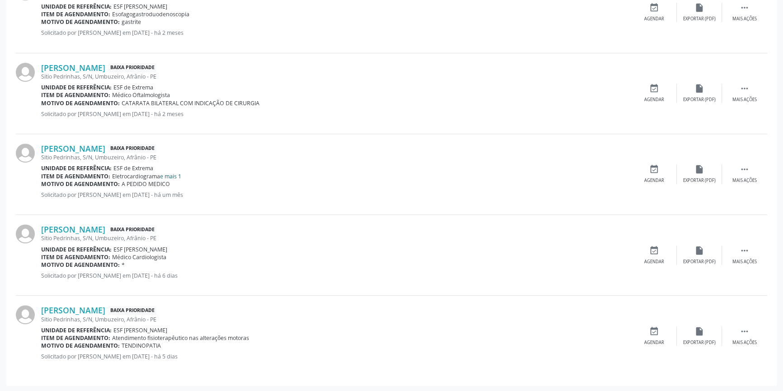
click at [179, 178] on link "e mais 1" at bounding box center [170, 177] width 21 height 8
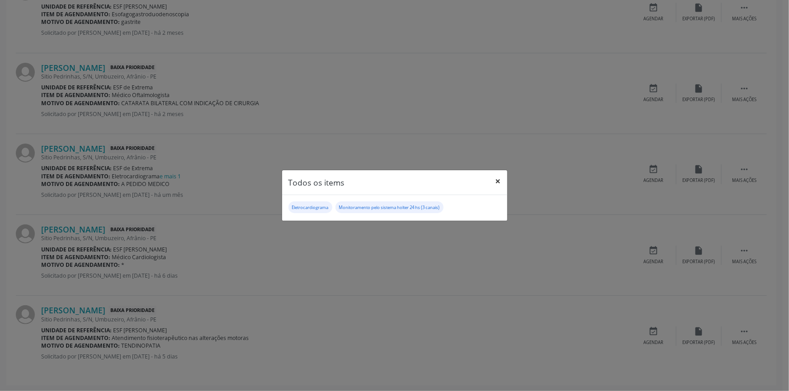
click at [492, 181] on button "×" at bounding box center [498, 181] width 18 height 22
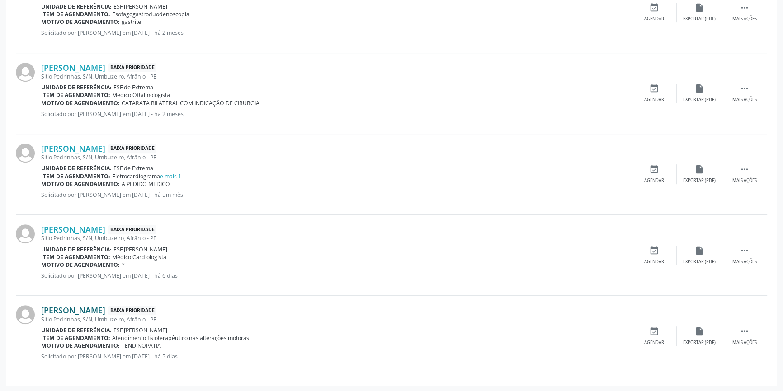
click at [105, 310] on link "[PERSON_NAME]" at bounding box center [73, 310] width 64 height 10
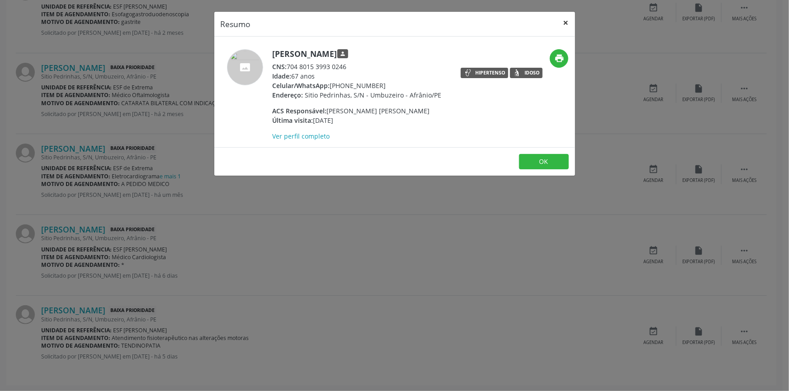
drag, startPoint x: 567, startPoint y: 21, endPoint x: 415, endPoint y: 1, distance: 152.7
click at [567, 21] on button "×" at bounding box center [566, 23] width 18 height 22
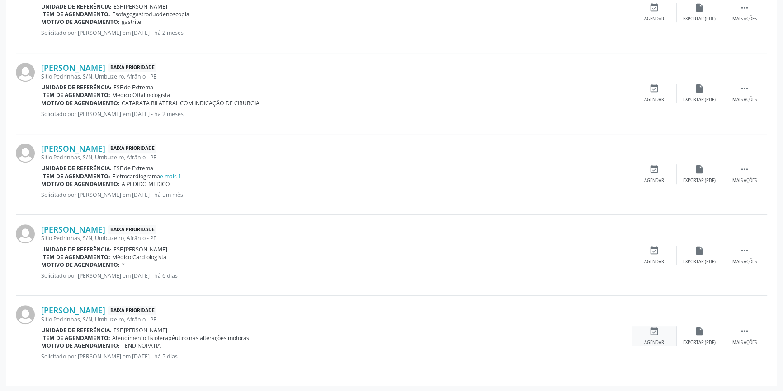
click at [648, 338] on div "event_available Agendar" at bounding box center [653, 336] width 45 height 19
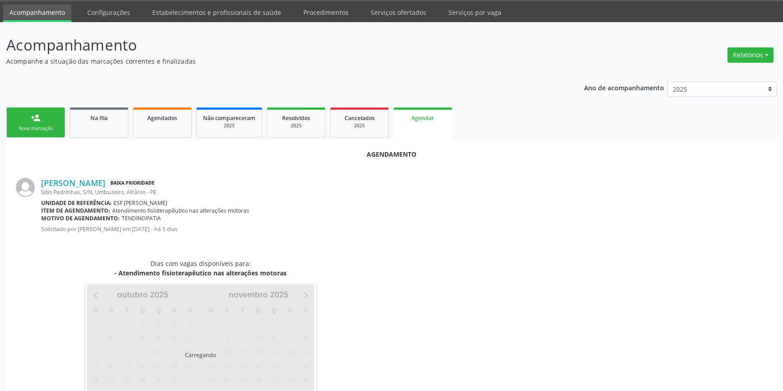
scroll to position [57, 0]
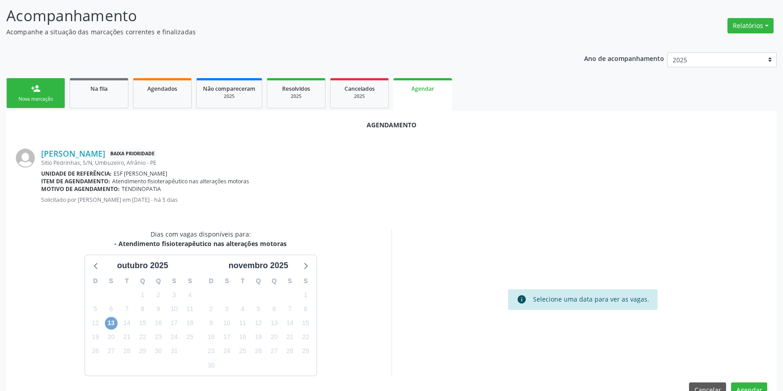
click at [111, 324] on span "13" at bounding box center [111, 323] width 13 height 13
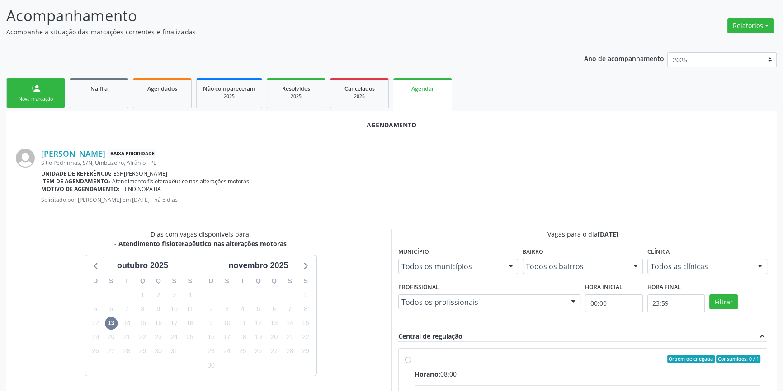
click at [411, 357] on input "Ordem de chegada Consumidos: 0 / 1 Horário: 08:00 Clínica: Centro de Especialid…" at bounding box center [408, 359] width 6 height 8
radio input "true"
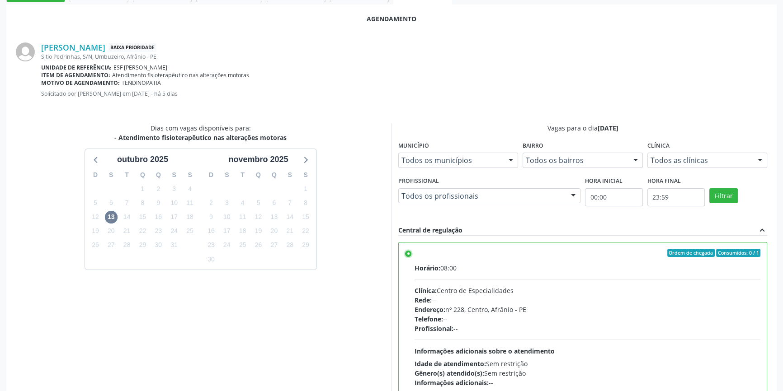
scroll to position [225, 0]
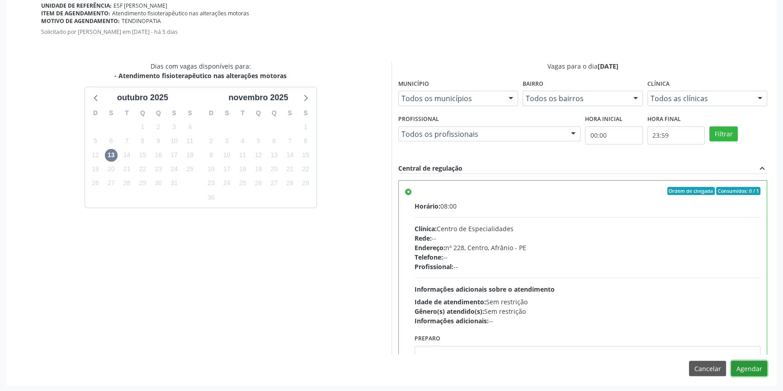
click at [740, 366] on button "Agendar" at bounding box center [749, 368] width 36 height 15
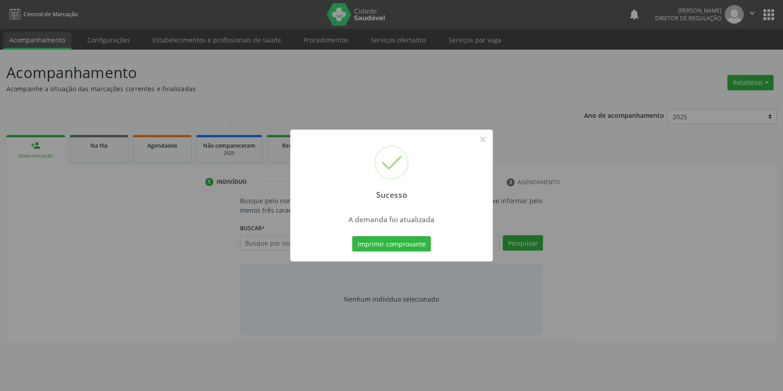
scroll to position [0, 0]
click at [404, 247] on button "Imprimir comprovante" at bounding box center [394, 243] width 79 height 15
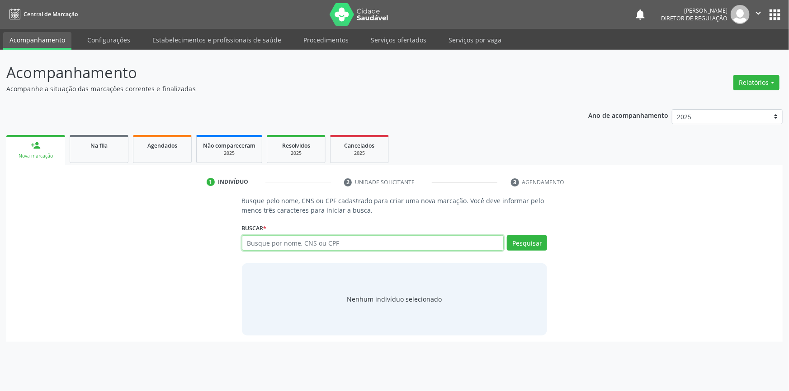
click at [315, 249] on input "text" at bounding box center [373, 242] width 262 height 15
type input "700005761698409"
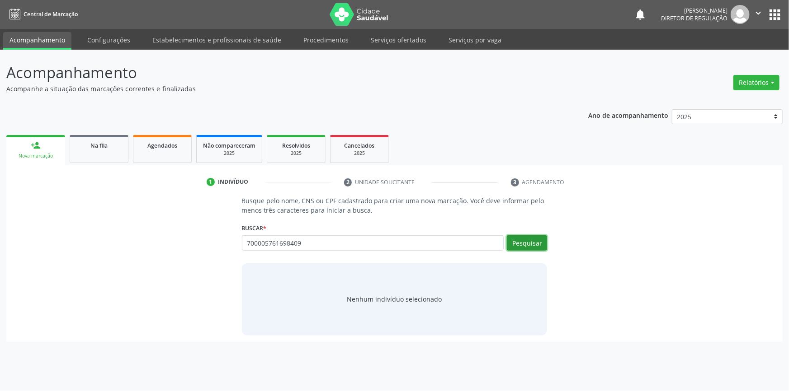
click at [511, 237] on button "Pesquisar" at bounding box center [527, 242] width 40 height 15
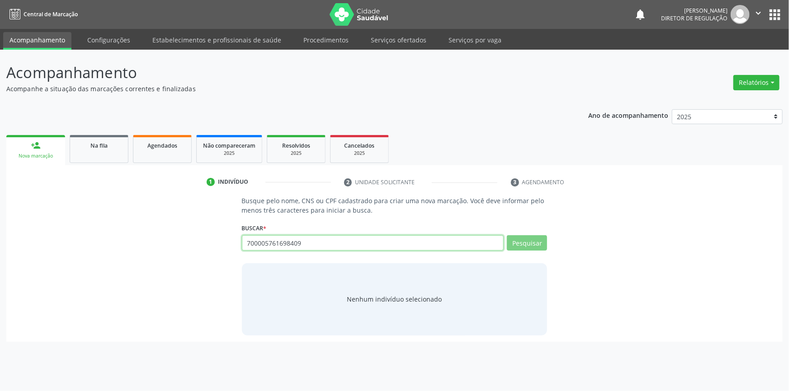
drag, startPoint x: 322, startPoint y: 240, endPoint x: 156, endPoint y: 244, distance: 165.9
click at [156, 244] on div "Busque pelo nome, CNS ou CPF cadastrado para criar uma nova marcação. Você deve…" at bounding box center [394, 265] width 763 height 139
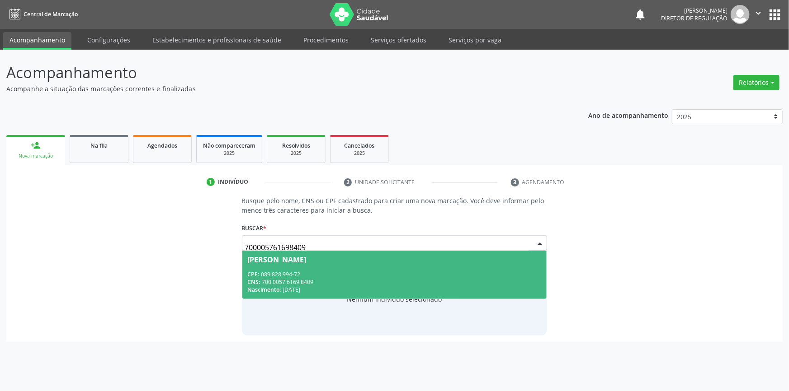
click at [298, 256] on div "[PERSON_NAME]" at bounding box center [277, 259] width 59 height 7
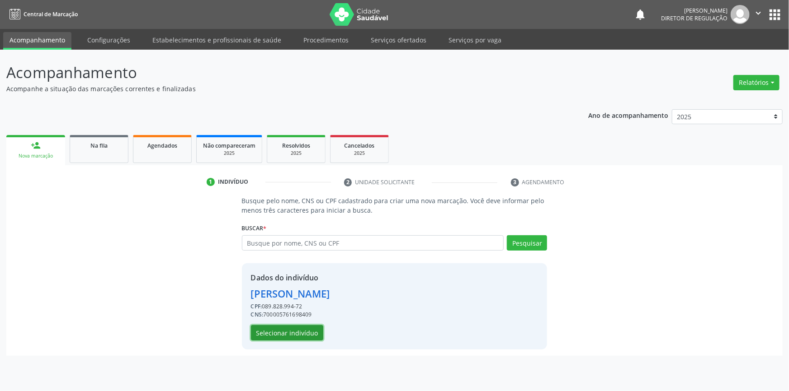
click at [301, 329] on button "Selecionar indivíduo" at bounding box center [287, 332] width 72 height 15
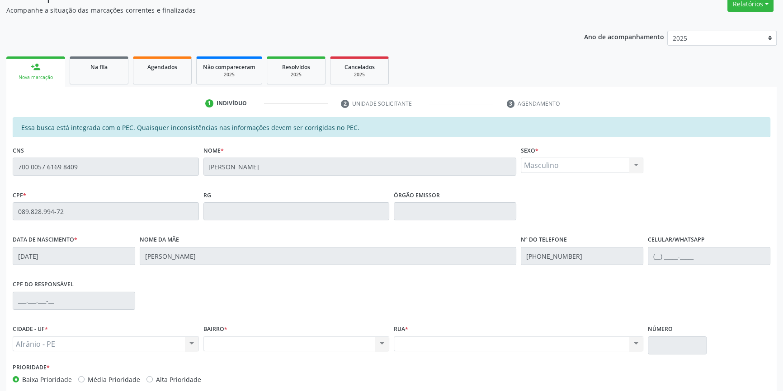
scroll to position [124, 0]
